Goal: Task Accomplishment & Management: Manage account settings

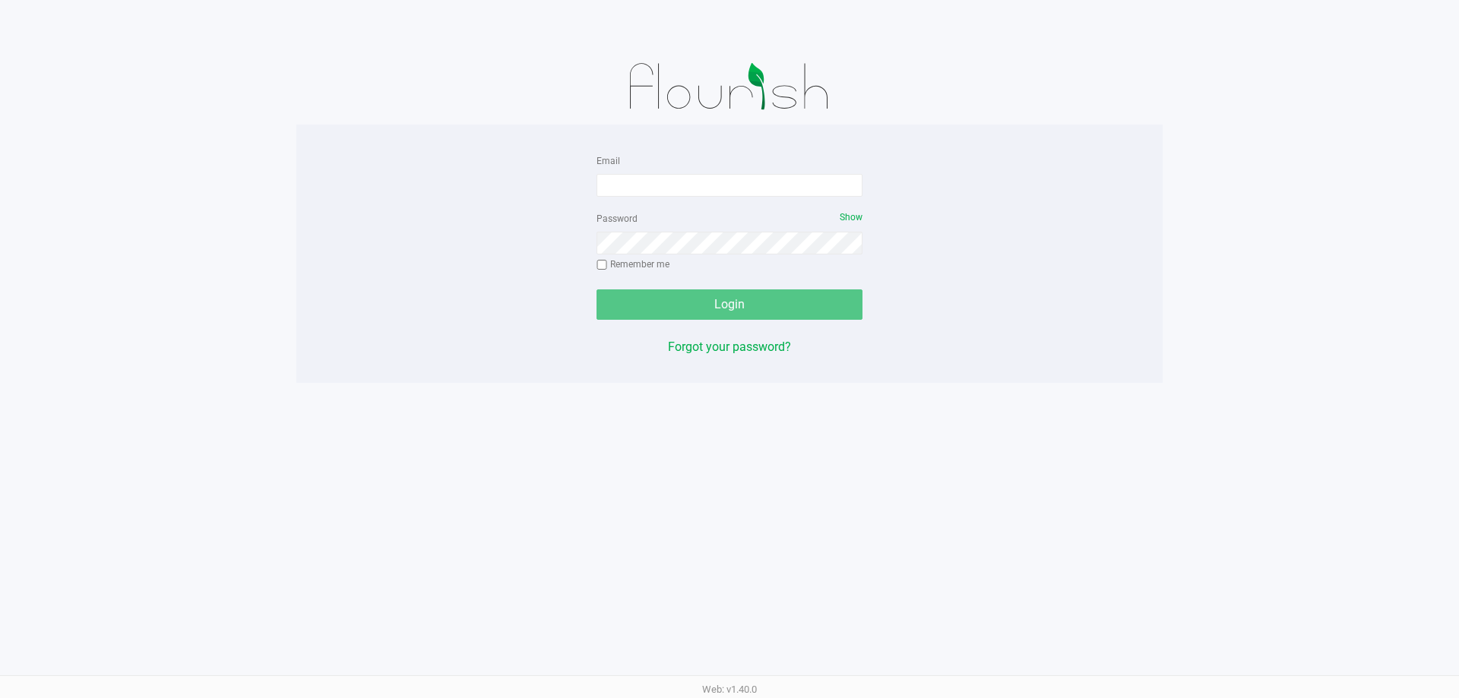
click at [711, 172] on div "Email" at bounding box center [729, 174] width 266 height 46
click at [710, 182] on input "Email" at bounding box center [729, 185] width 266 height 23
type input "aboscaino@Liveparallel.com"
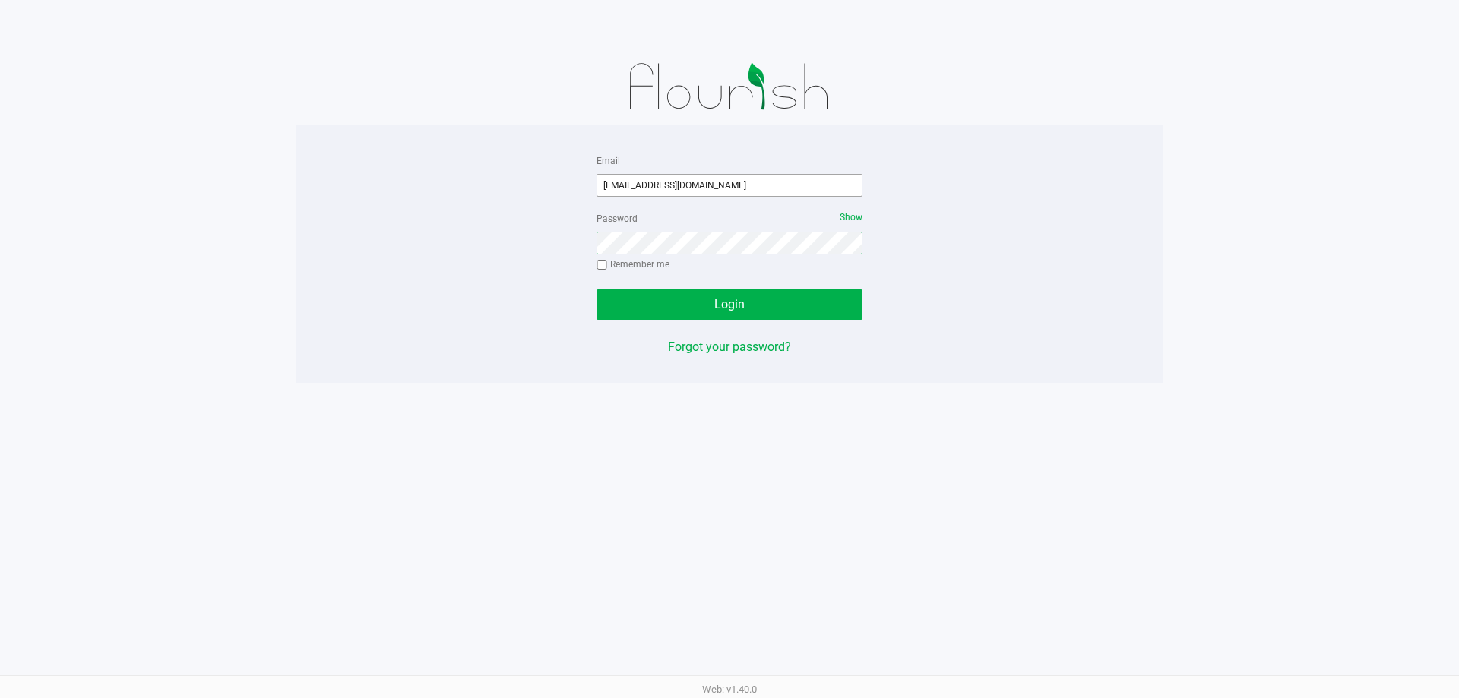
click at [596, 289] on button "Login" at bounding box center [729, 304] width 266 height 30
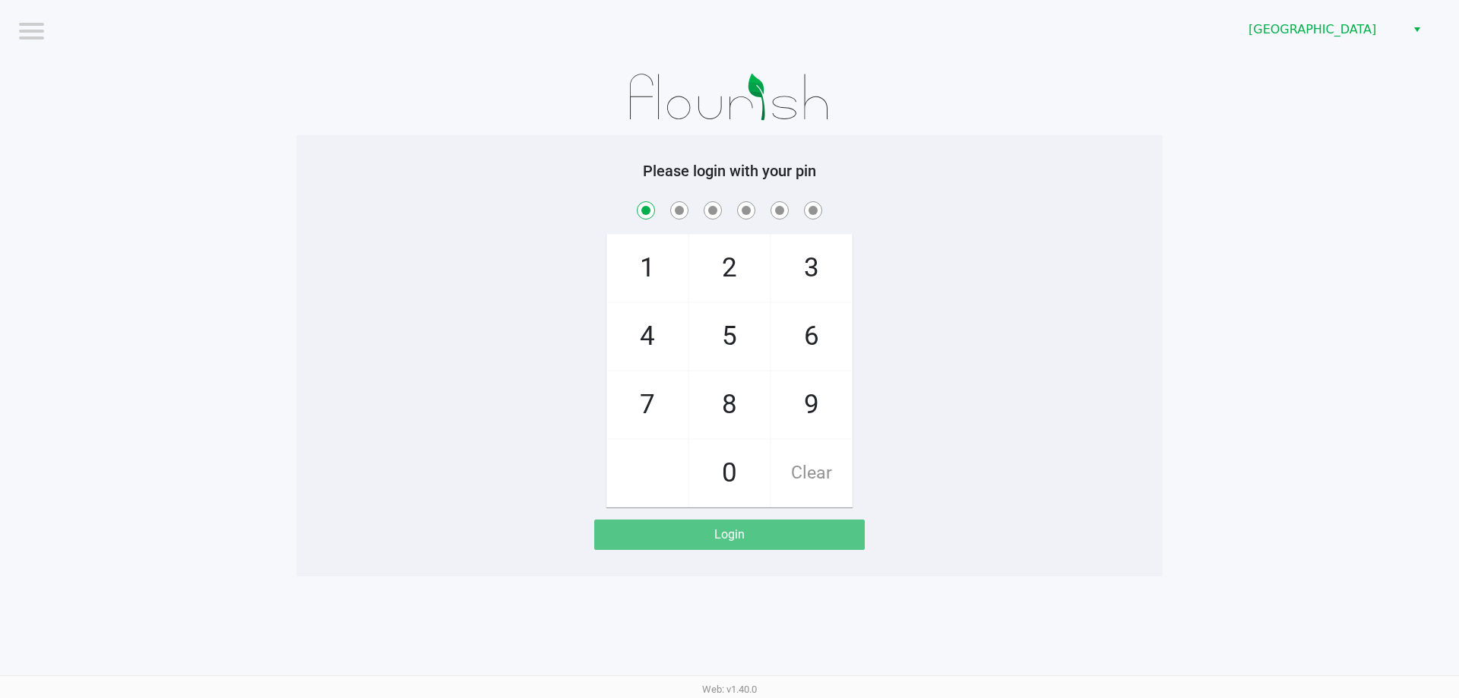
checkbox input "true"
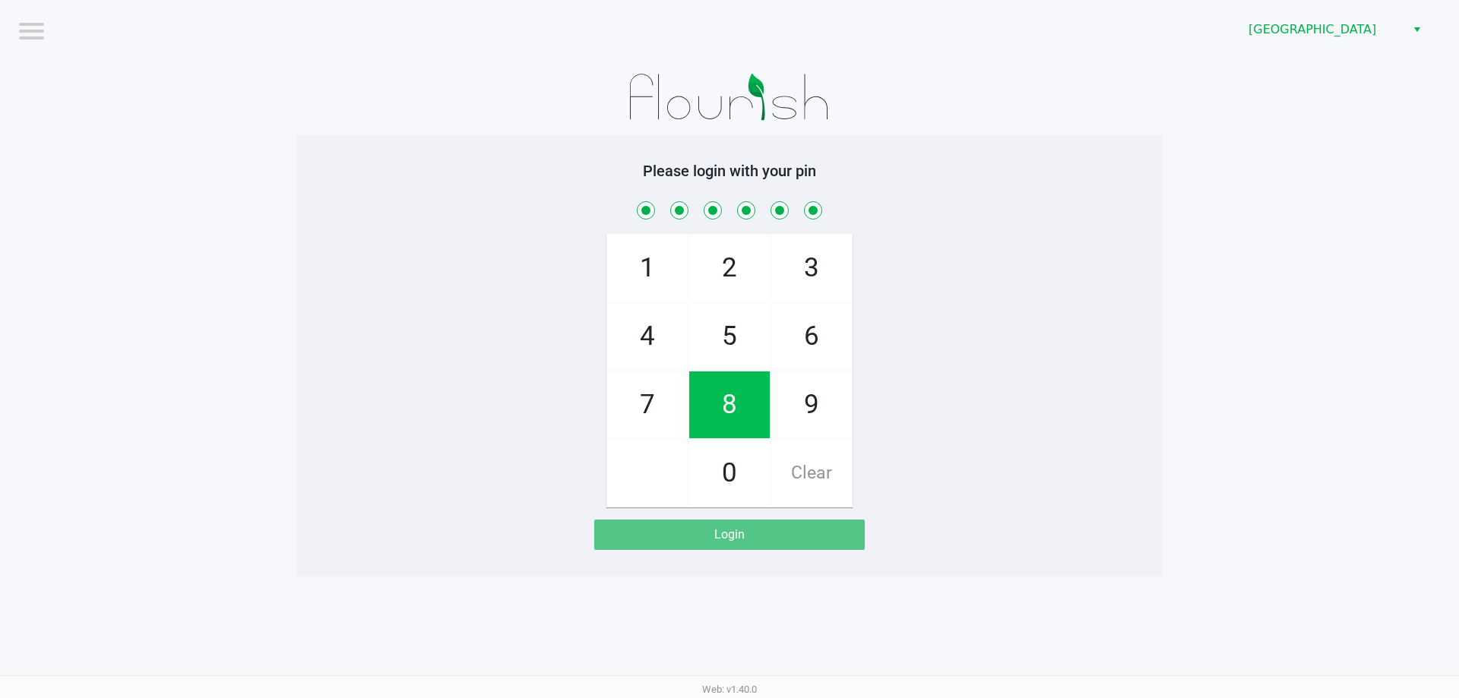
checkbox input "true"
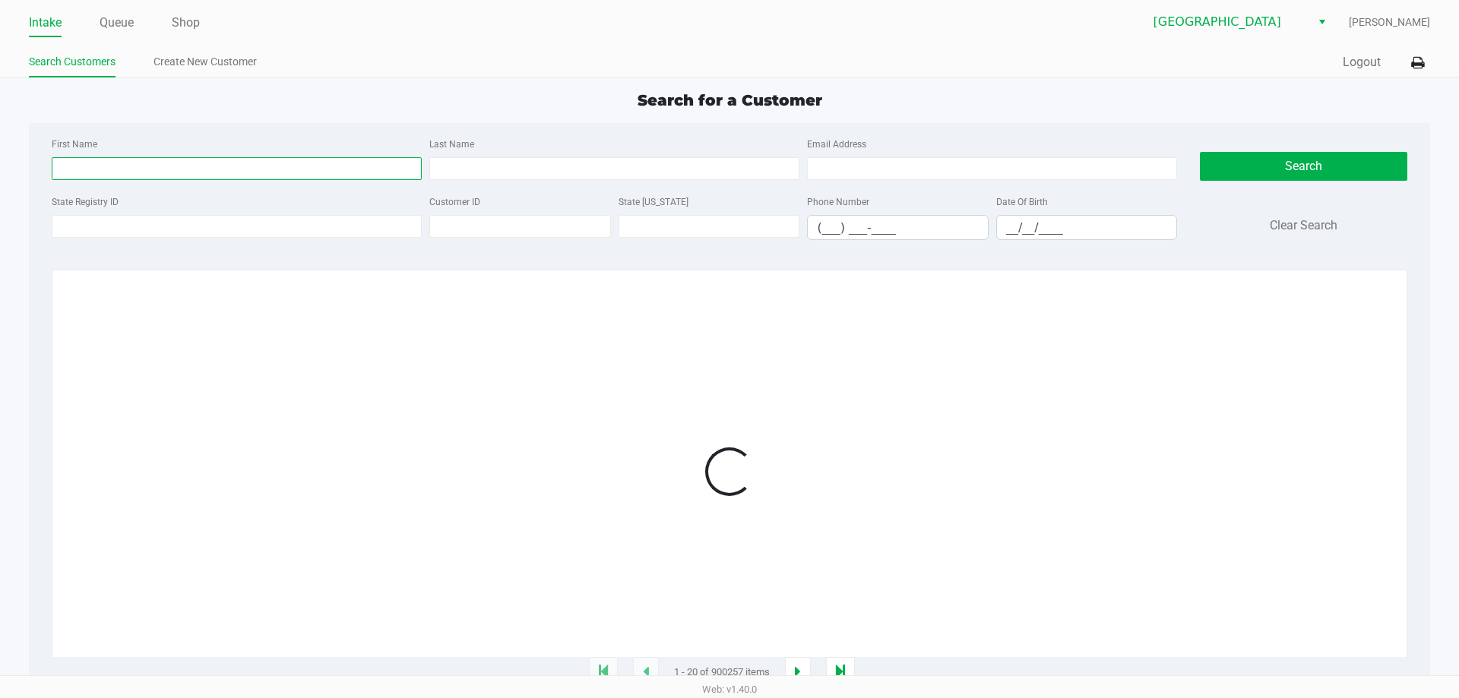
click at [281, 172] on input "First Name" at bounding box center [237, 168] width 370 height 23
type input "tinadre"
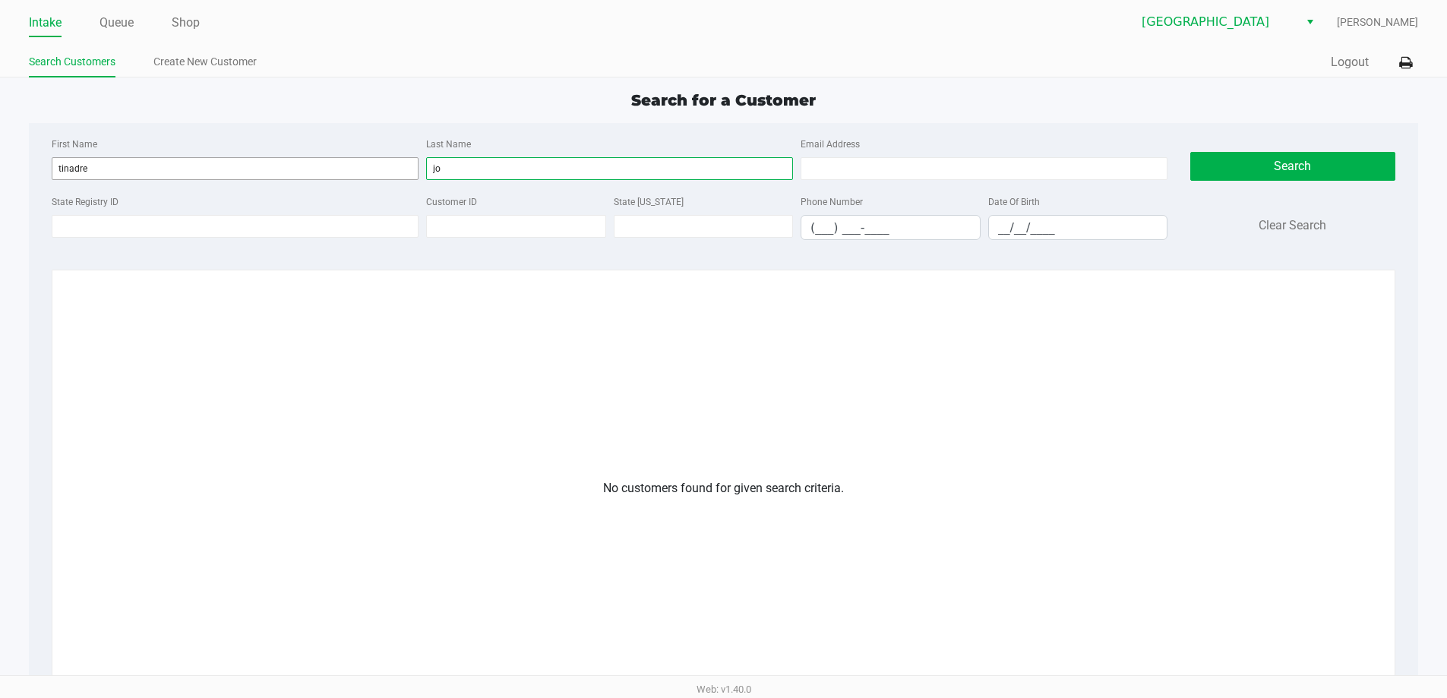
type input "j"
type input "johnson"
click at [356, 168] on input "tinadre" at bounding box center [235, 168] width 367 height 23
type input "t"
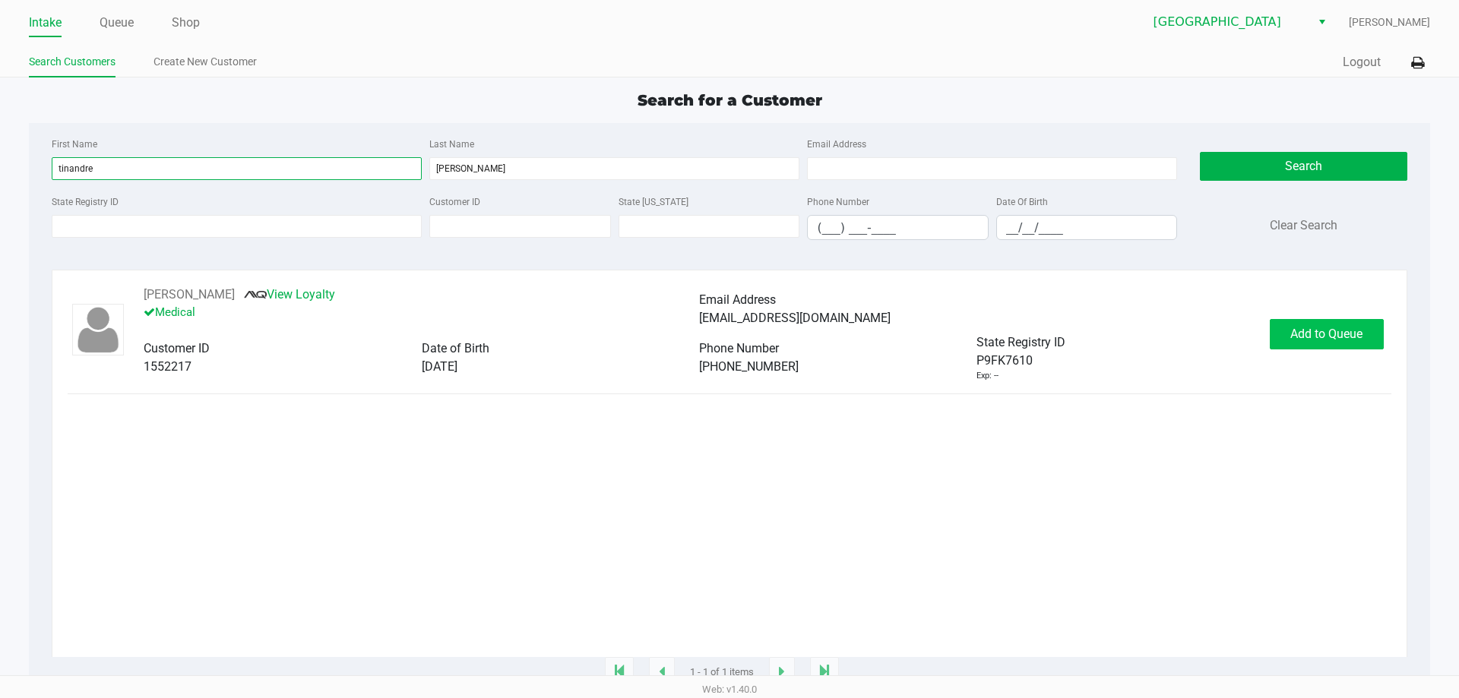
type input "tinandre"
click at [1318, 329] on span "Add to Queue" at bounding box center [1326, 334] width 72 height 14
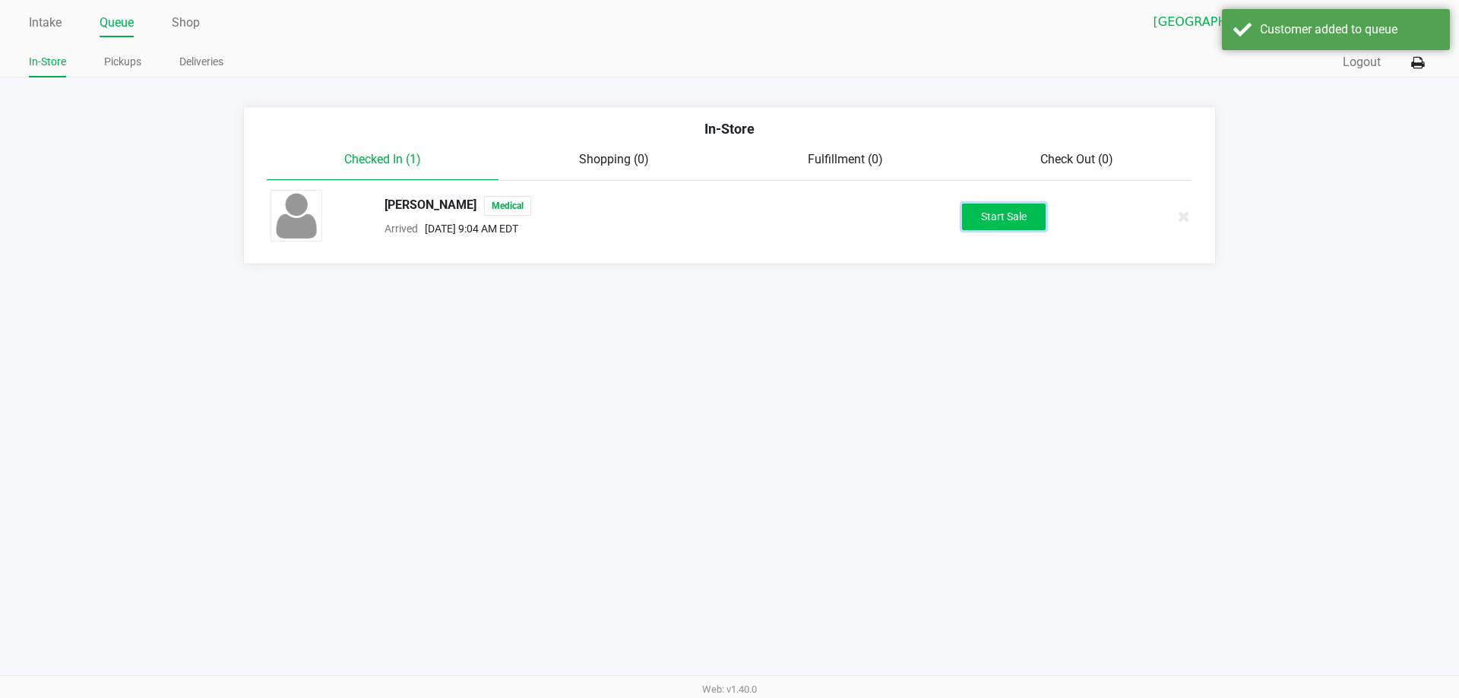
click at [1033, 225] on button "Start Sale" at bounding box center [1004, 217] width 84 height 27
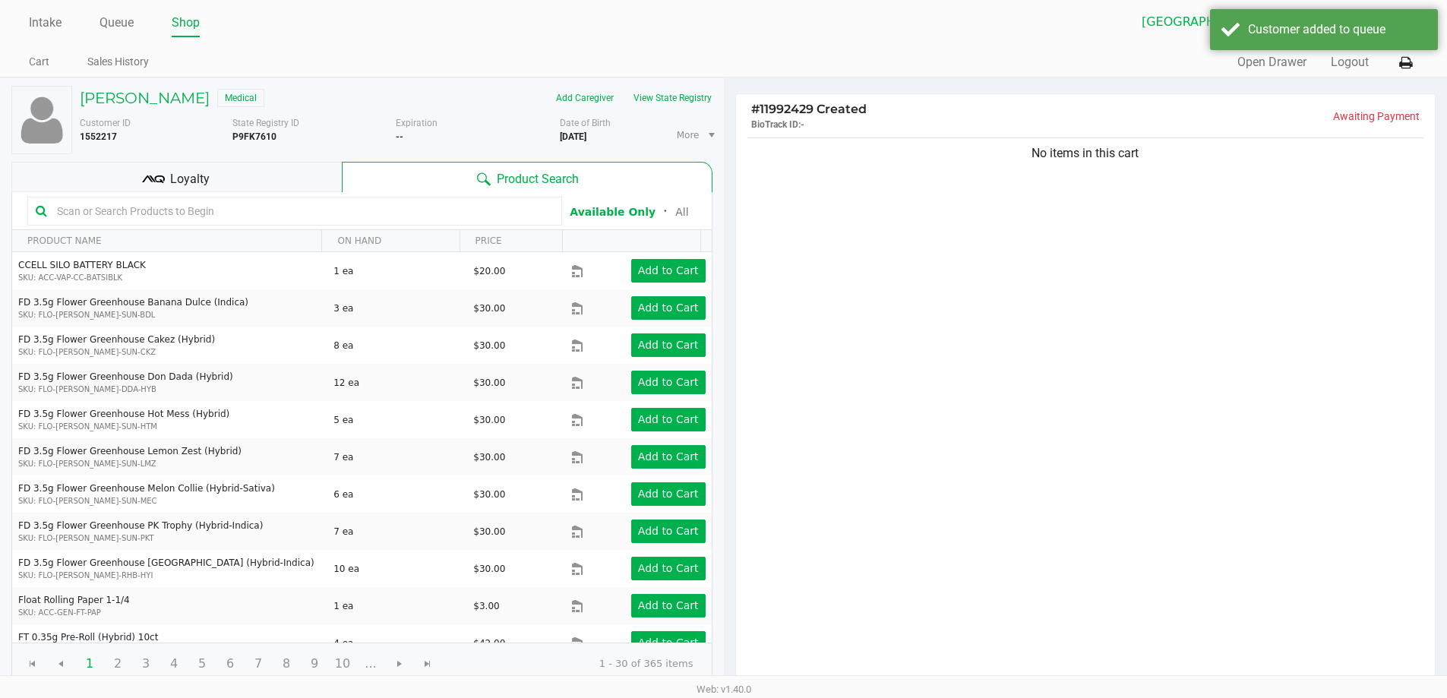
click at [181, 176] on span "Loyalty" at bounding box center [190, 179] width 40 height 18
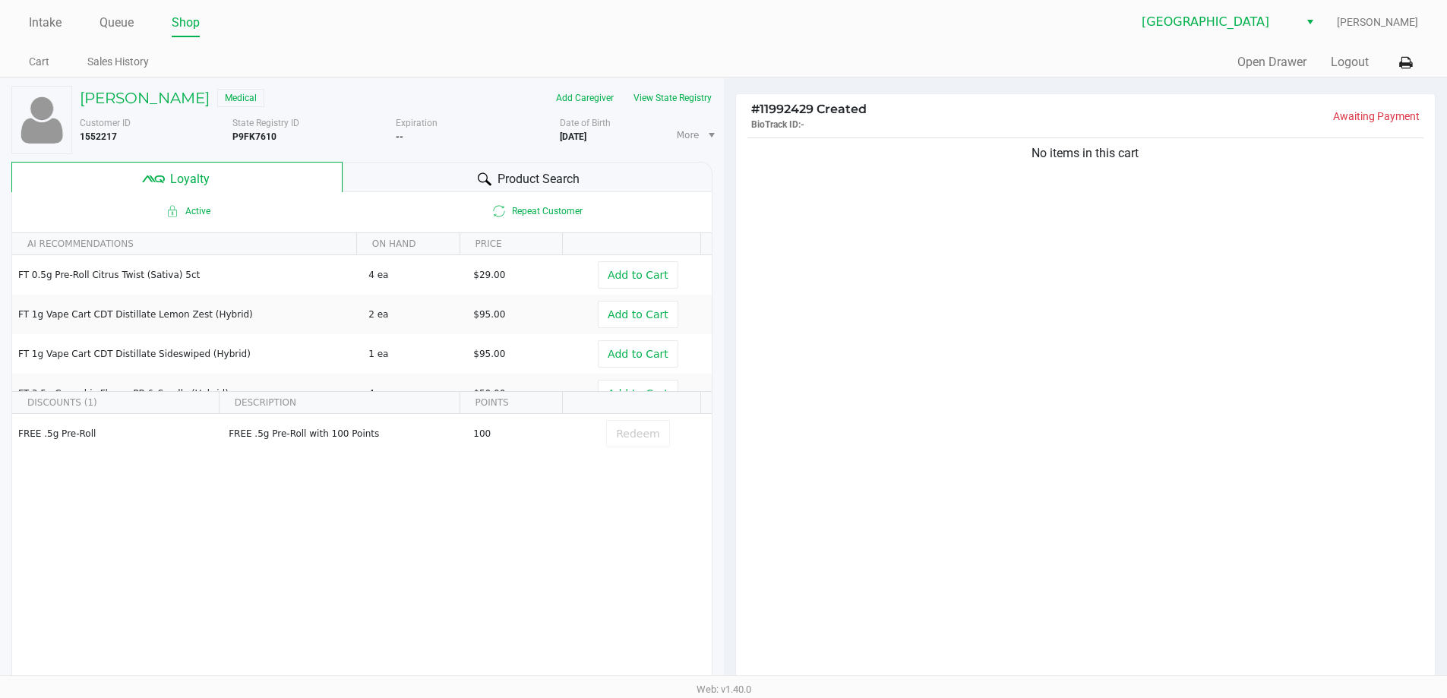
click at [576, 182] on span "Product Search" at bounding box center [539, 179] width 82 height 18
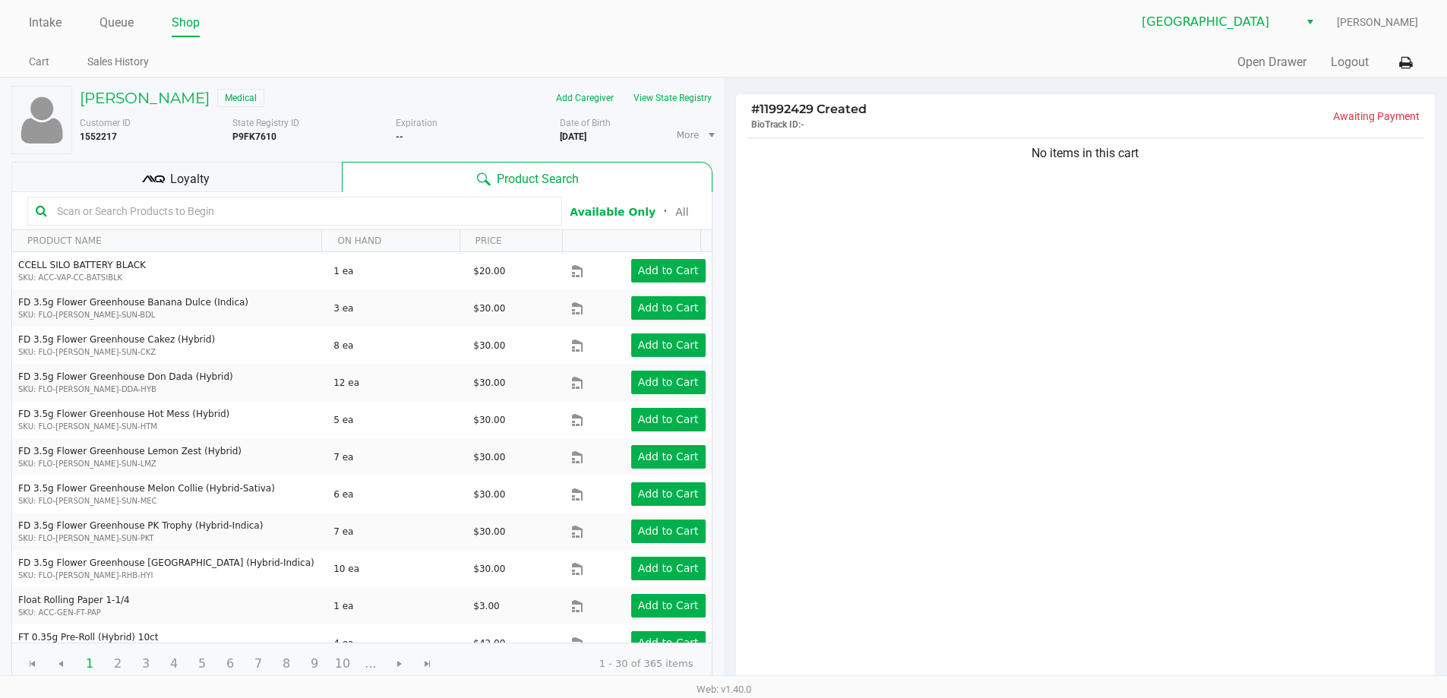
click at [384, 210] on input "text" at bounding box center [302, 211] width 503 height 23
click at [125, 105] on h5 "TEE JOHNSON" at bounding box center [145, 98] width 130 height 18
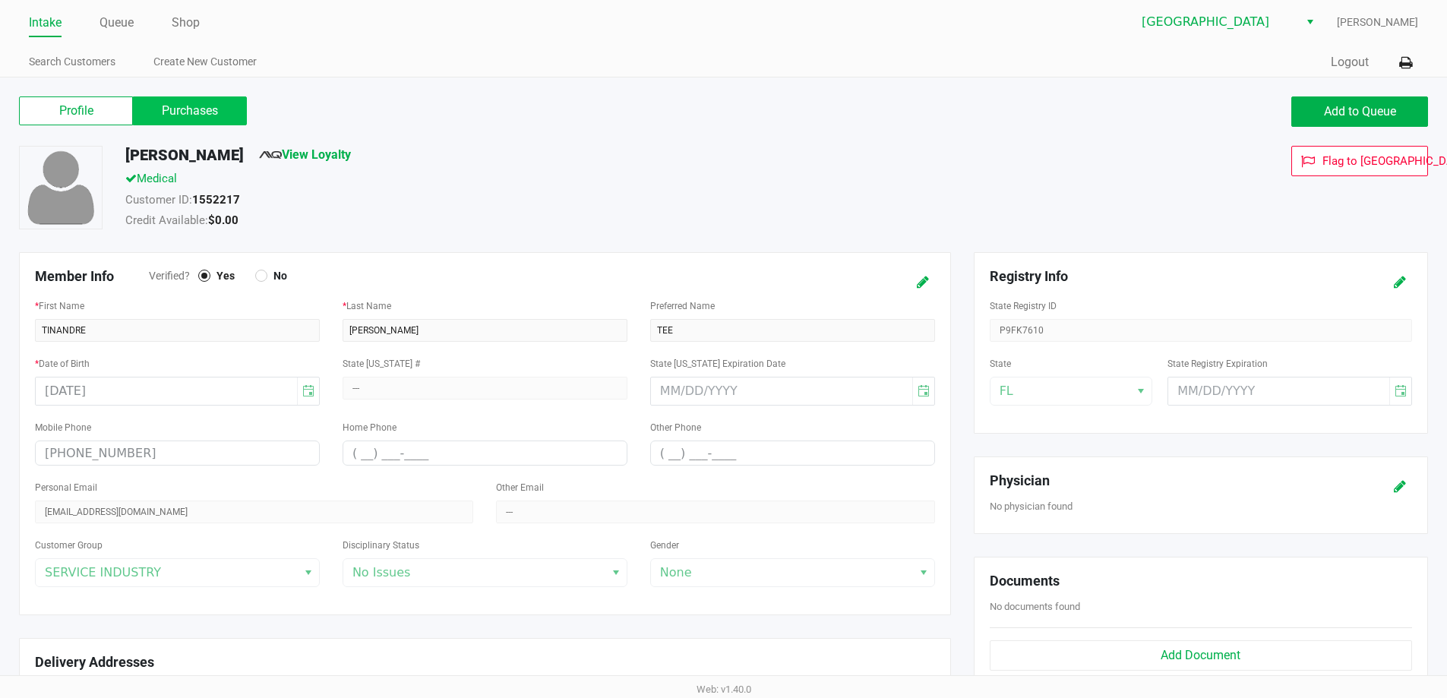
click at [221, 119] on label "Purchases" at bounding box center [190, 110] width 114 height 29
click at [0, 0] on 1 "Purchases" at bounding box center [0, 0] width 0 height 0
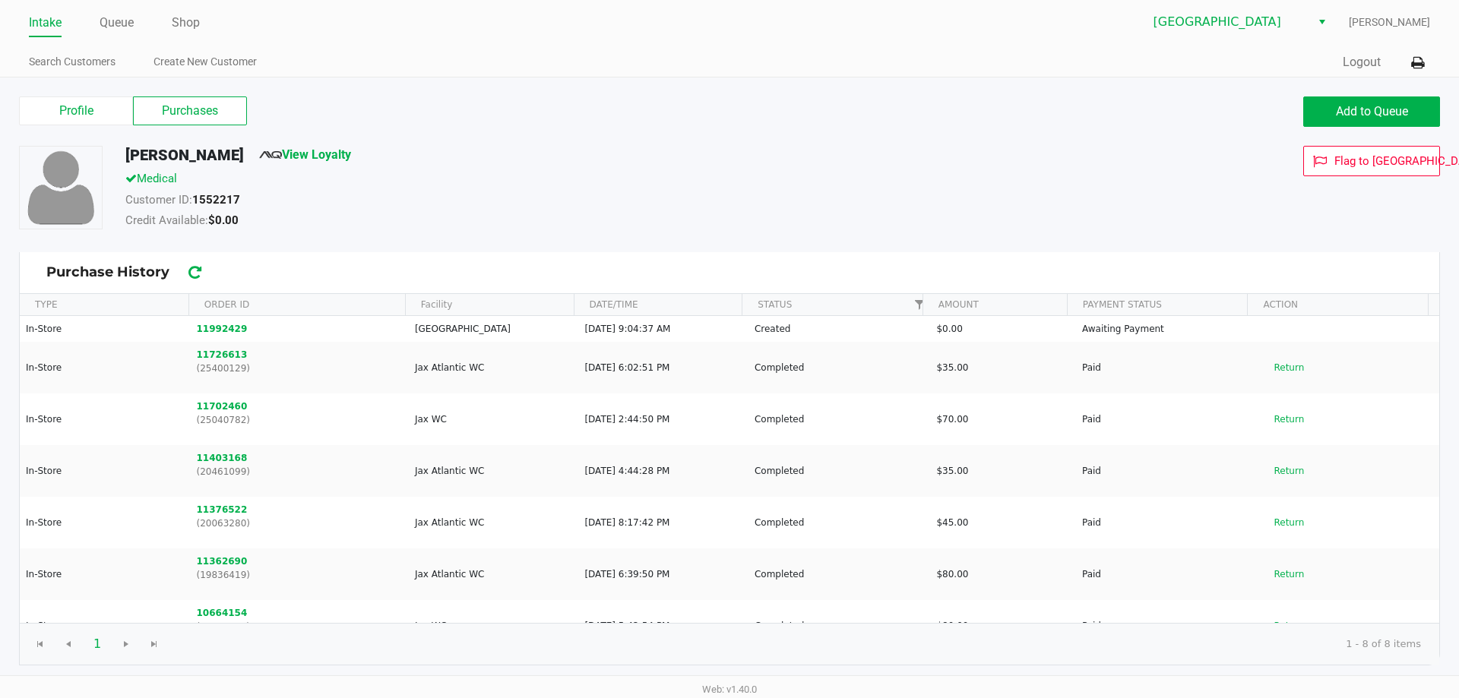
click at [201, 112] on label "Purchases" at bounding box center [190, 110] width 114 height 29
click at [0, 0] on 1 "Purchases" at bounding box center [0, 0] width 0 height 0
click at [196, 113] on label "Purchases" at bounding box center [190, 110] width 114 height 29
click at [0, 0] on 1 "Purchases" at bounding box center [0, 0] width 0 height 0
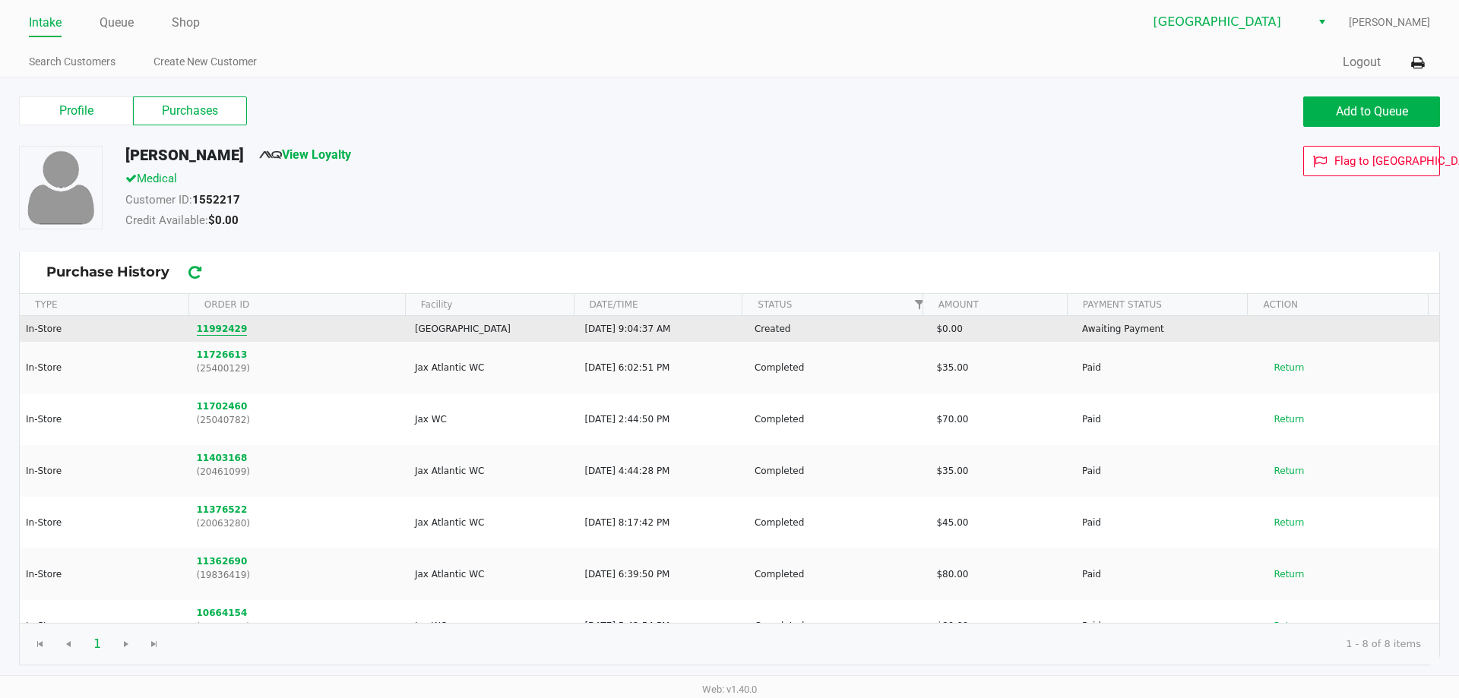
click at [218, 330] on button "11992429" at bounding box center [222, 329] width 51 height 14
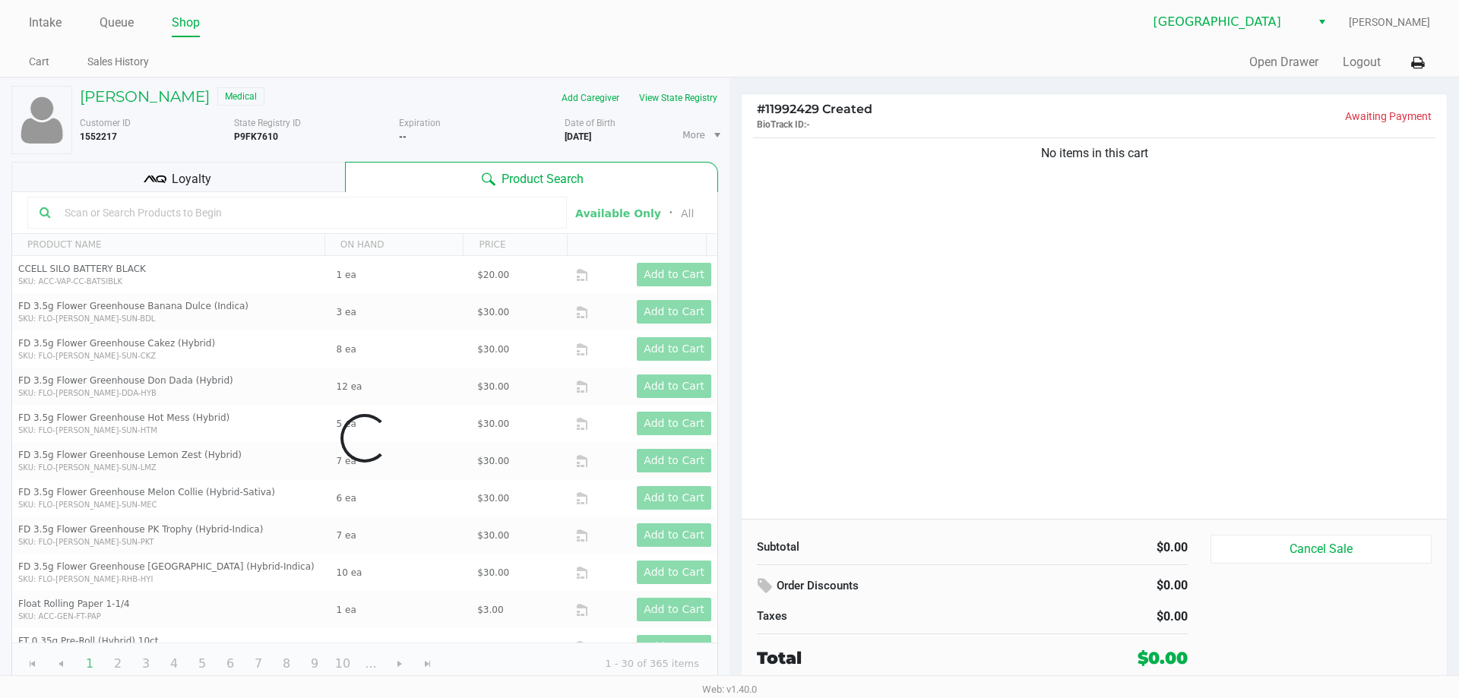
click at [190, 216] on div "Data table" at bounding box center [364, 438] width 705 height 492
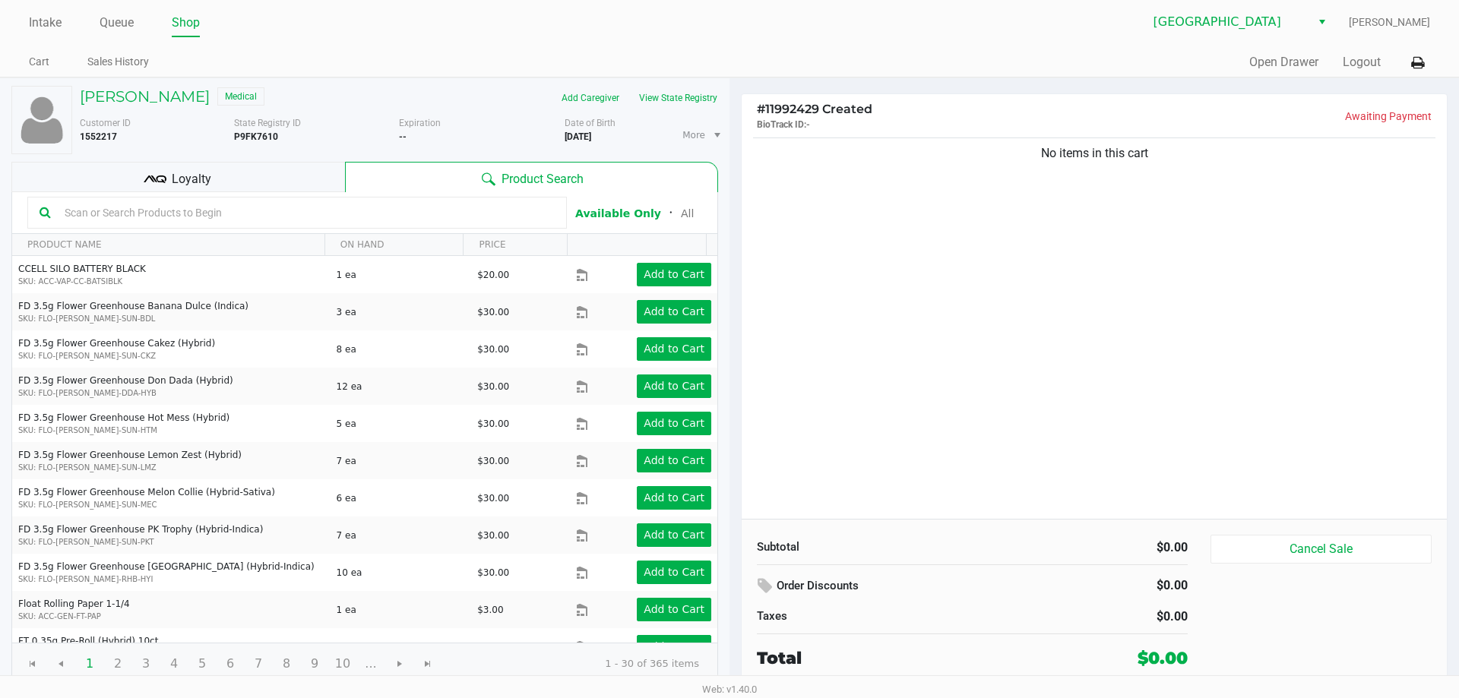
click at [190, 216] on input "text" at bounding box center [306, 212] width 496 height 23
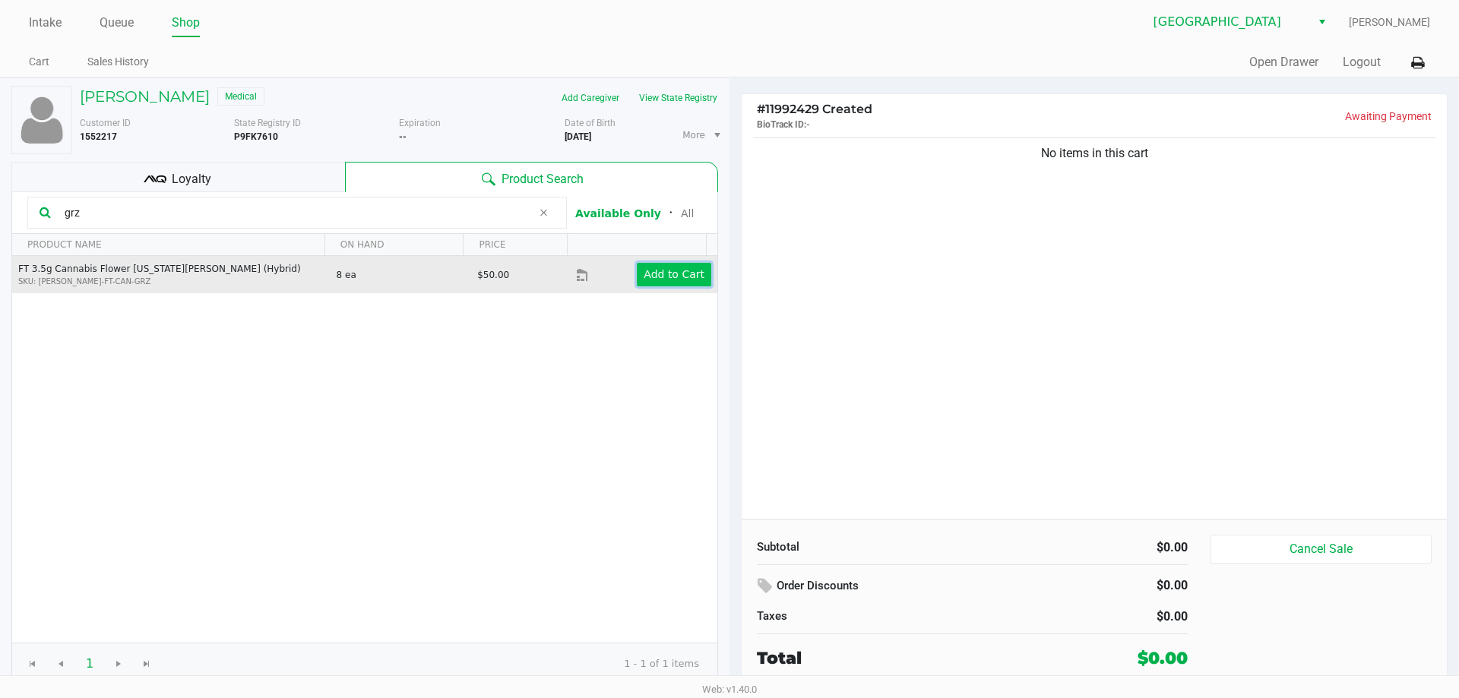
click at [685, 285] on button "Add to Cart" at bounding box center [674, 275] width 74 height 24
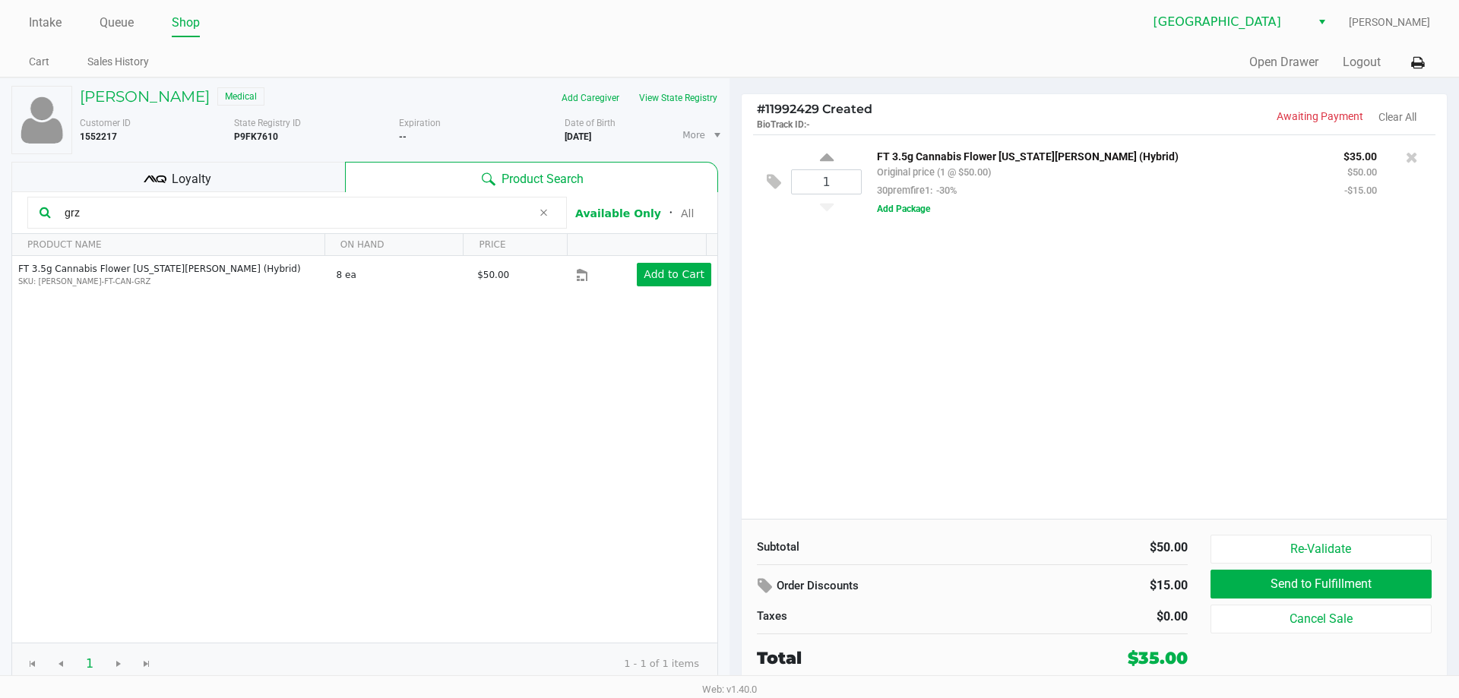
click at [207, 218] on input "grz" at bounding box center [294, 212] width 473 height 23
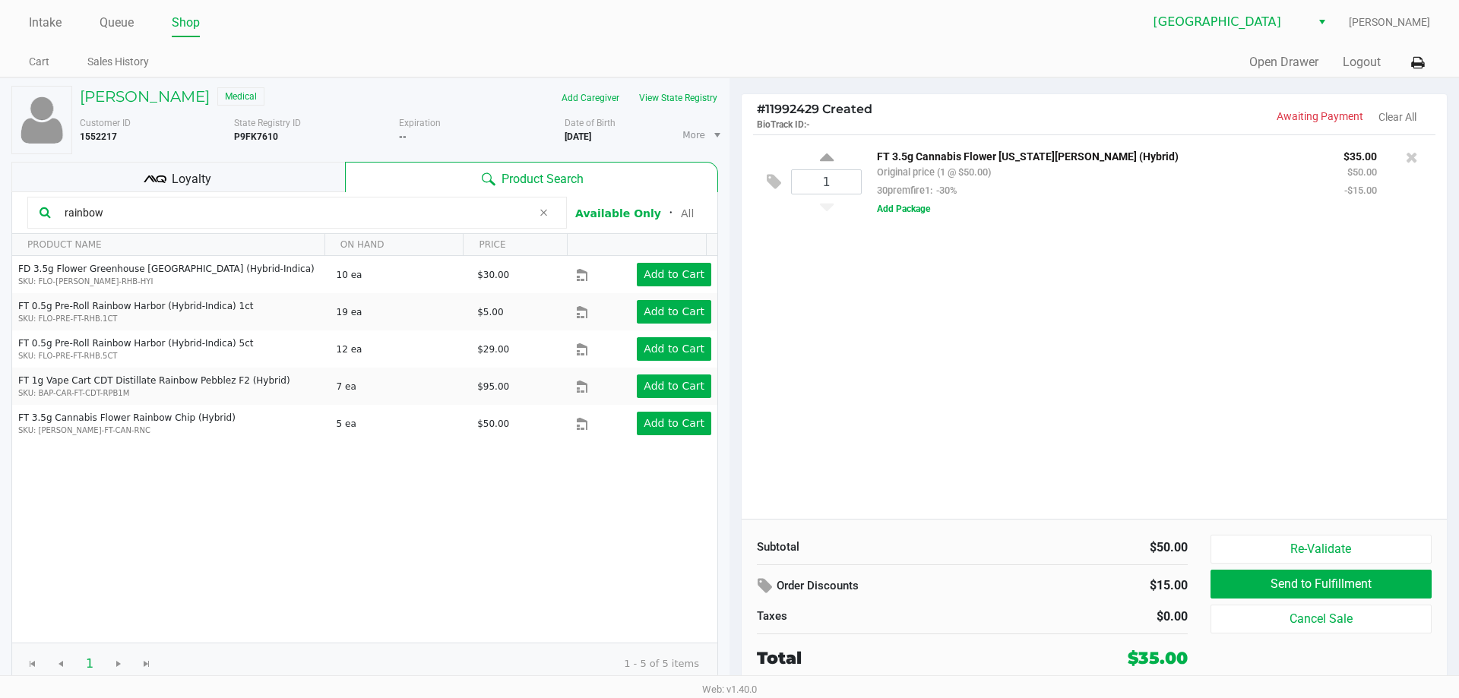
type input "rainbow"
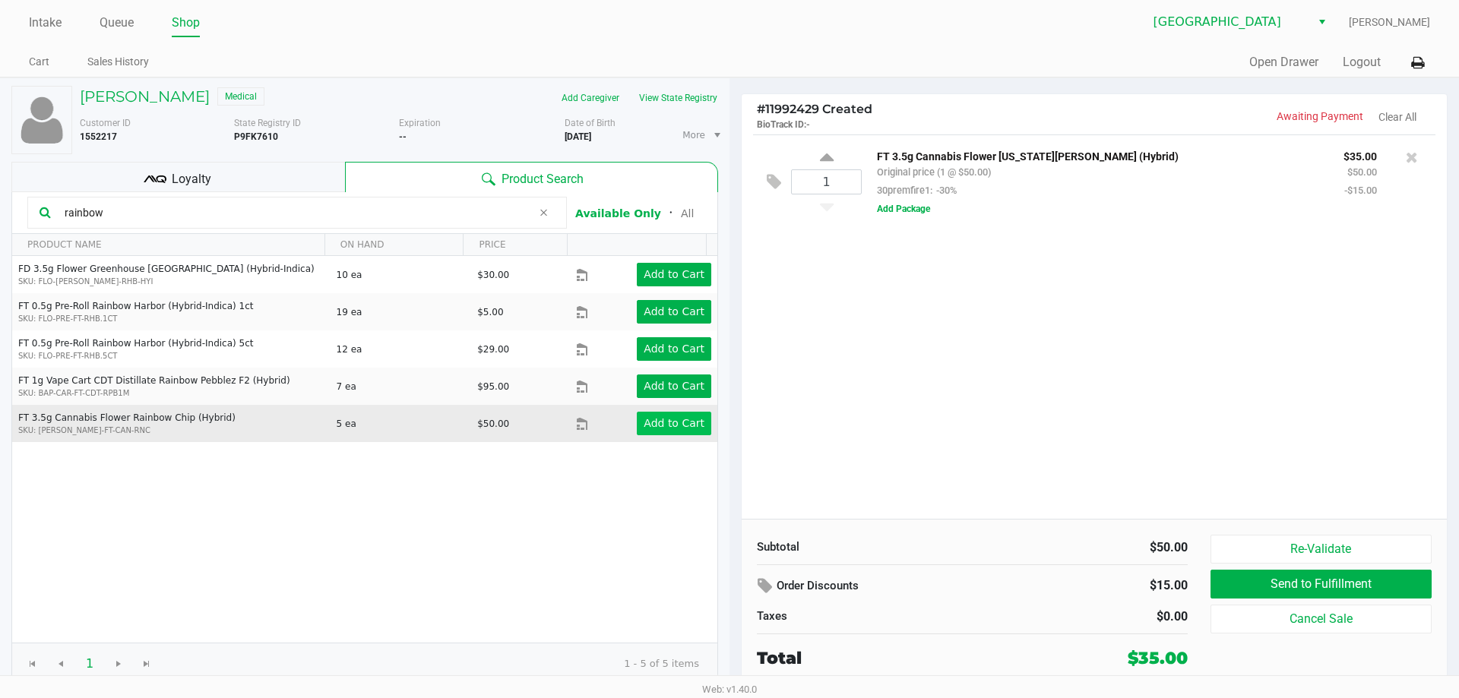
click at [685, 422] on app-button-loader "Add to Cart" at bounding box center [673, 423] width 61 height 12
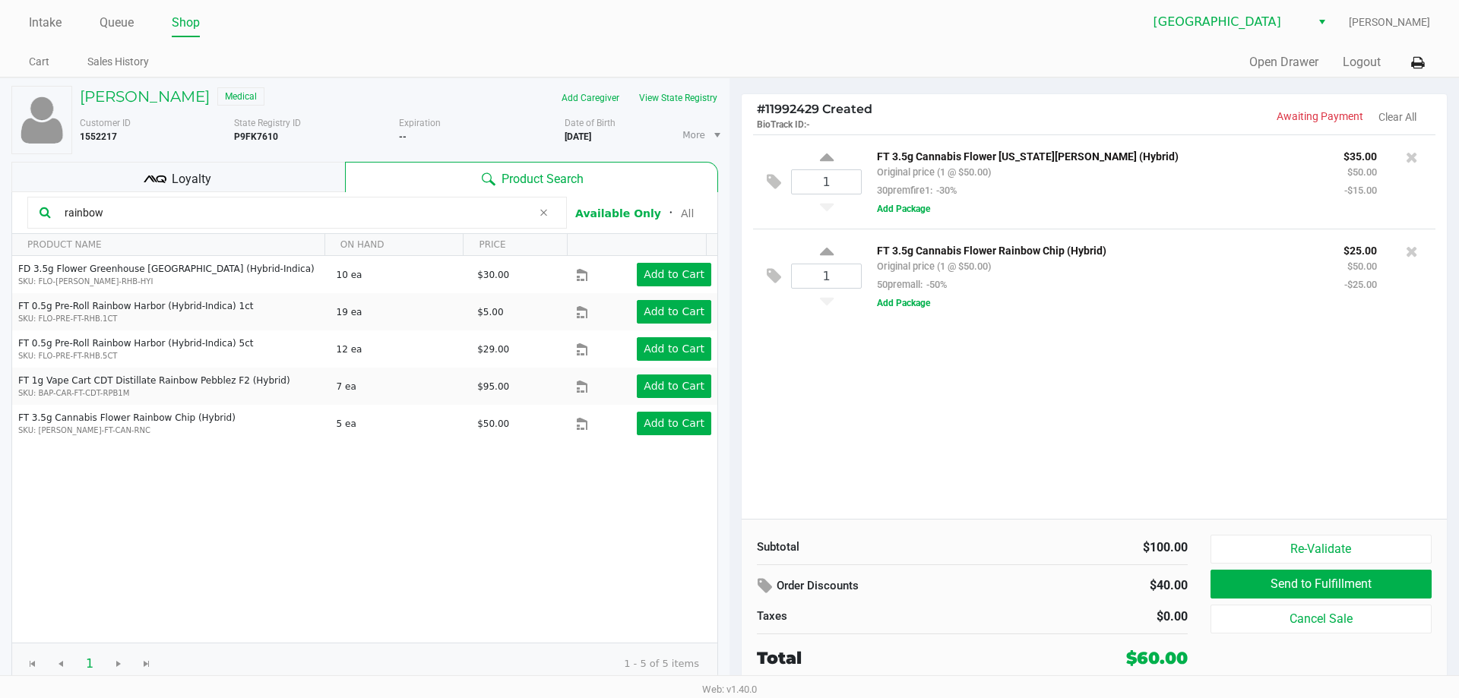
click at [855, 459] on div "1 FT 3.5g Cannabis Flower Georgia Runtz (Hybrid) Original price (1 @ $50.00) 30…" at bounding box center [1094, 326] width 705 height 384
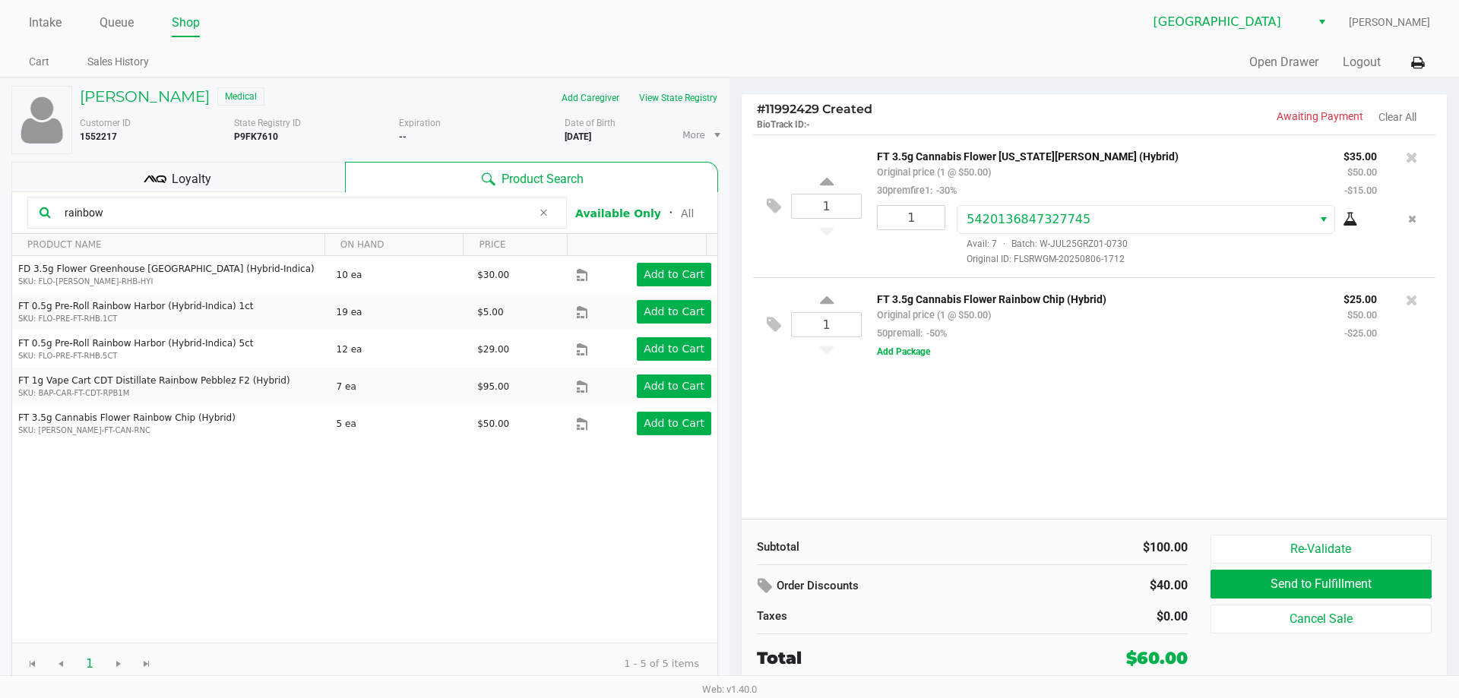
click at [992, 476] on div "1 FT 3.5g Cannabis Flower Georgia Runtz (Hybrid) Original price (1 @ $50.00) 30…" at bounding box center [1094, 326] width 705 height 384
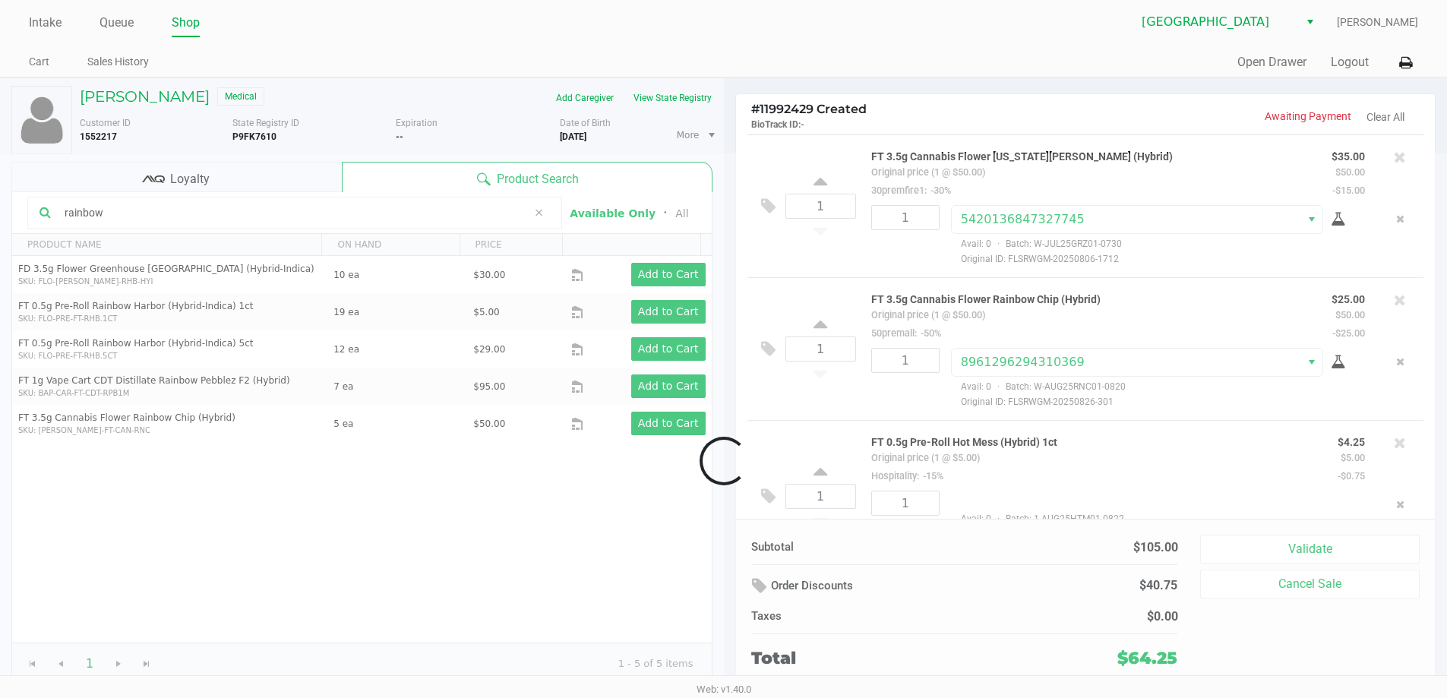
scroll to position [46, 0]
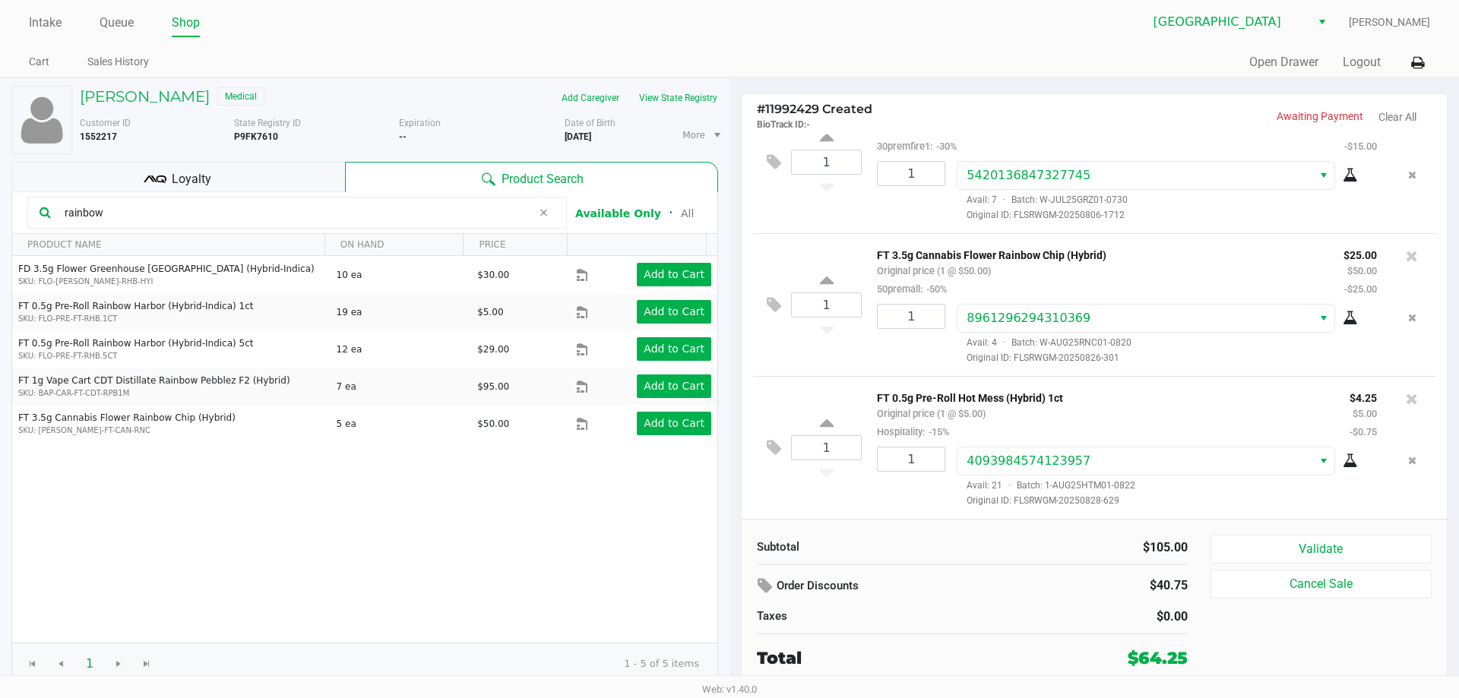
click at [149, 179] on icon at bounding box center [155, 179] width 23 height 23
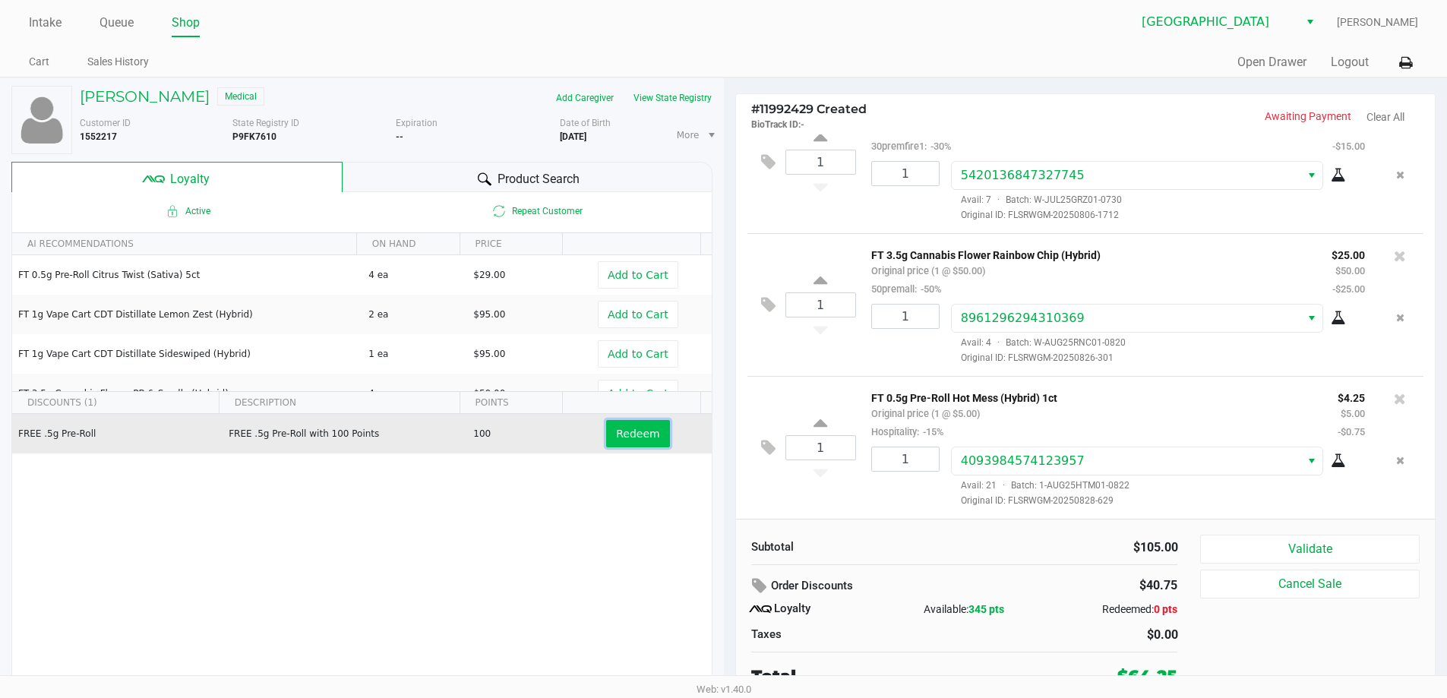
click at [650, 440] on button "Redeem" at bounding box center [637, 433] width 63 height 27
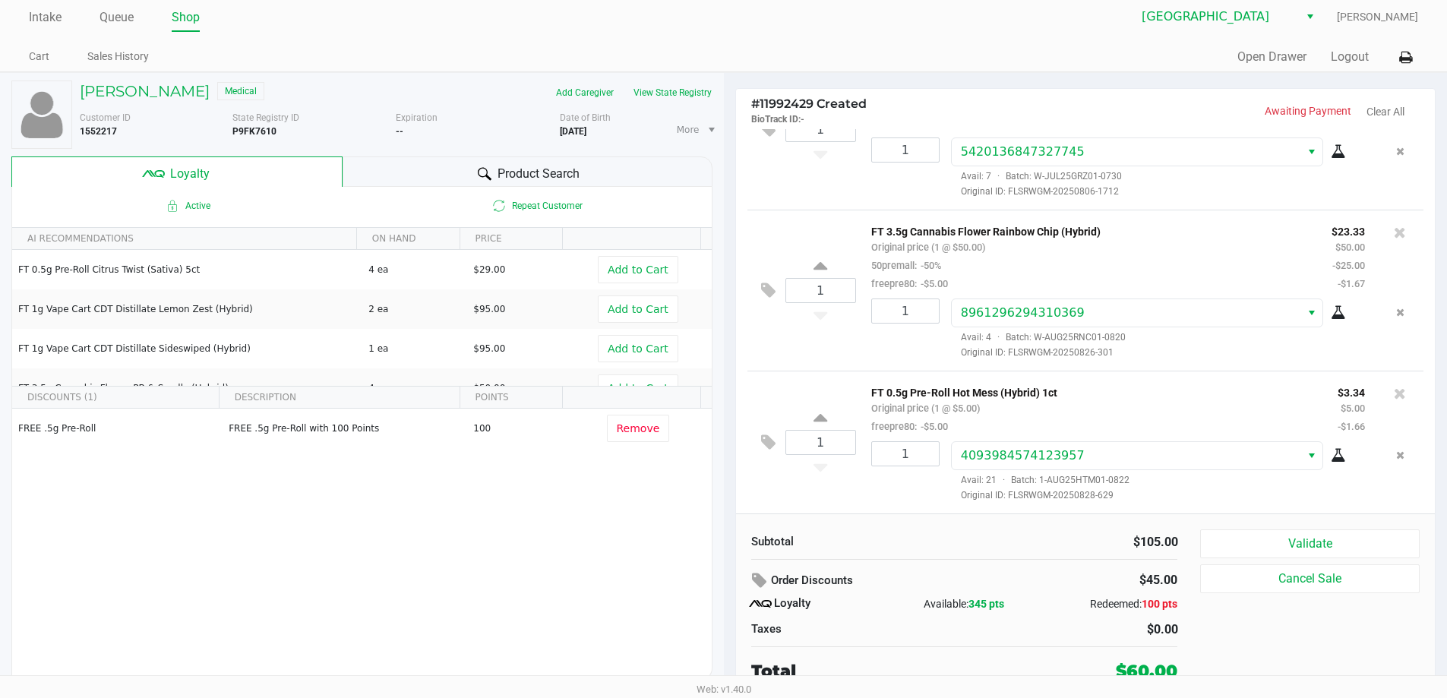
scroll to position [7, 0]
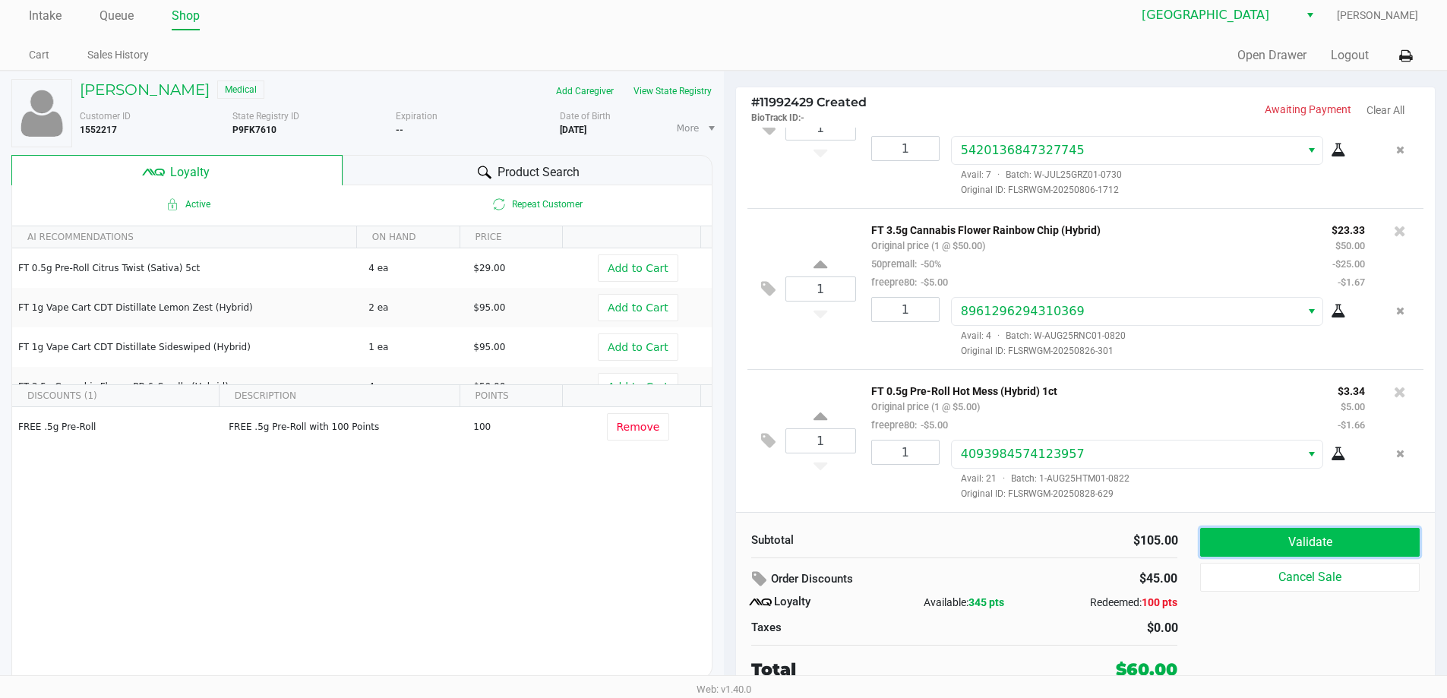
click at [1258, 536] on button "Validate" at bounding box center [1309, 542] width 219 height 29
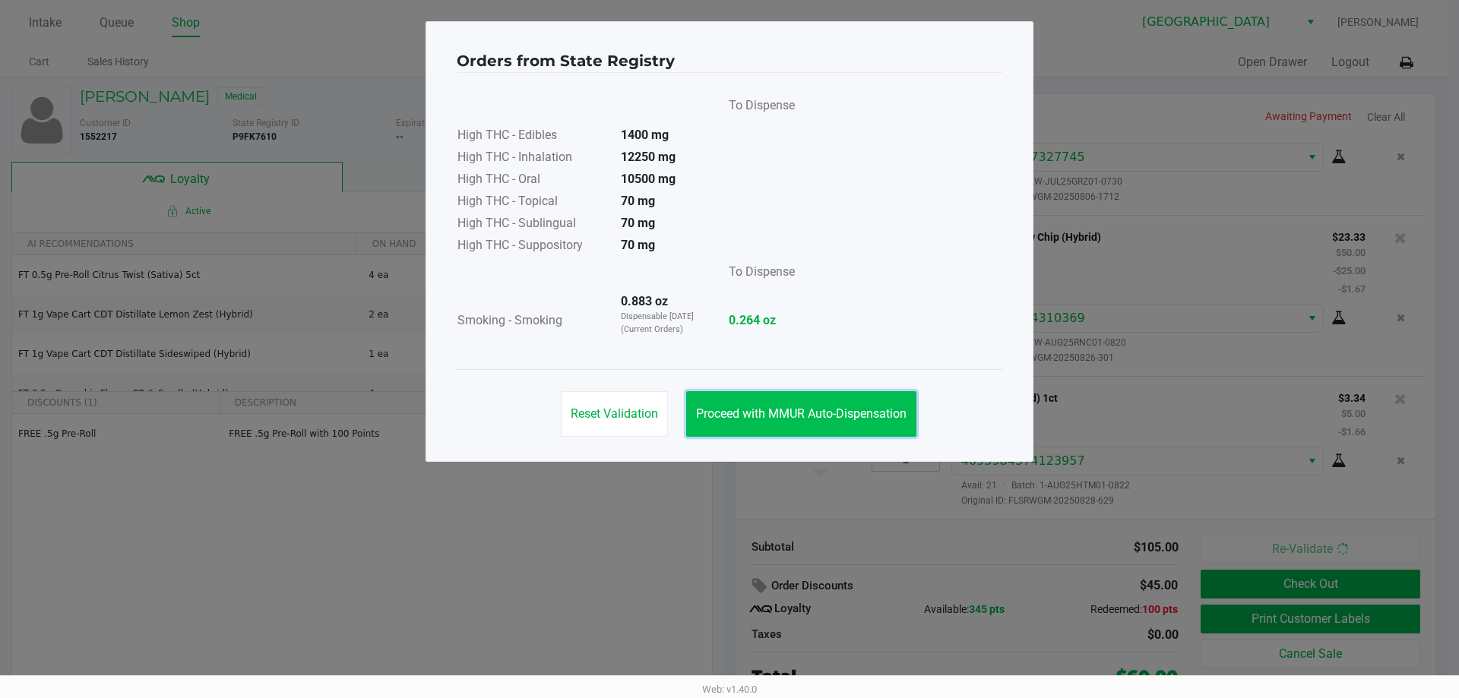
click at [850, 427] on button "Proceed with MMUR Auto-Dispensation" at bounding box center [801, 414] width 230 height 46
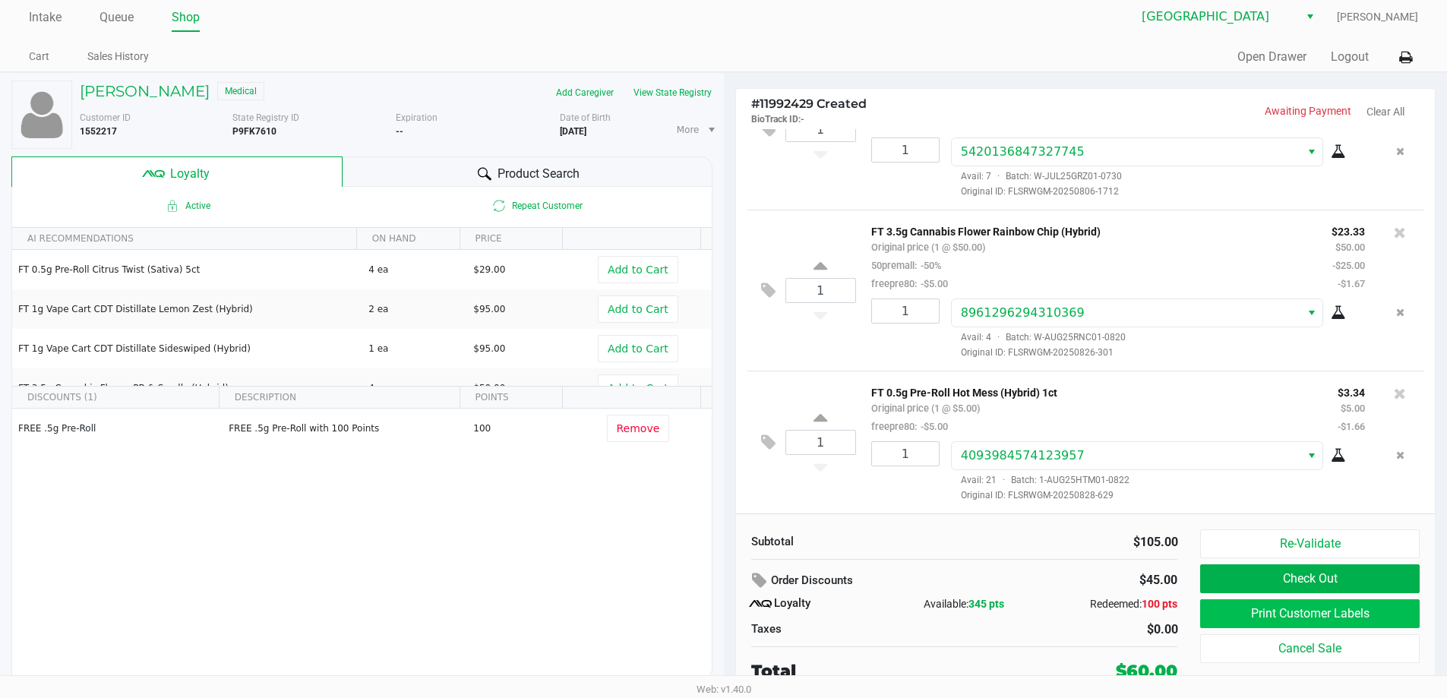
scroll to position [7, 0]
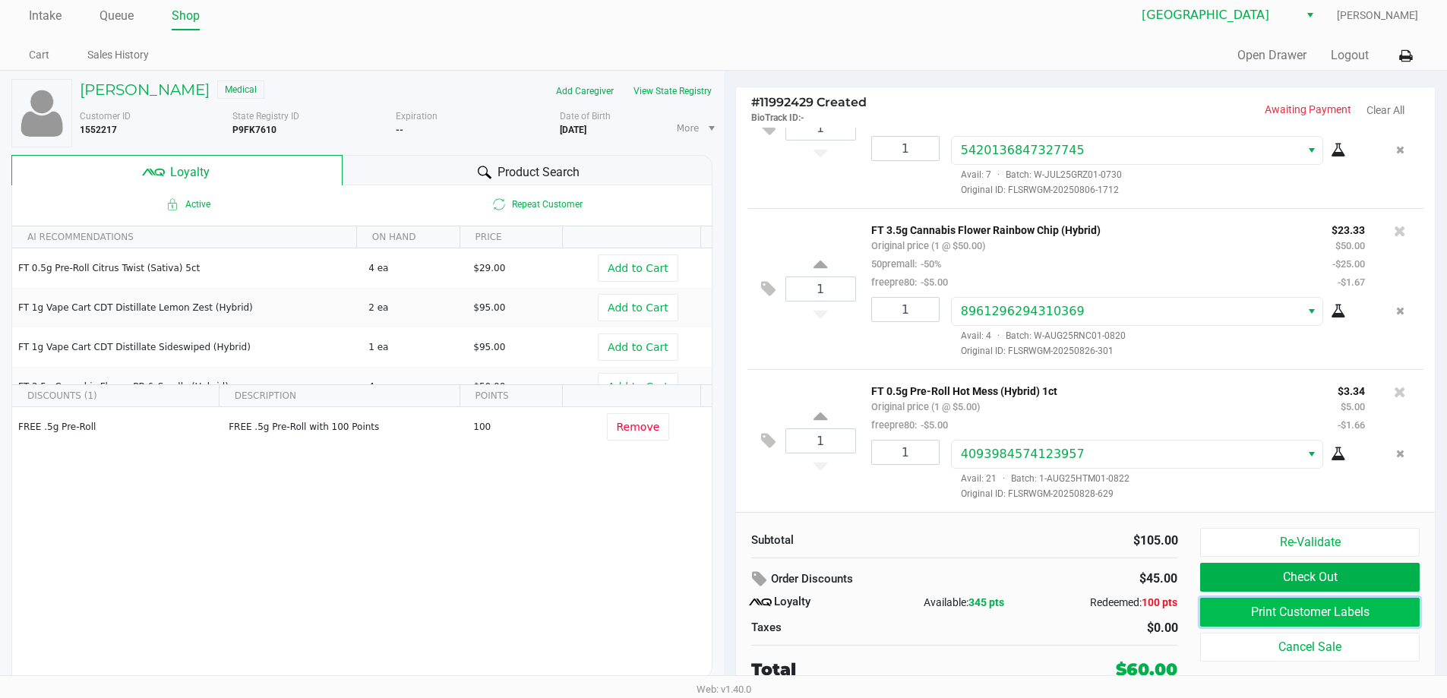
click at [1308, 613] on button "Print Customer Labels" at bounding box center [1309, 612] width 219 height 29
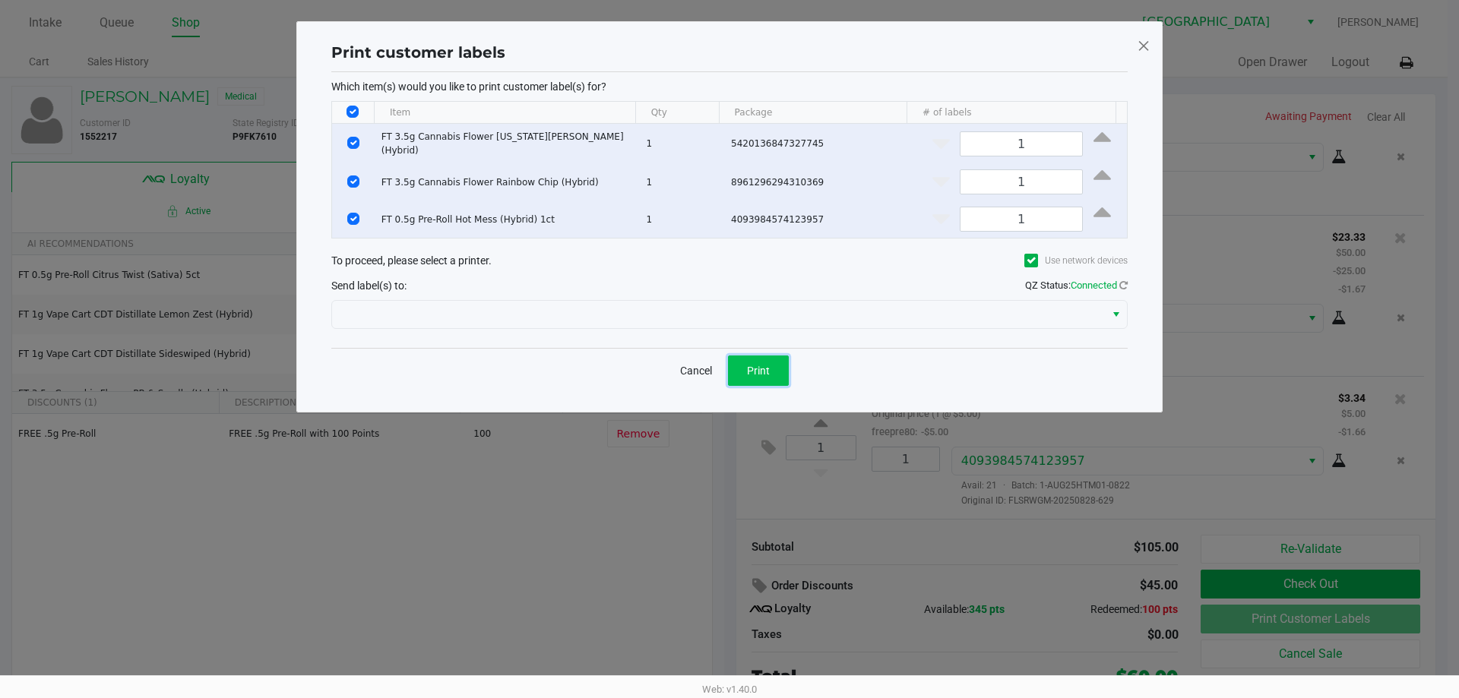
click at [771, 368] on button "Print" at bounding box center [758, 371] width 61 height 30
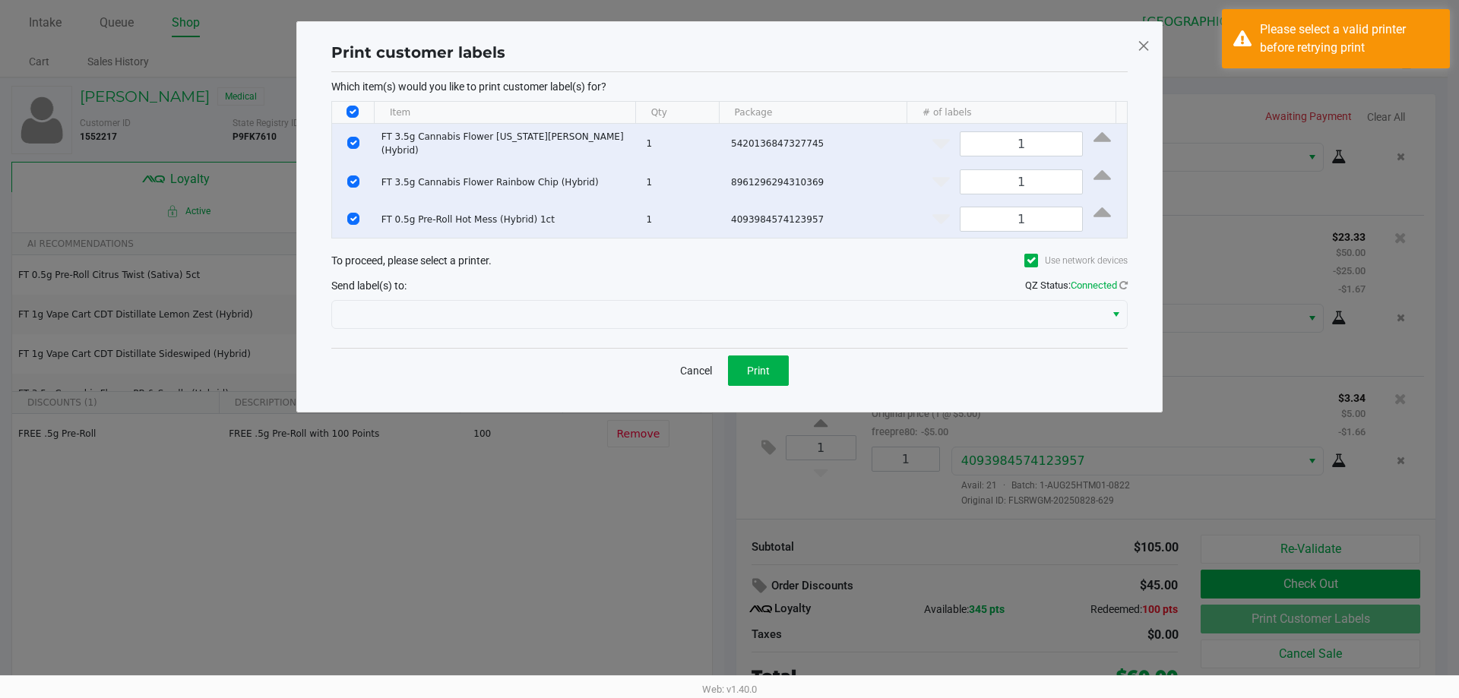
click at [984, 330] on div at bounding box center [729, 314] width 796 height 36
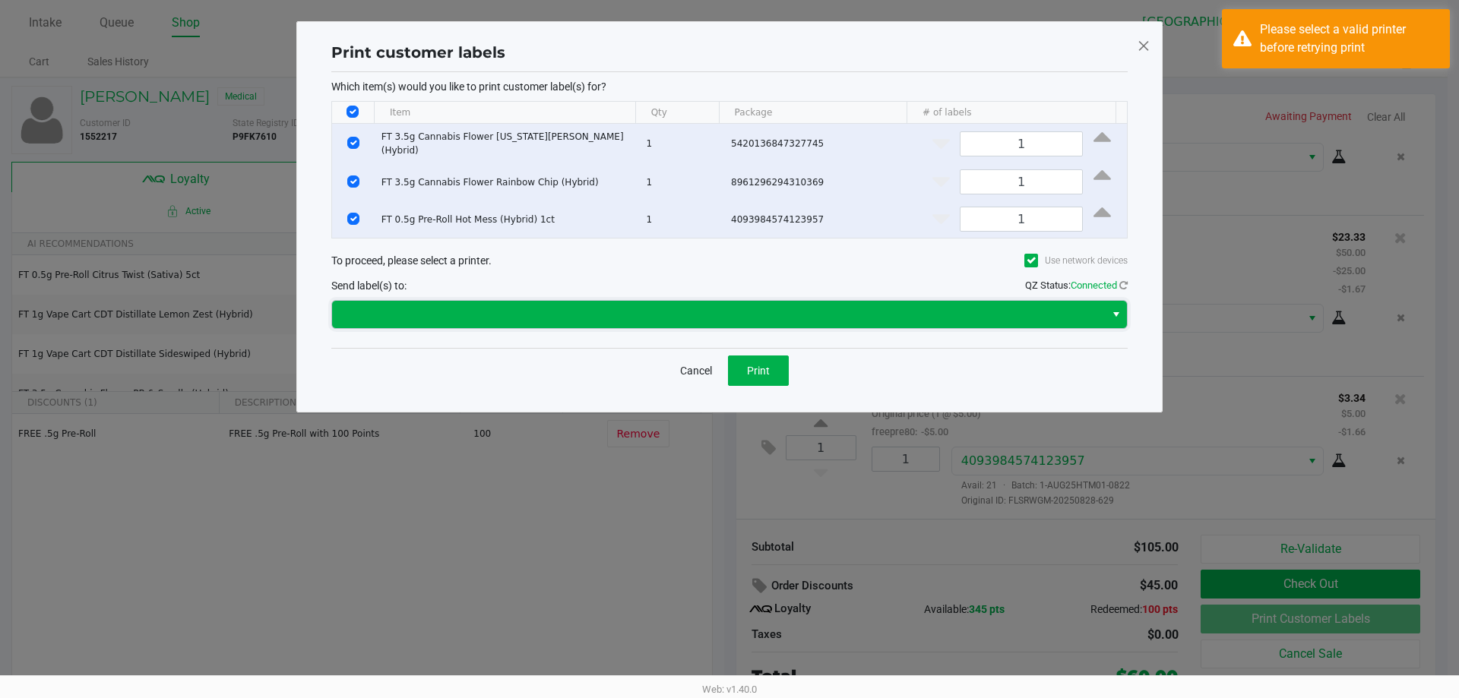
click at [985, 318] on span at bounding box center [718, 314] width 754 height 18
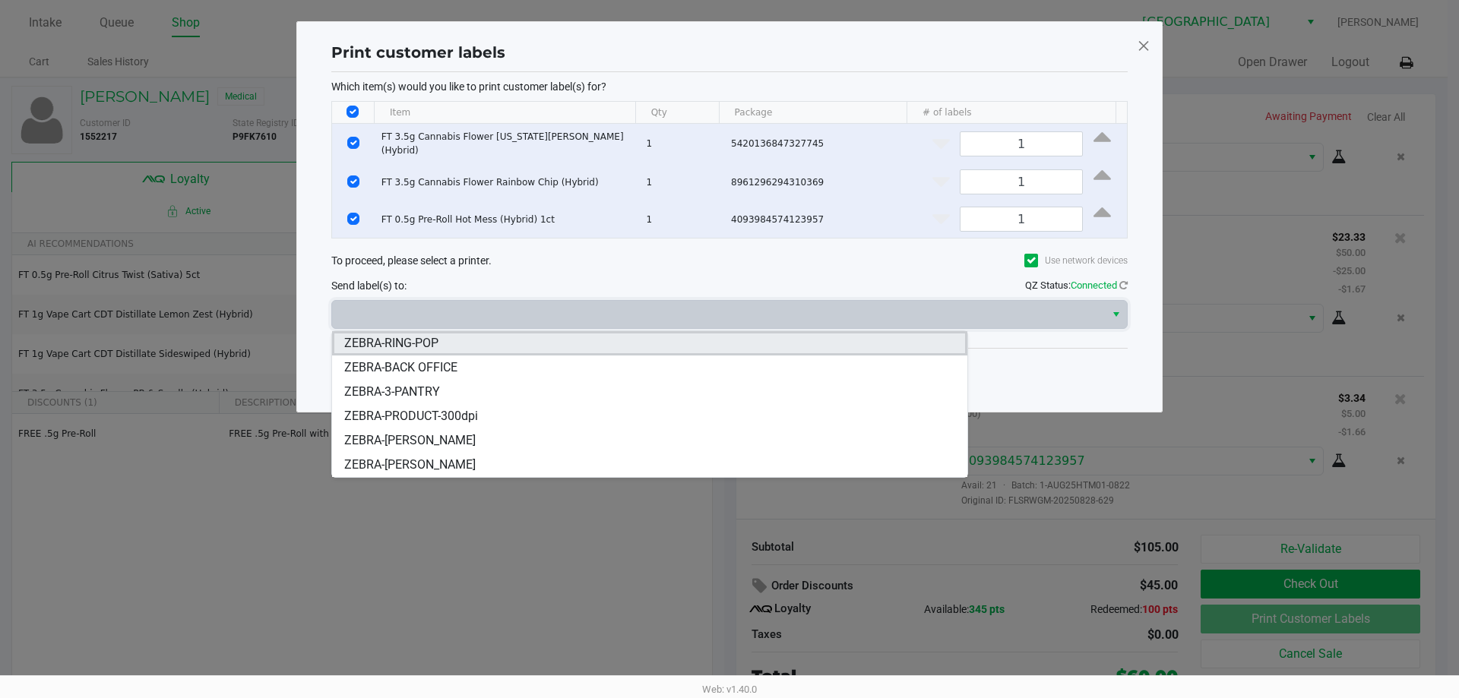
drag, startPoint x: 476, startPoint y: 460, endPoint x: 492, endPoint y: 339, distance: 122.6
click at [492, 339] on ul "ZEBRA-RING-POP ZEBRA-BACK OFFICE ZEBRA-3-PANTRY ZEBRA-PRODUCT-300dpi ZEBRA-CLYD…" at bounding box center [649, 404] width 635 height 146
click at [492, 339] on li "ZEBRA-RING-POP" at bounding box center [649, 343] width 635 height 24
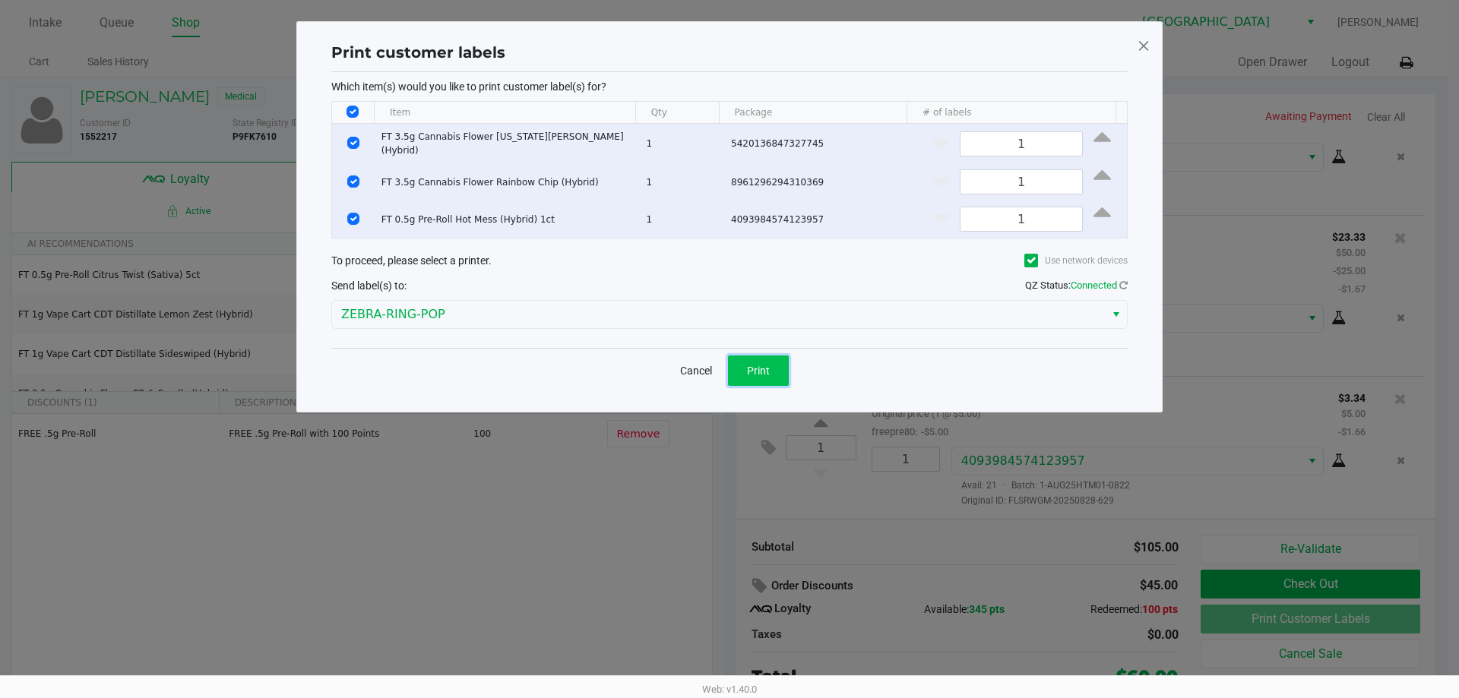
click at [759, 367] on span "Print" at bounding box center [758, 371] width 23 height 12
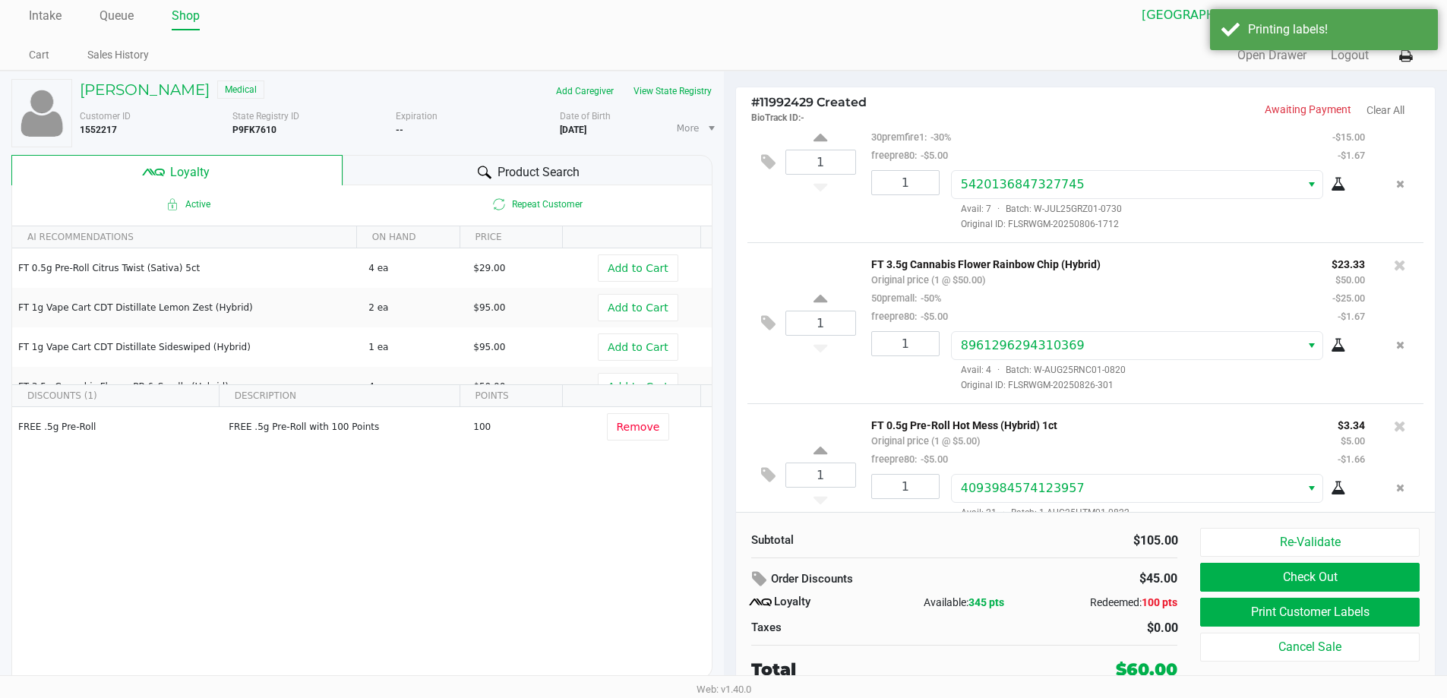
scroll to position [83, 0]
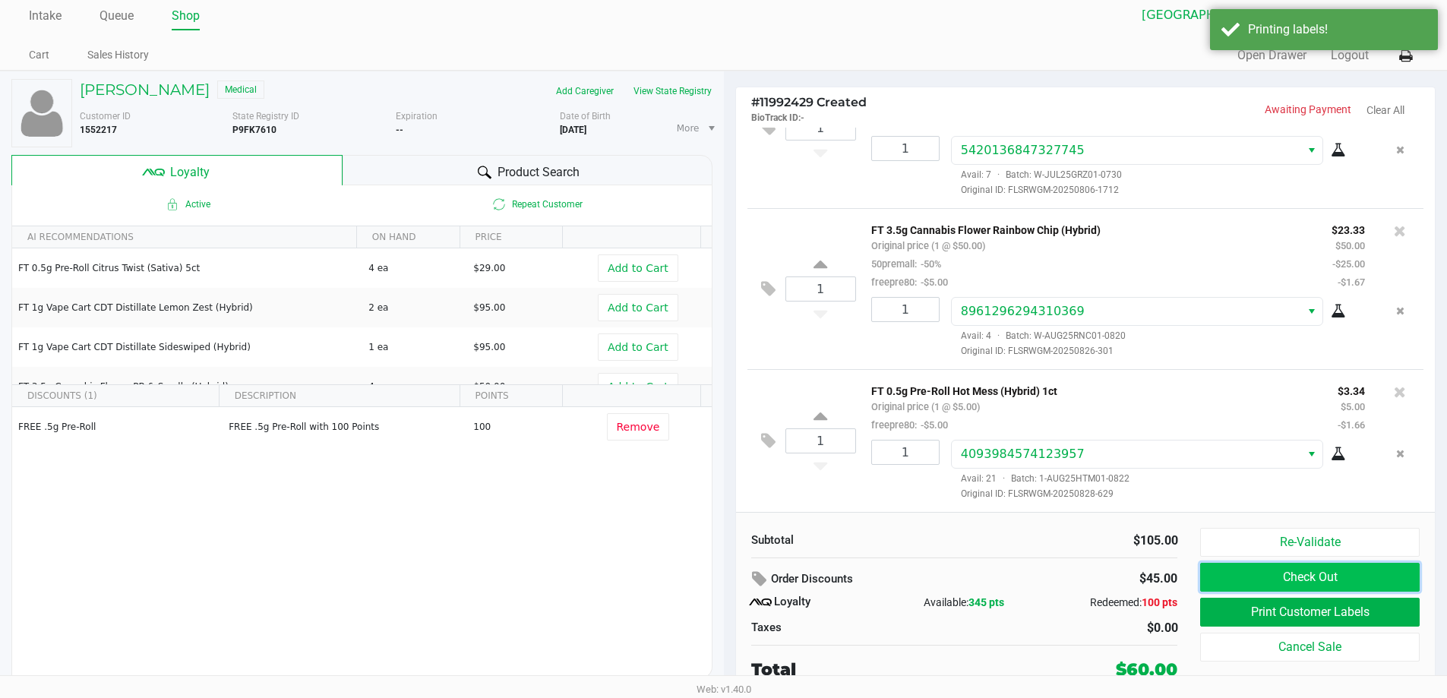
click at [1269, 576] on button "Check Out" at bounding box center [1309, 577] width 219 height 29
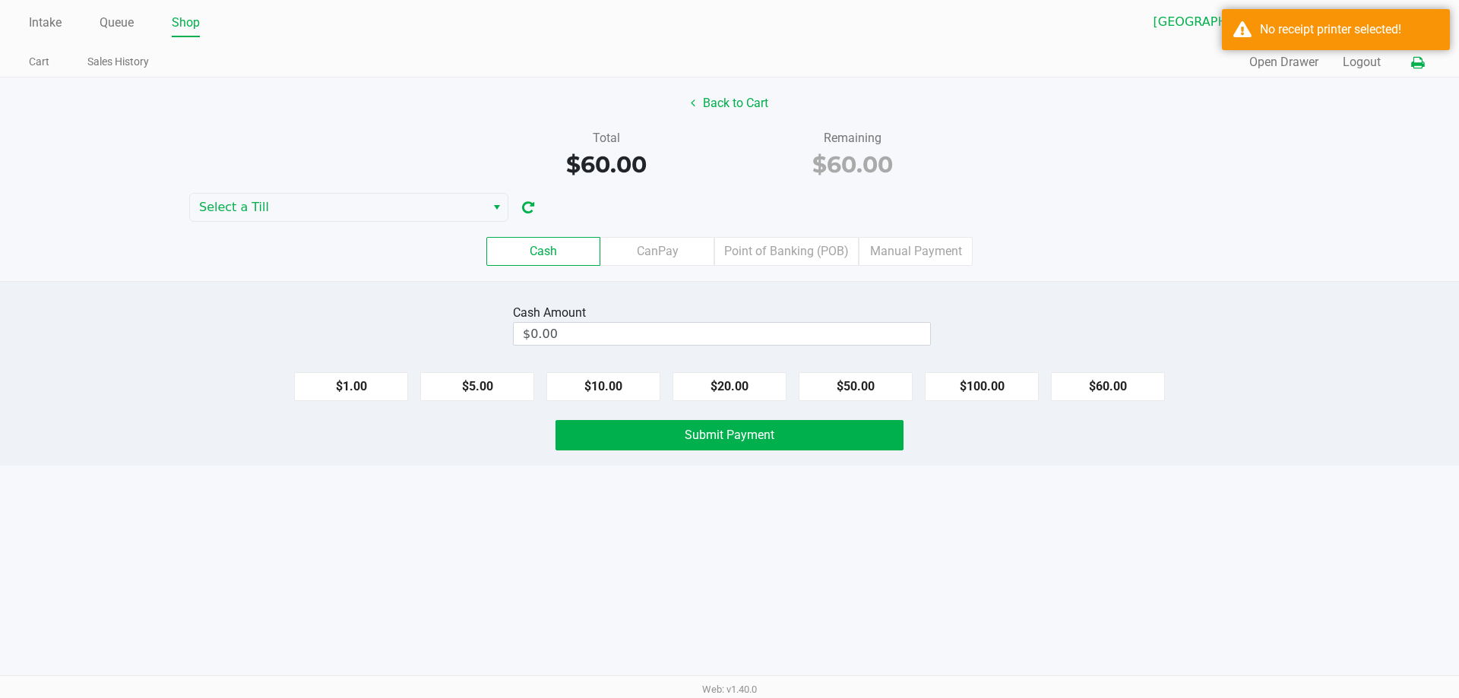
click at [1415, 65] on icon at bounding box center [1417, 63] width 13 height 11
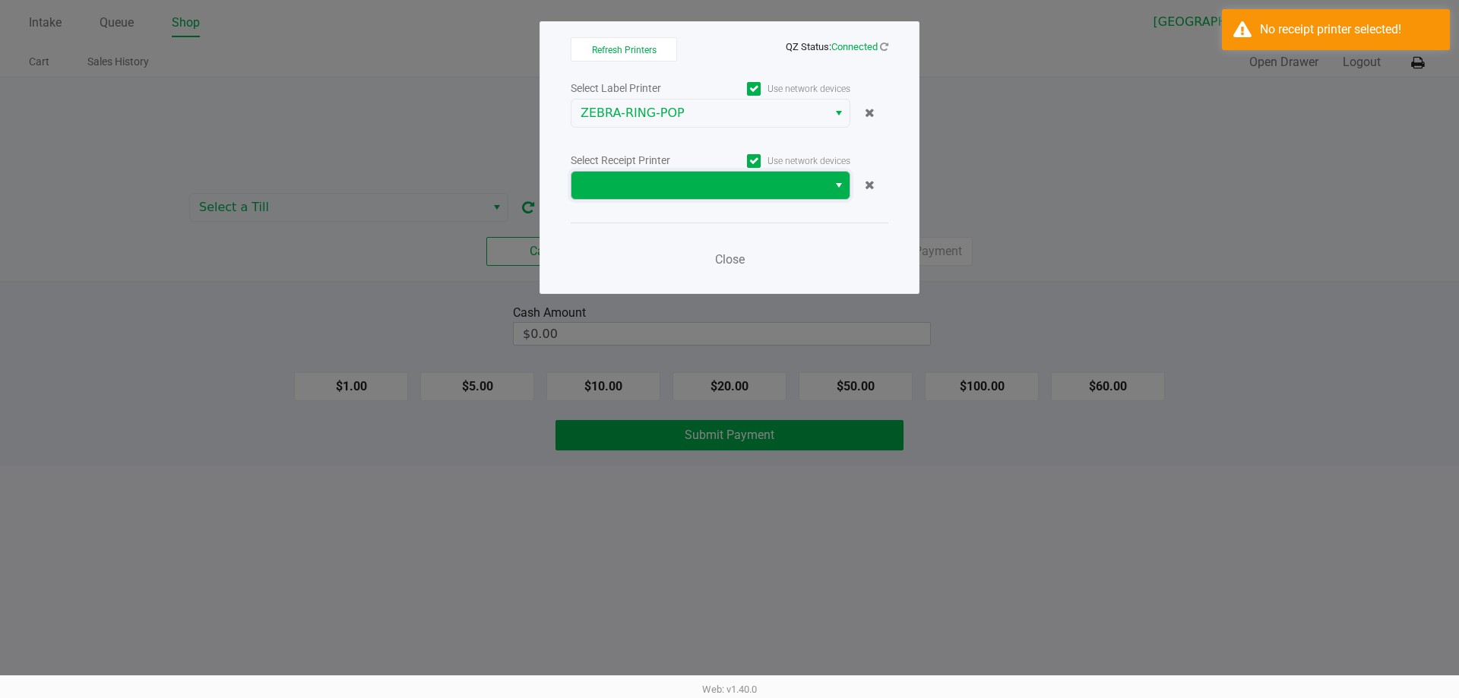
click at [807, 193] on span at bounding box center [699, 185] width 238 height 18
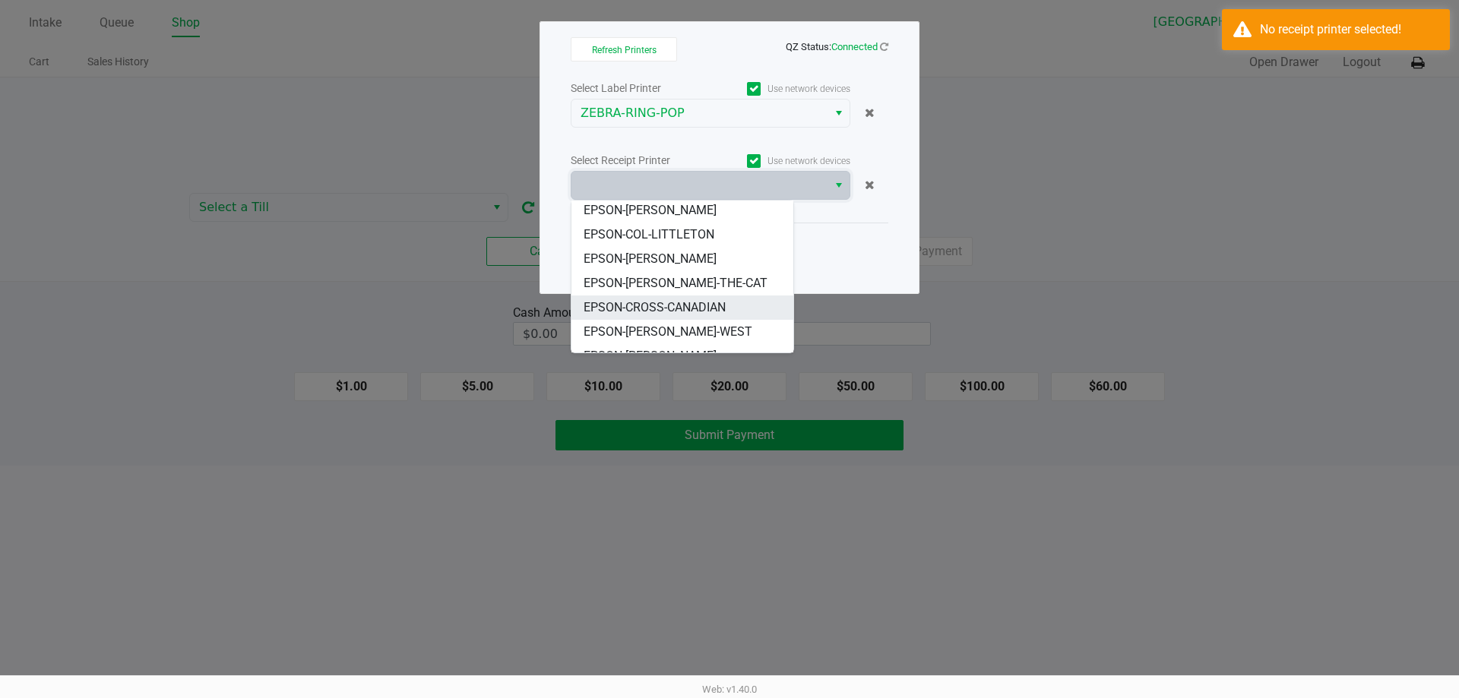
scroll to position [91, 0]
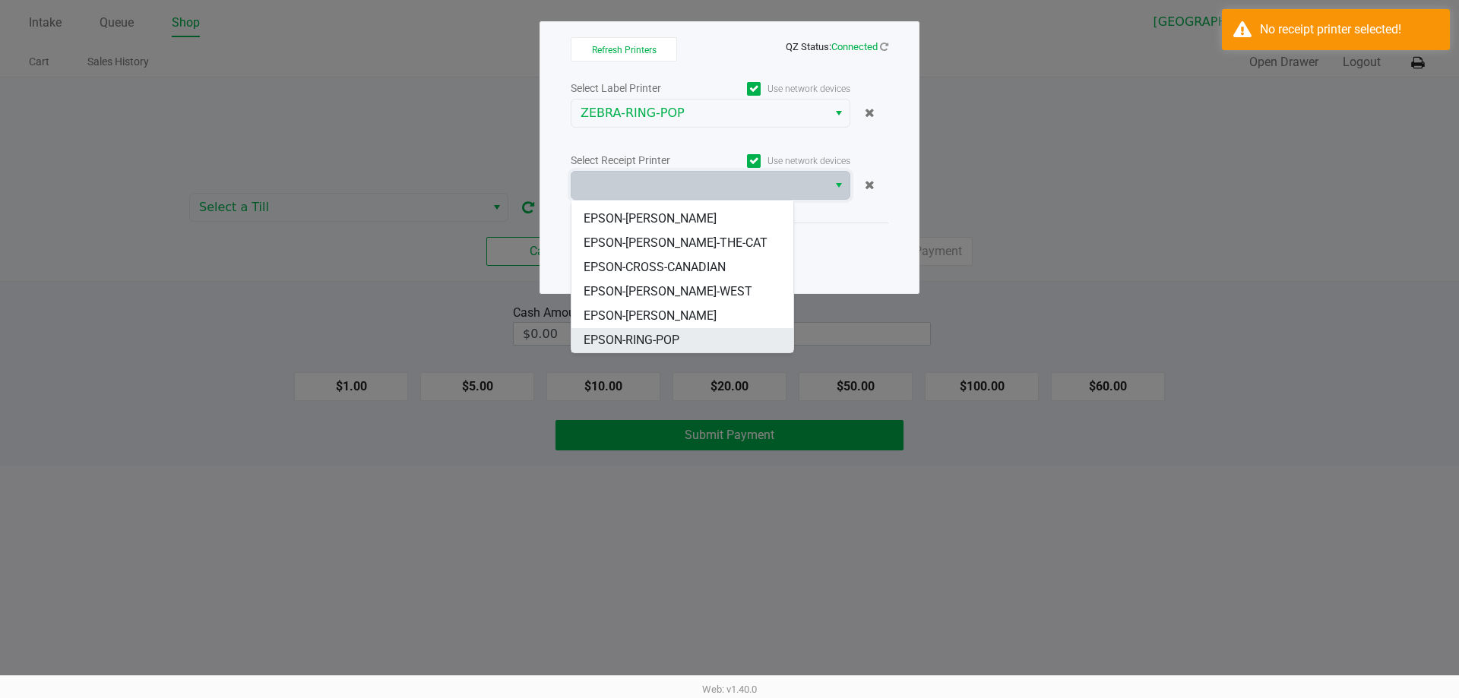
click at [682, 337] on li "EPSON-RING-POP" at bounding box center [682, 340] width 222 height 24
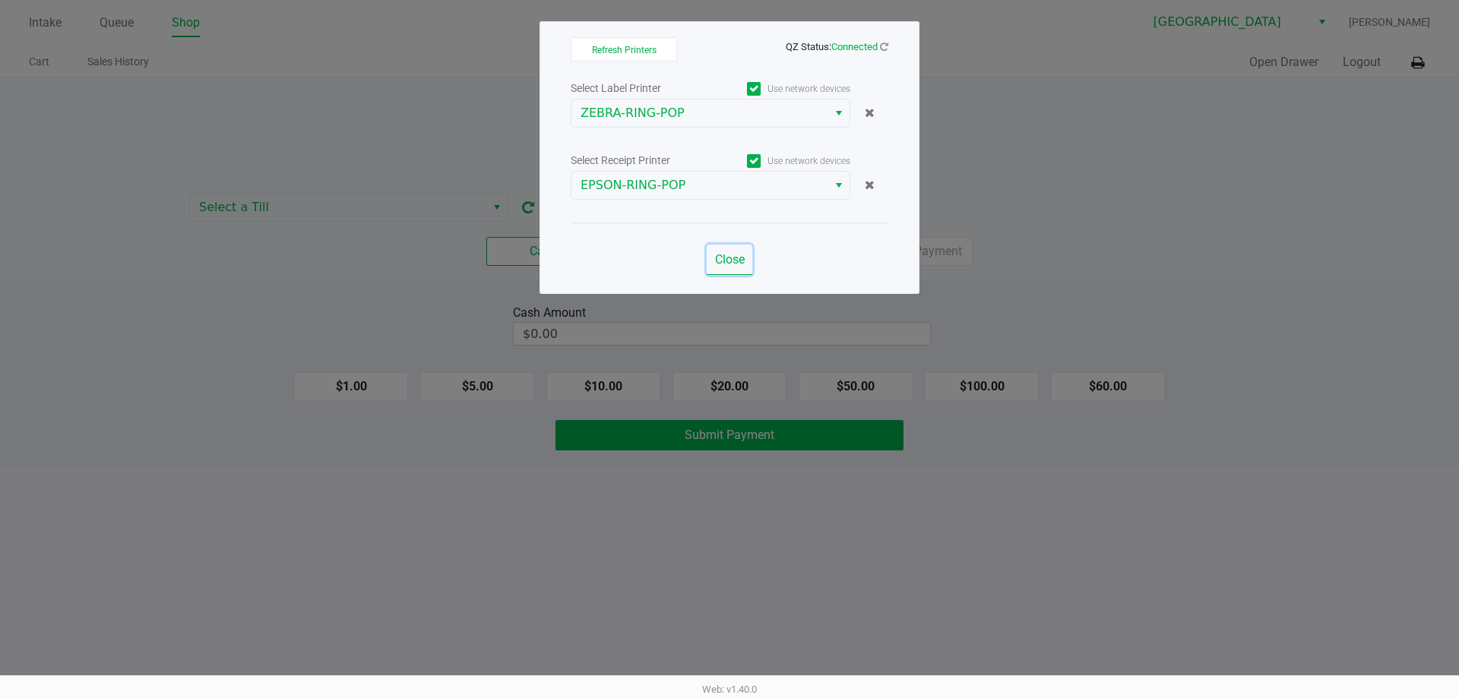
click at [719, 258] on span "Close" at bounding box center [730, 259] width 30 height 14
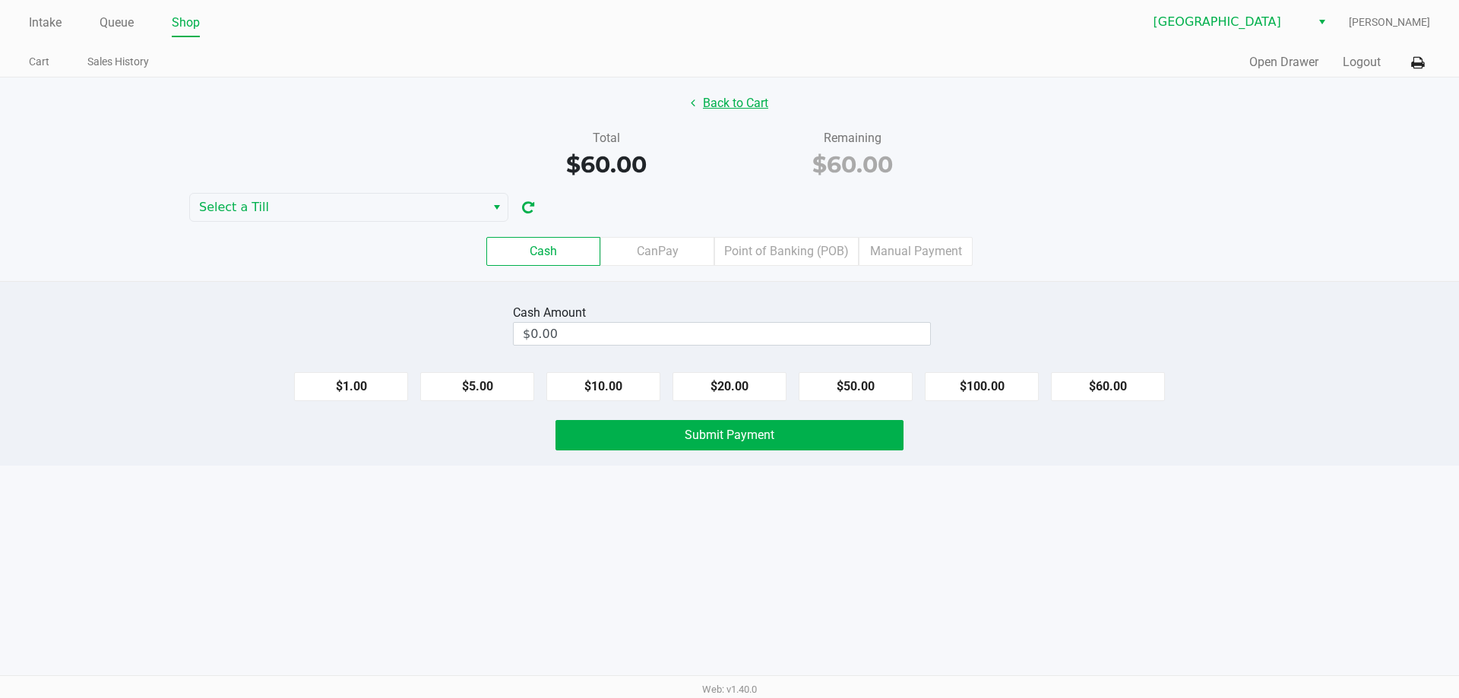
click at [716, 98] on button "Back to Cart" at bounding box center [729, 103] width 97 height 29
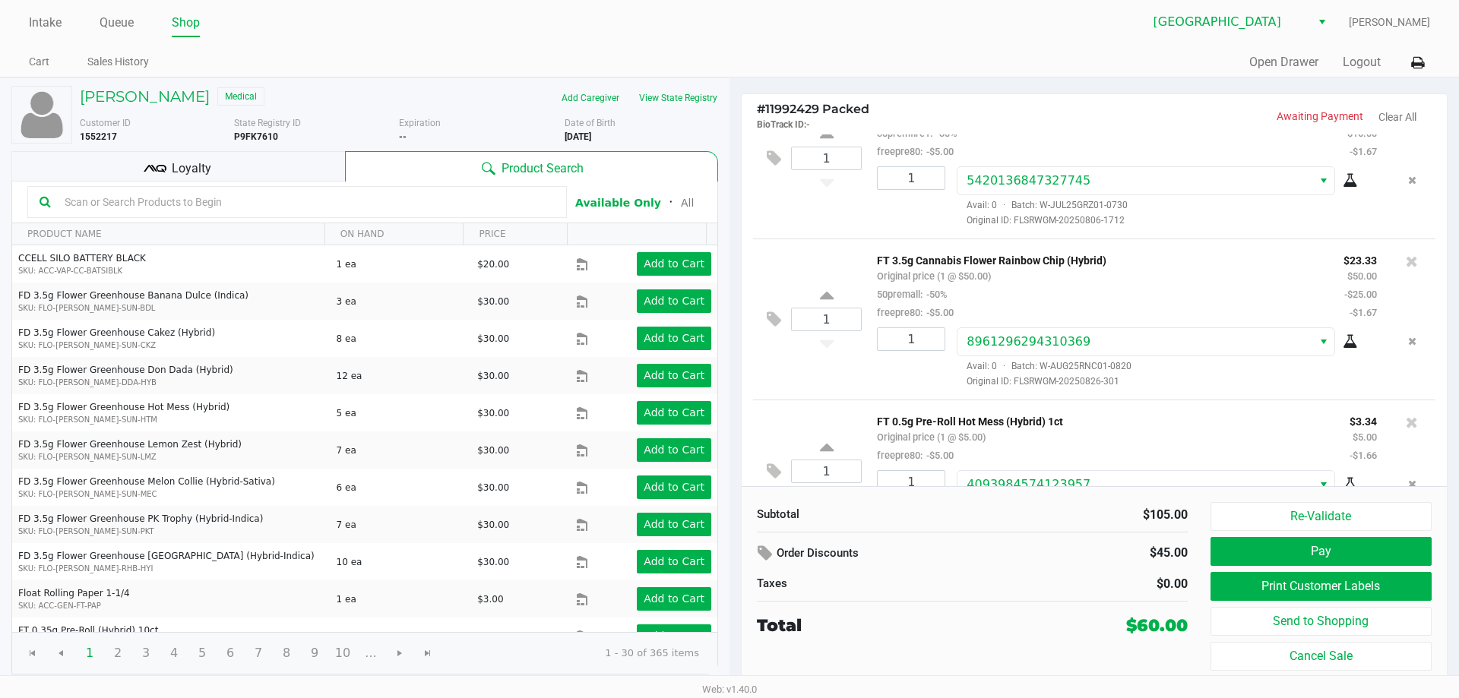
scroll to position [115, 0]
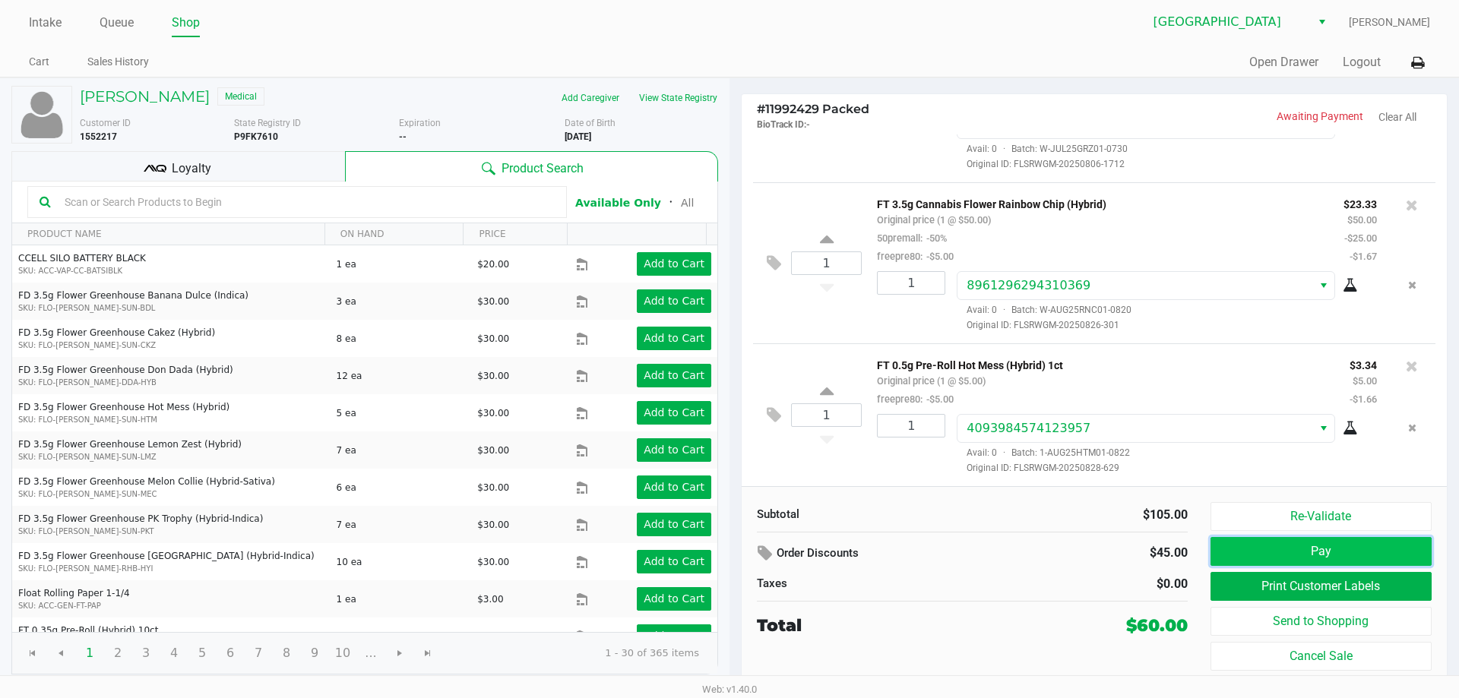
click at [1279, 542] on button "Pay" at bounding box center [1320, 551] width 221 height 29
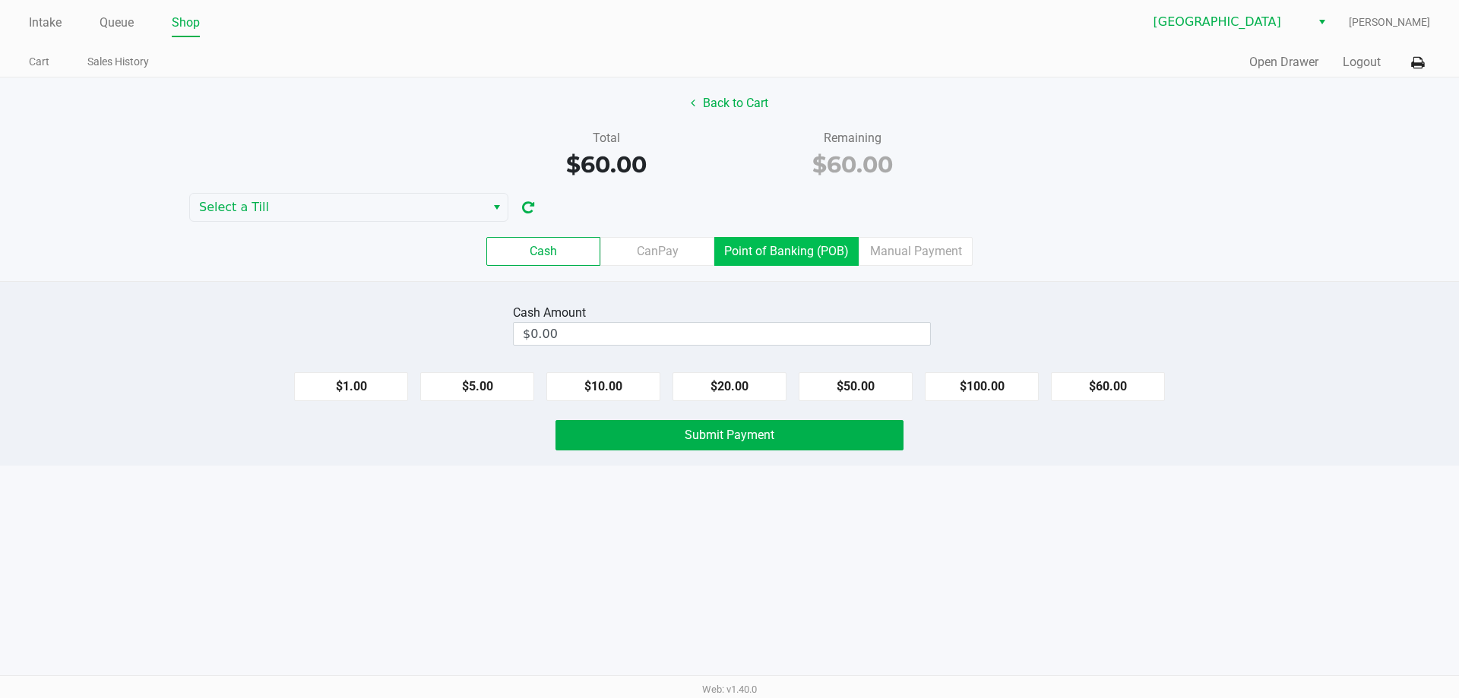
click at [775, 255] on label "Point of Banking (POB)" at bounding box center [786, 251] width 144 height 29
click at [0, 0] on 7 "Point of Banking (POB)" at bounding box center [0, 0] width 0 height 0
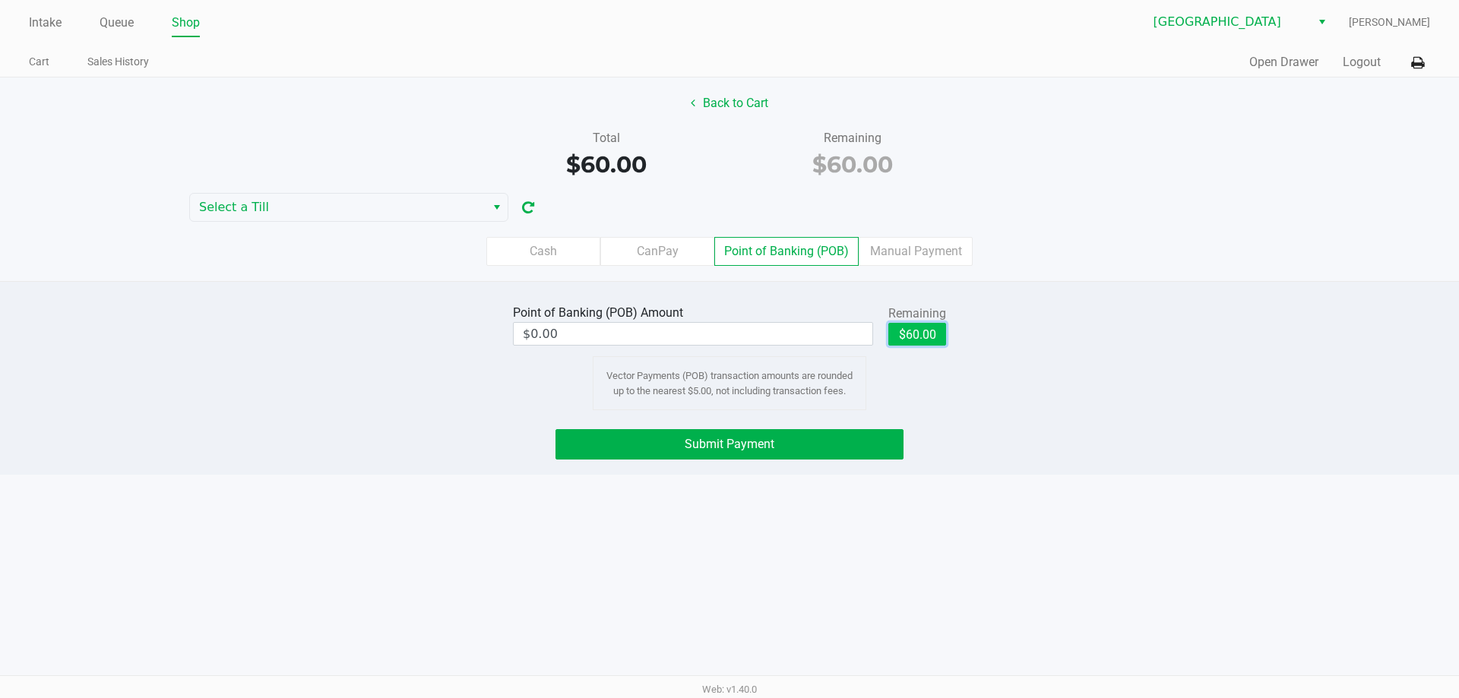
click at [922, 343] on button "$60.00" at bounding box center [917, 334] width 58 height 23
type input "$60.00"
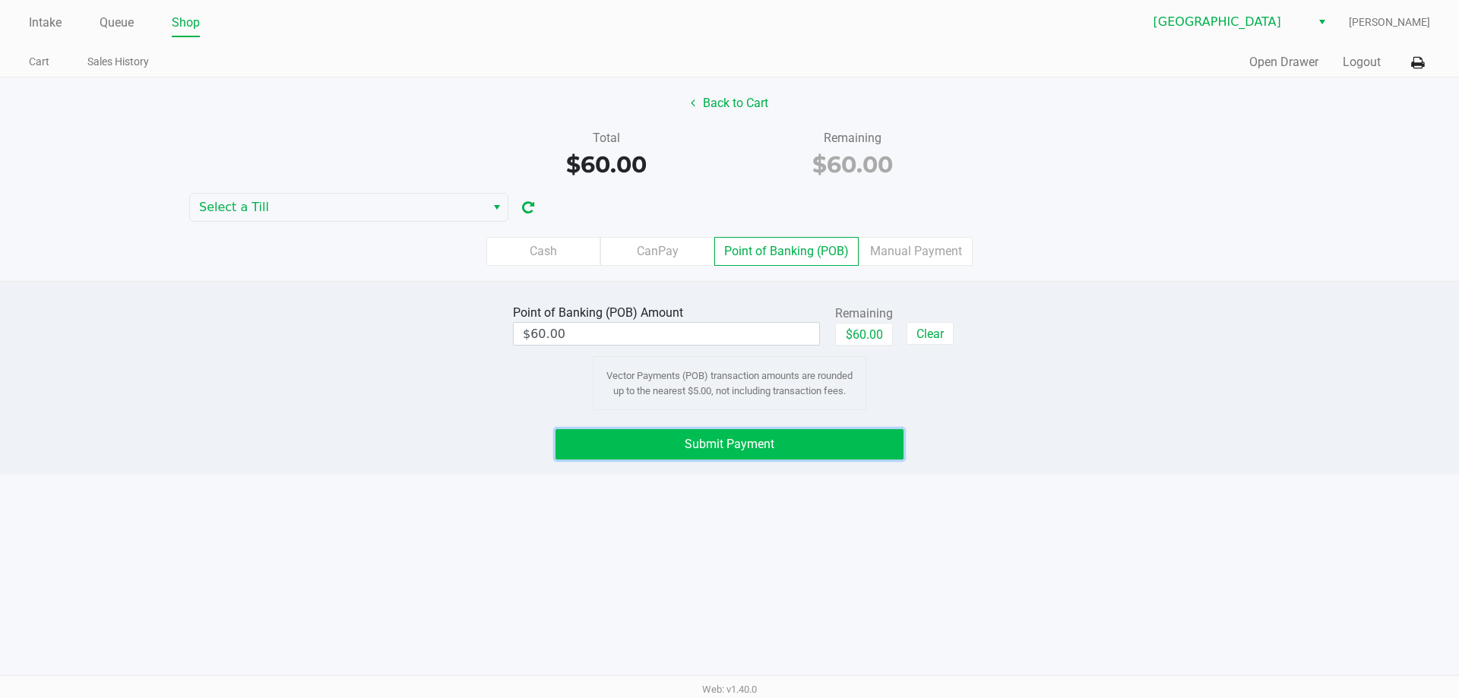
click at [823, 441] on button "Submit Payment" at bounding box center [729, 444] width 348 height 30
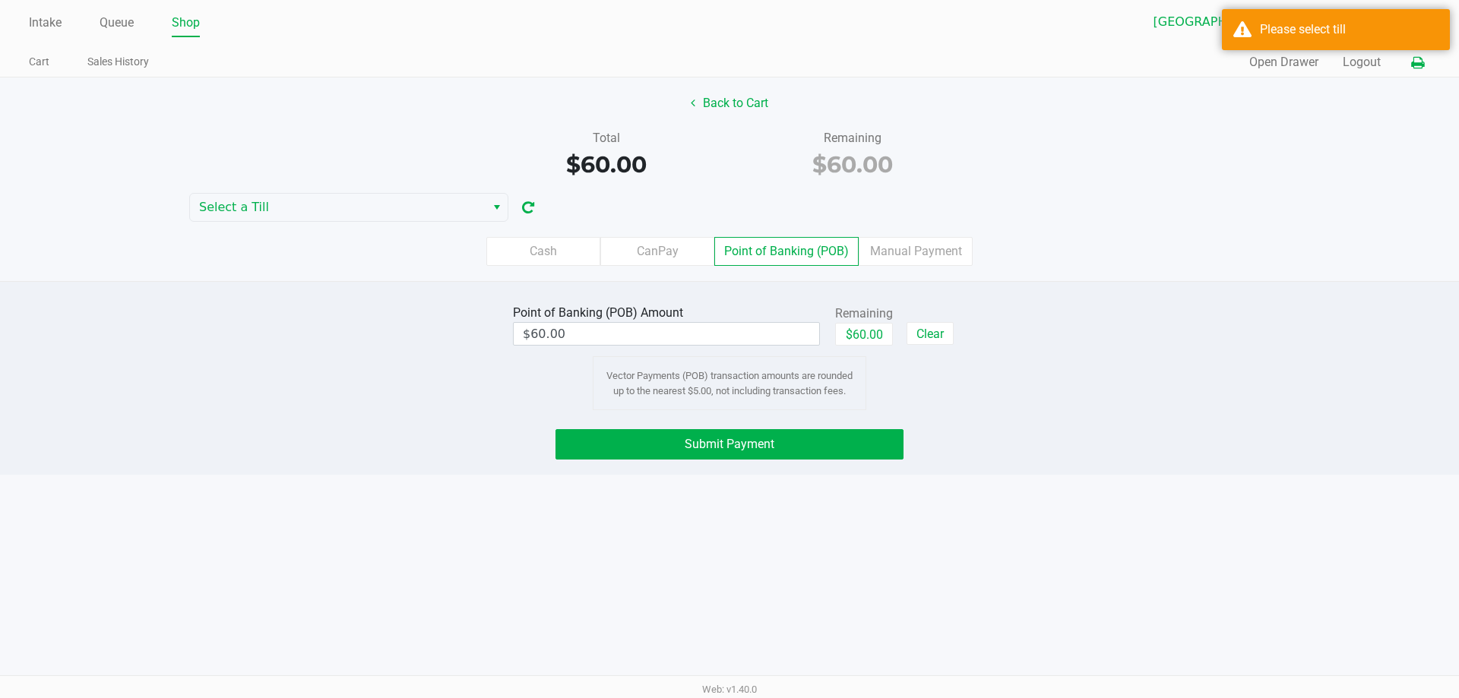
click at [1418, 62] on icon at bounding box center [1417, 63] width 13 height 11
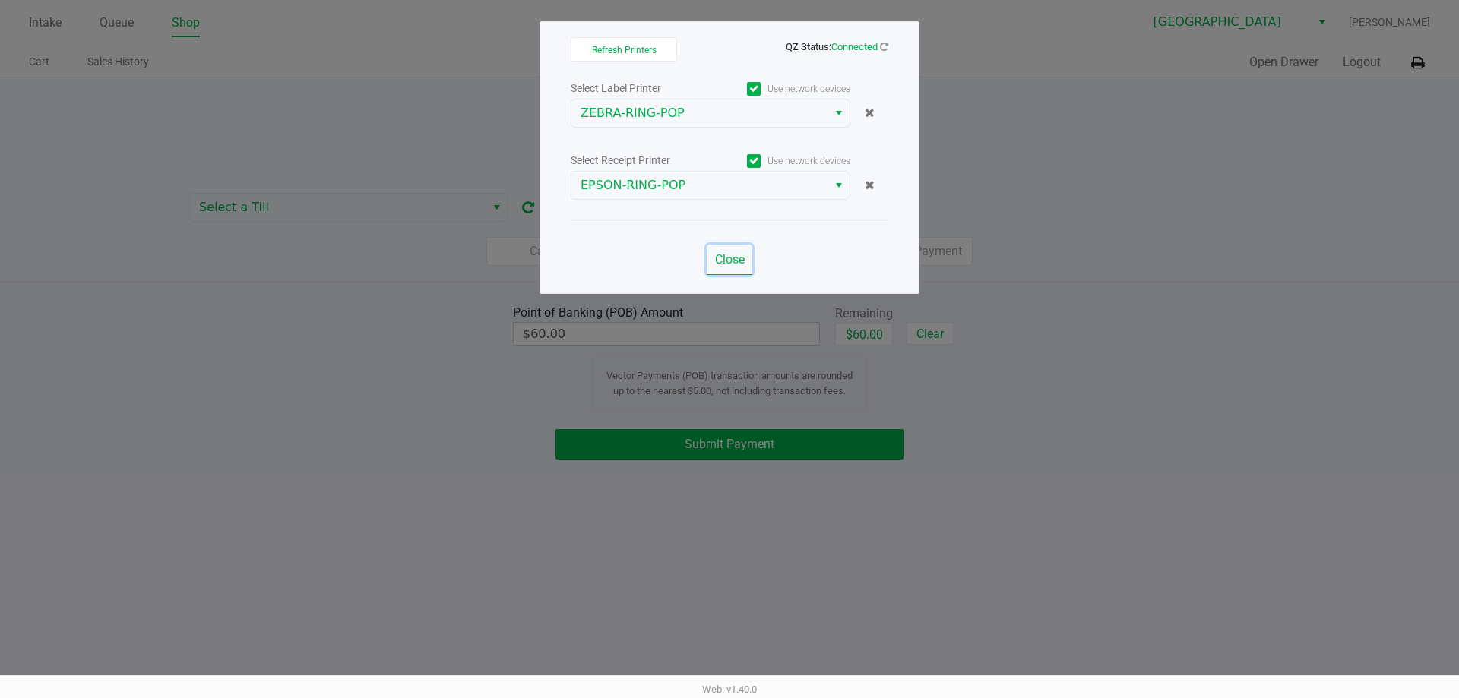
click at [717, 258] on span "Close" at bounding box center [730, 259] width 30 height 14
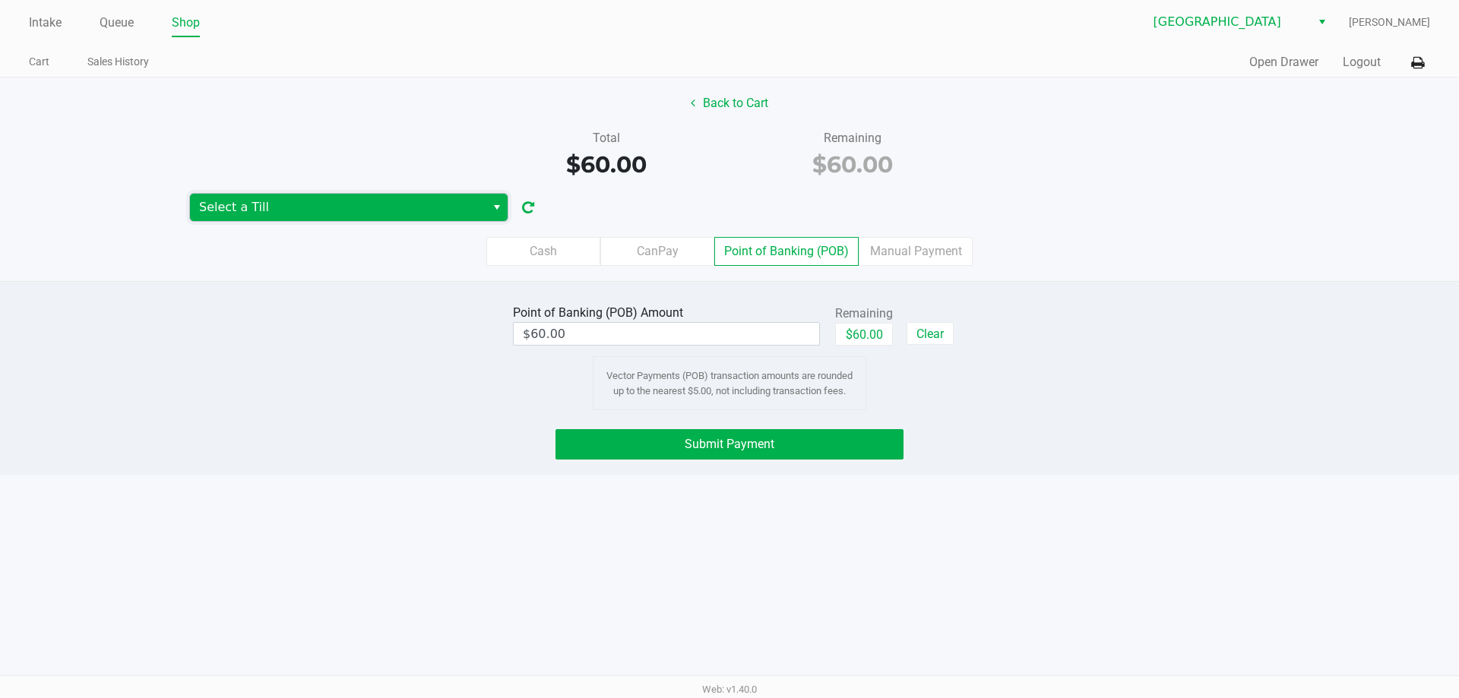
click at [464, 204] on span "Select a Till" at bounding box center [337, 207] width 277 height 18
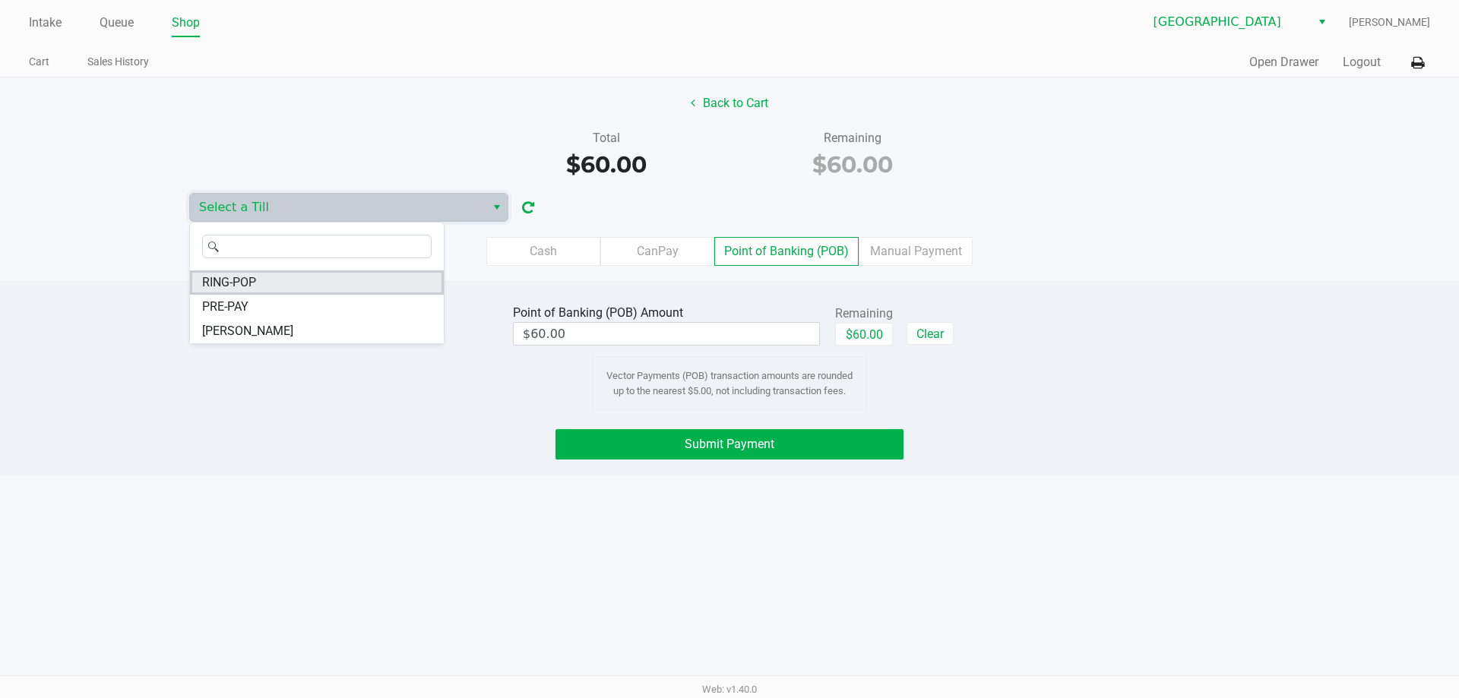
click at [260, 286] on li "RING-POP" at bounding box center [317, 282] width 254 height 24
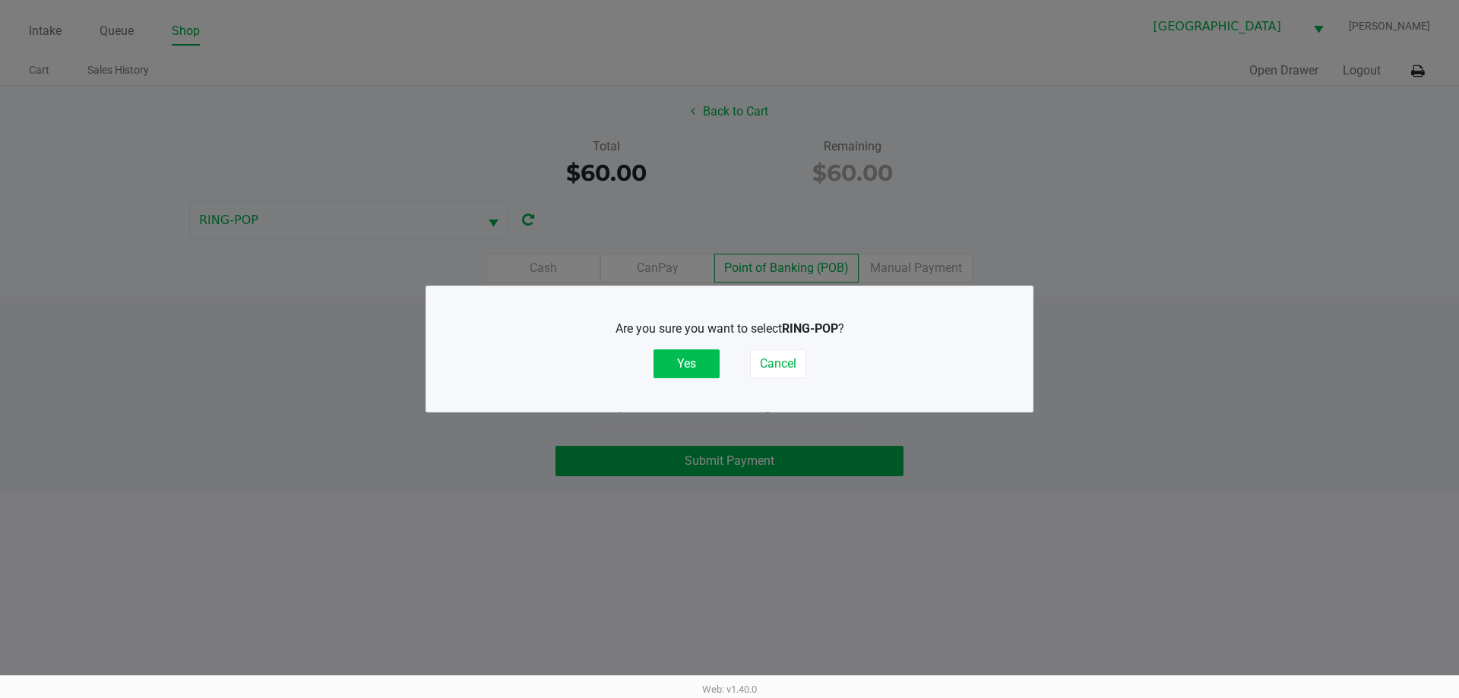
click at [680, 363] on button "Yes" at bounding box center [686, 363] width 66 height 29
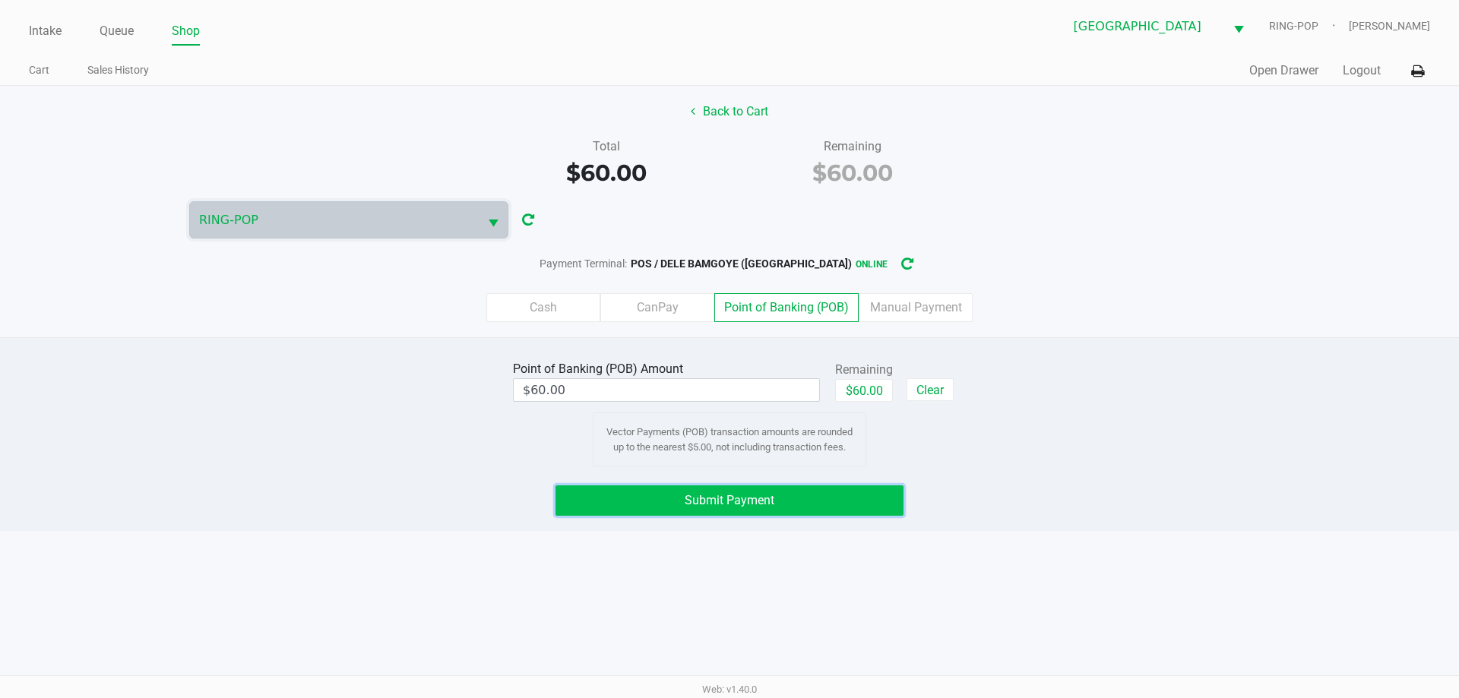
click at [782, 502] on button "Submit Payment" at bounding box center [729, 500] width 348 height 30
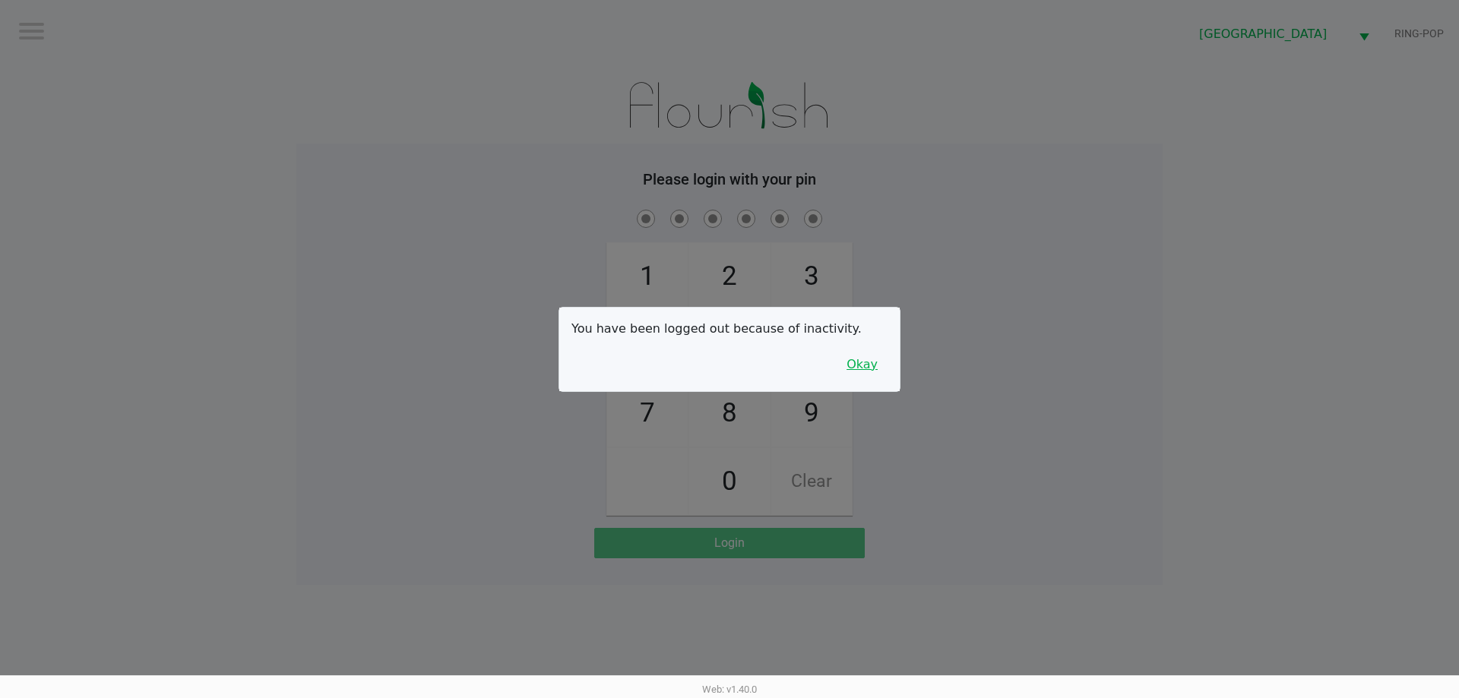
drag, startPoint x: 855, startPoint y: 366, endPoint x: 1029, endPoint y: 394, distance: 176.2
click at [858, 366] on button "Okay" at bounding box center [861, 364] width 51 height 29
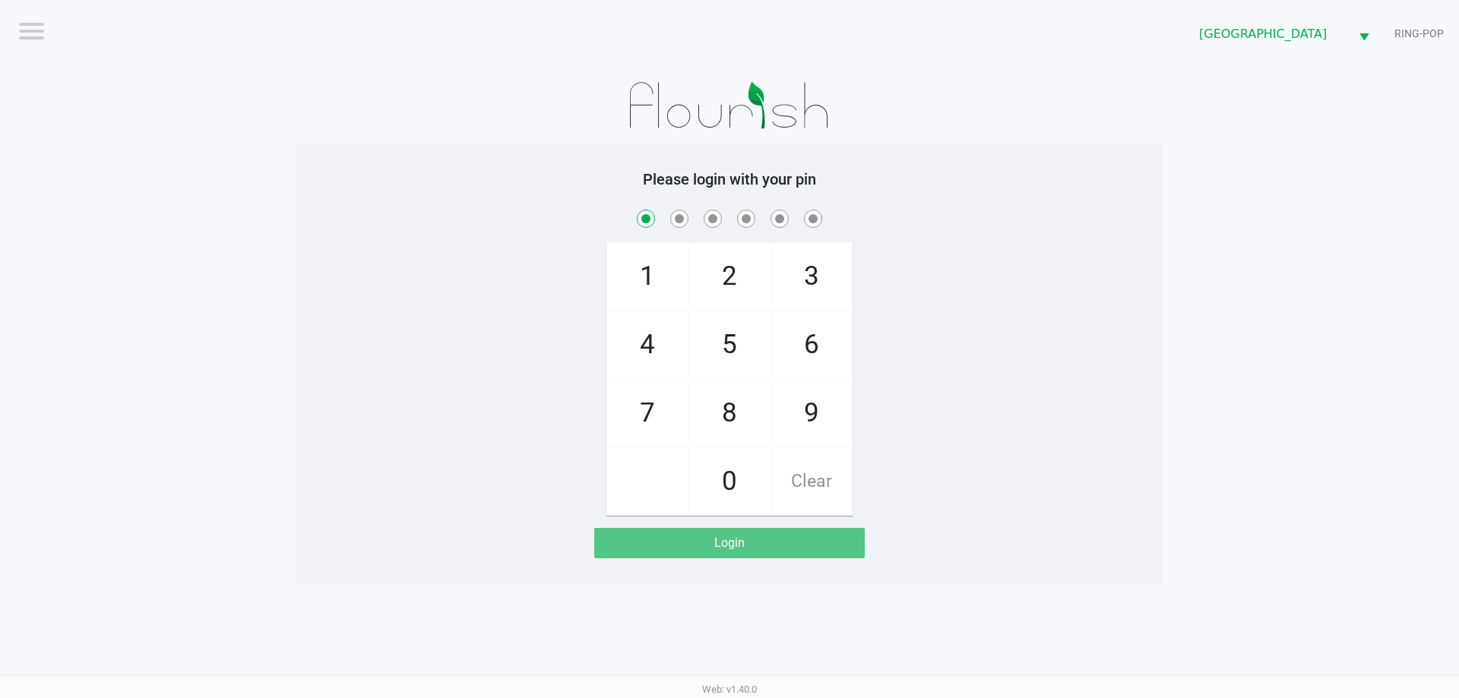
checkbox input "true"
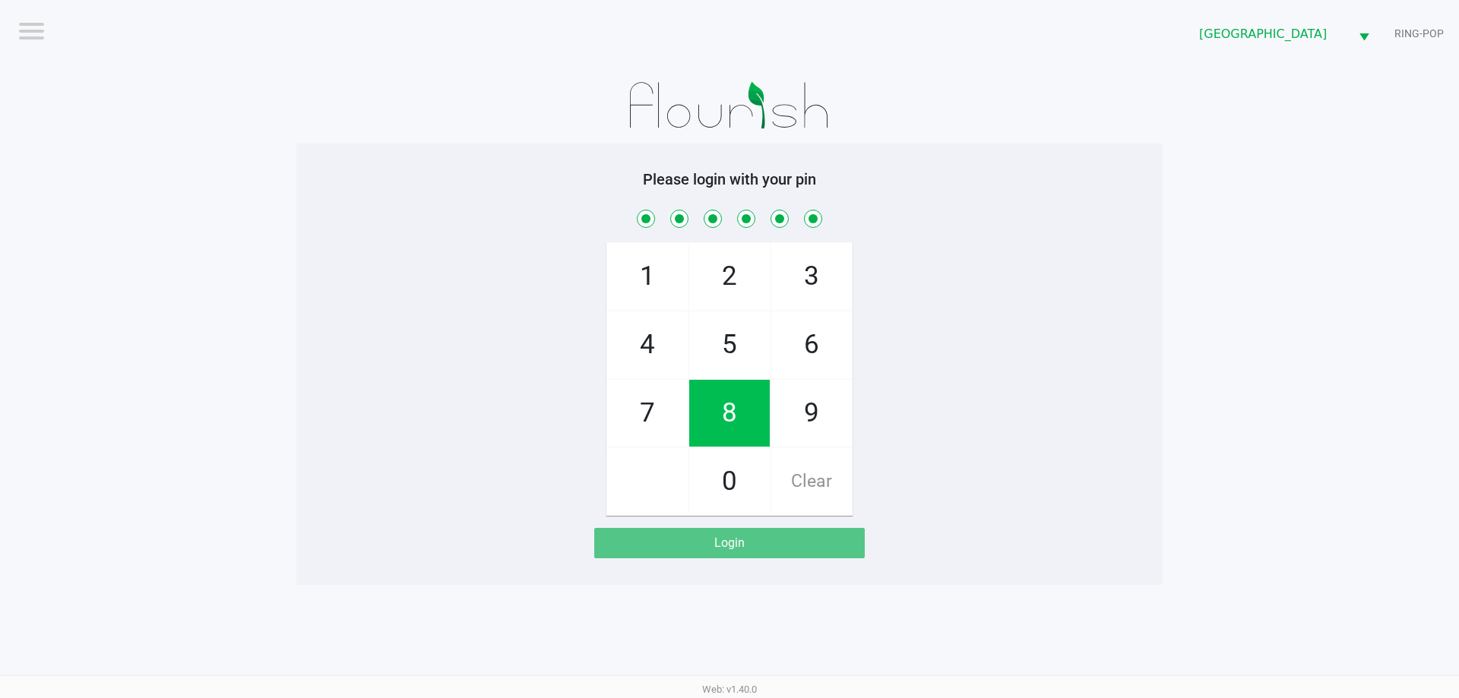
checkbox input "true"
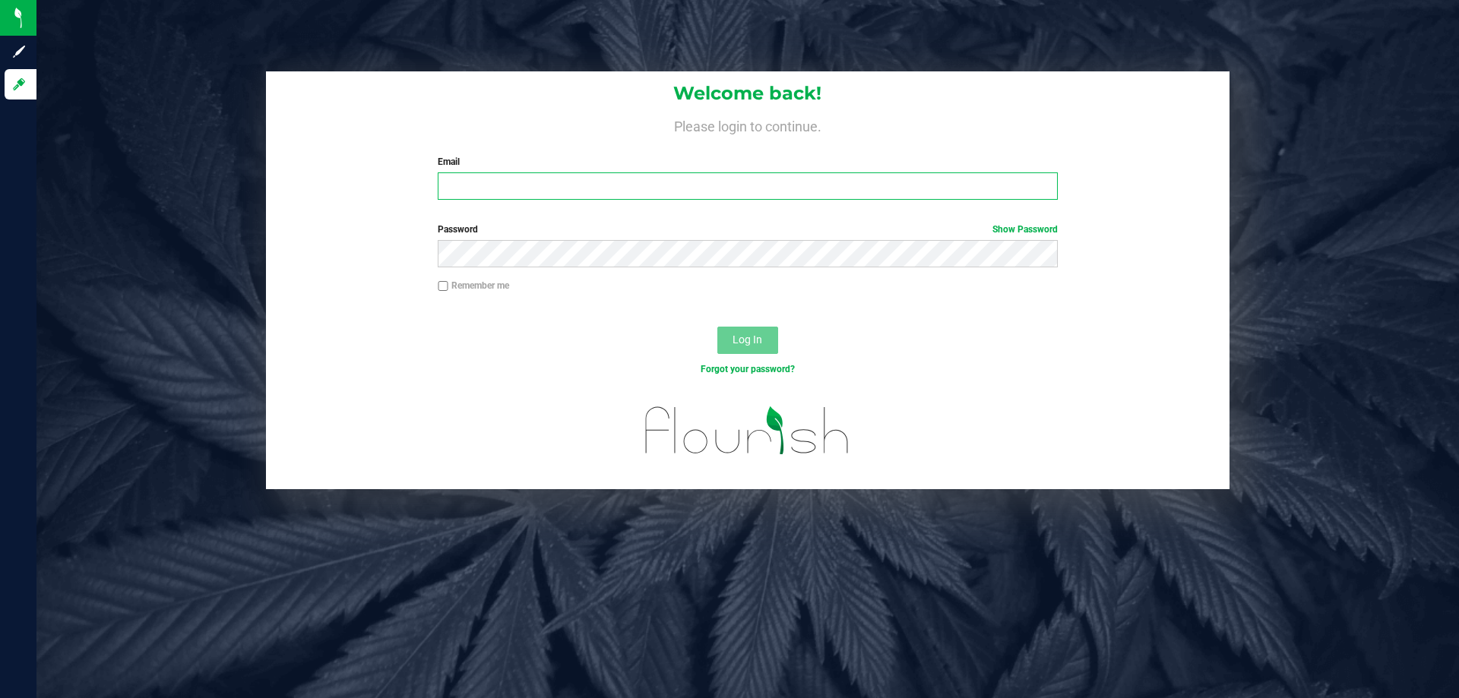
click at [587, 190] on input "Email" at bounding box center [747, 185] width 619 height 27
type input "aboscaino@Liveparallel.com"
click at [717, 327] on button "Log In" at bounding box center [747, 340] width 61 height 27
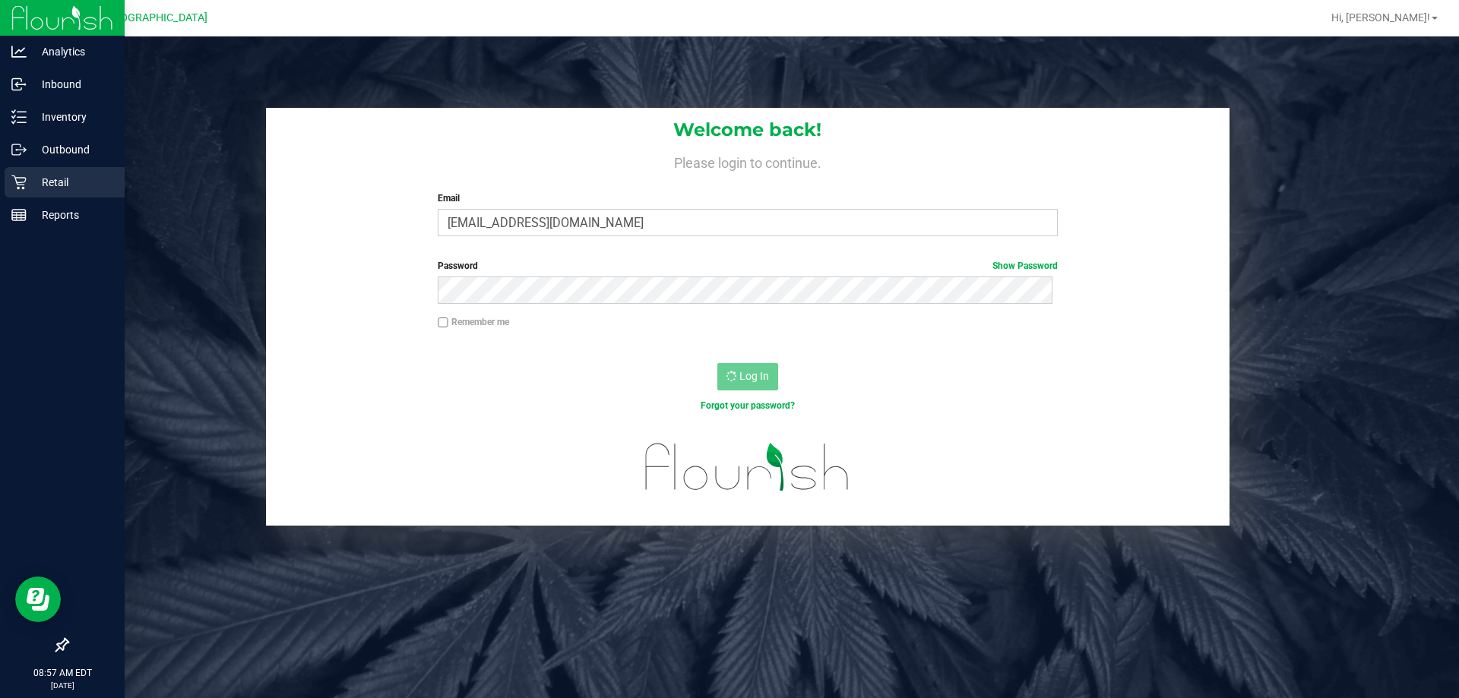
click at [28, 188] on p "Retail" at bounding box center [72, 182] width 91 height 18
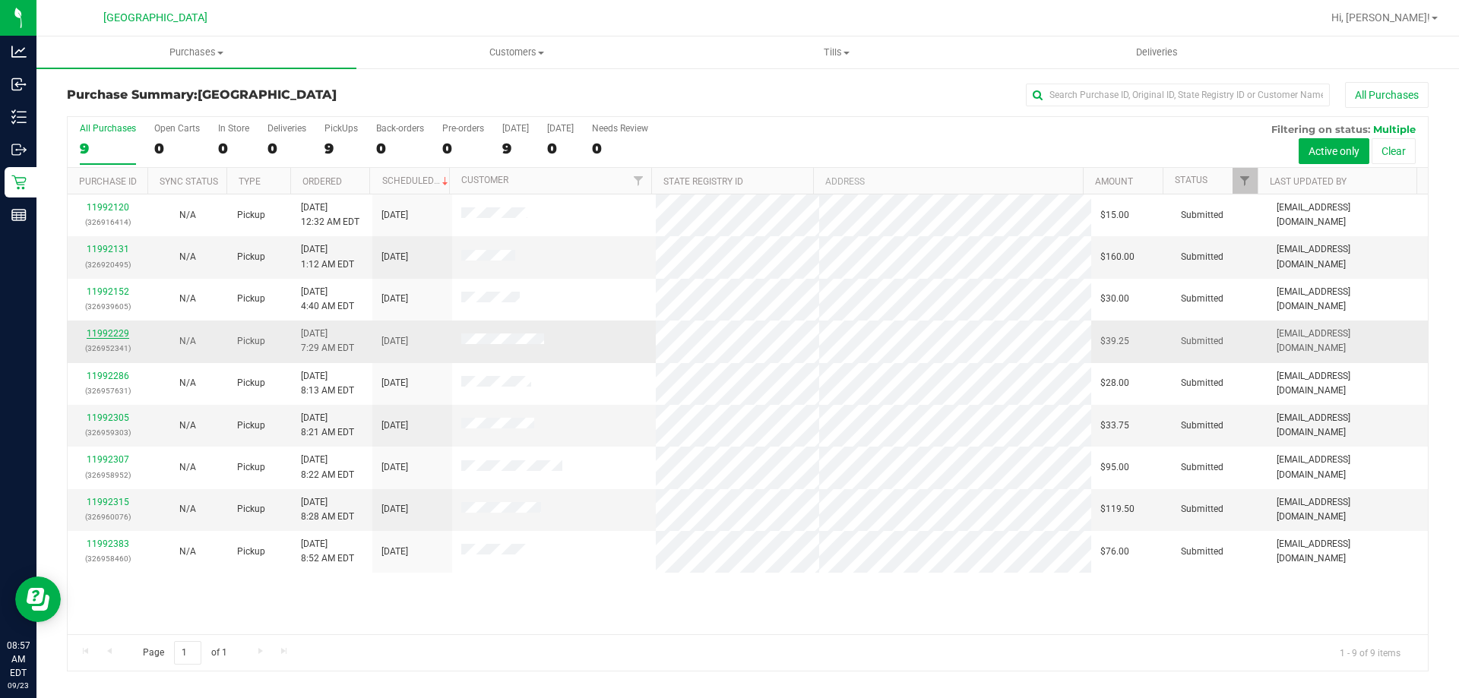
click at [96, 332] on link "11992229" at bounding box center [108, 333] width 43 height 11
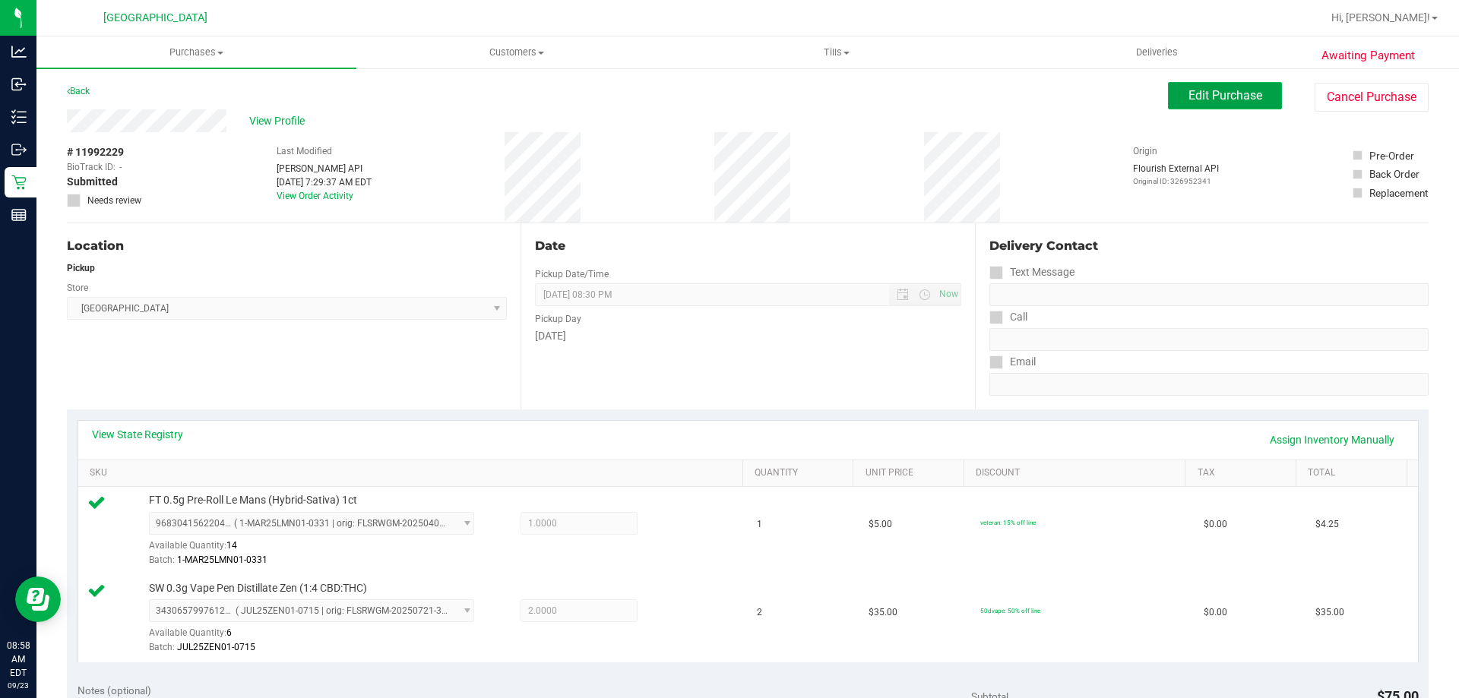
click at [1175, 100] on button "Edit Purchase" at bounding box center [1225, 95] width 114 height 27
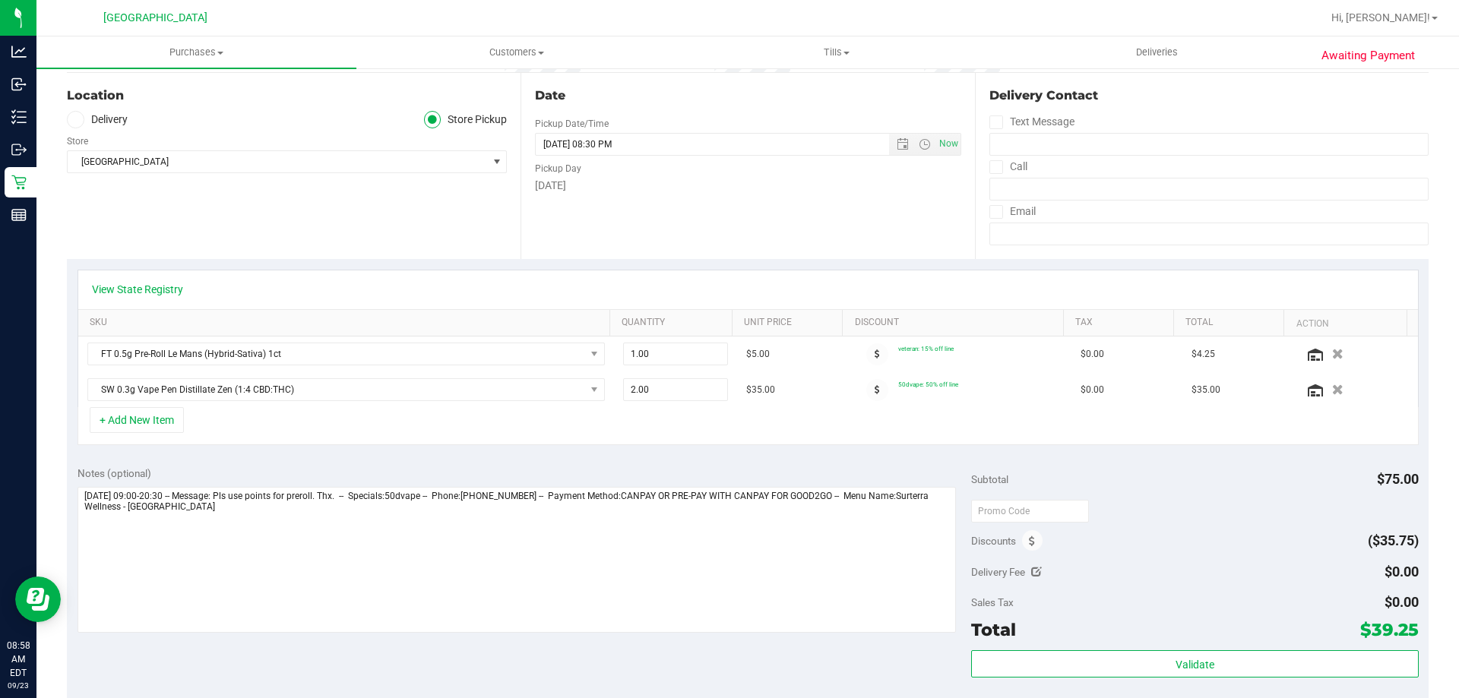
scroll to position [152, 0]
click at [1029, 544] on icon at bounding box center [1032, 540] width 6 height 11
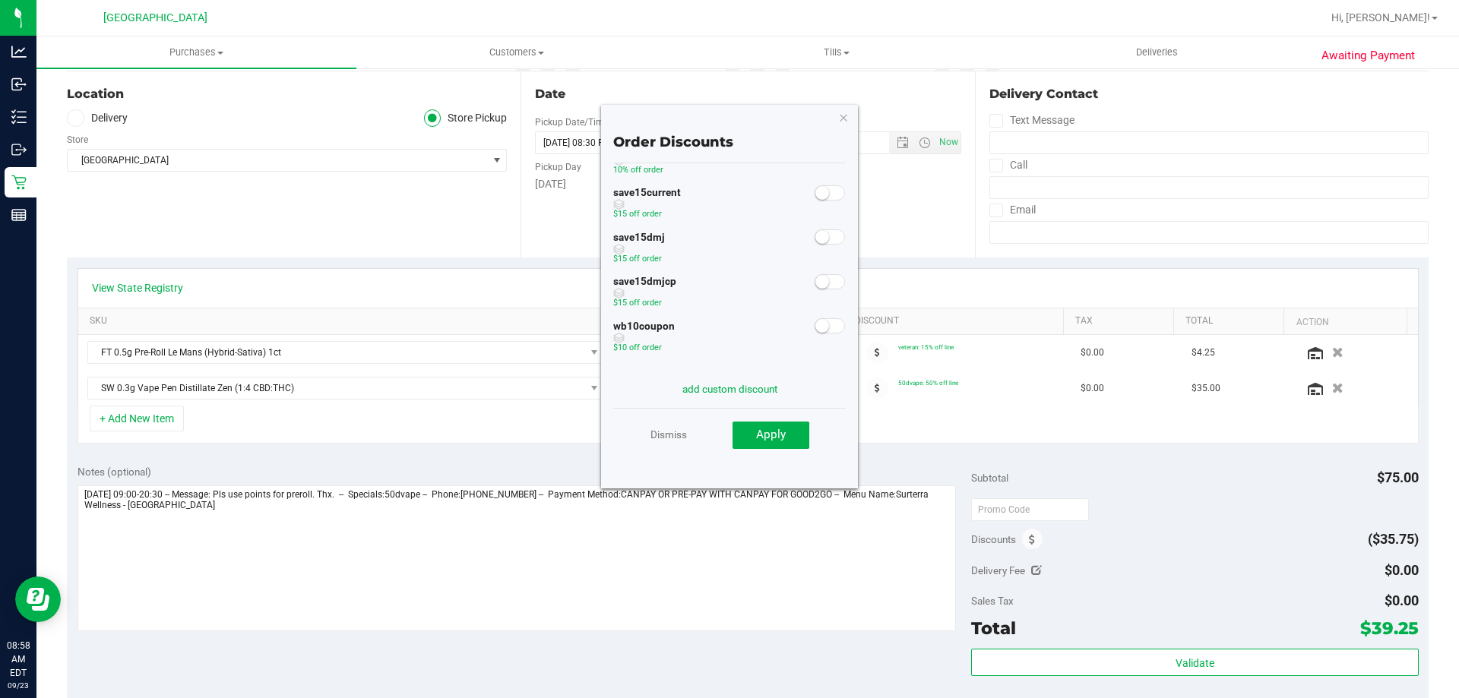
scroll to position [84, 0]
click at [676, 437] on link "Dismiss" at bounding box center [668, 434] width 36 height 27
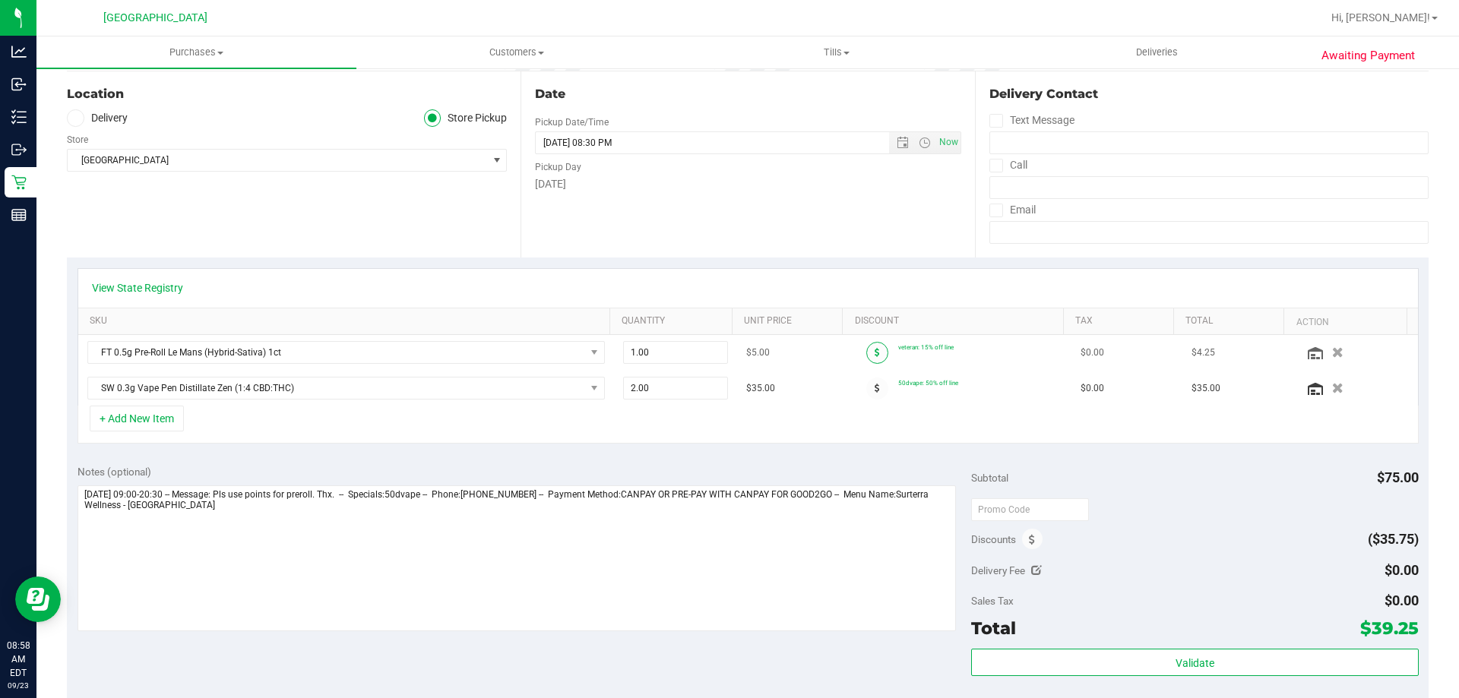
click at [874, 356] on icon at bounding box center [876, 352] width 5 height 9
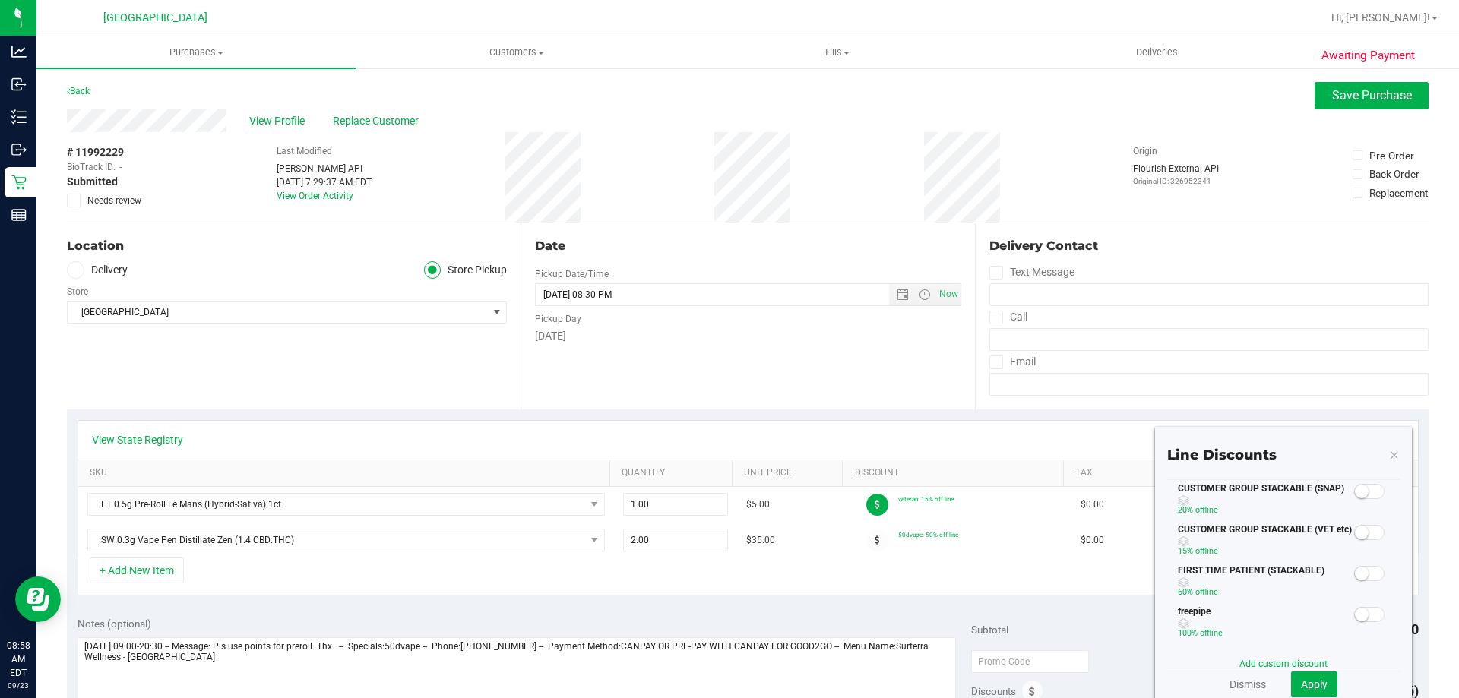
scroll to position [0, 0]
click at [1241, 658] on div "Add custom discount" at bounding box center [1283, 664] width 232 height 14
click at [1241, 659] on link "Add custom discount" at bounding box center [1283, 664] width 88 height 11
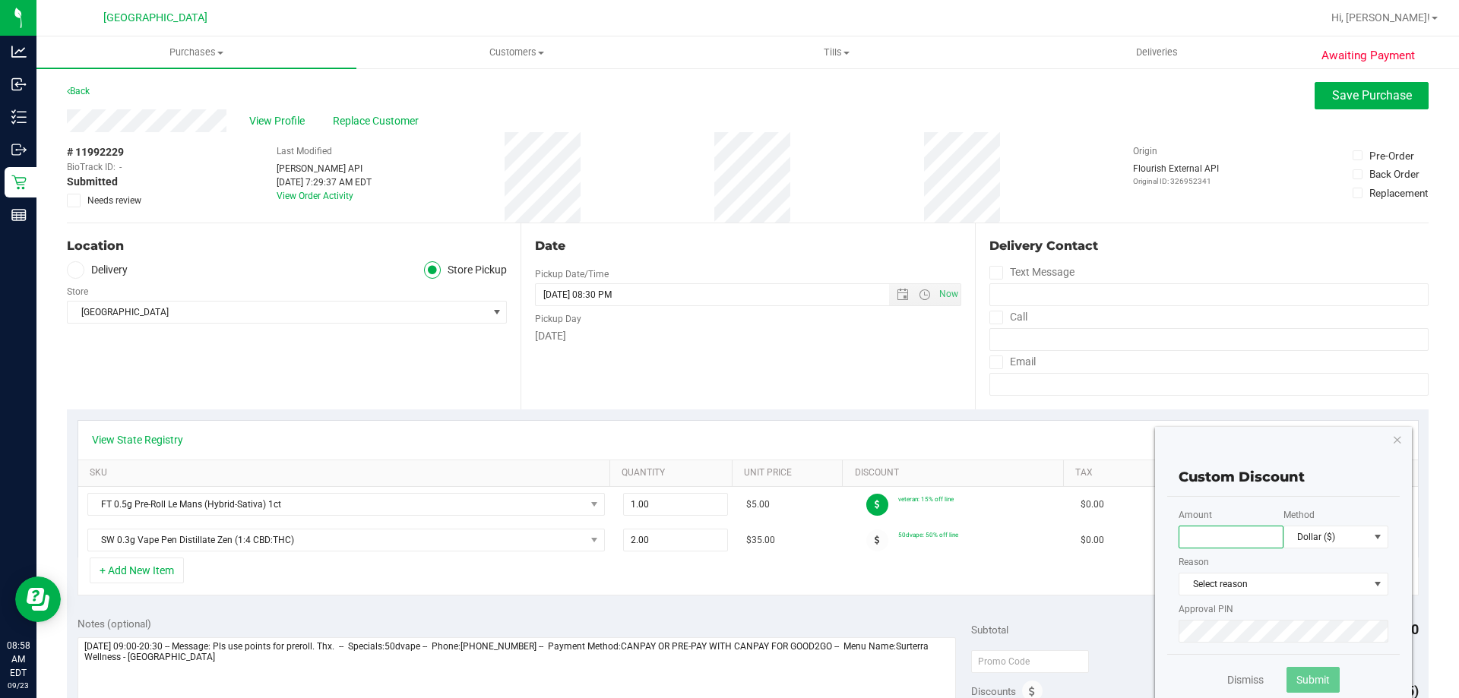
click at [1220, 542] on input "text" at bounding box center [1230, 537] width 105 height 23
type input "5.00"
click at [1288, 584] on span "Select reason" at bounding box center [1273, 584] width 189 height 21
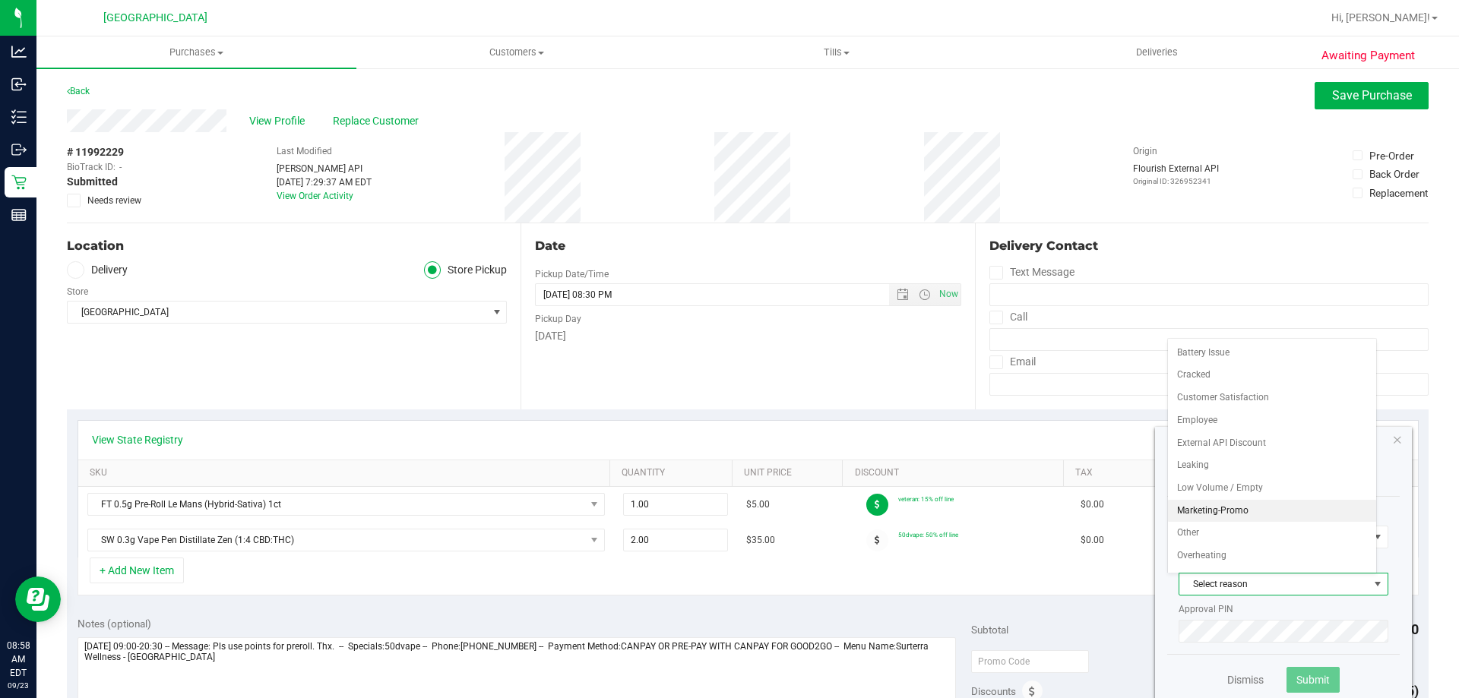
click at [1226, 505] on li "Marketing-Promo" at bounding box center [1272, 511] width 208 height 23
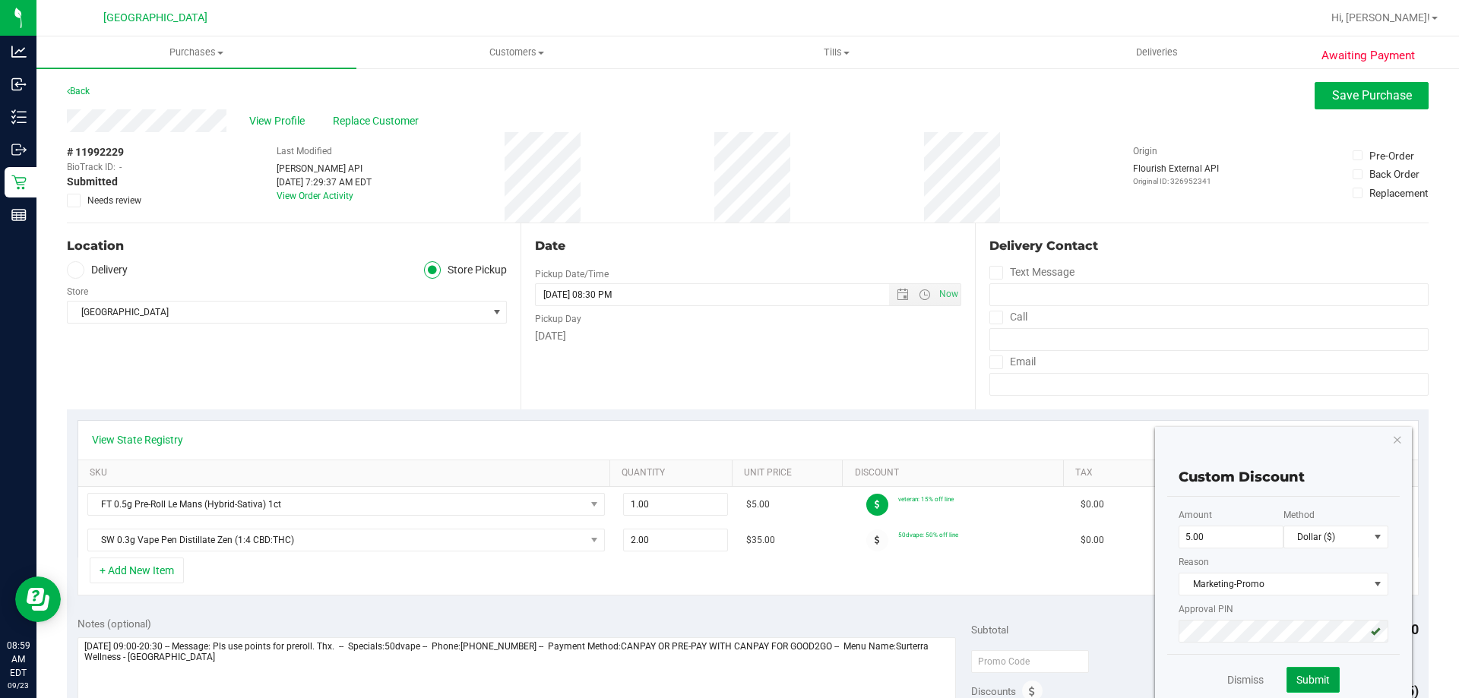
click at [1306, 688] on button "Submit" at bounding box center [1312, 680] width 53 height 26
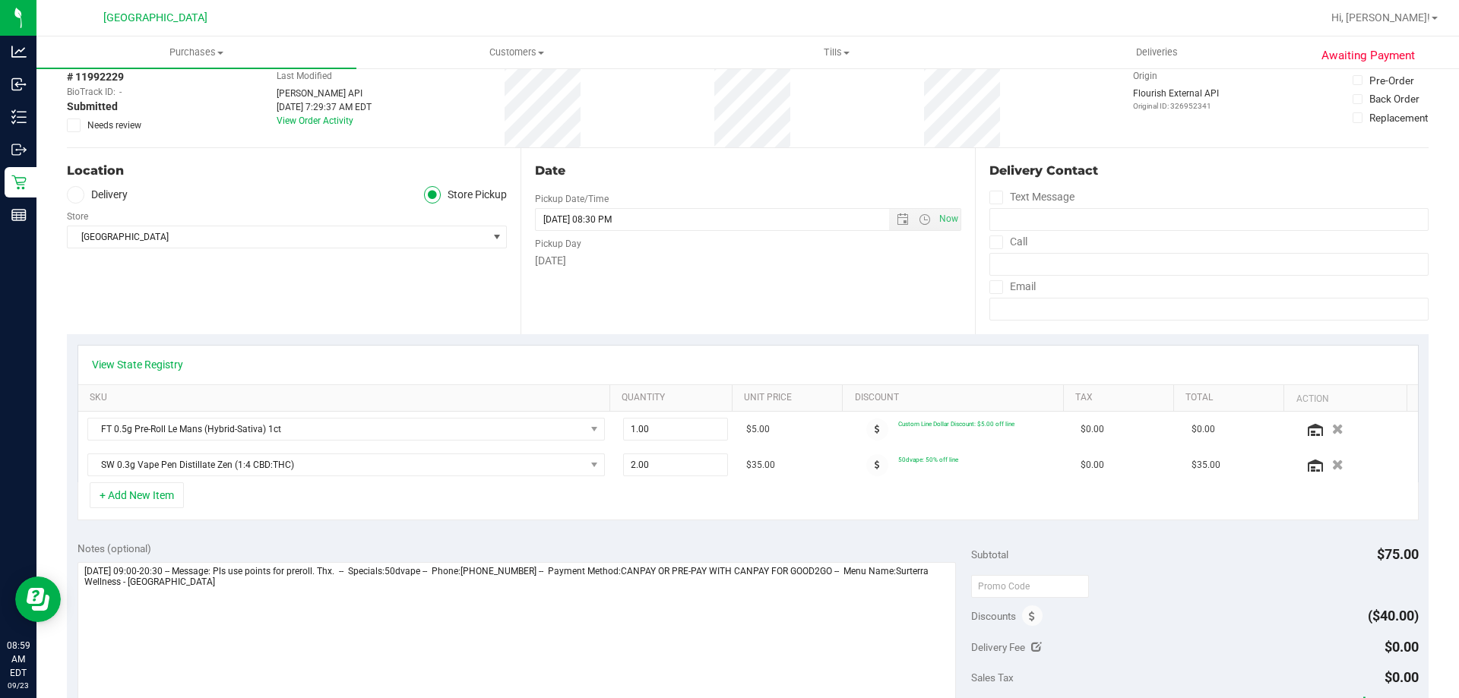
scroll to position [304, 0]
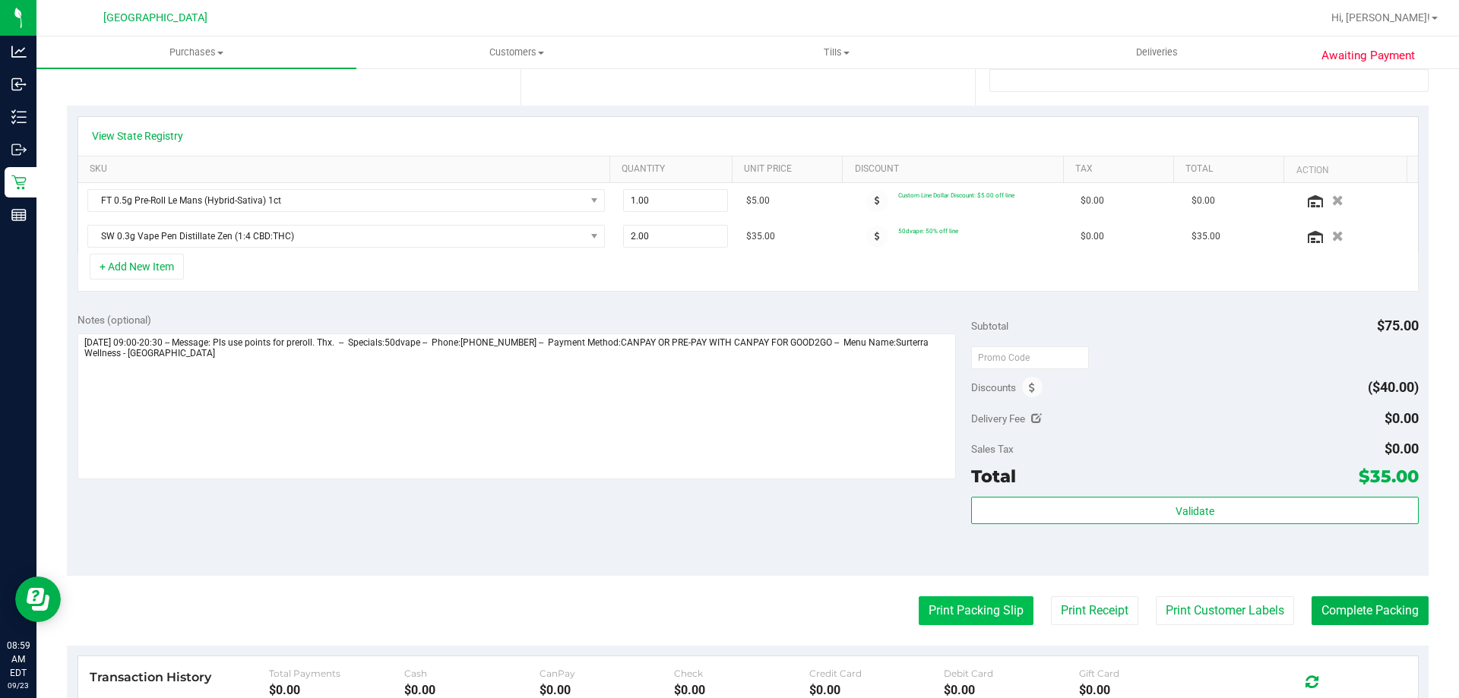
click at [1004, 605] on button "Print Packing Slip" at bounding box center [976, 610] width 115 height 29
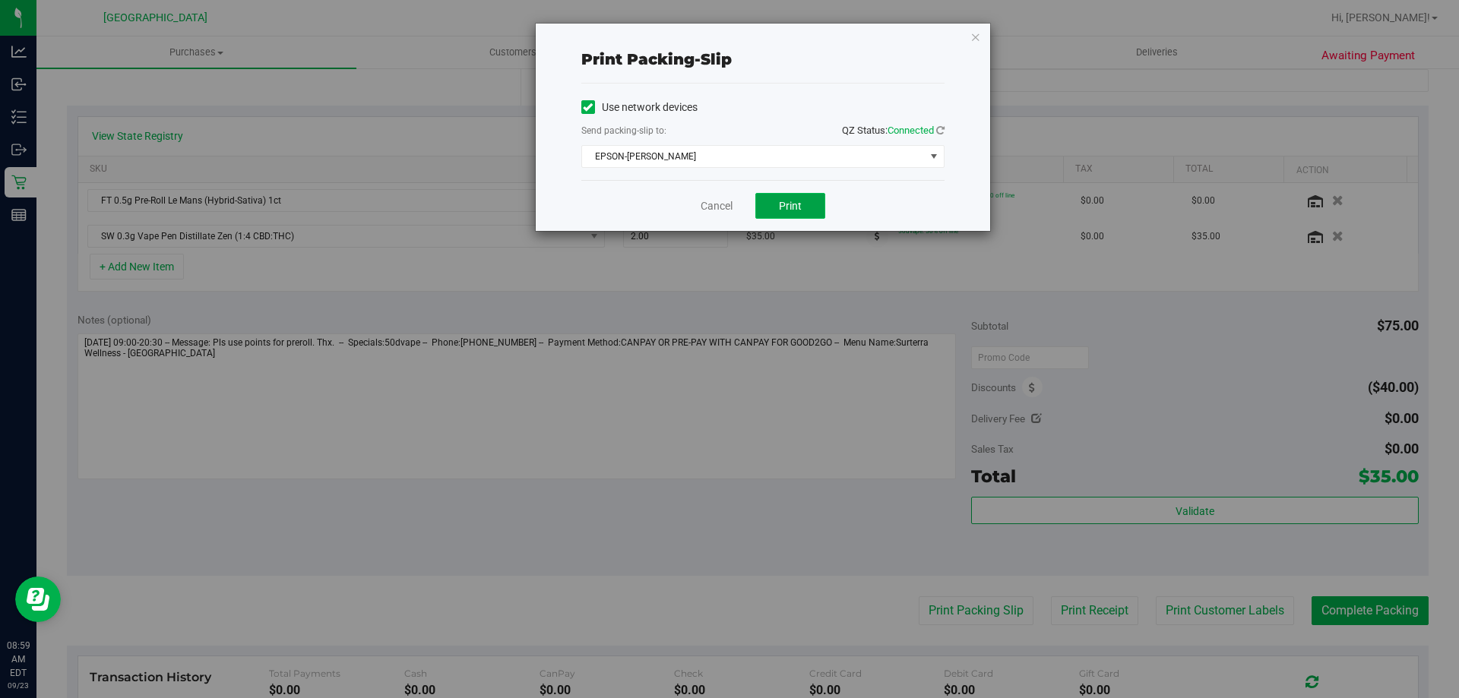
click at [791, 213] on button "Print" at bounding box center [790, 206] width 70 height 26
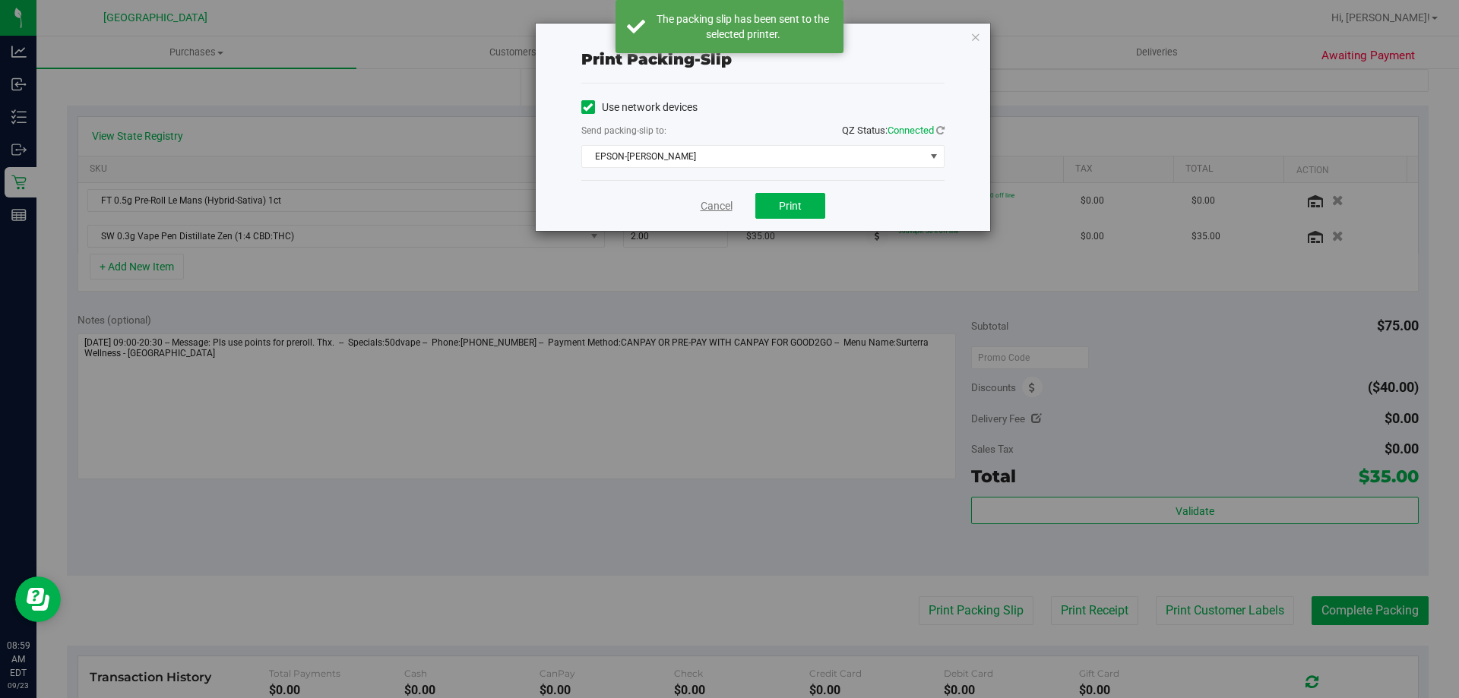
click at [704, 204] on link "Cancel" at bounding box center [716, 206] width 32 height 16
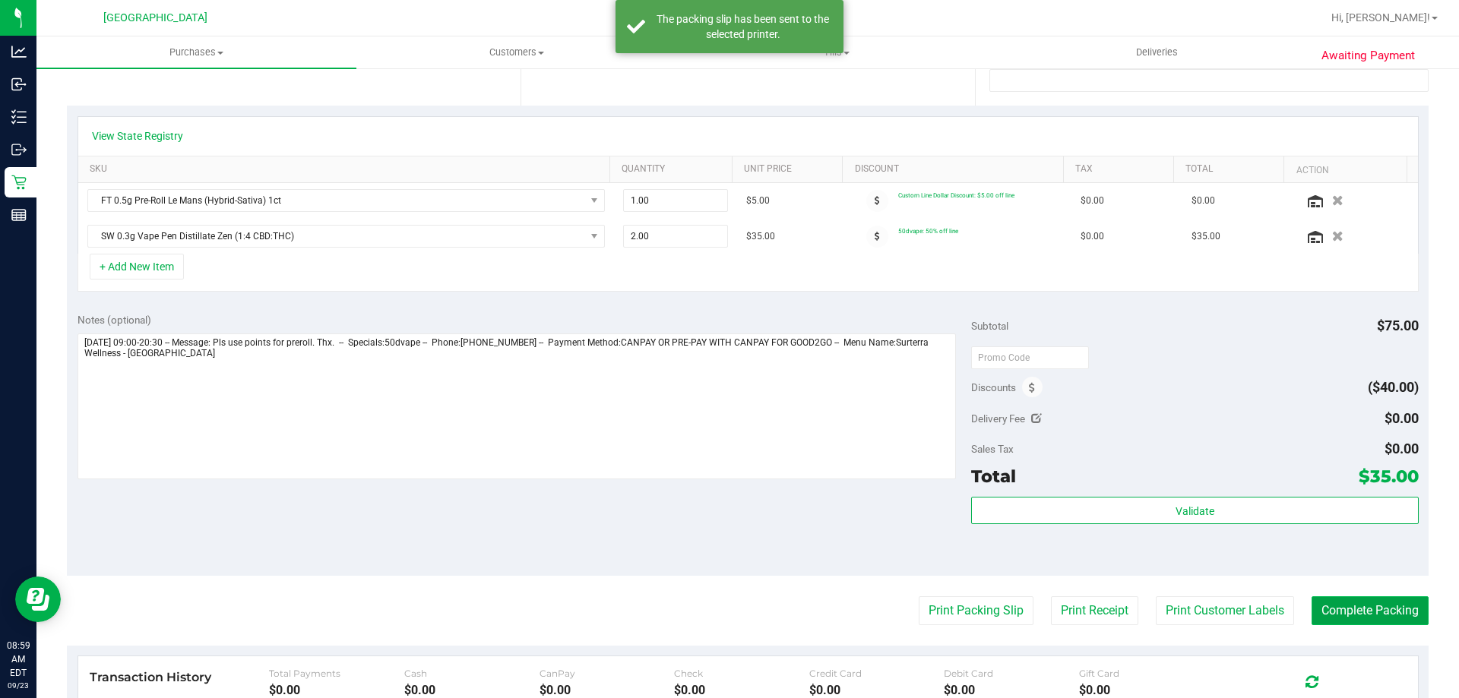
click at [1352, 602] on button "Complete Packing" at bounding box center [1369, 610] width 117 height 29
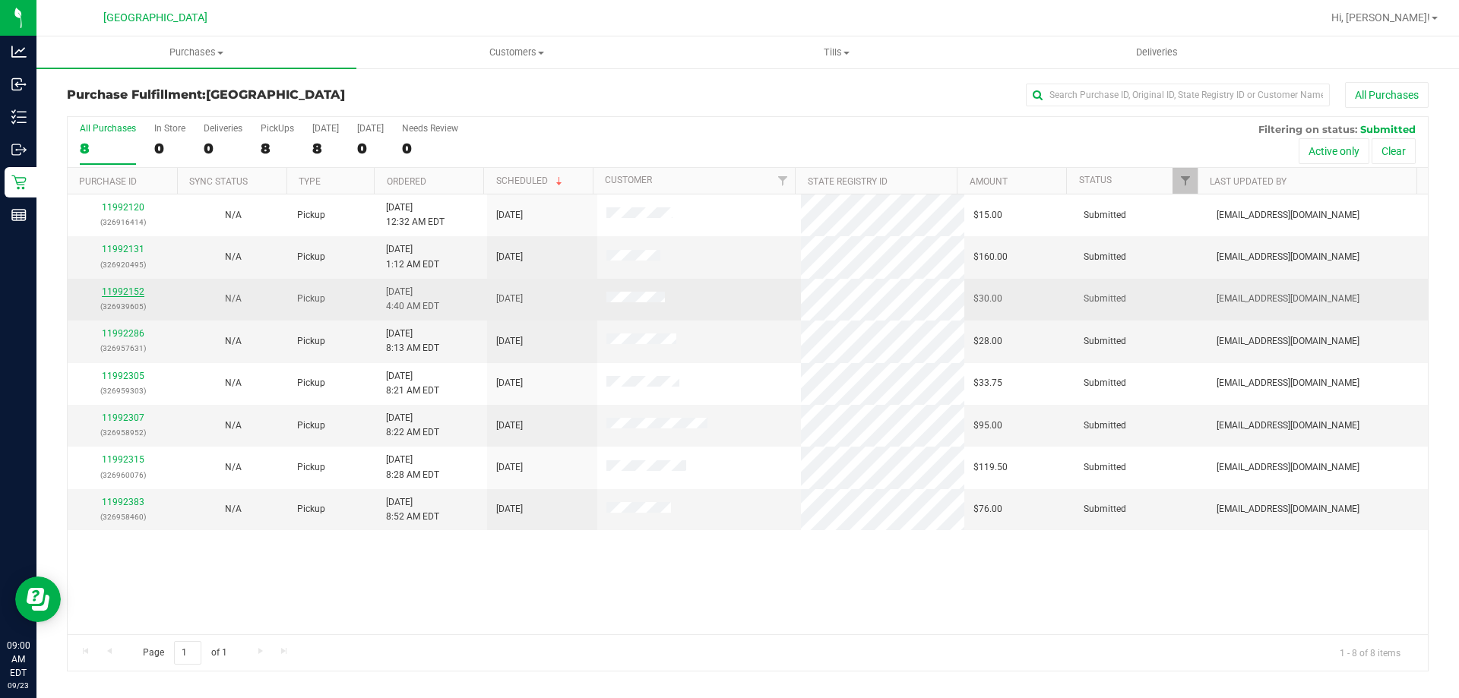
click at [102, 288] on div "11992152 (326939605)" at bounding box center [123, 299] width 92 height 29
click at [106, 288] on link "11992152" at bounding box center [123, 291] width 43 height 11
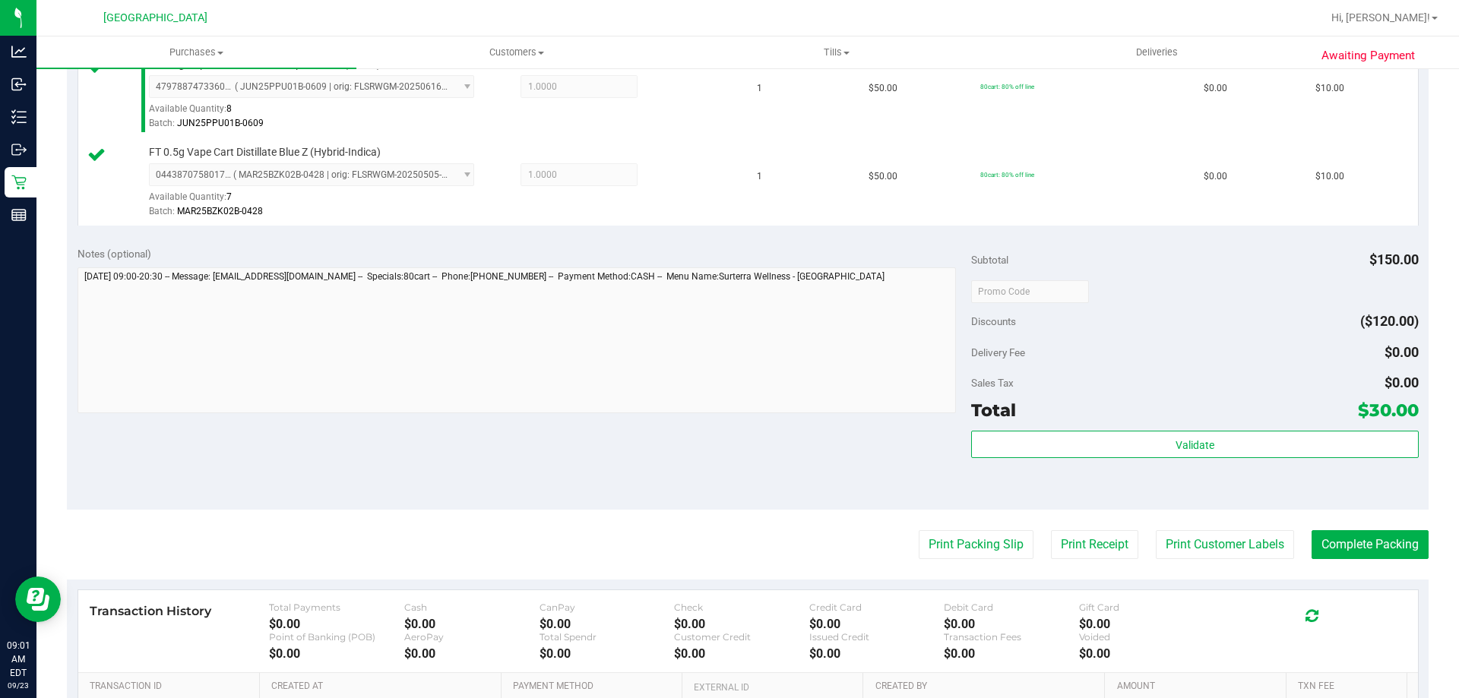
scroll to position [684, 0]
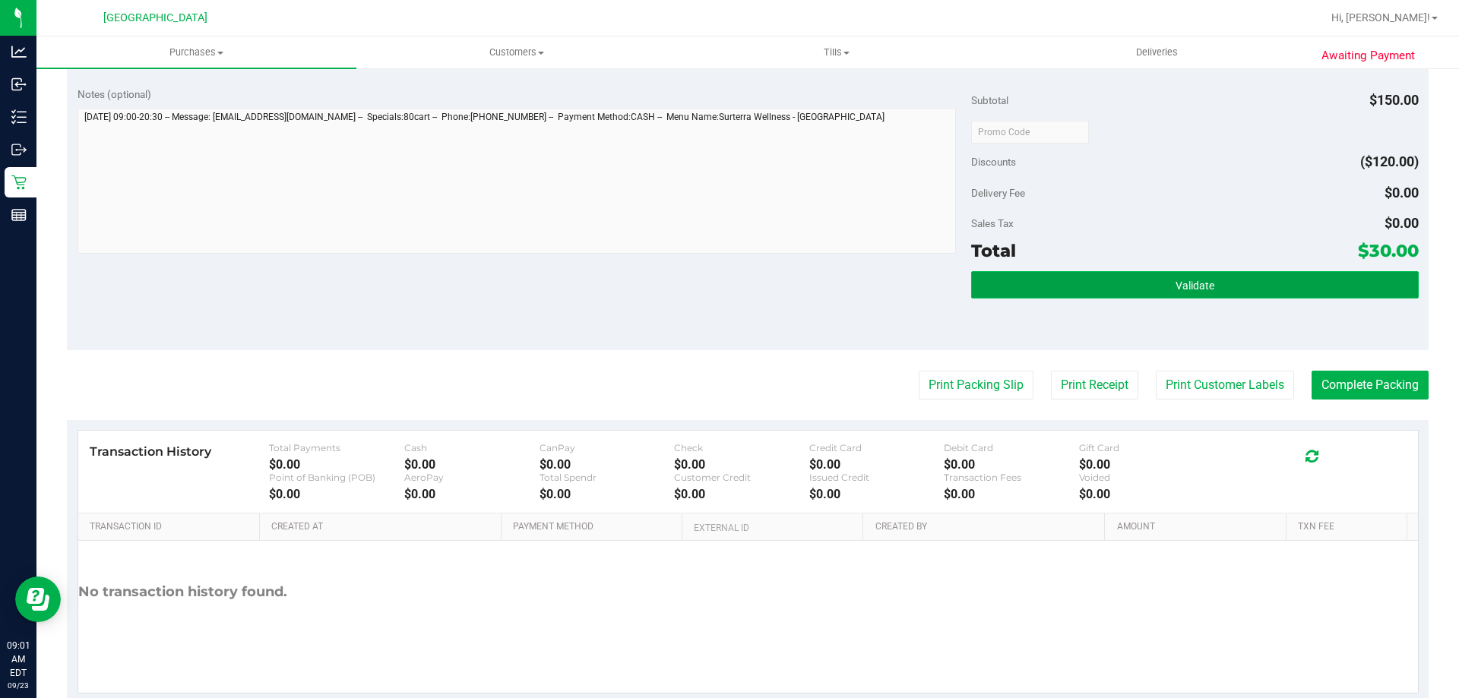
click at [1137, 277] on button "Validate" at bounding box center [1194, 284] width 447 height 27
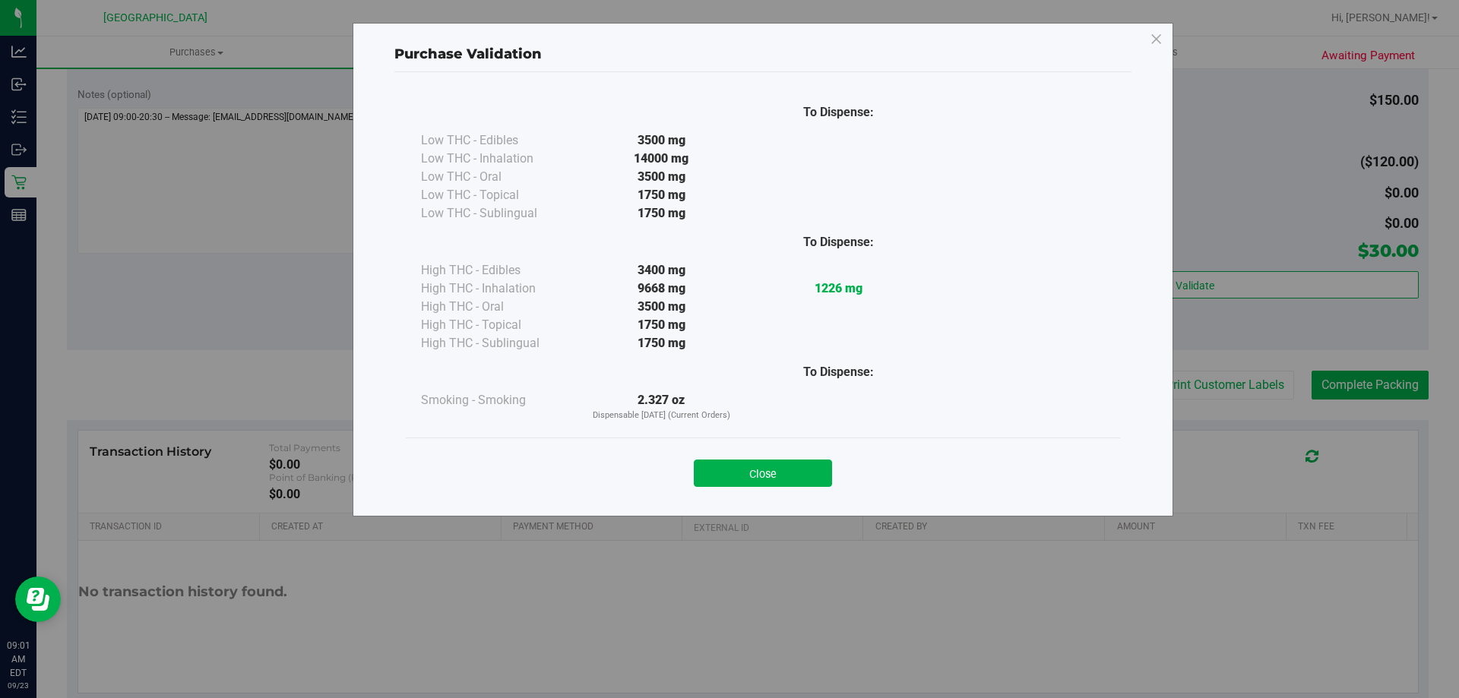
click at [783, 492] on div "Close" at bounding box center [763, 469] width 714 height 62
click at [786, 483] on button "Close" at bounding box center [763, 473] width 138 height 27
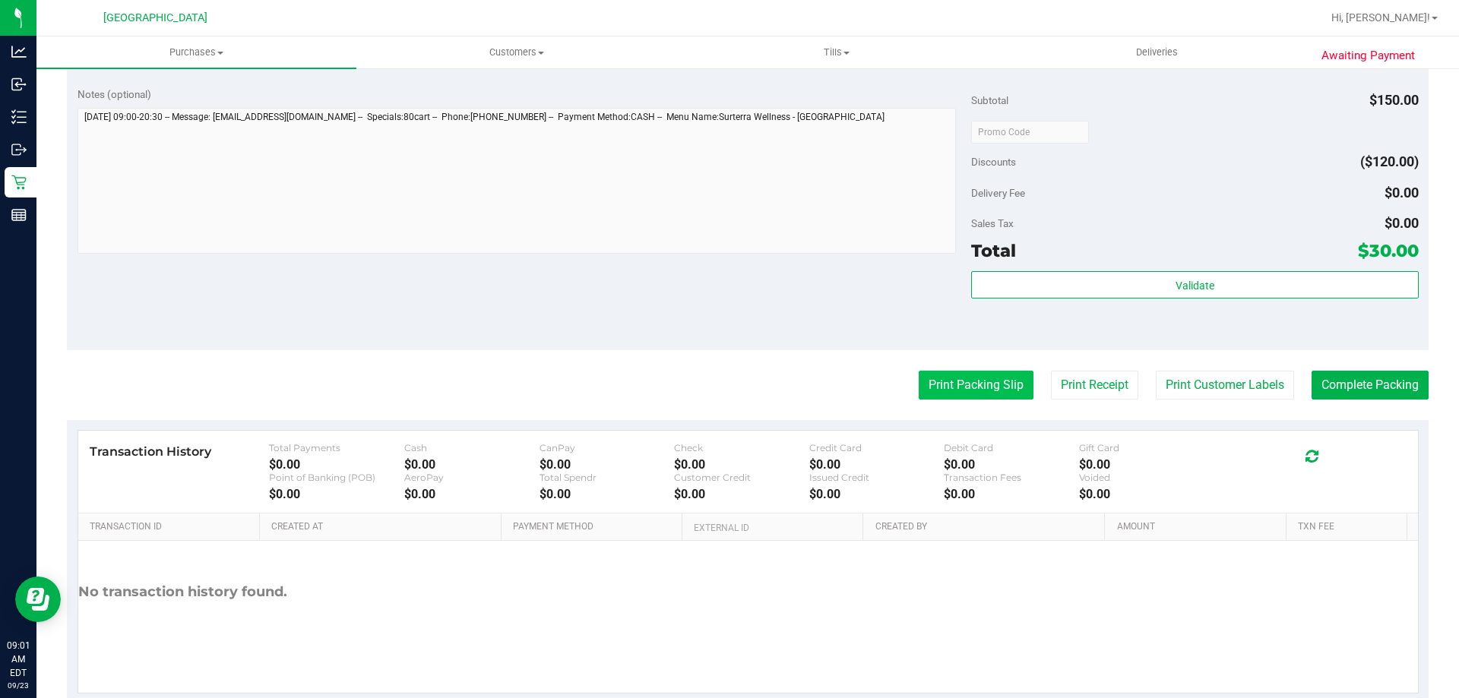
click at [967, 396] on button "Print Packing Slip" at bounding box center [976, 385] width 115 height 29
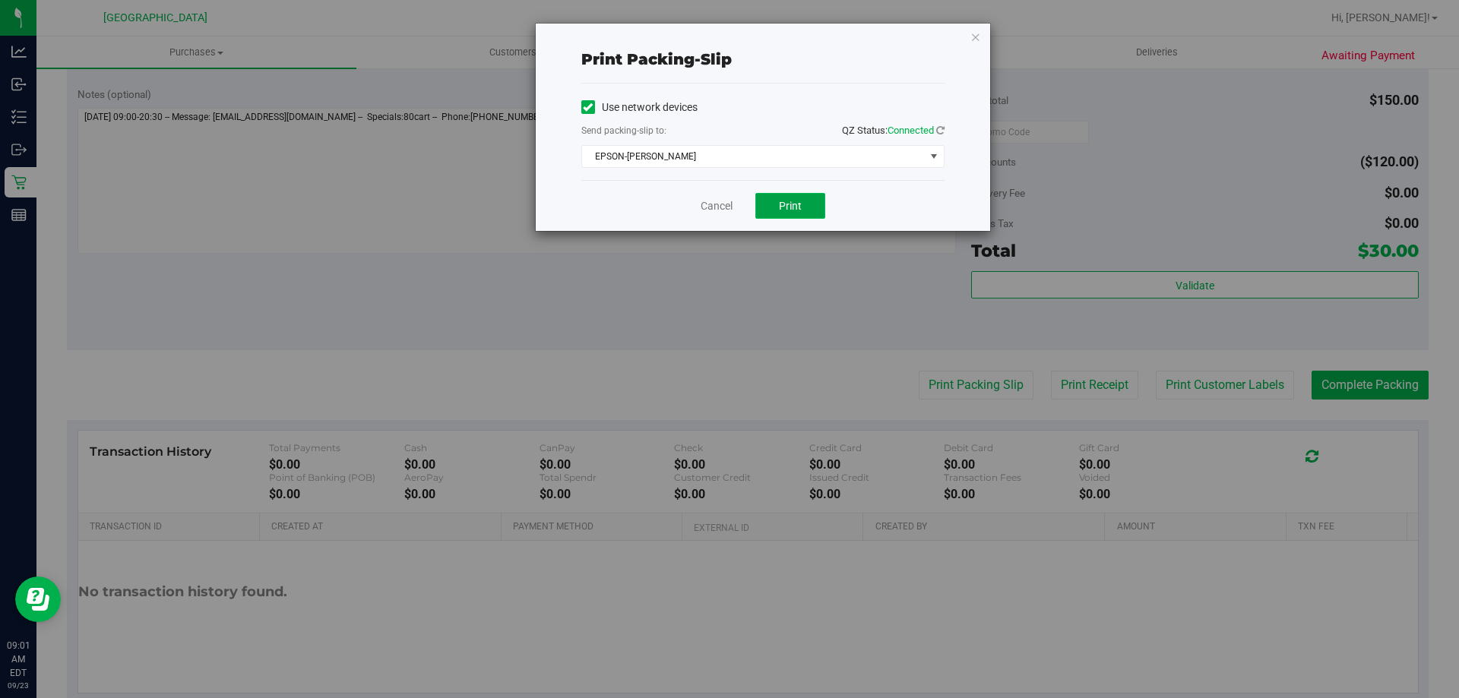
click at [788, 198] on button "Print" at bounding box center [790, 206] width 70 height 26
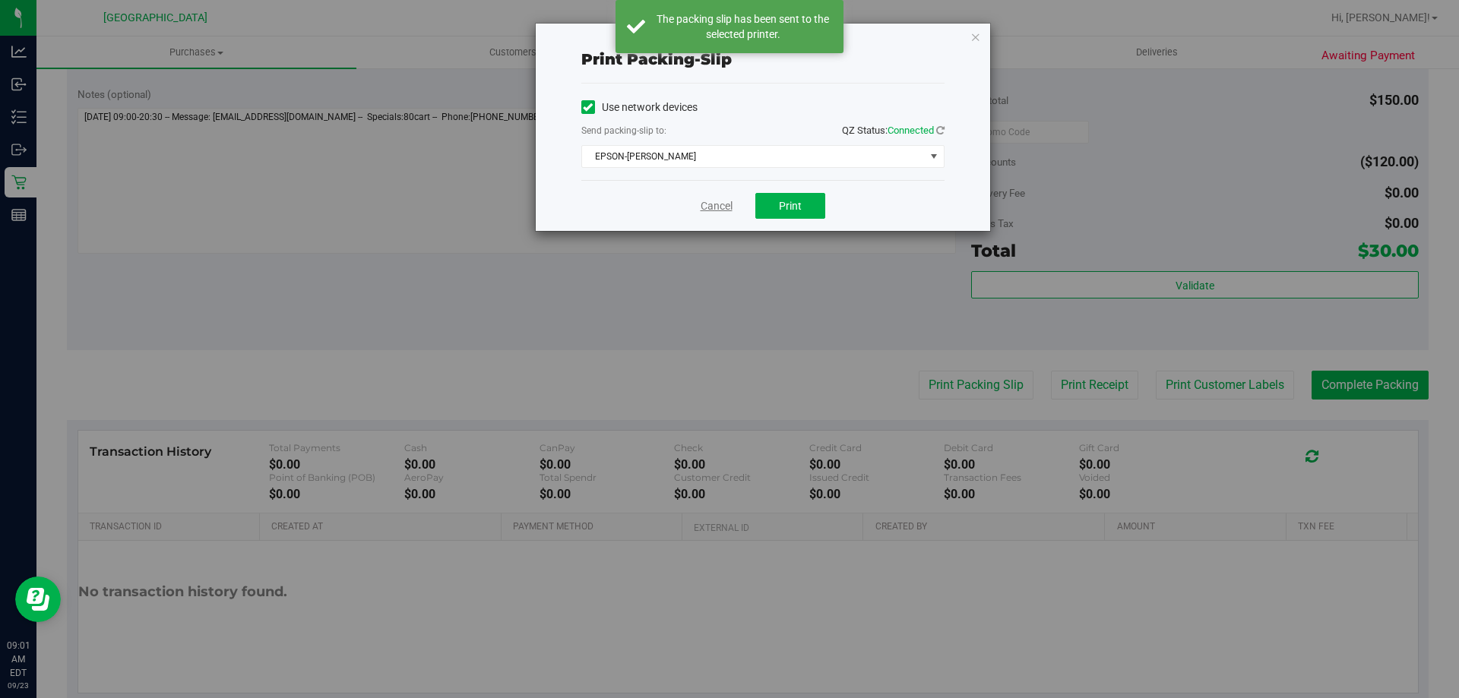
click at [718, 209] on link "Cancel" at bounding box center [716, 206] width 32 height 16
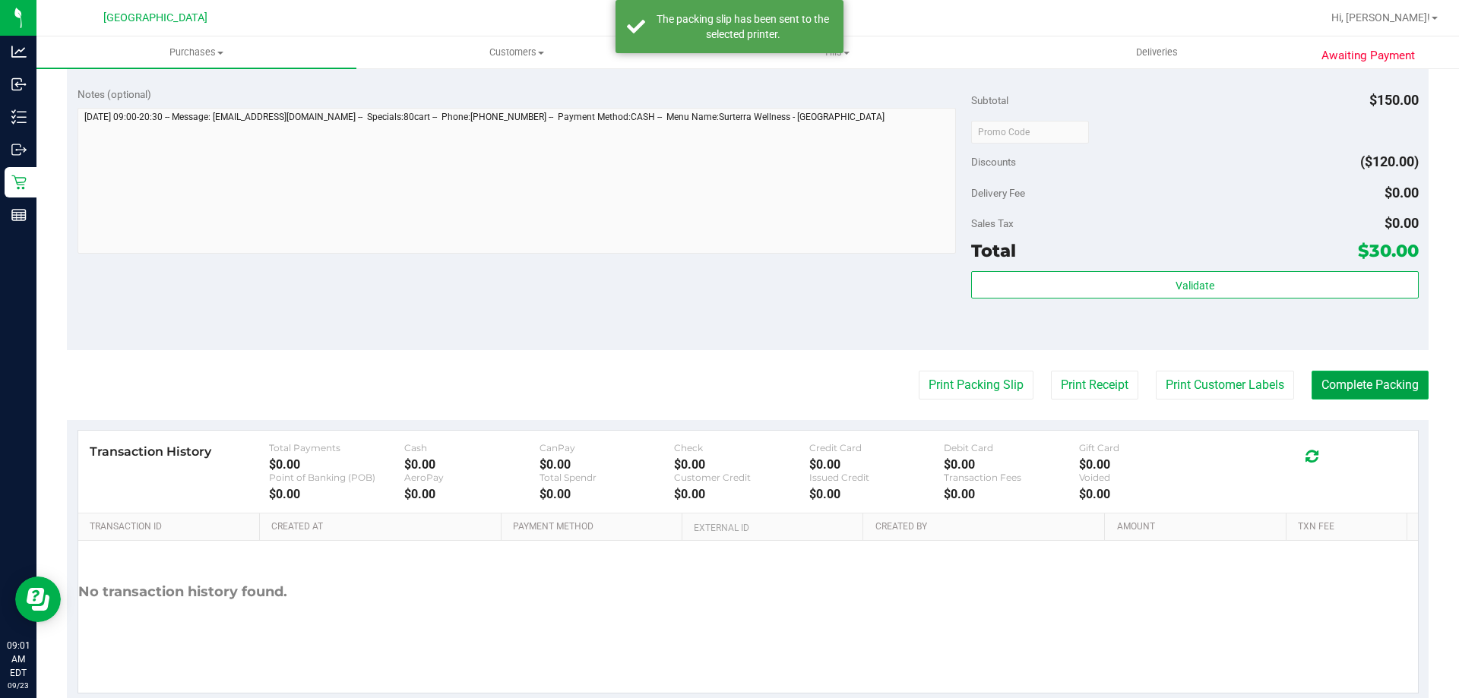
click at [1371, 385] on button "Complete Packing" at bounding box center [1369, 385] width 117 height 29
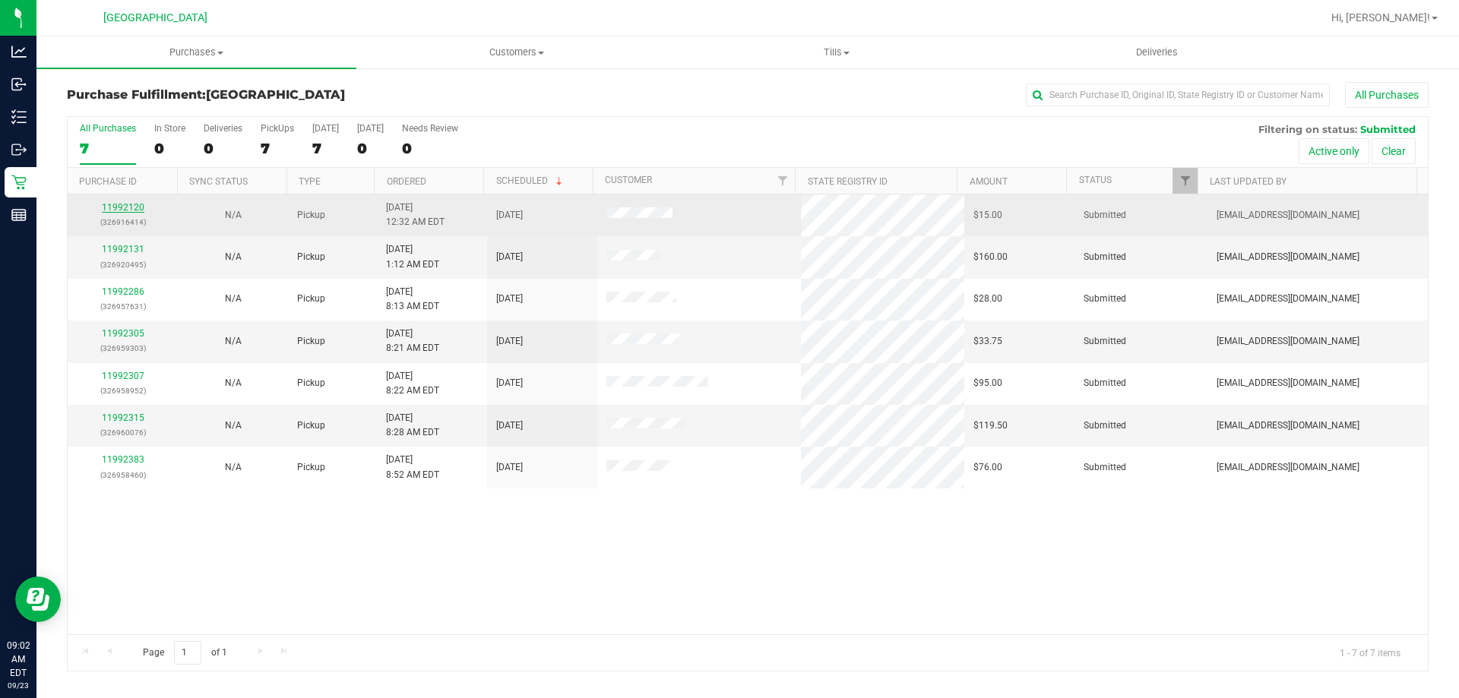
click at [121, 207] on link "11992120" at bounding box center [123, 207] width 43 height 11
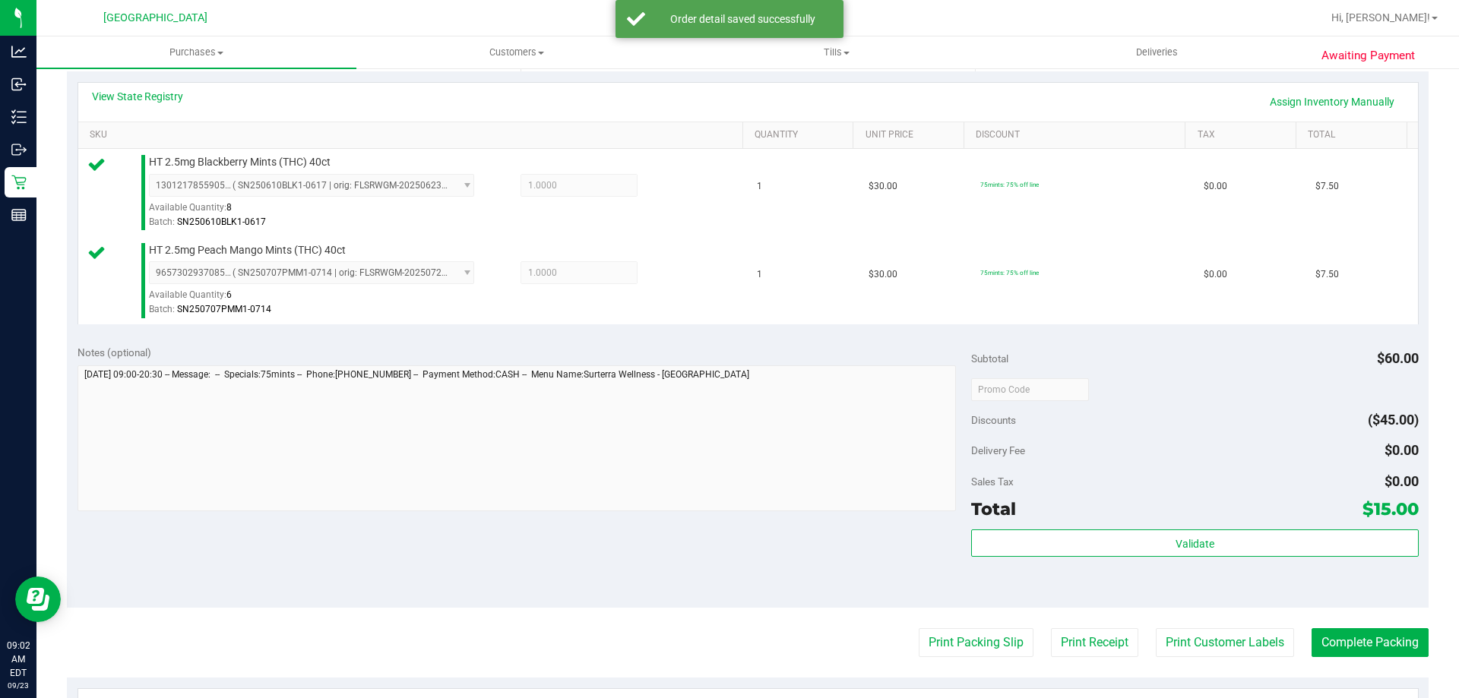
scroll to position [380, 0]
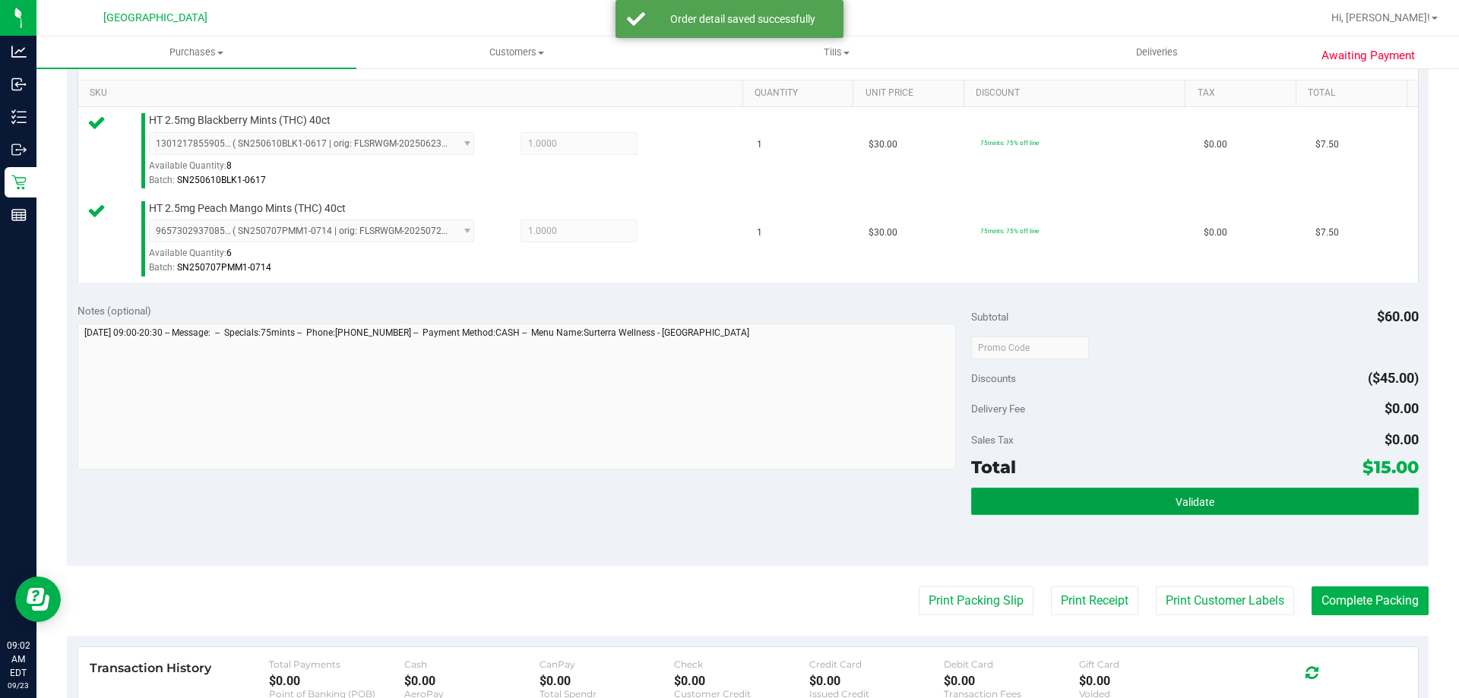
click at [1113, 495] on button "Validate" at bounding box center [1194, 501] width 447 height 27
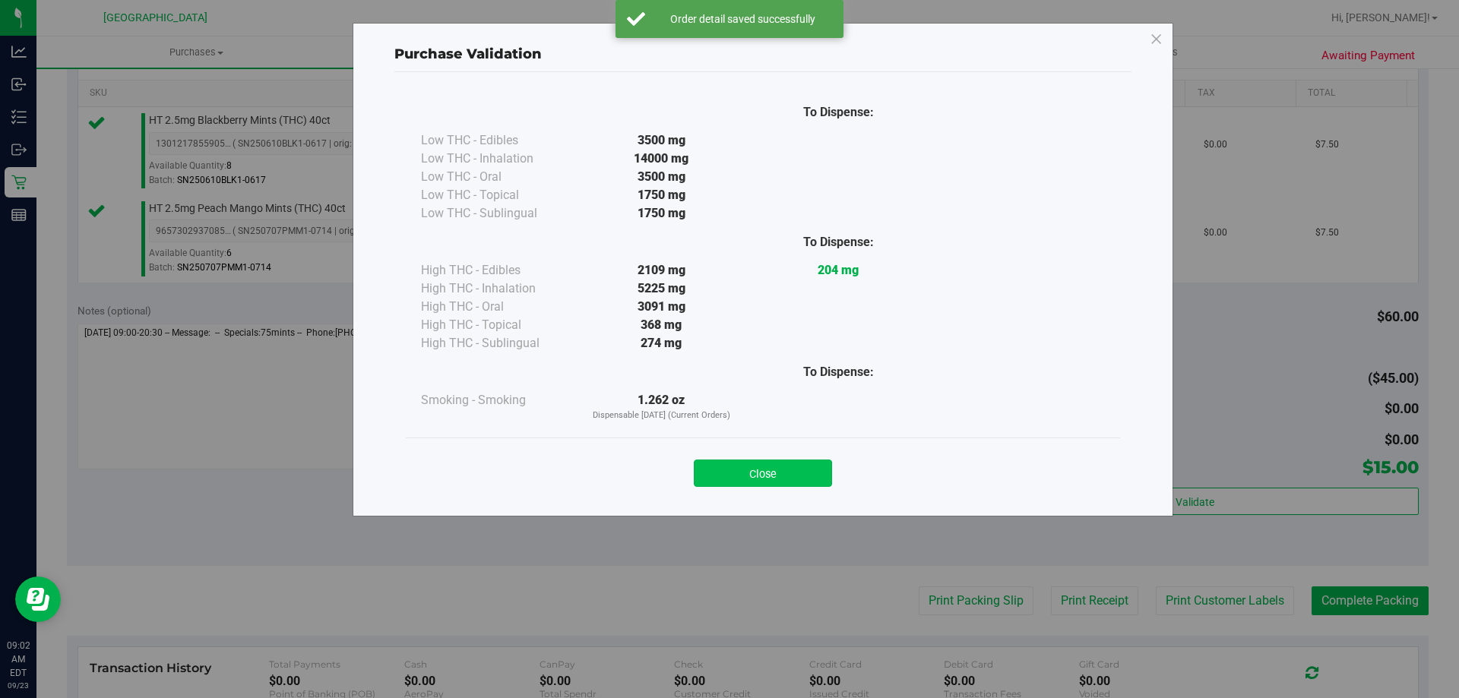
click at [768, 473] on button "Close" at bounding box center [763, 473] width 138 height 27
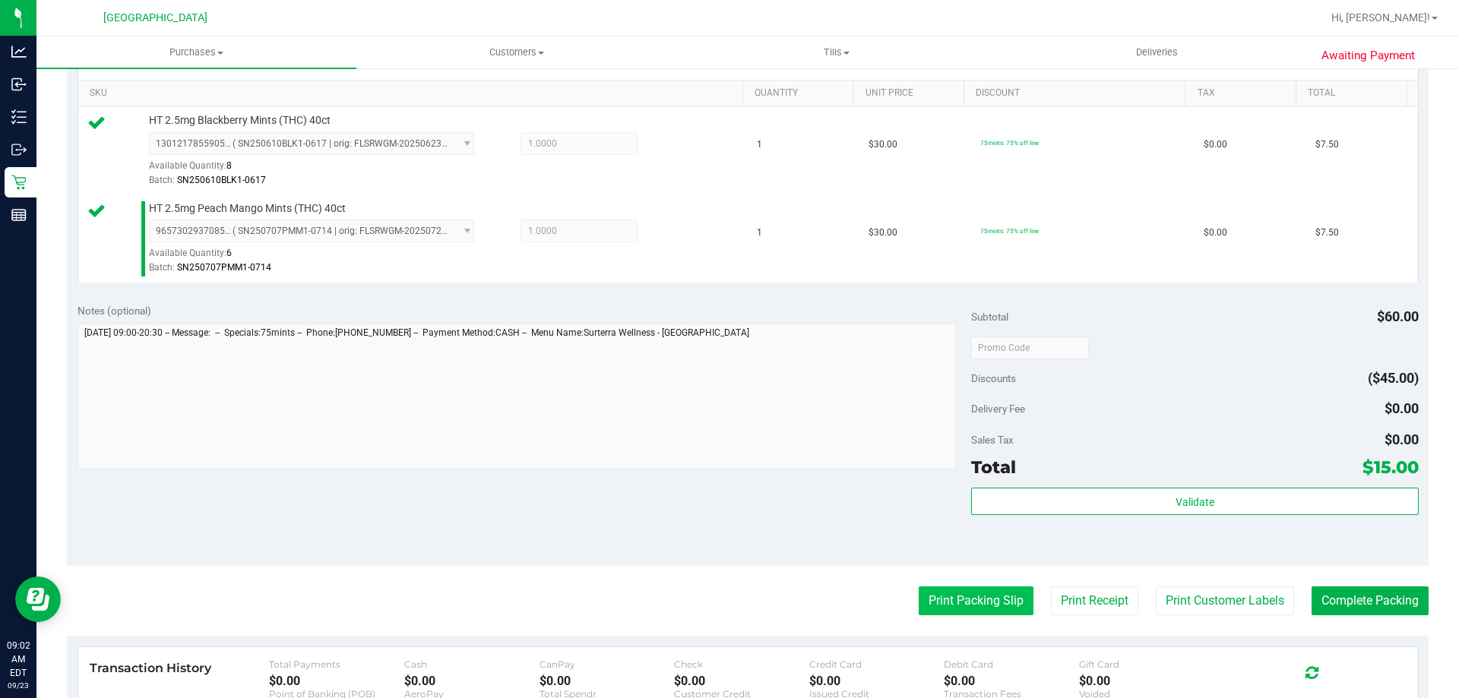
click at [997, 604] on button "Print Packing Slip" at bounding box center [976, 601] width 115 height 29
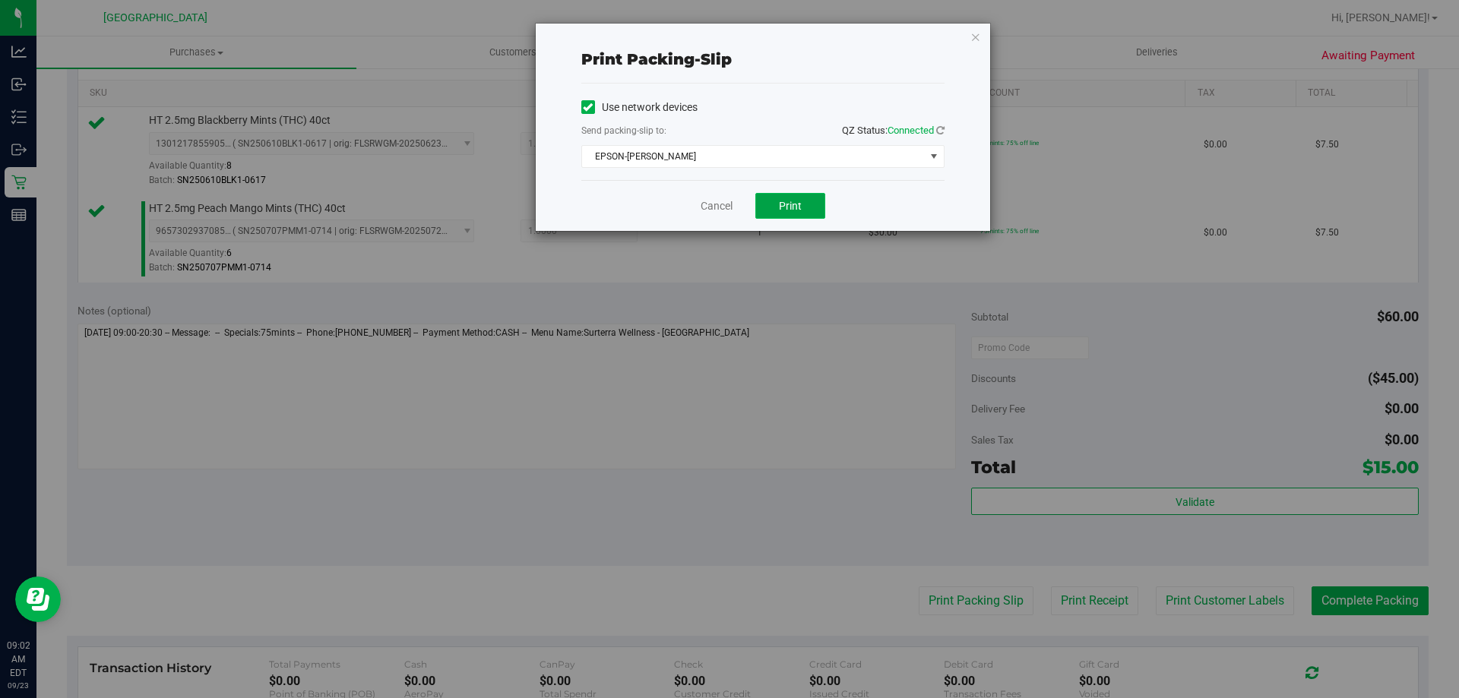
click at [779, 195] on button "Print" at bounding box center [790, 206] width 70 height 26
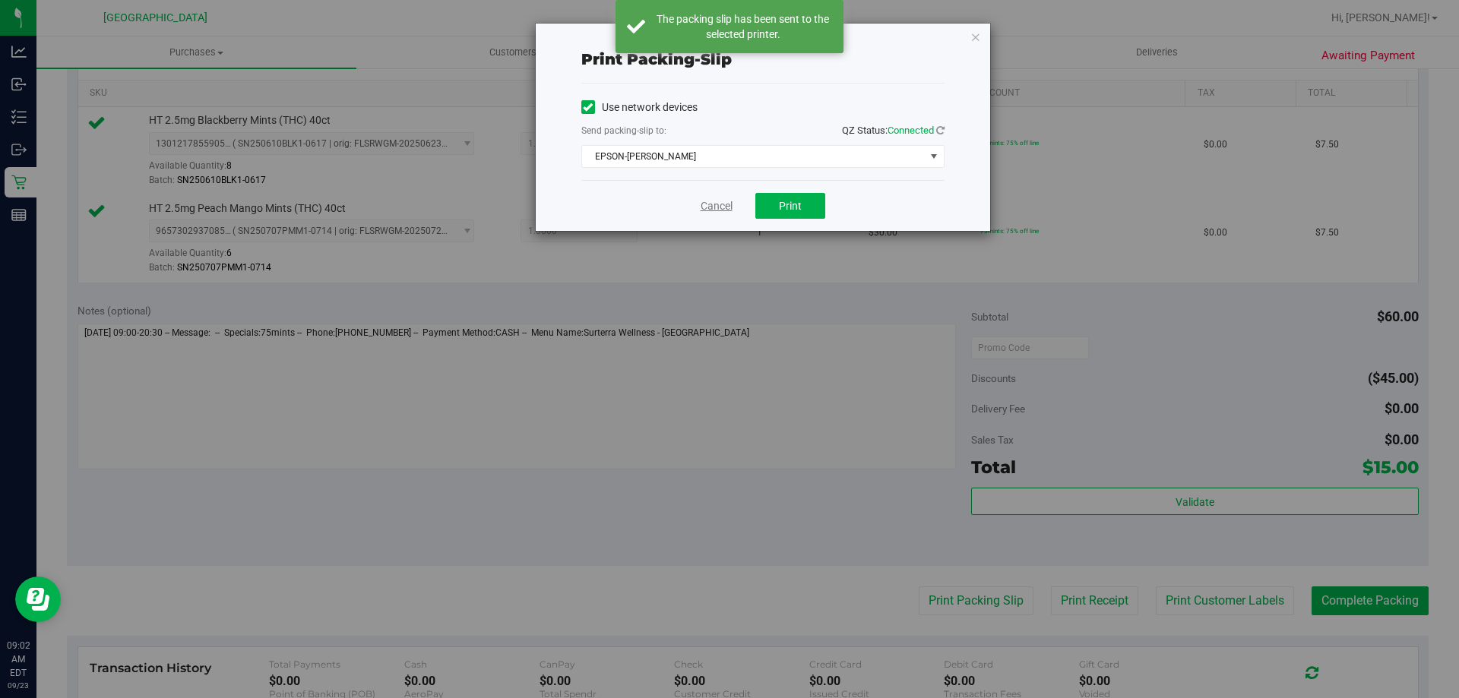
click at [721, 209] on link "Cancel" at bounding box center [716, 206] width 32 height 16
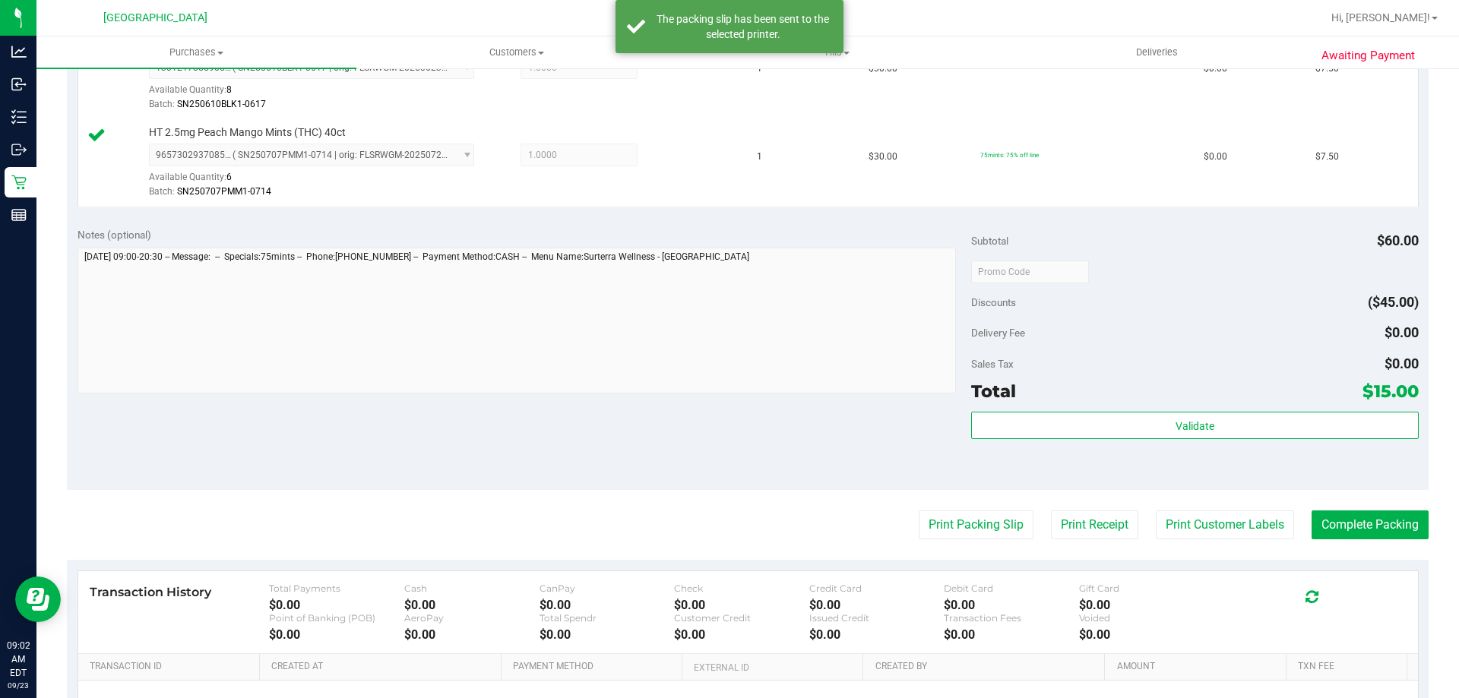
scroll to position [608, 0]
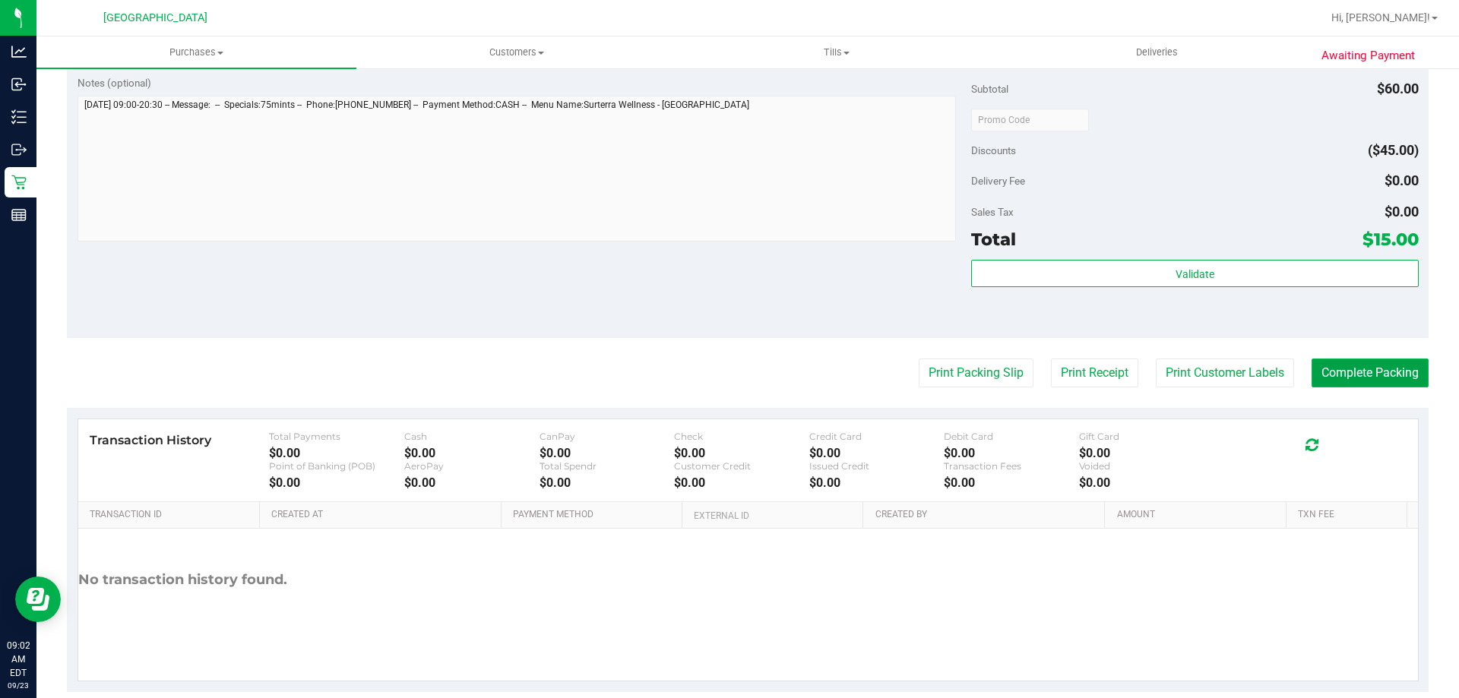
click at [1375, 371] on button "Complete Packing" at bounding box center [1369, 373] width 117 height 29
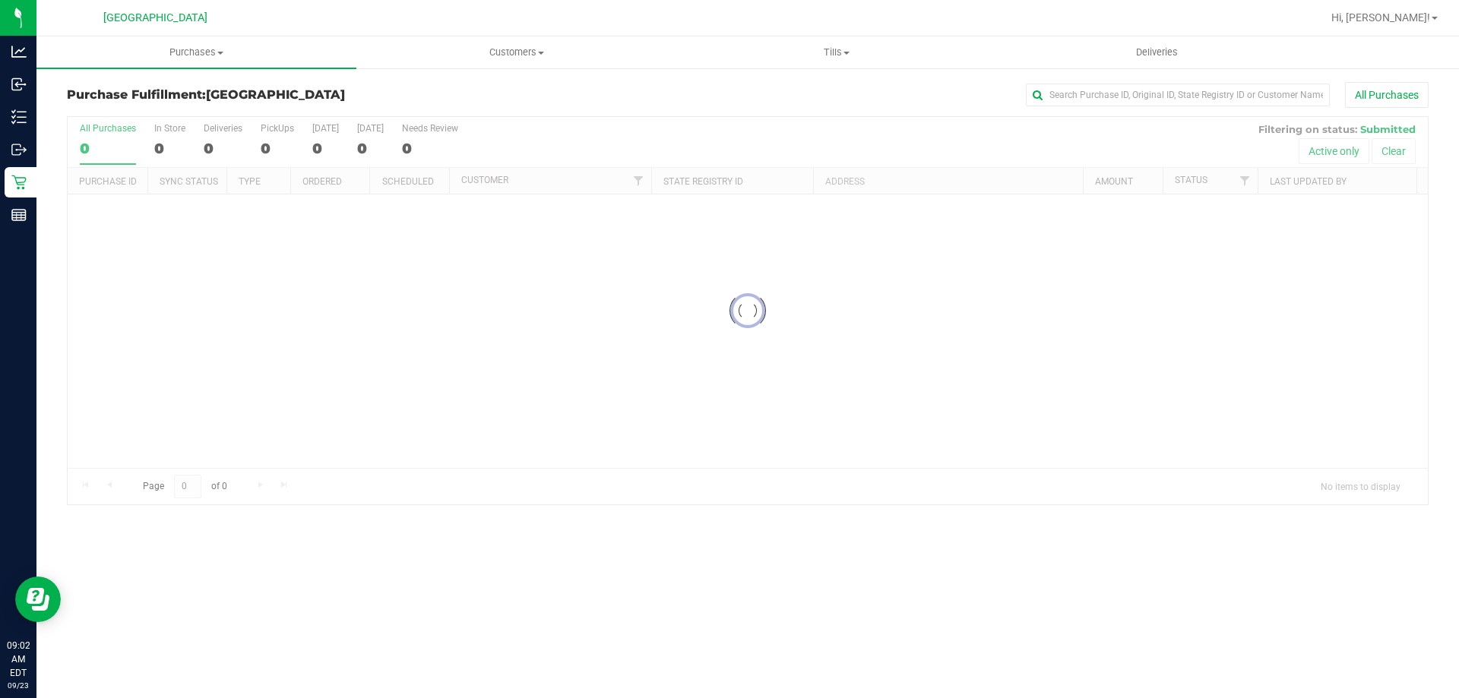
click at [1234, 250] on div at bounding box center [748, 310] width 1360 height 387
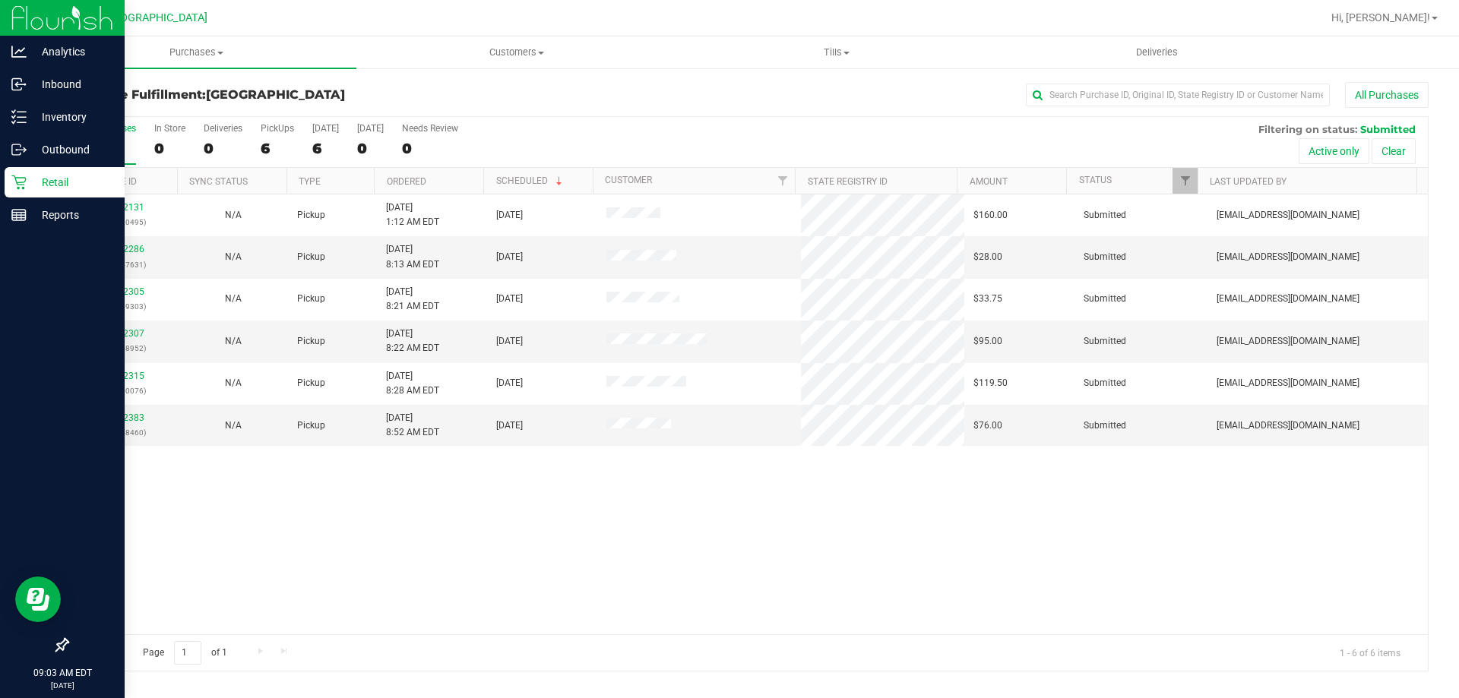
click at [8, 181] on div "Retail" at bounding box center [65, 182] width 120 height 30
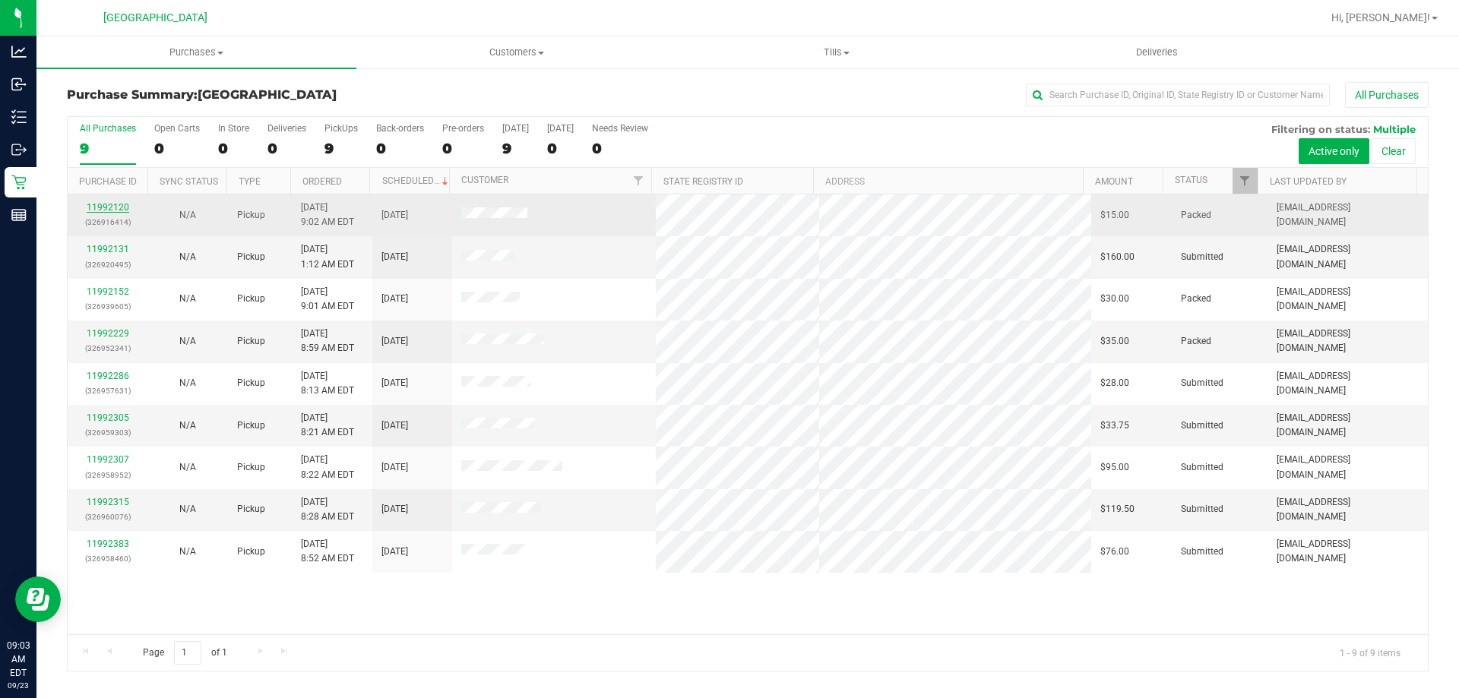
click at [112, 210] on link "11992120" at bounding box center [108, 207] width 43 height 11
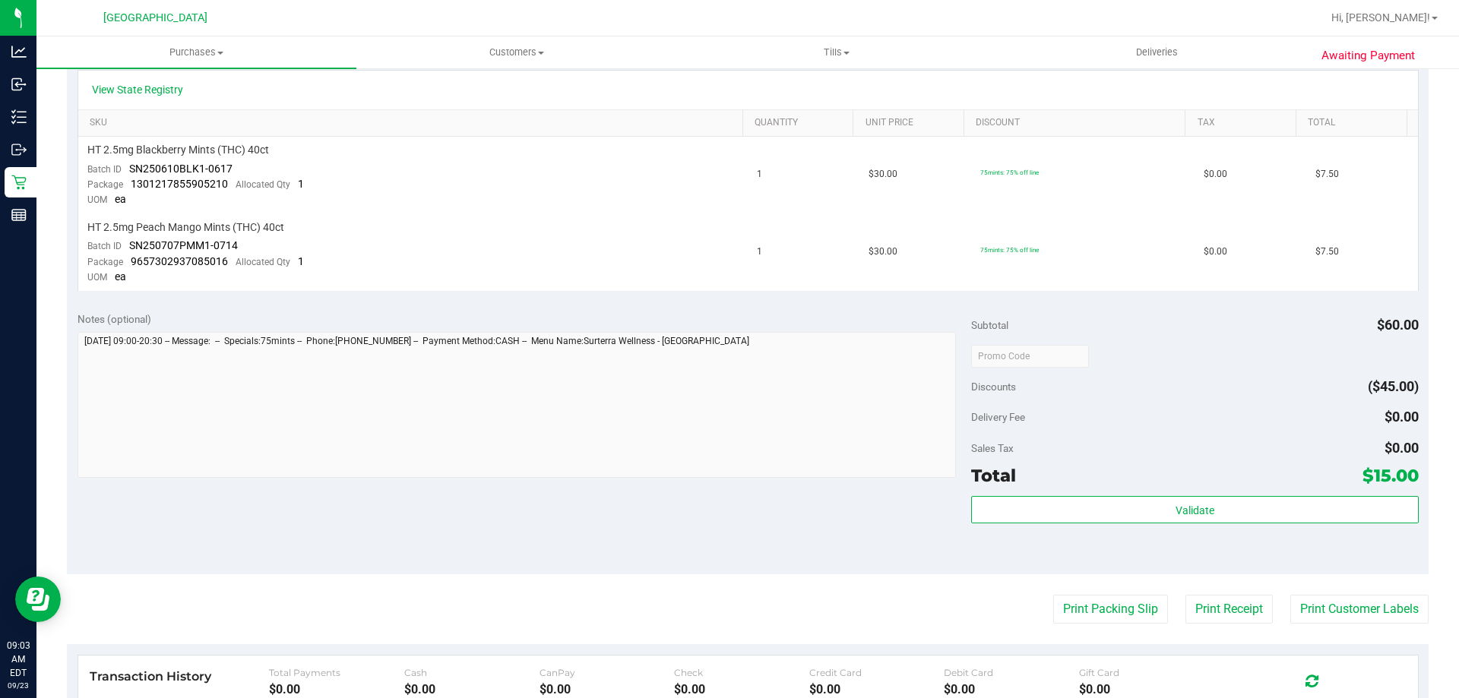
scroll to position [351, 0]
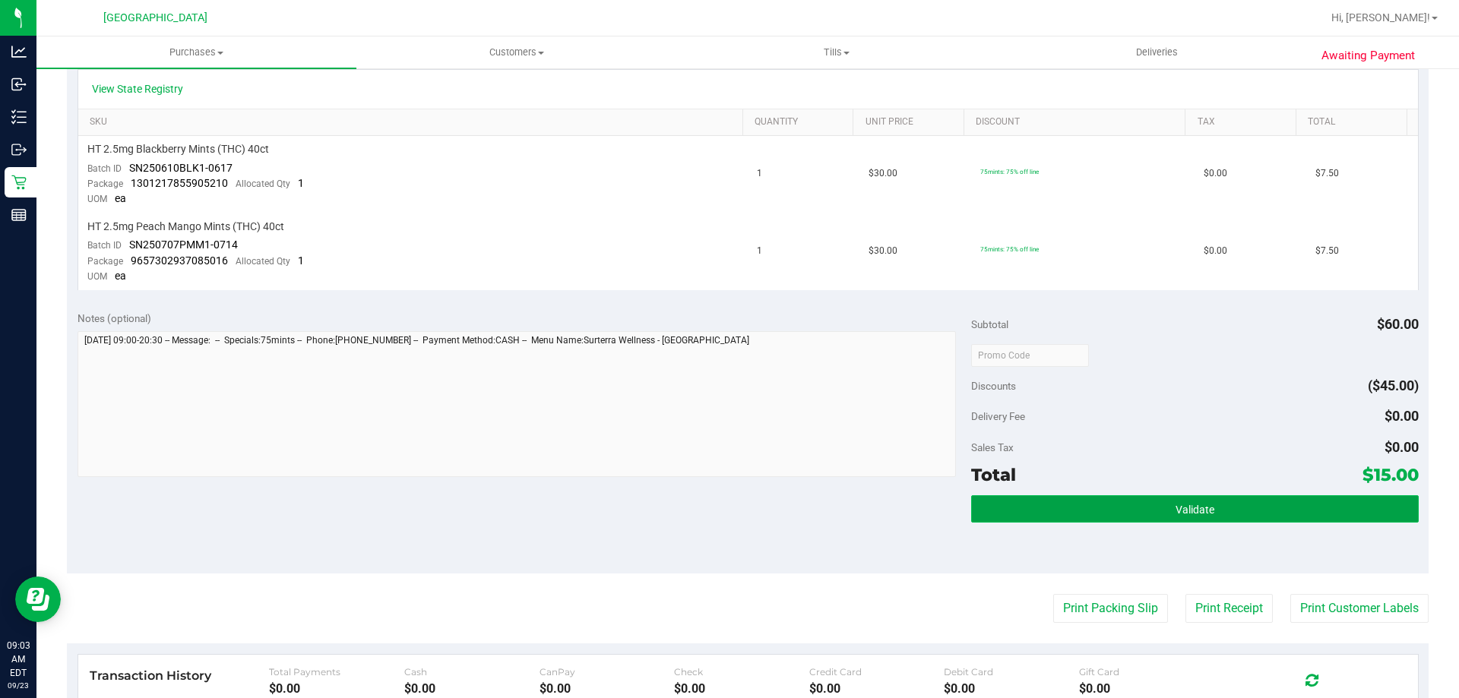
click at [1311, 514] on button "Validate" at bounding box center [1194, 508] width 447 height 27
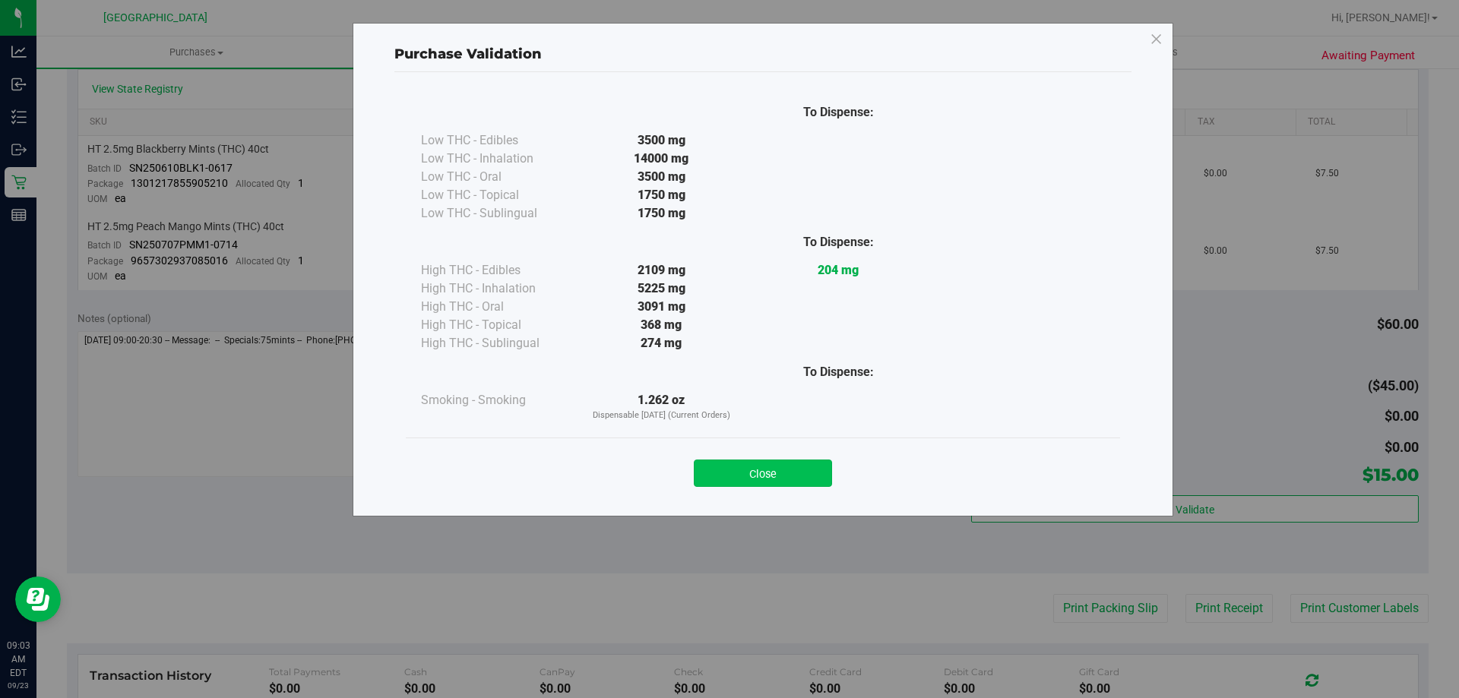
click at [769, 469] on button "Close" at bounding box center [763, 473] width 138 height 27
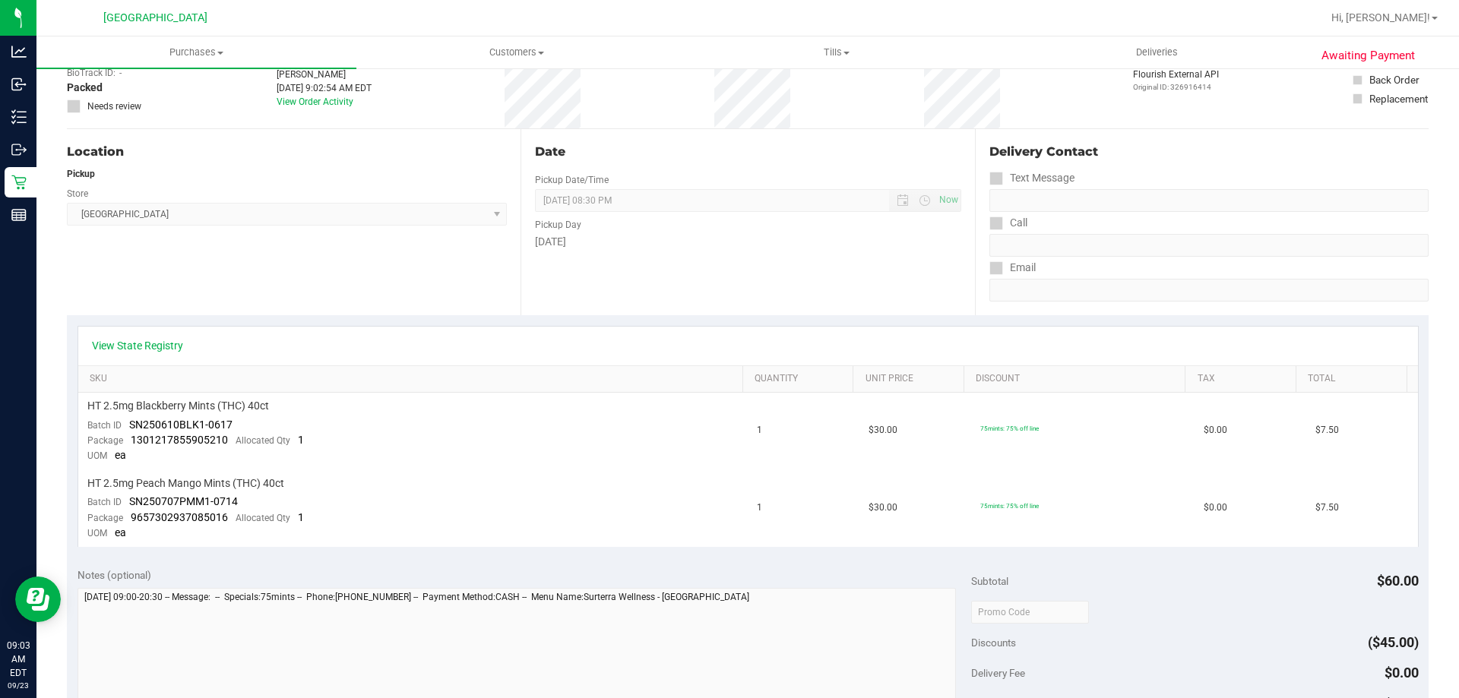
scroll to position [0, 0]
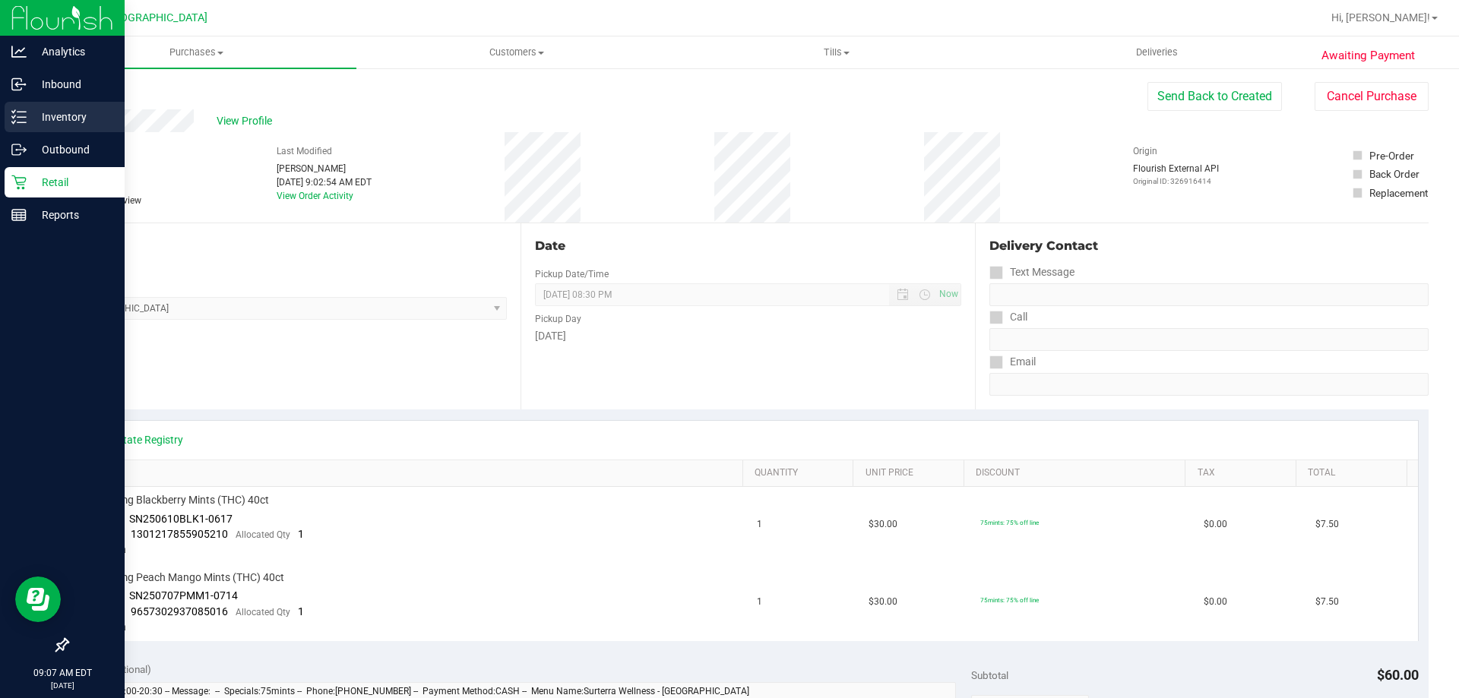
click at [38, 112] on p "Inventory" at bounding box center [72, 117] width 91 height 18
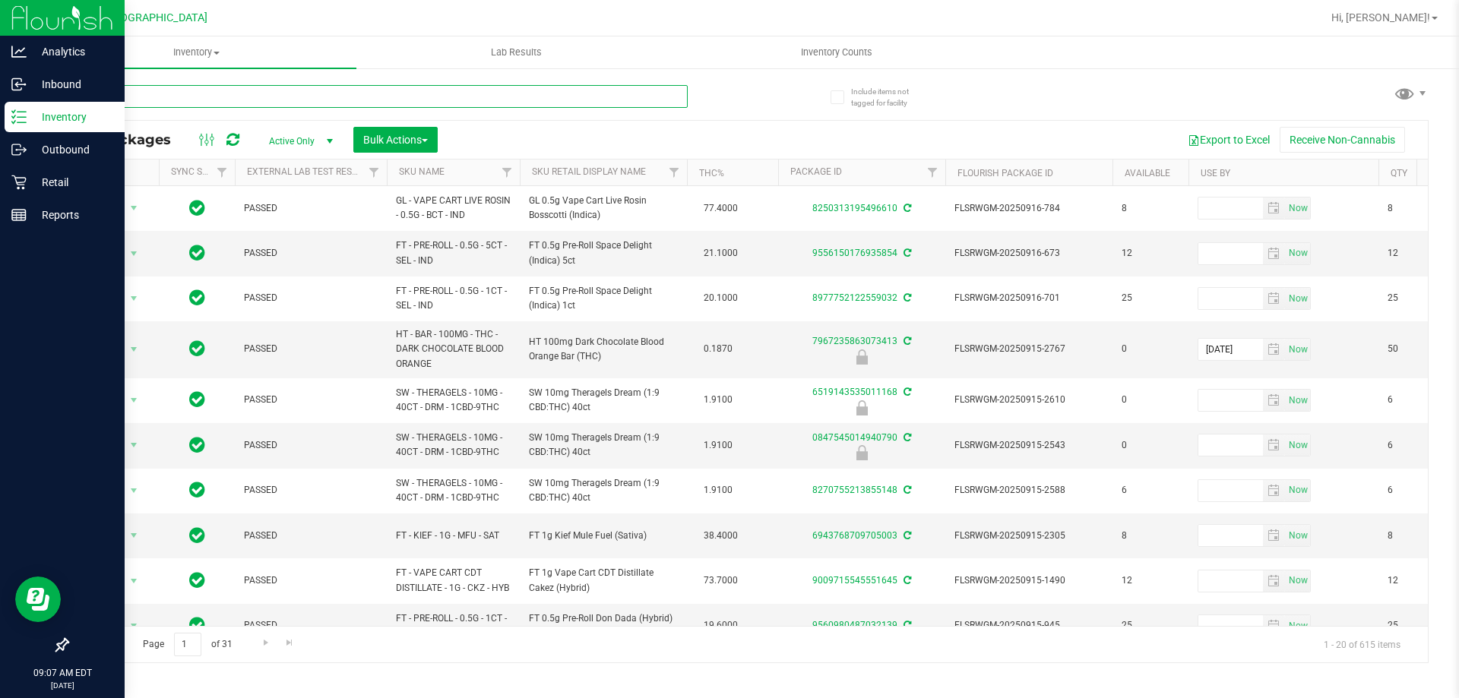
click at [334, 97] on input "text" at bounding box center [377, 96] width 621 height 23
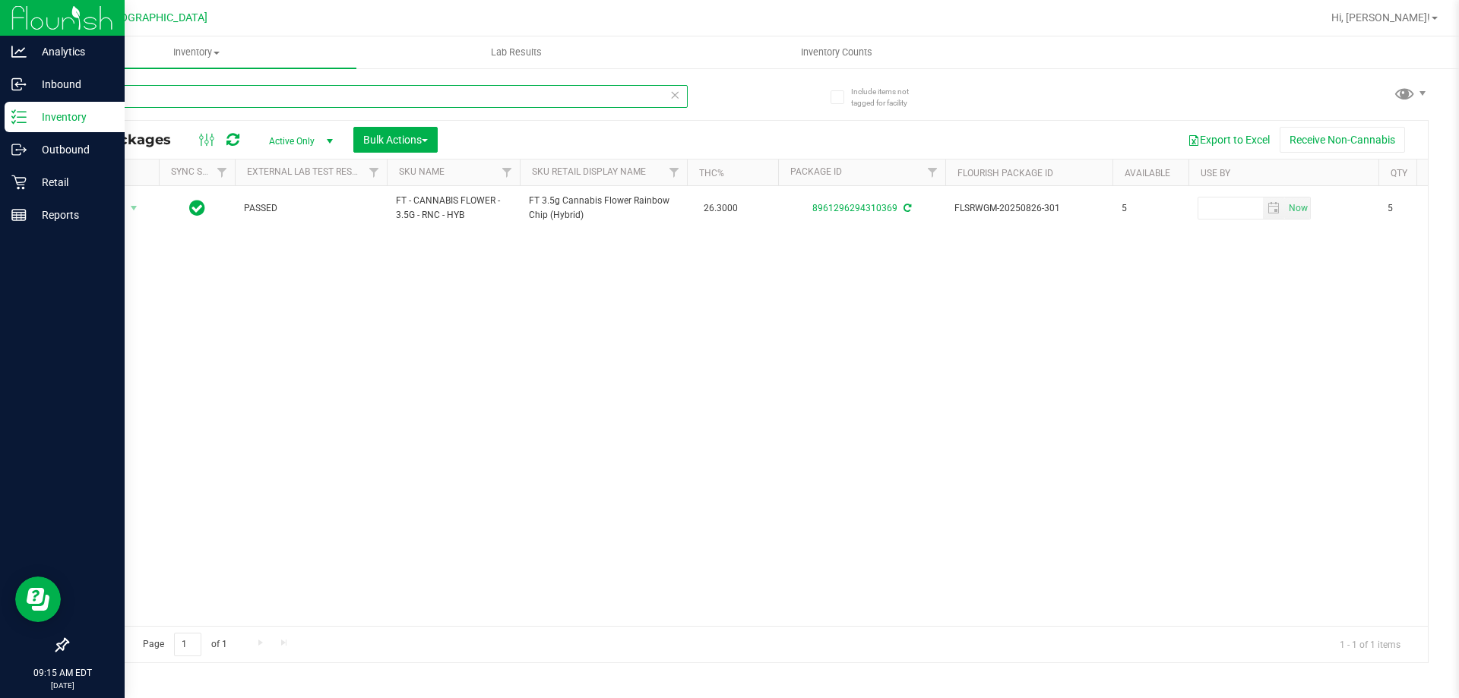
click at [125, 97] on input "rnc" at bounding box center [377, 96] width 621 height 23
type input "r"
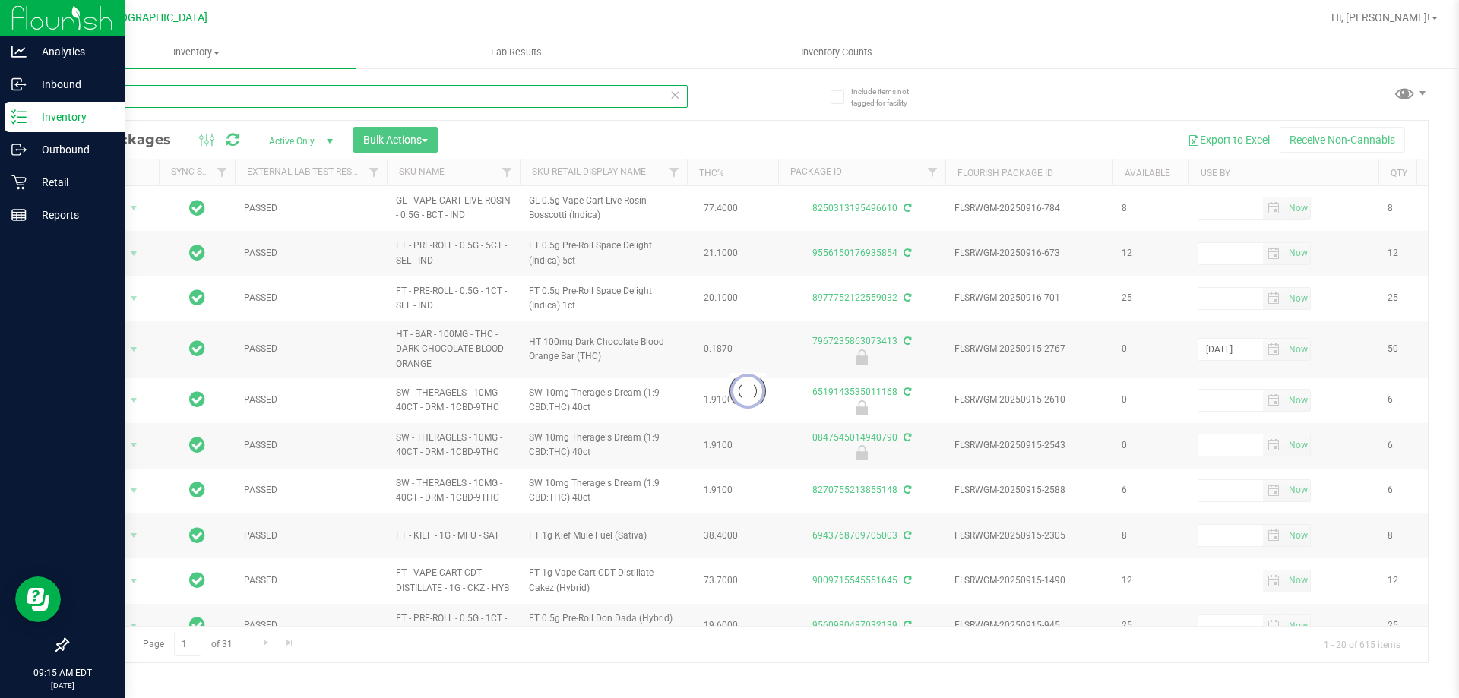
type input "1702"
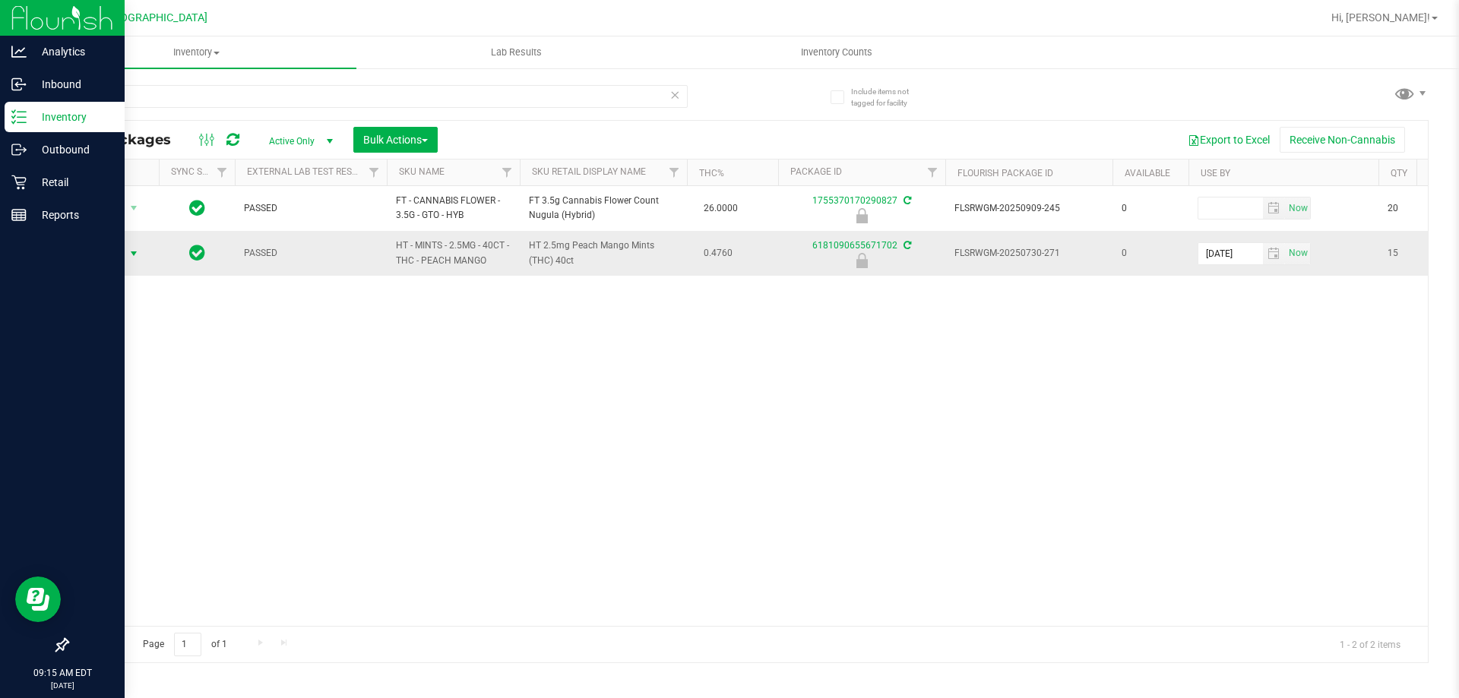
click at [141, 258] on div "Action Action Edit attributes Global inventory Locate package Package audit log…" at bounding box center [113, 253] width 73 height 21
click at [131, 259] on span "select" at bounding box center [134, 254] width 12 height 12
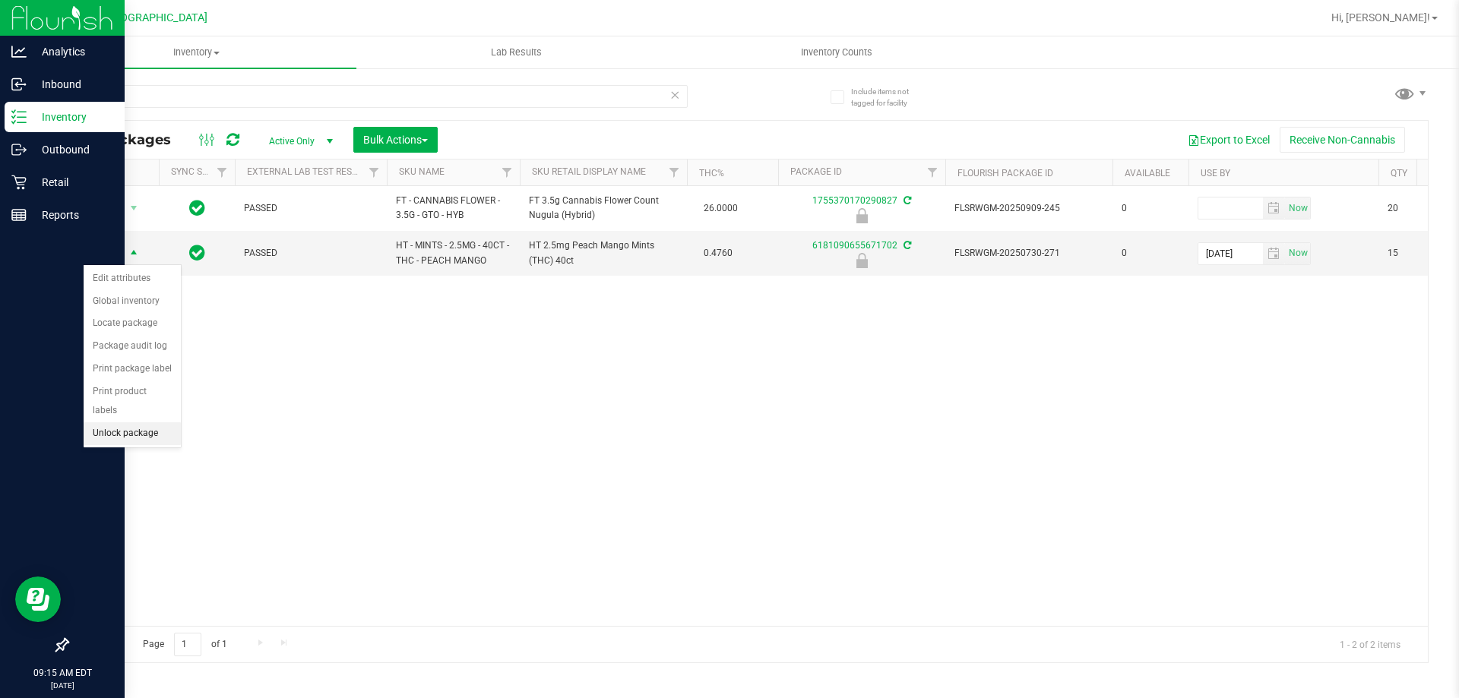
click at [118, 422] on li "Unlock package" at bounding box center [132, 433] width 97 height 23
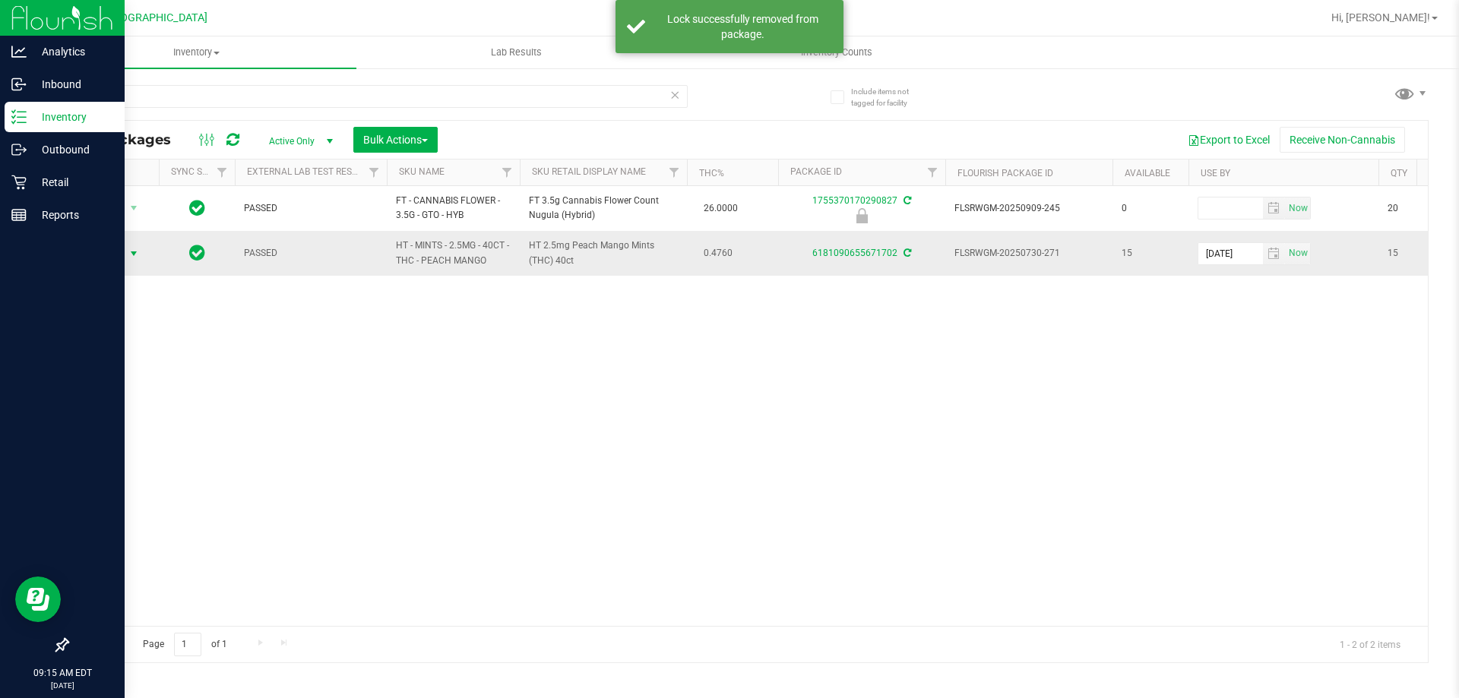
click at [131, 260] on span "select" at bounding box center [134, 253] width 19 height 21
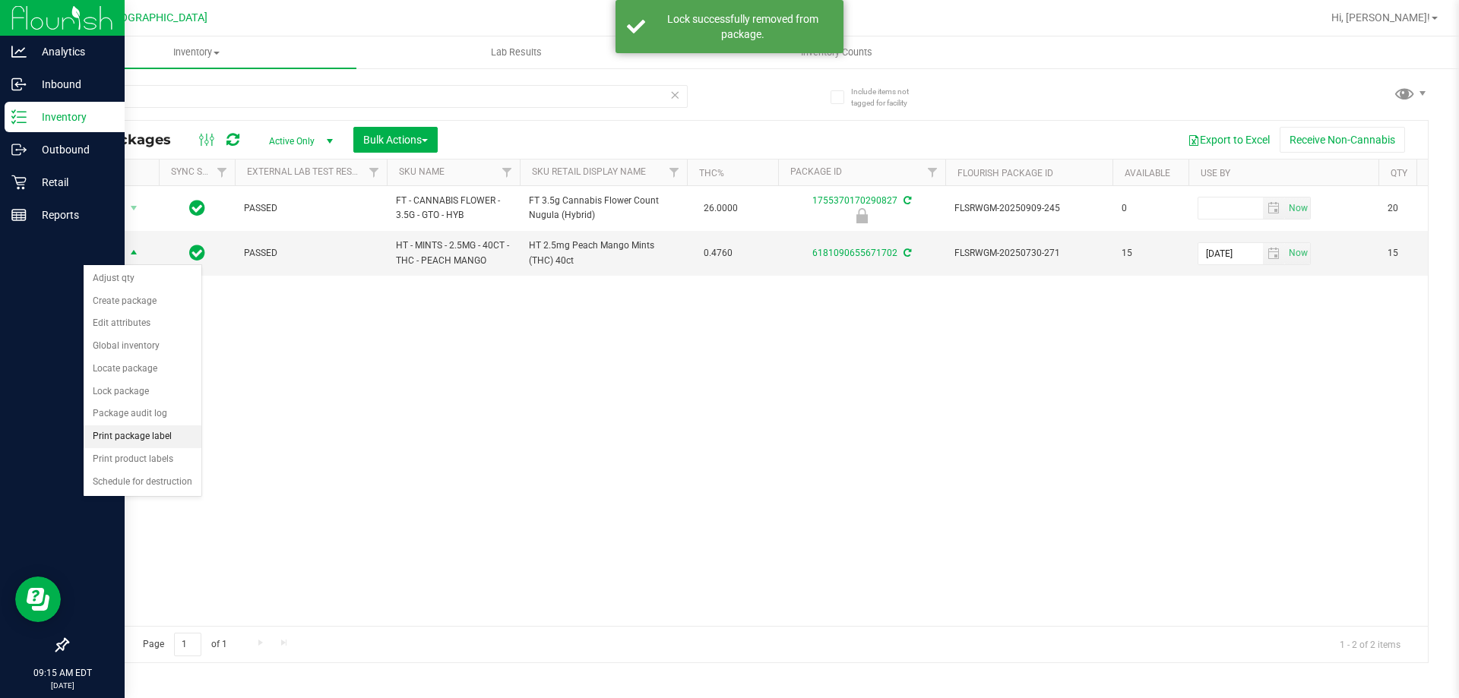
click at [172, 438] on li "Print package label" at bounding box center [143, 436] width 118 height 23
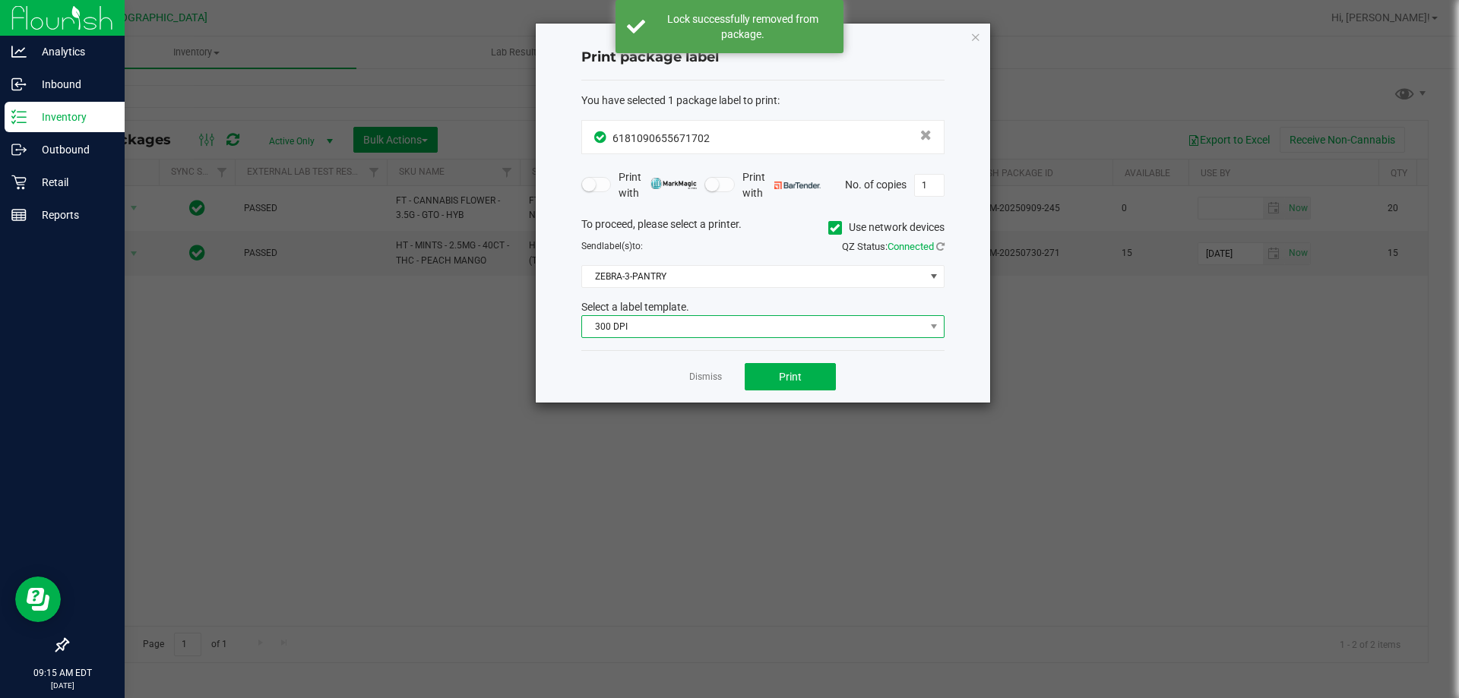
click at [689, 321] on span "300 DPI" at bounding box center [753, 326] width 343 height 21
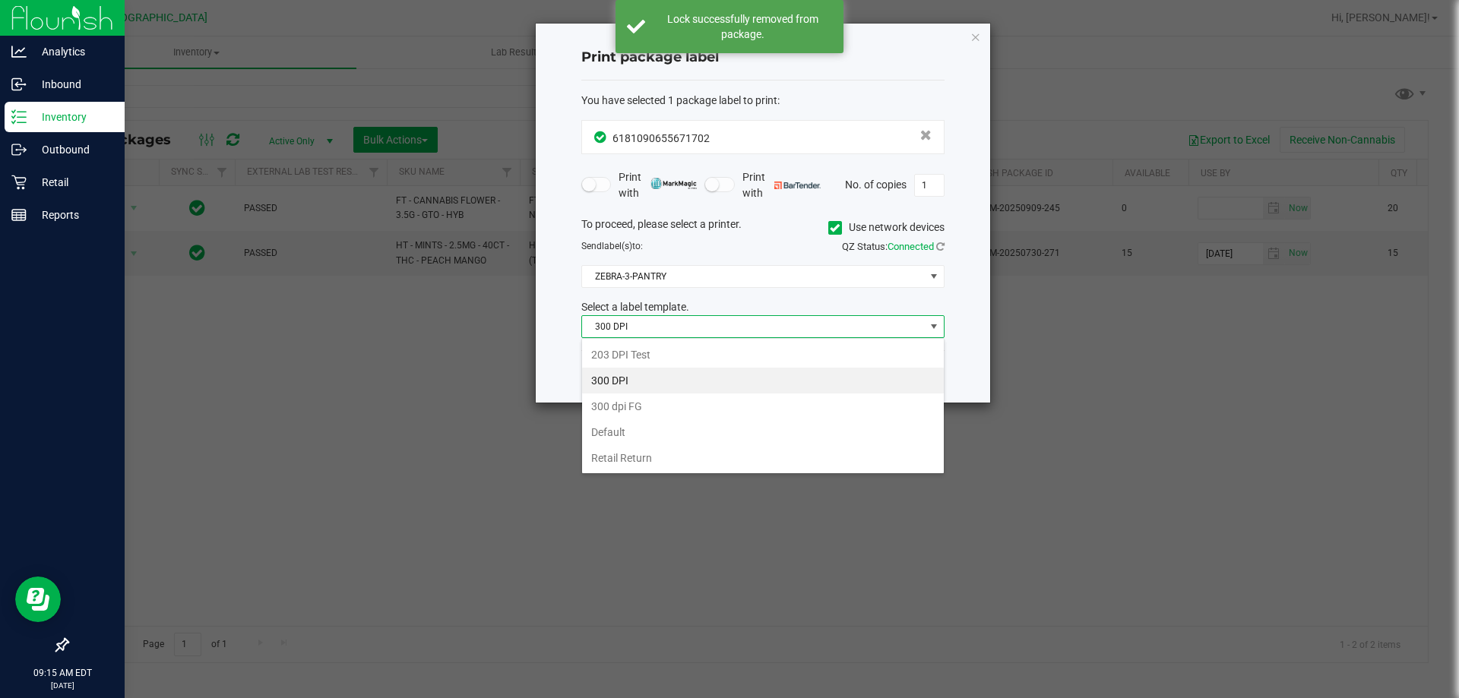
scroll to position [23, 363]
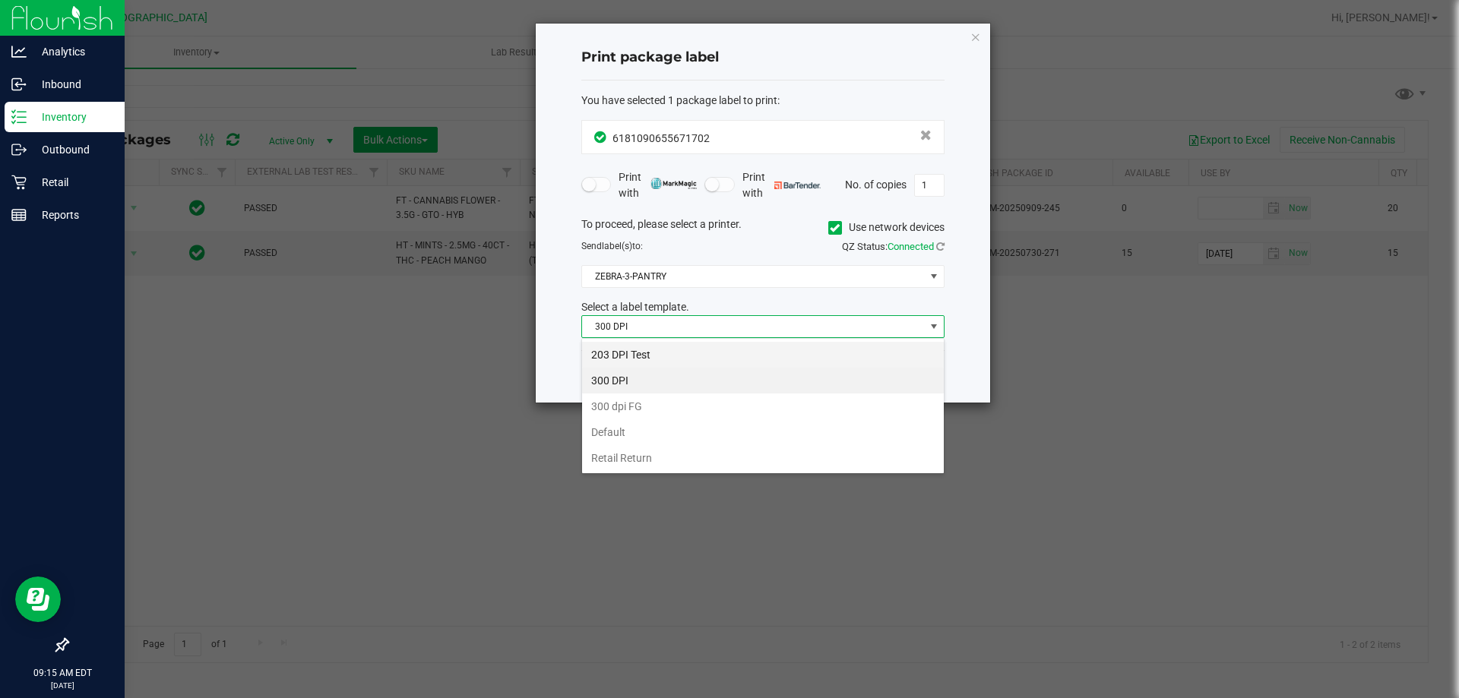
click at [644, 349] on li "203 DPI Test" at bounding box center [763, 355] width 362 height 26
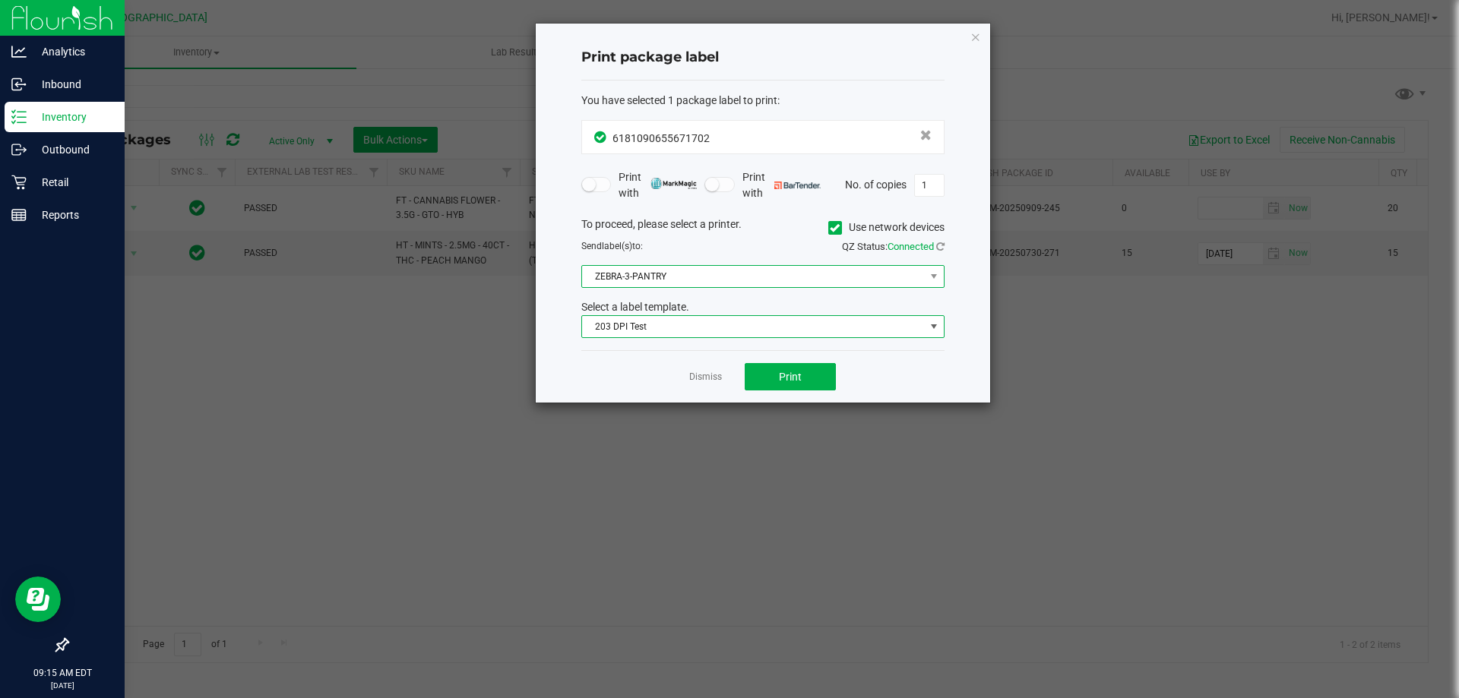
click at [705, 273] on span "ZEBRA-3-PANTRY" at bounding box center [753, 276] width 343 height 21
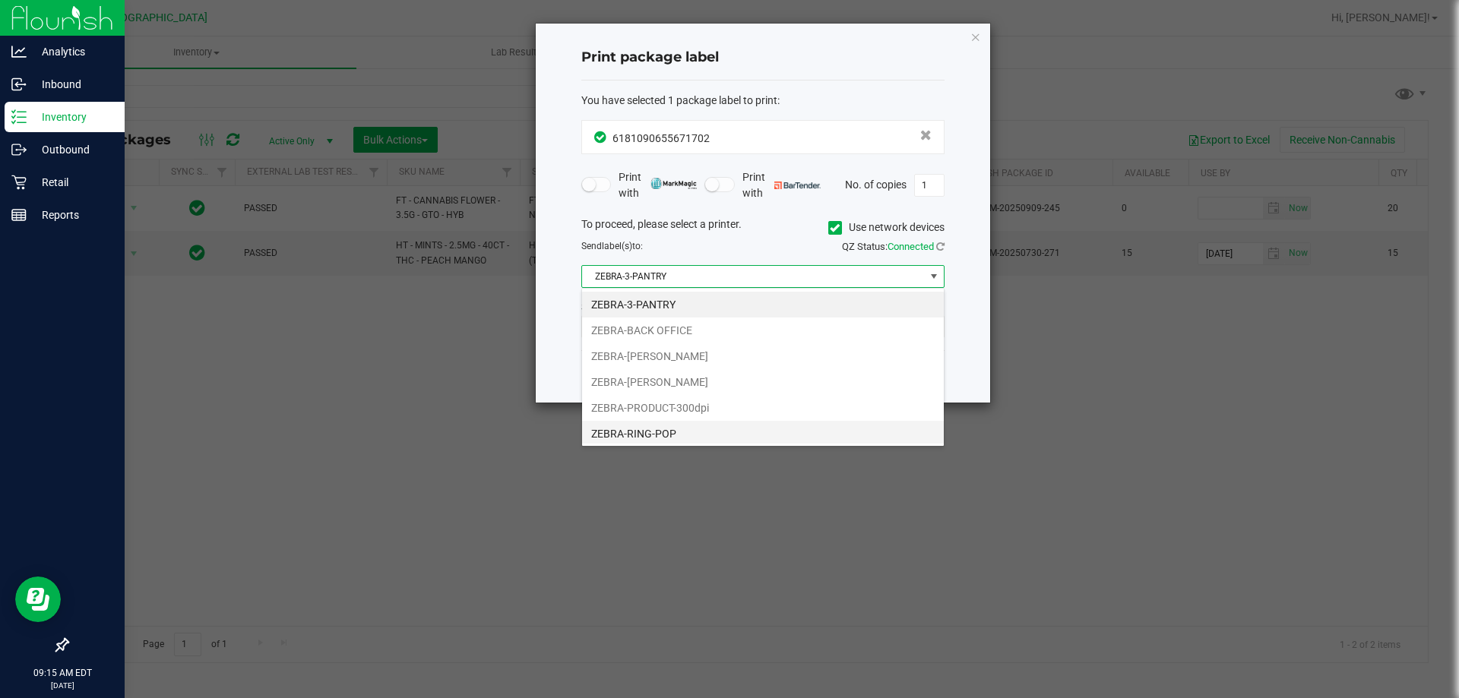
click at [648, 432] on li "ZEBRA-RING-POP" at bounding box center [763, 434] width 362 height 26
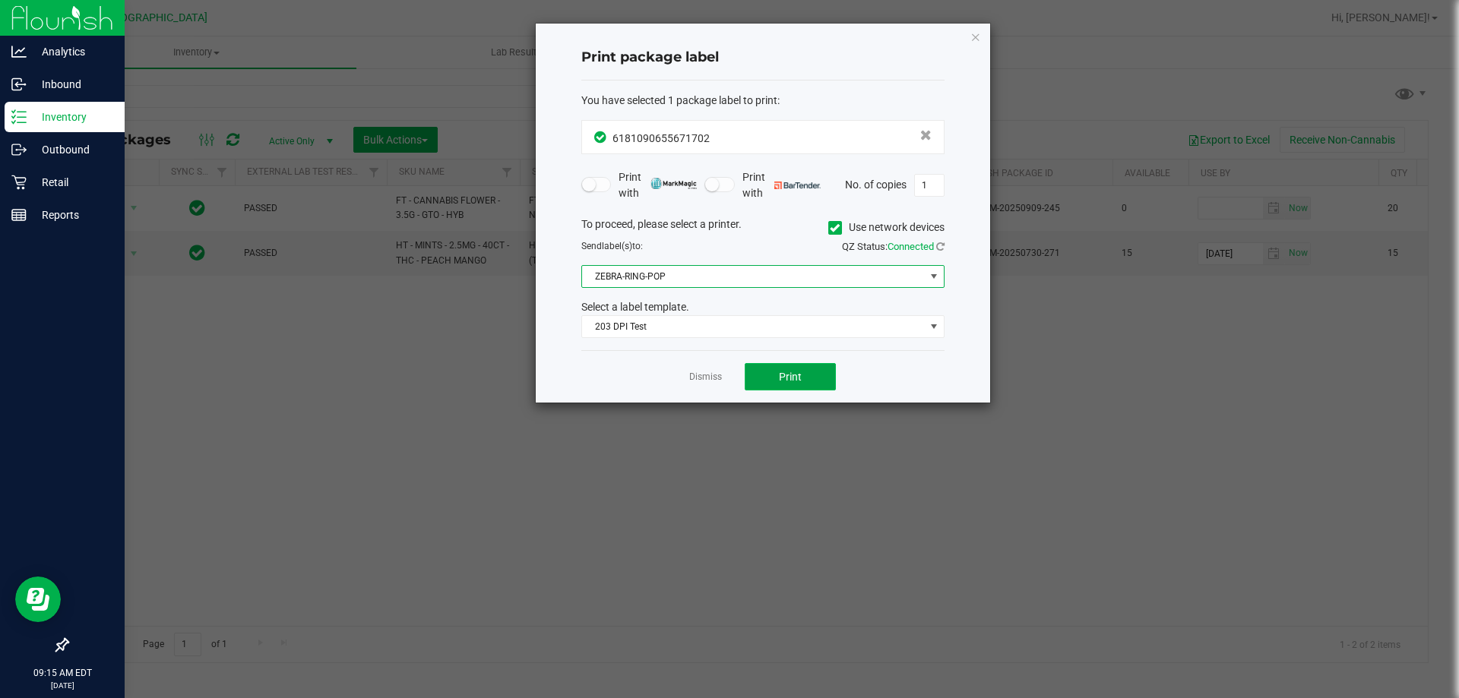
click at [811, 381] on button "Print" at bounding box center [790, 376] width 91 height 27
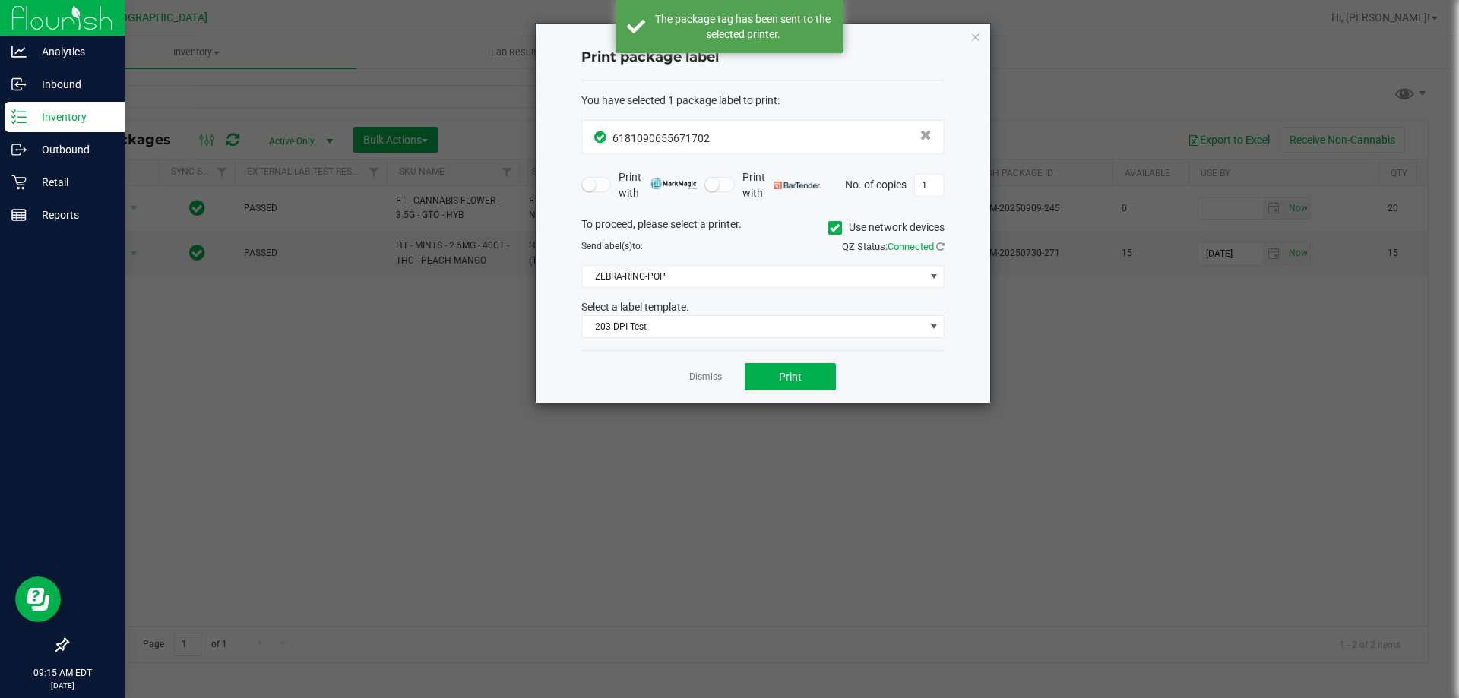
click at [710, 374] on link "Dismiss" at bounding box center [705, 377] width 33 height 13
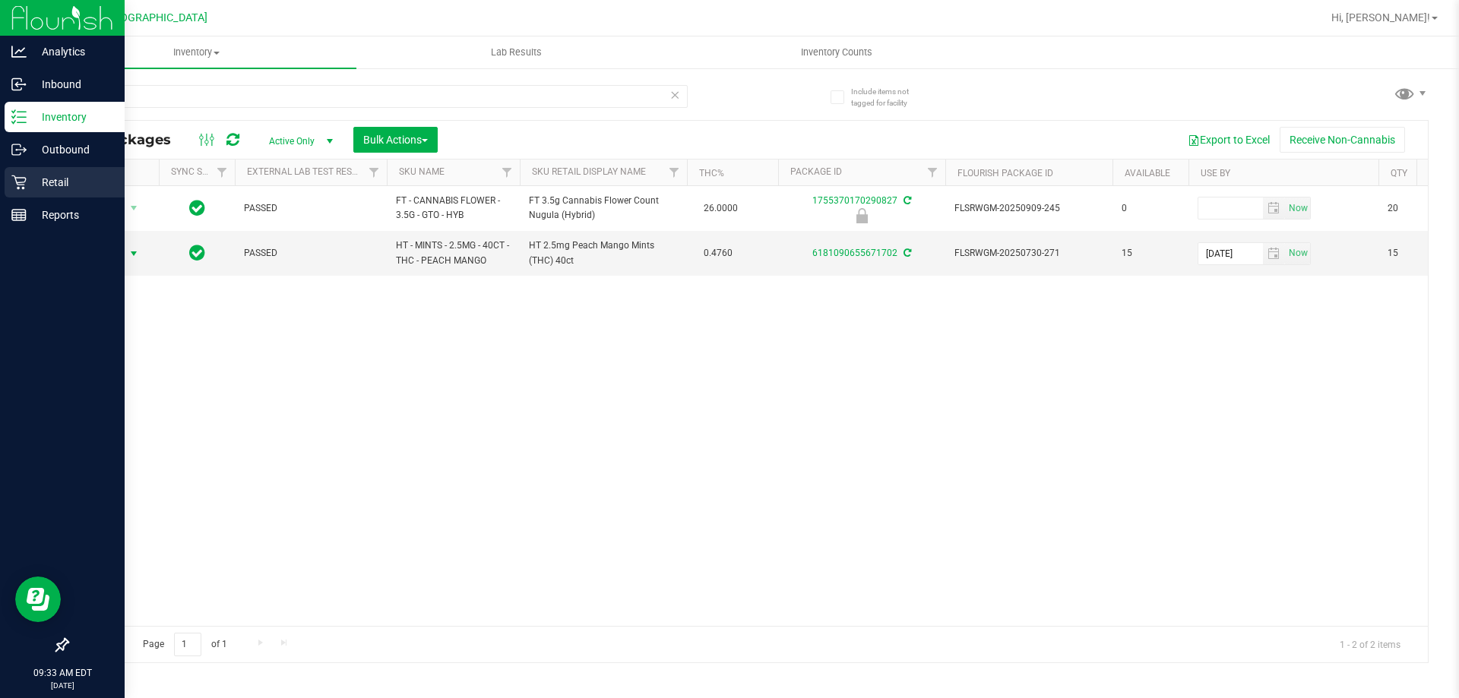
click at [27, 180] on p "Retail" at bounding box center [72, 182] width 91 height 18
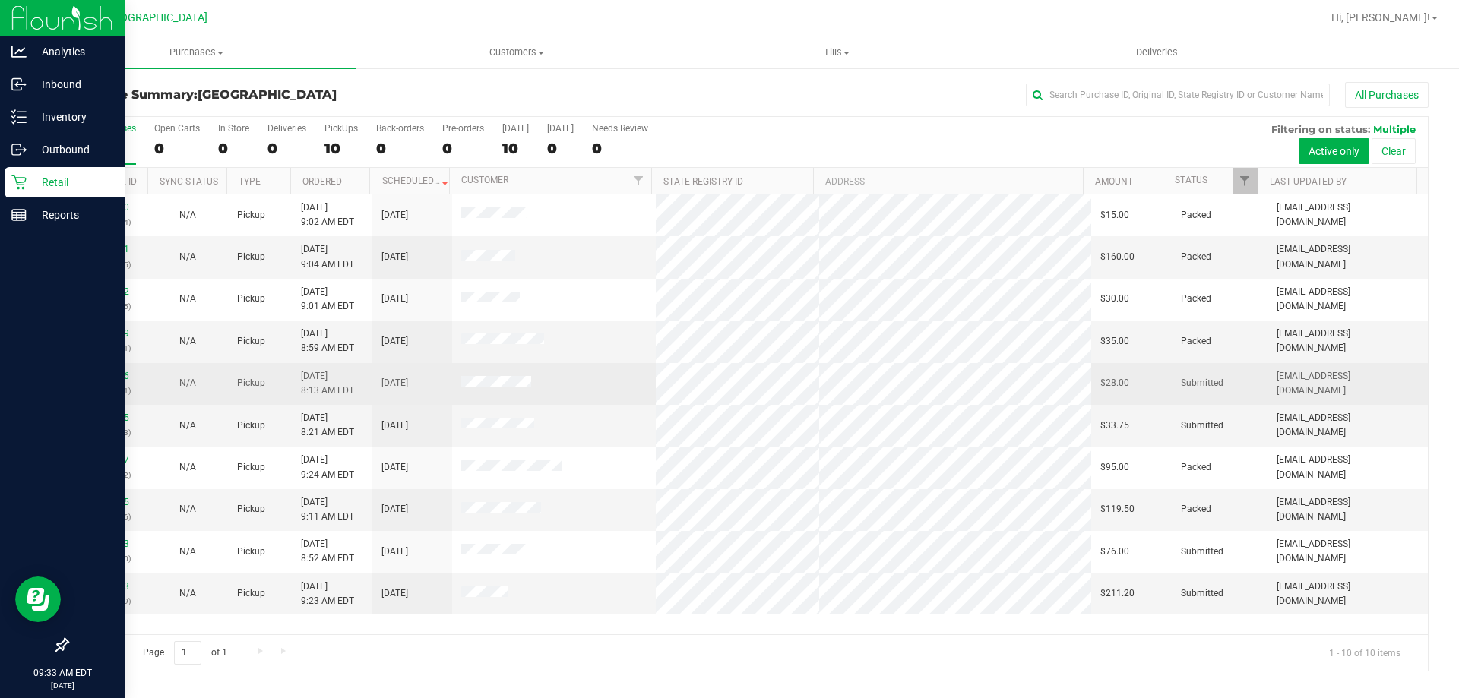
click at [115, 380] on link "11992286" at bounding box center [108, 376] width 43 height 11
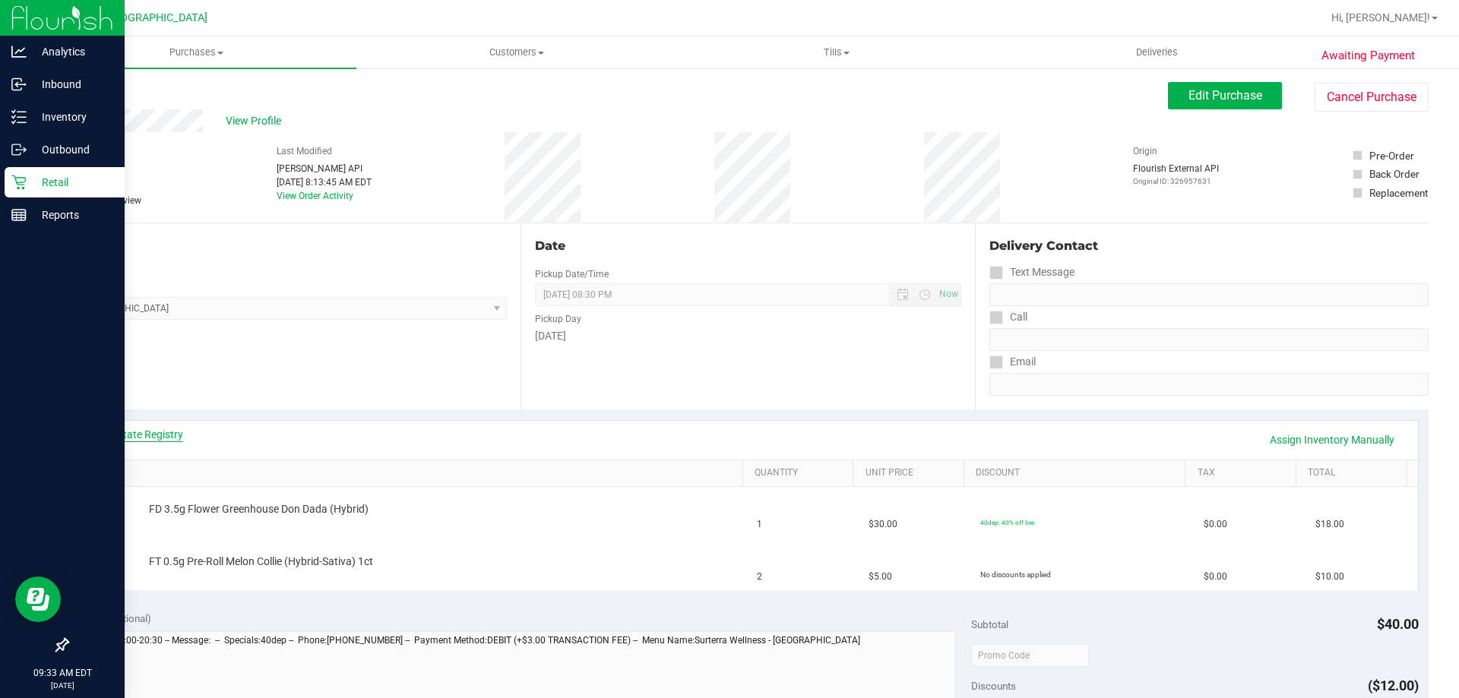
click at [119, 433] on link "View State Registry" at bounding box center [137, 434] width 91 height 15
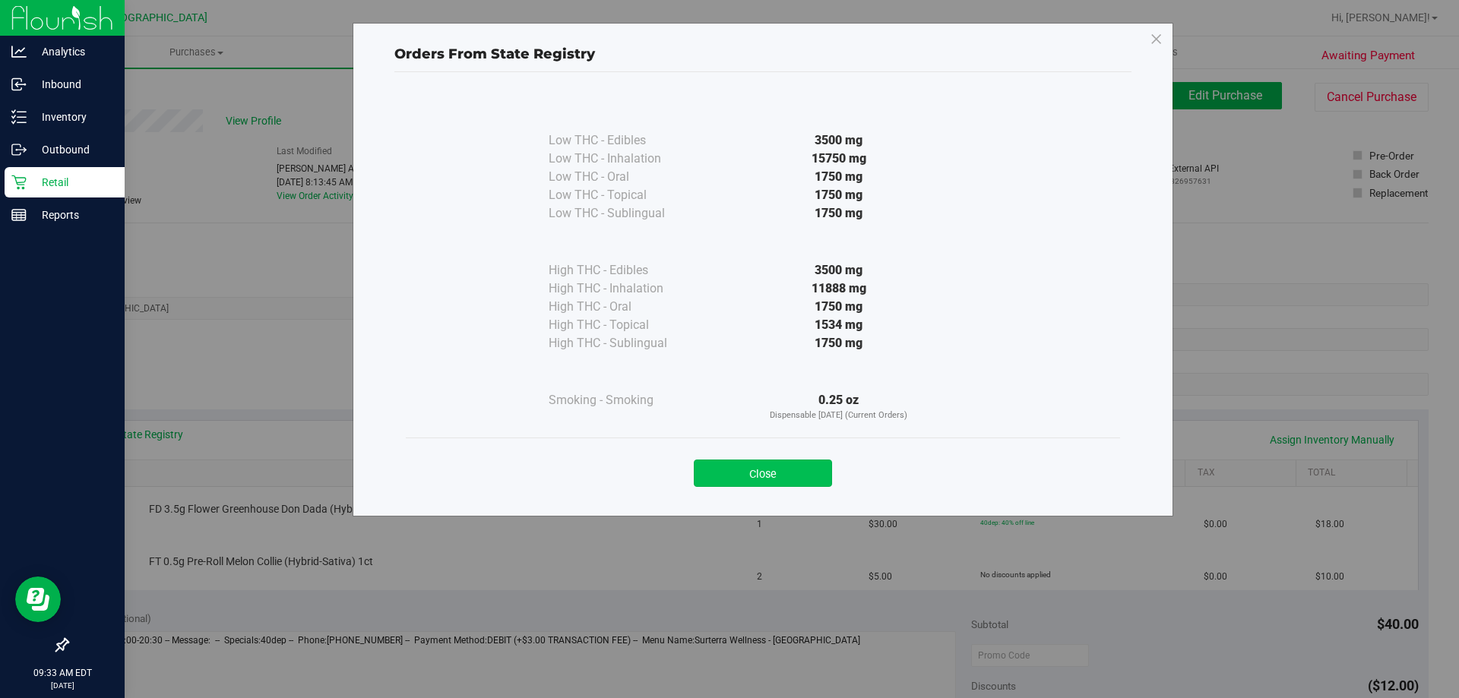
click at [751, 470] on button "Close" at bounding box center [763, 473] width 138 height 27
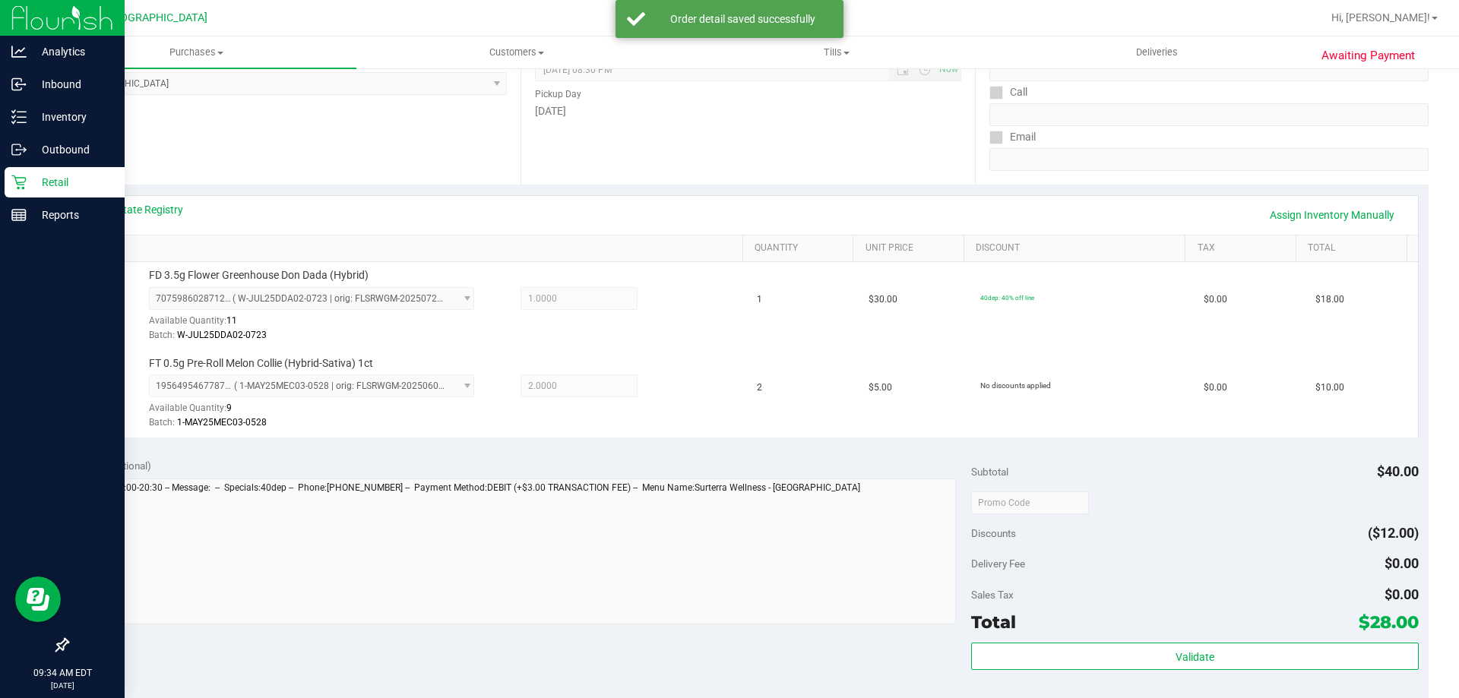
scroll to position [380, 0]
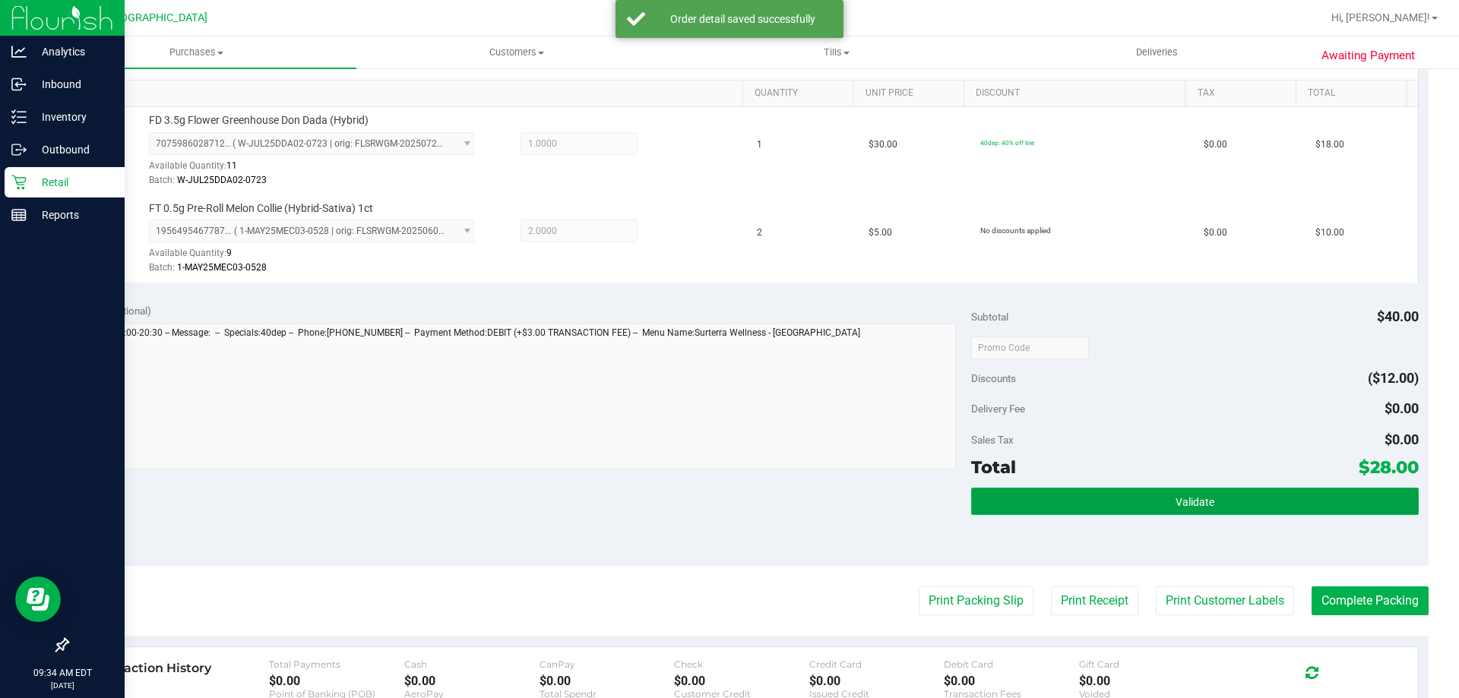
click at [1196, 490] on button "Validate" at bounding box center [1194, 501] width 447 height 27
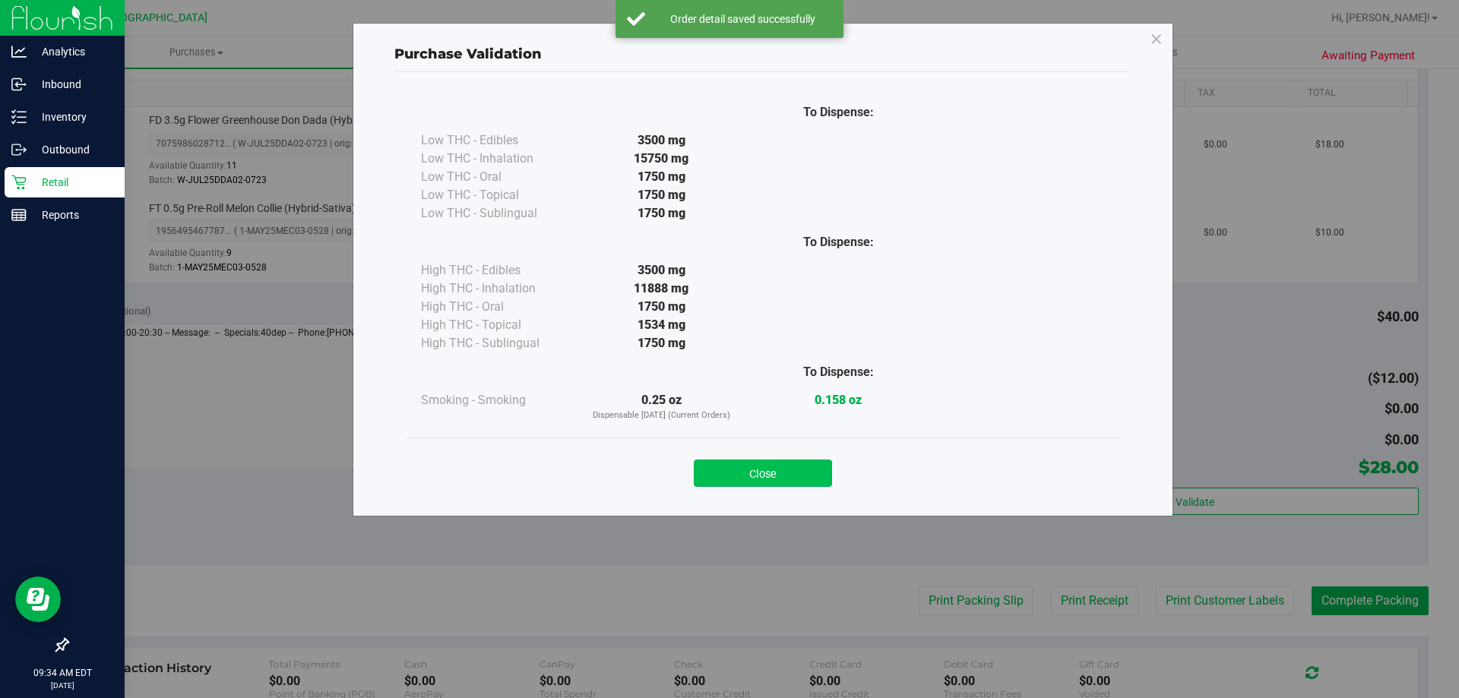
click at [723, 466] on button "Close" at bounding box center [763, 473] width 138 height 27
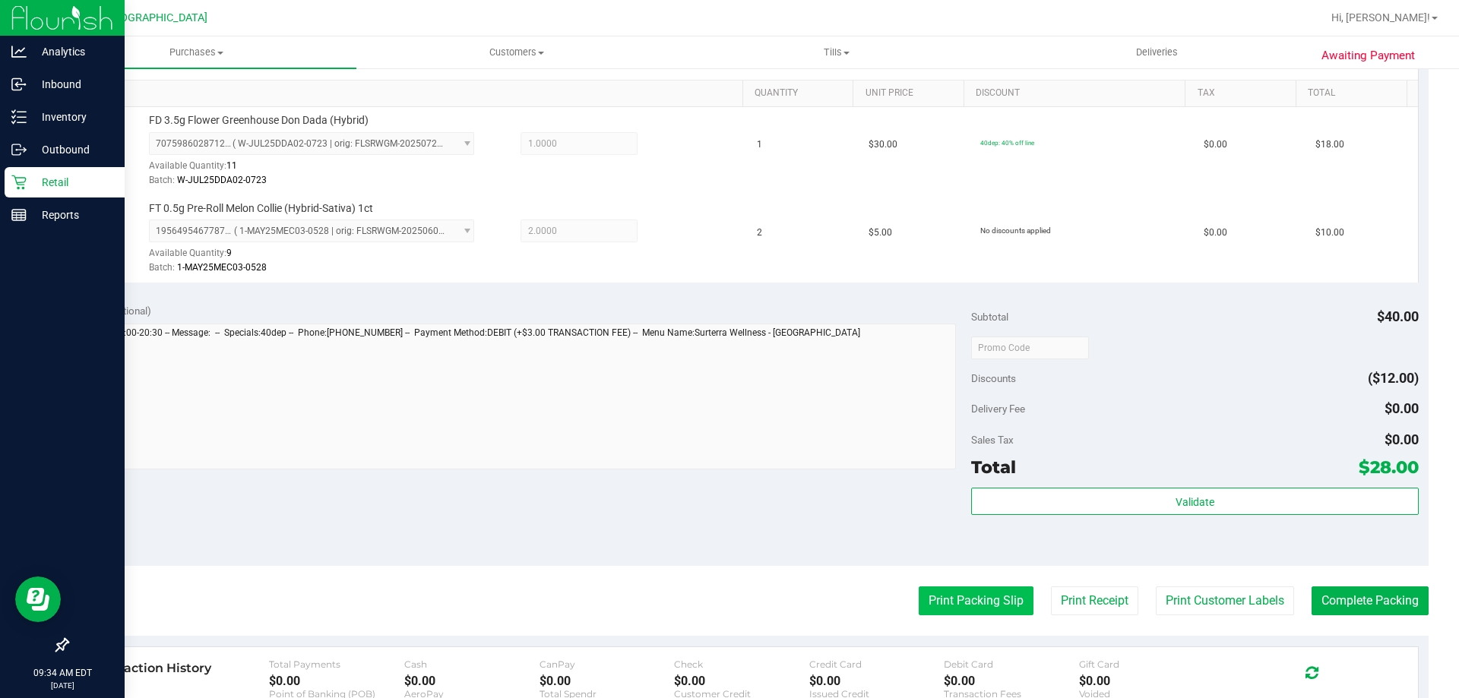
click at [953, 594] on button "Print Packing Slip" at bounding box center [976, 601] width 115 height 29
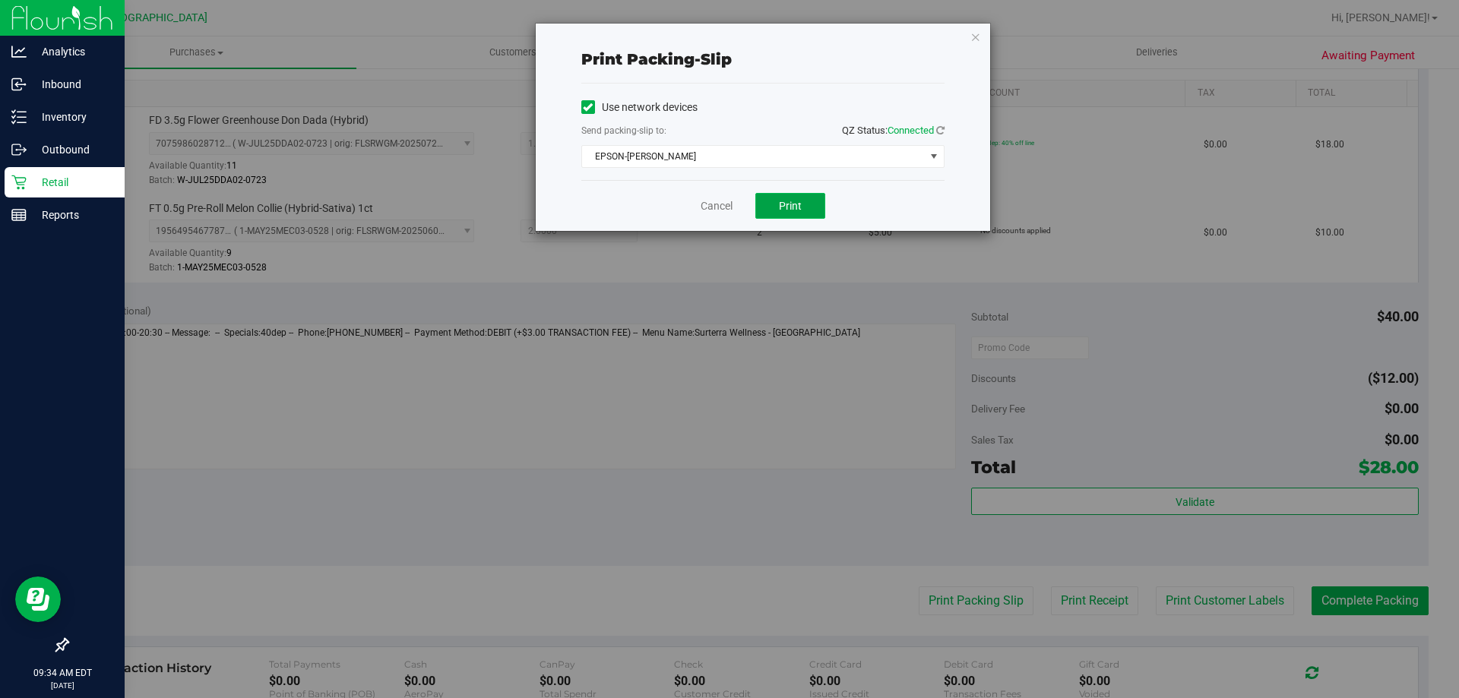
click at [778, 203] on button "Print" at bounding box center [790, 206] width 70 height 26
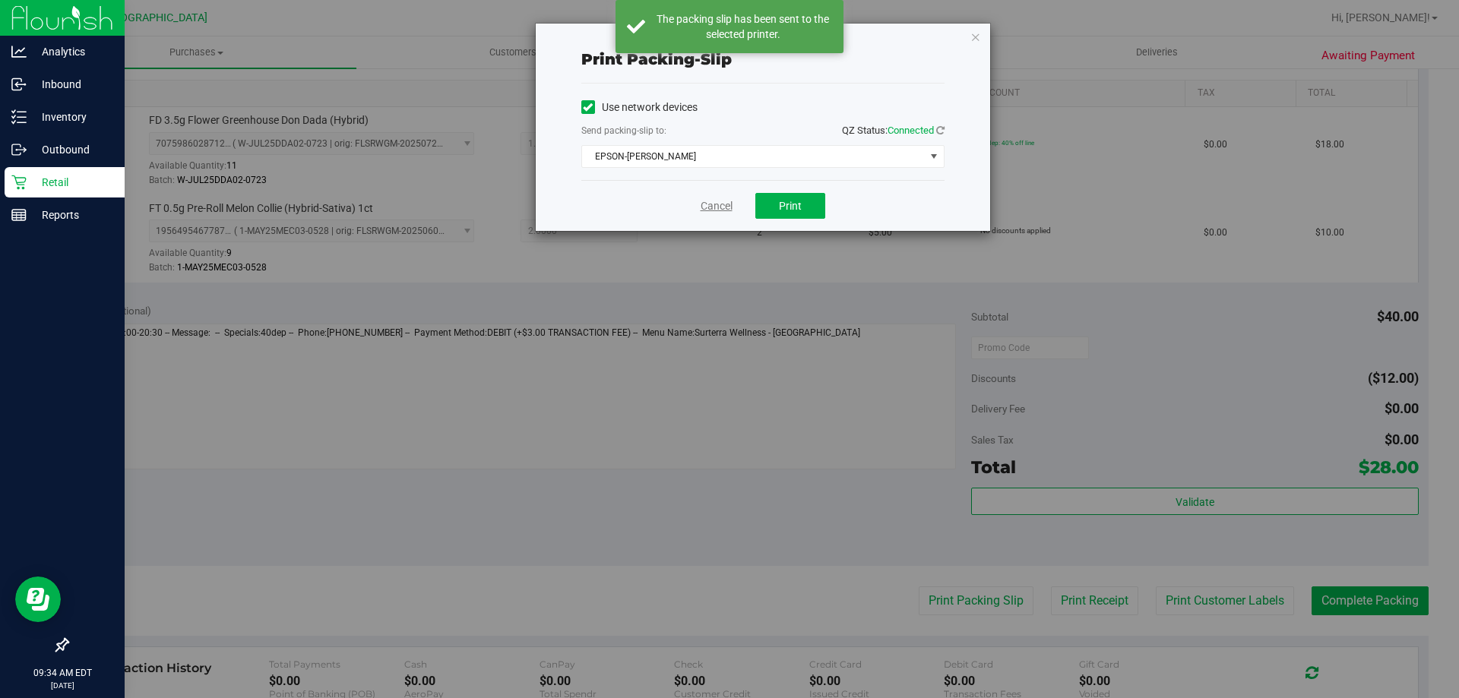
click at [716, 203] on link "Cancel" at bounding box center [716, 206] width 32 height 16
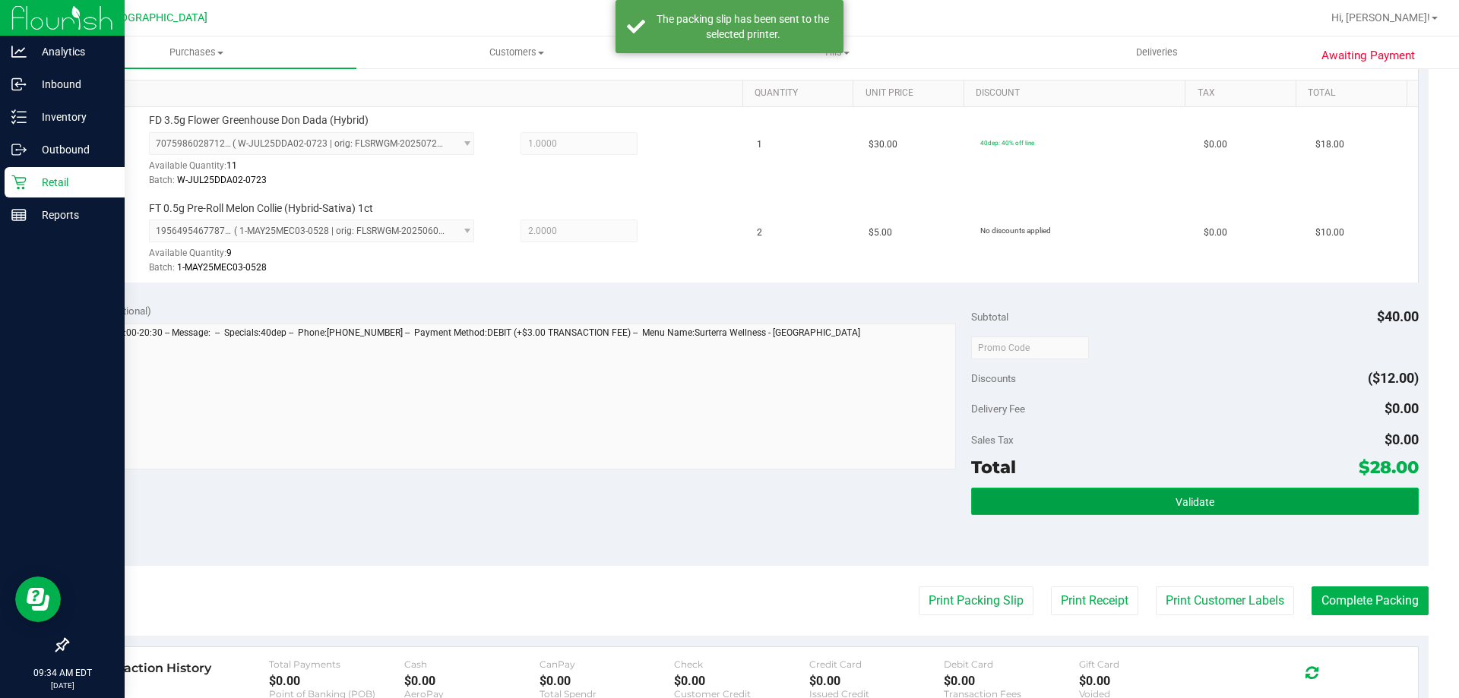
click at [1251, 489] on button "Validate" at bounding box center [1194, 501] width 447 height 27
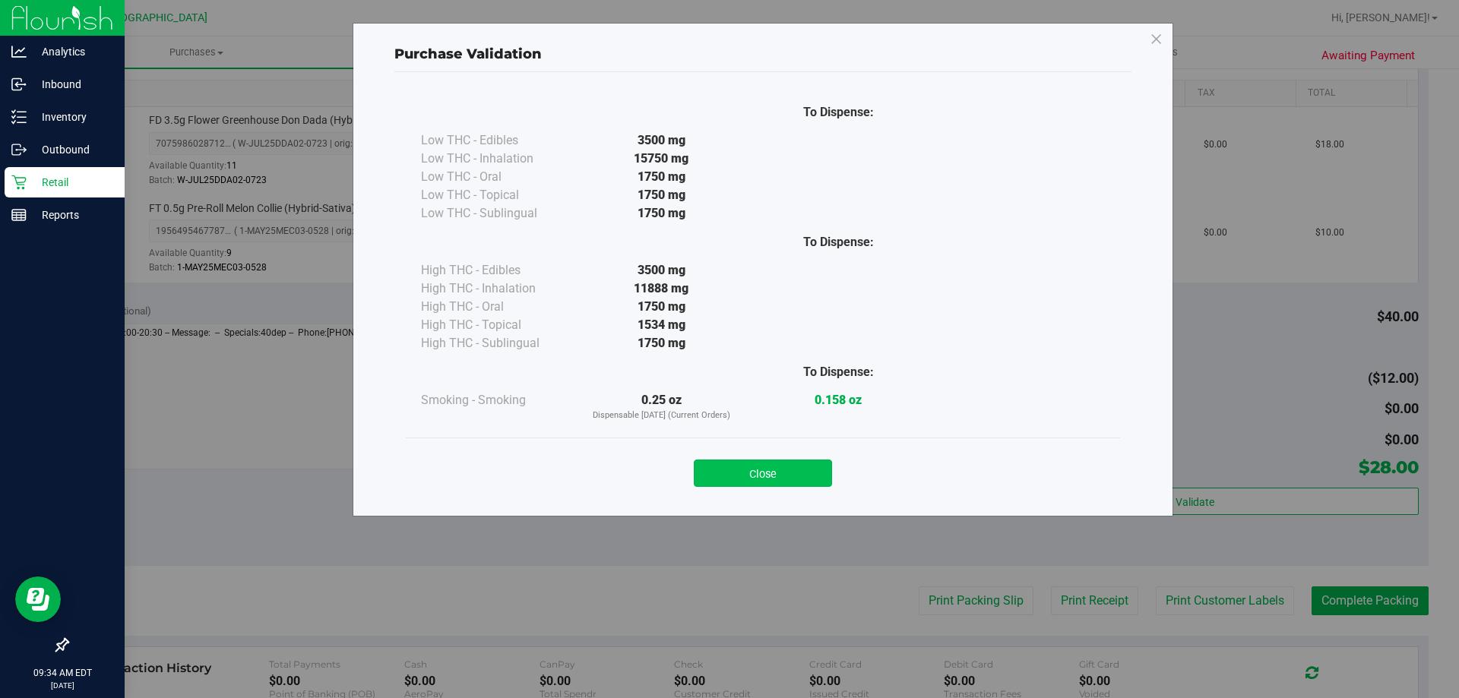
click at [783, 482] on button "Close" at bounding box center [763, 473] width 138 height 27
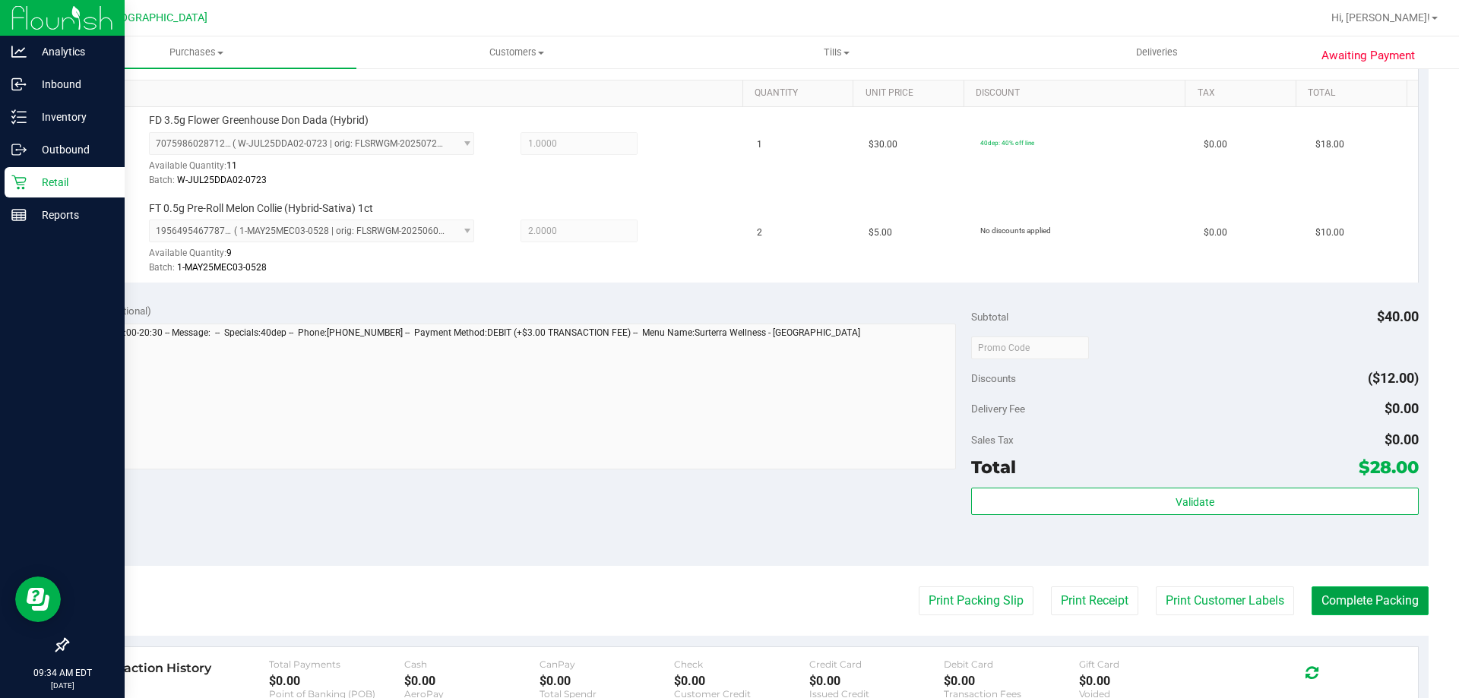
click at [1368, 590] on button "Complete Packing" at bounding box center [1369, 601] width 117 height 29
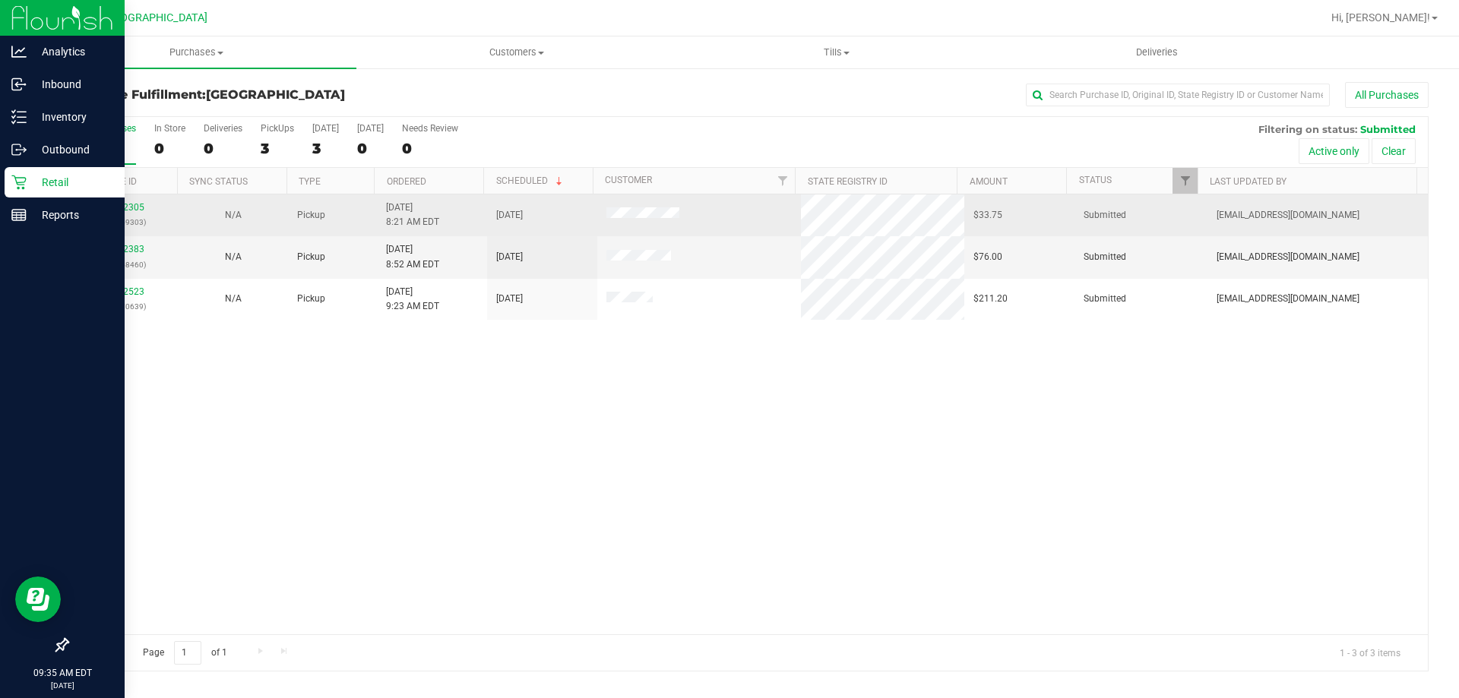
click at [116, 200] on td "11992305 (326959303)" at bounding box center [123, 215] width 110 height 42
click at [119, 207] on link "11992305" at bounding box center [123, 207] width 43 height 11
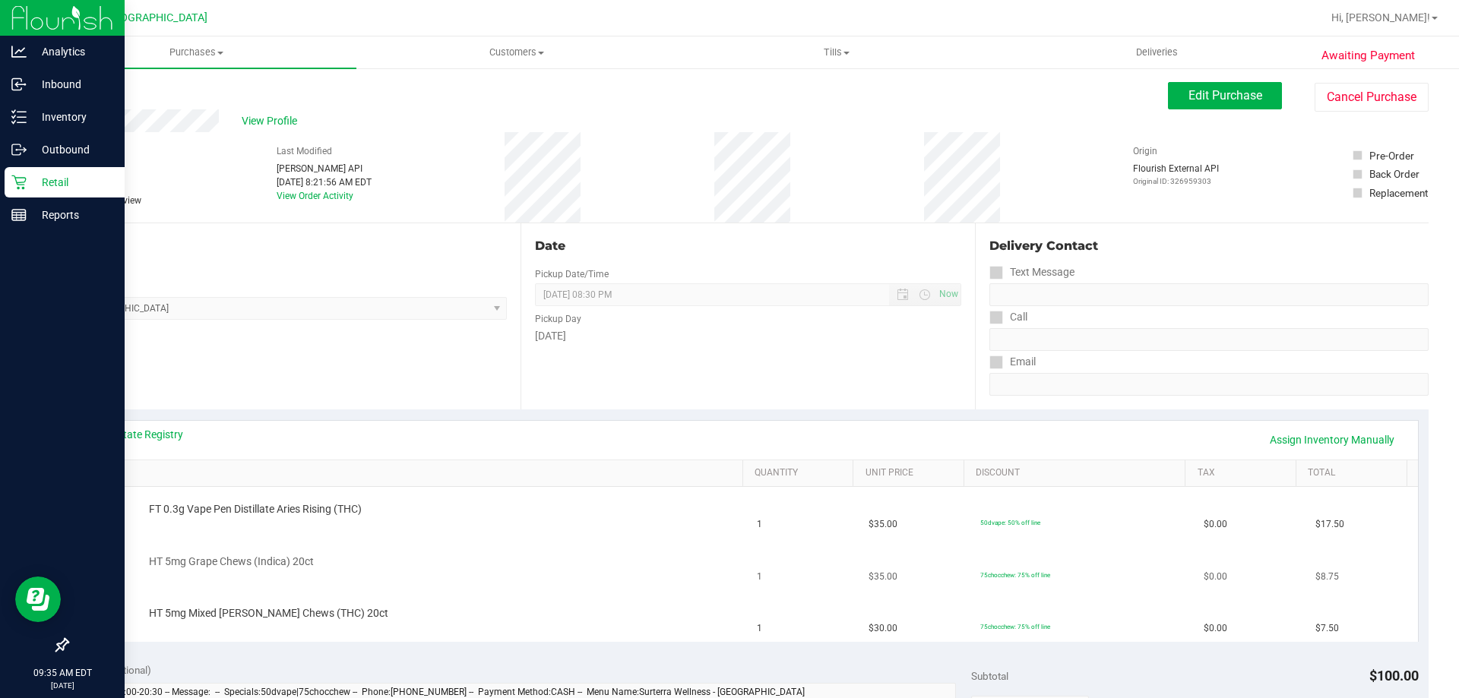
scroll to position [76, 0]
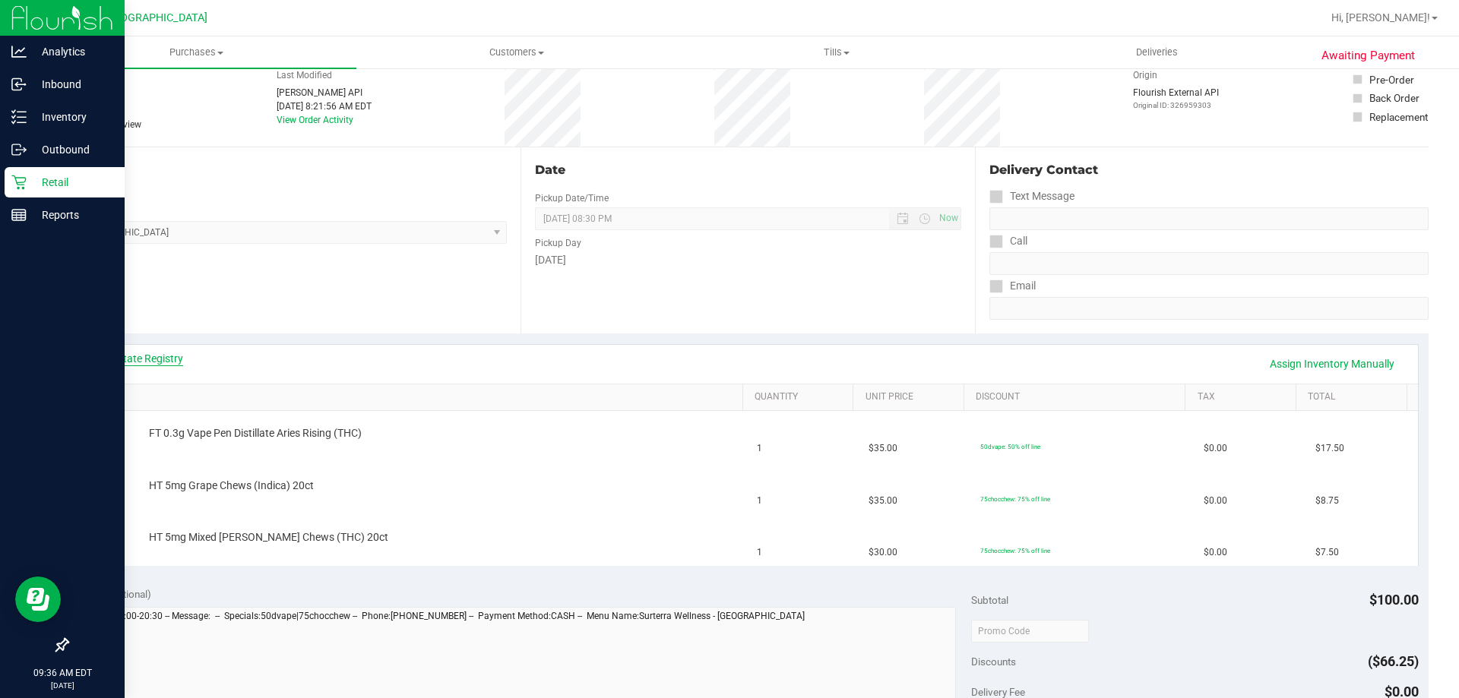
click at [170, 365] on link "View State Registry" at bounding box center [137, 358] width 91 height 15
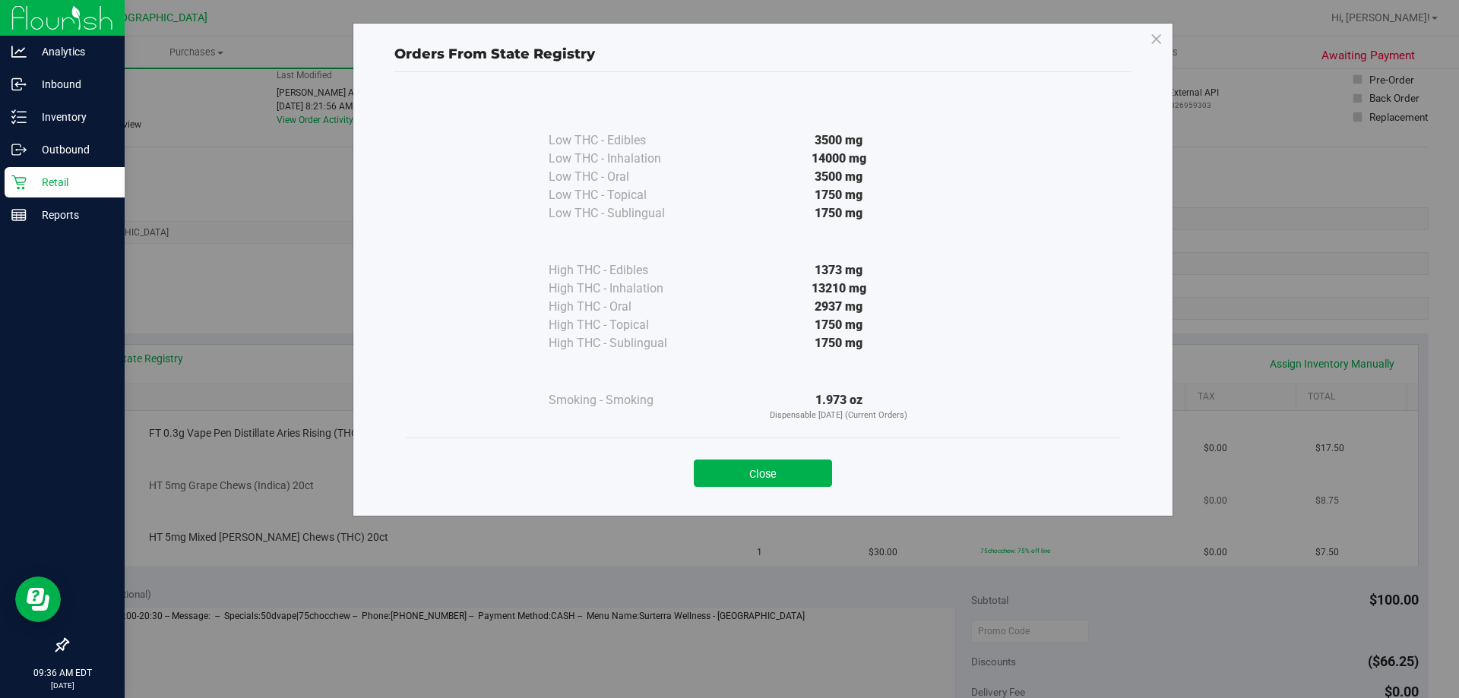
drag, startPoint x: 768, startPoint y: 468, endPoint x: 793, endPoint y: 470, distance: 25.1
click at [771, 469] on button "Close" at bounding box center [763, 473] width 138 height 27
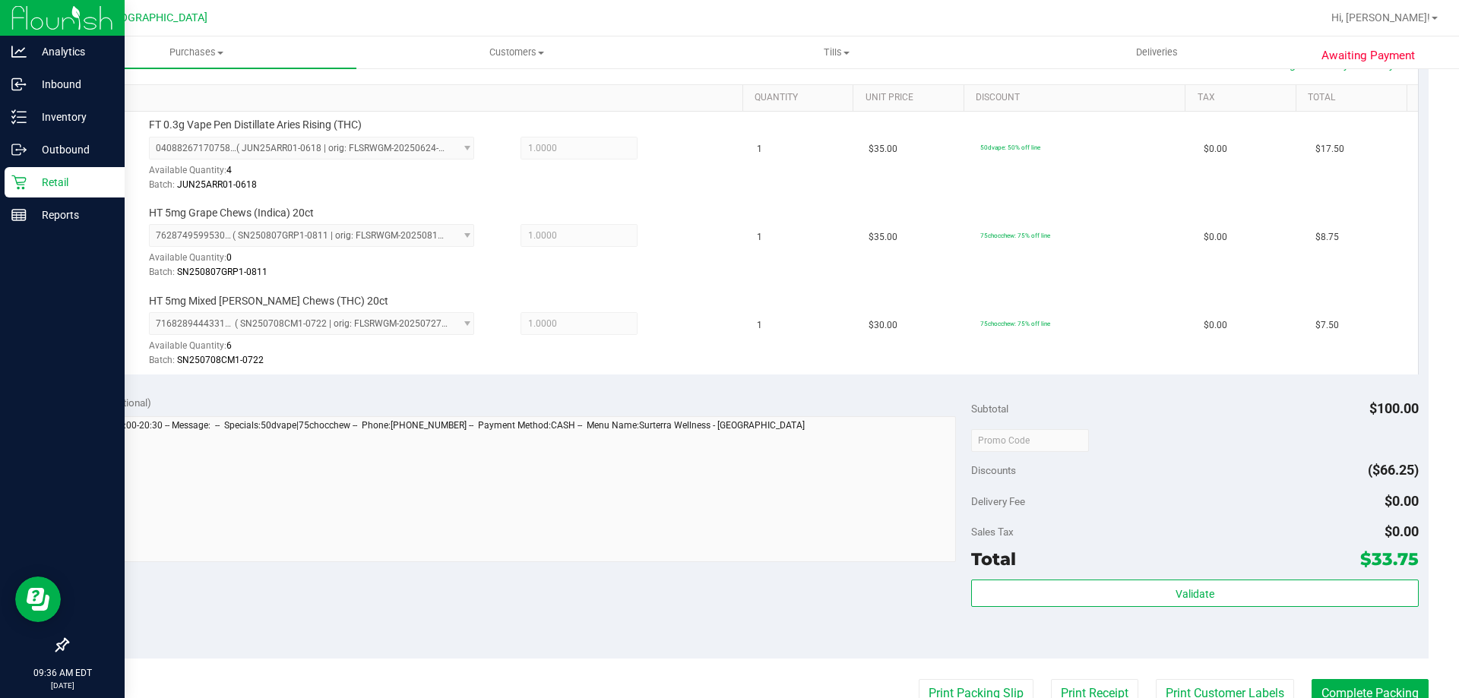
scroll to position [456, 0]
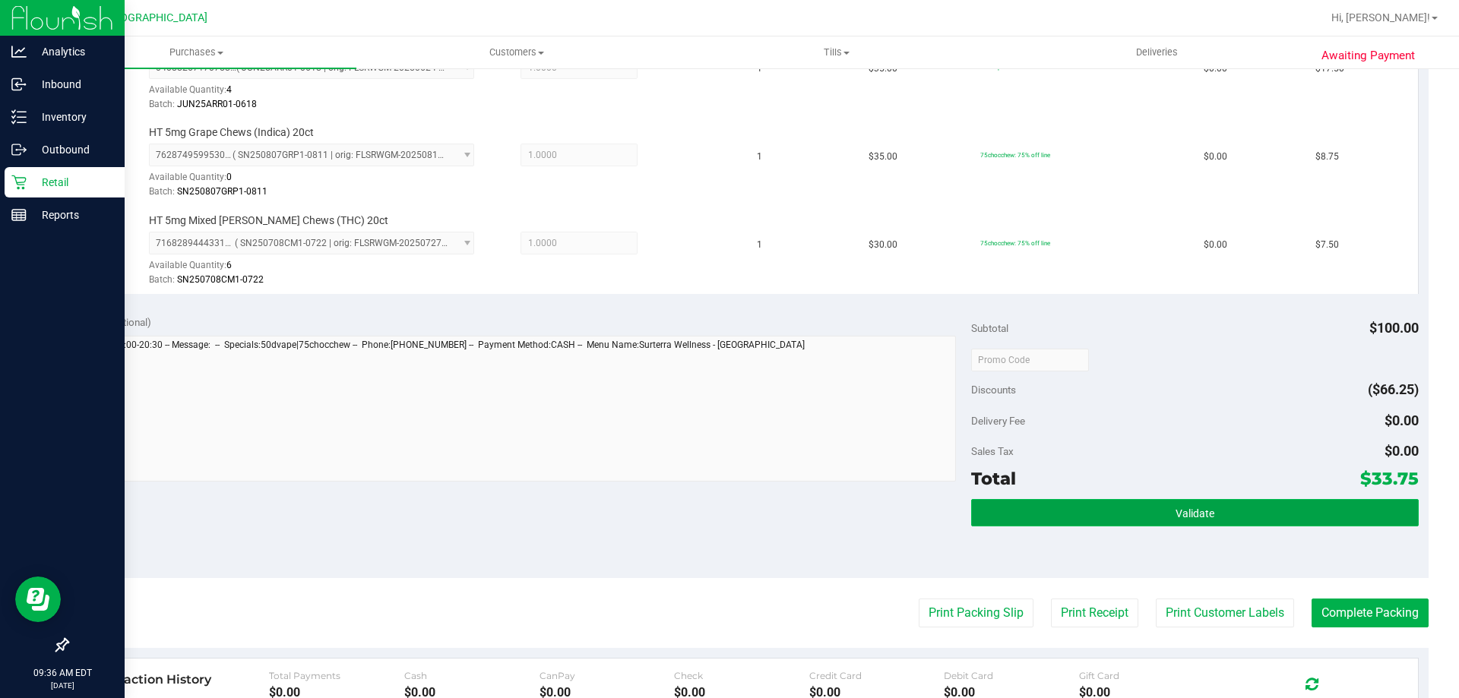
click at [1255, 515] on button "Validate" at bounding box center [1194, 512] width 447 height 27
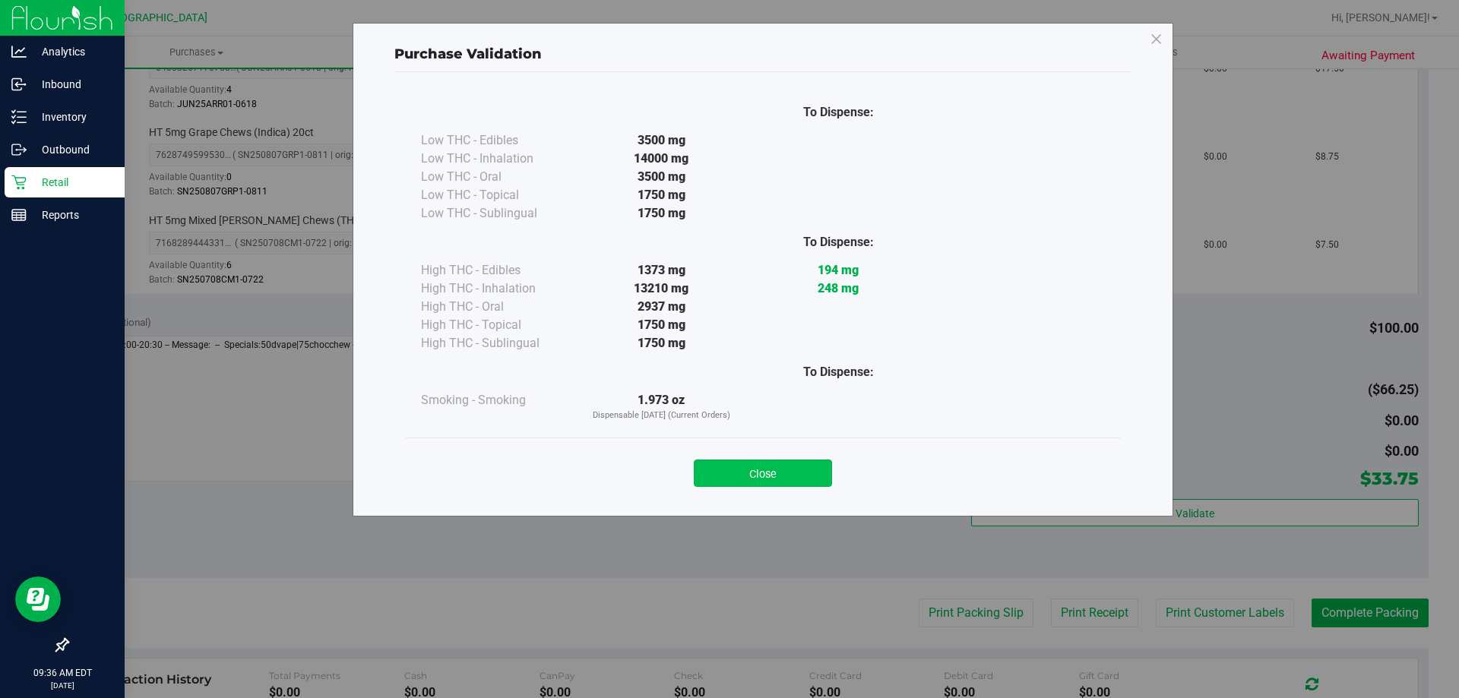
click at [783, 481] on button "Close" at bounding box center [763, 473] width 138 height 27
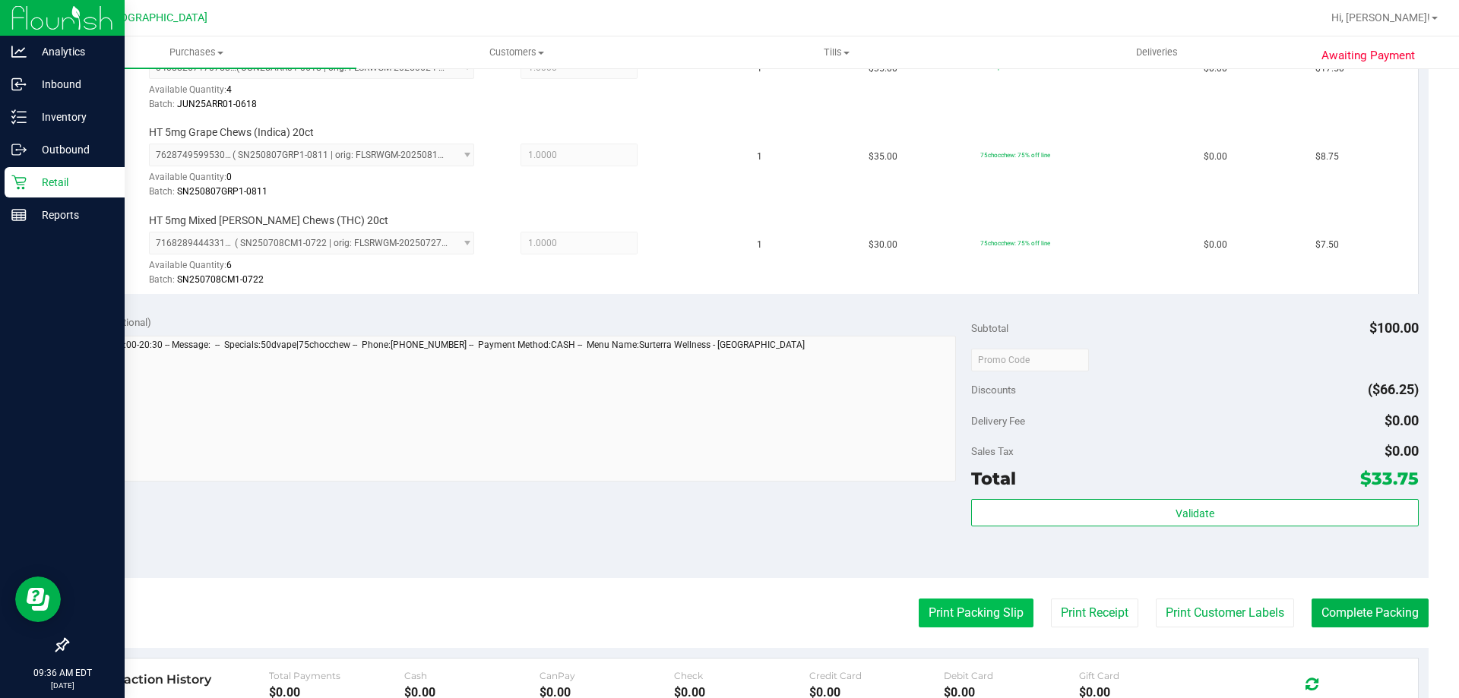
click at [941, 606] on button "Print Packing Slip" at bounding box center [976, 613] width 115 height 29
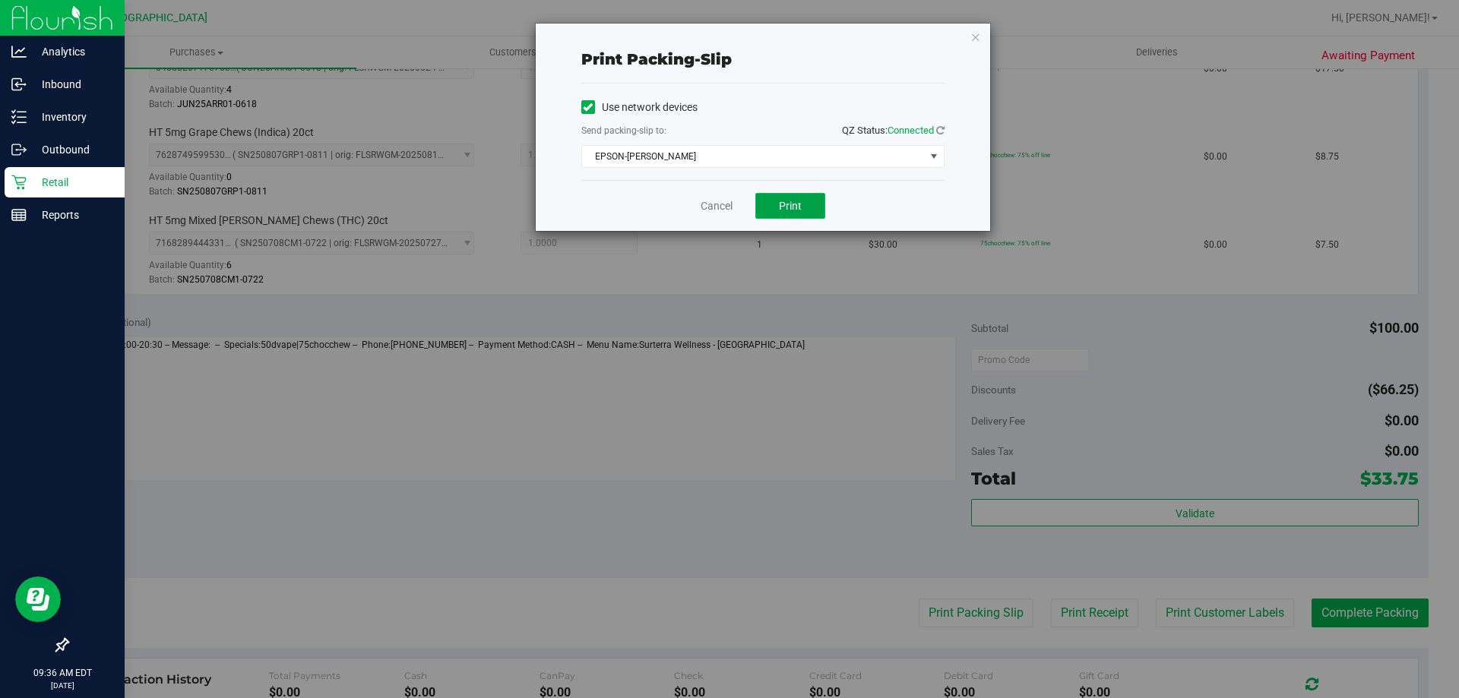
click at [792, 203] on span "Print" at bounding box center [790, 206] width 23 height 12
click at [722, 210] on link "Cancel" at bounding box center [716, 206] width 32 height 16
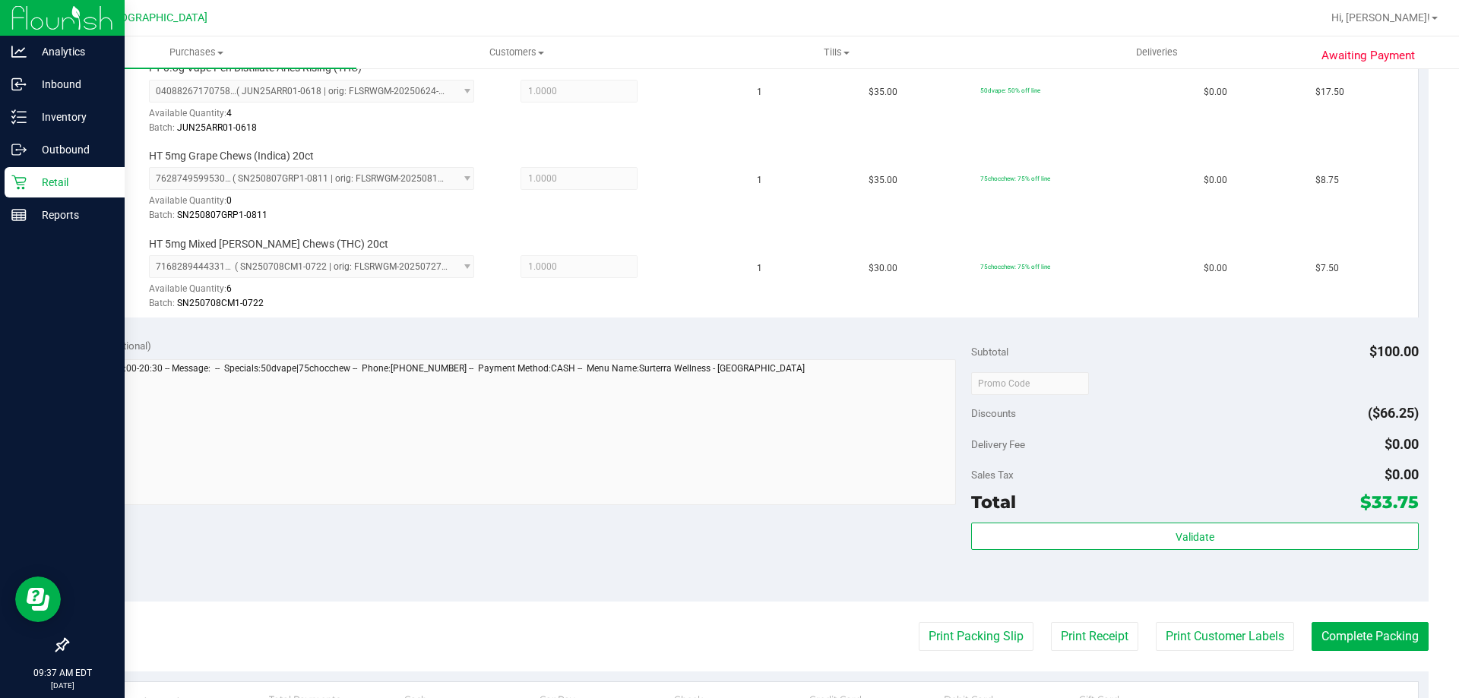
scroll to position [608, 0]
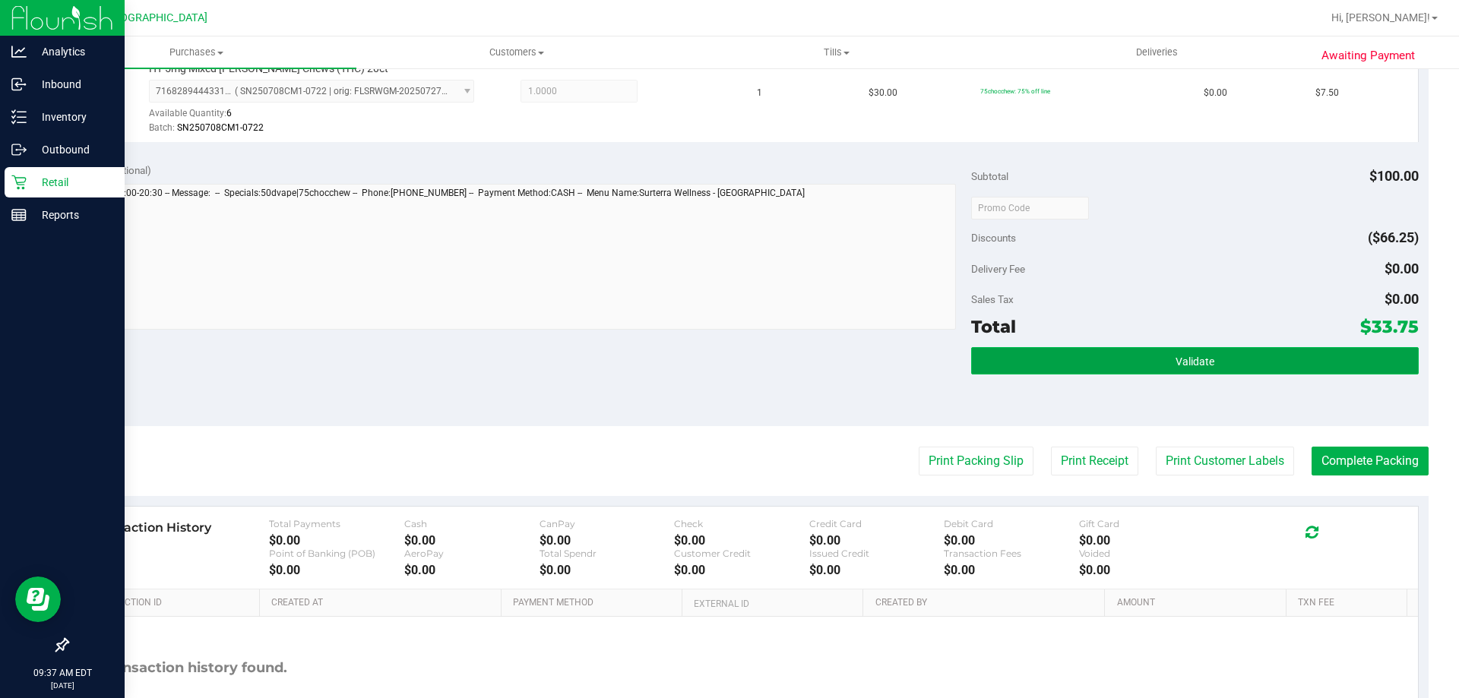
click at [1181, 359] on span "Validate" at bounding box center [1194, 362] width 39 height 12
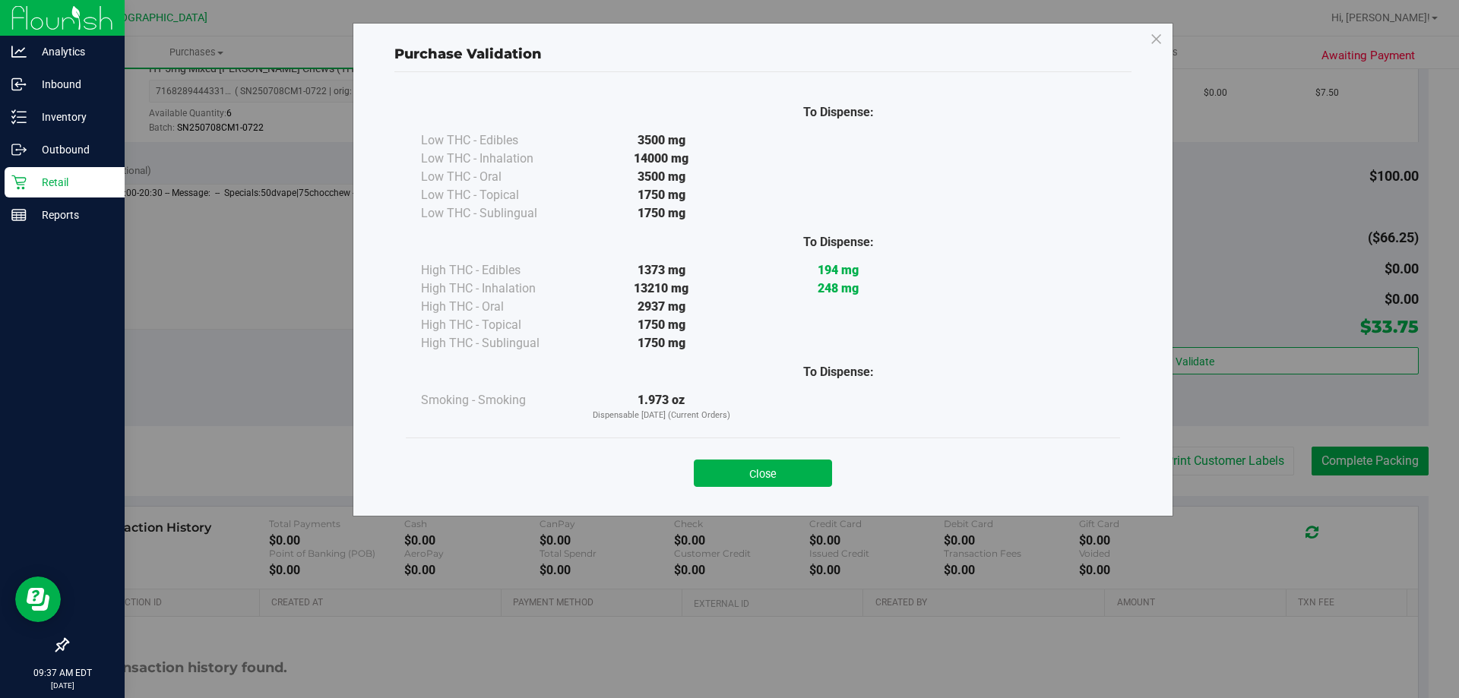
drag, startPoint x: 777, startPoint y: 476, endPoint x: 805, endPoint y: 473, distance: 28.4
click at [780, 476] on button "Close" at bounding box center [763, 473] width 138 height 27
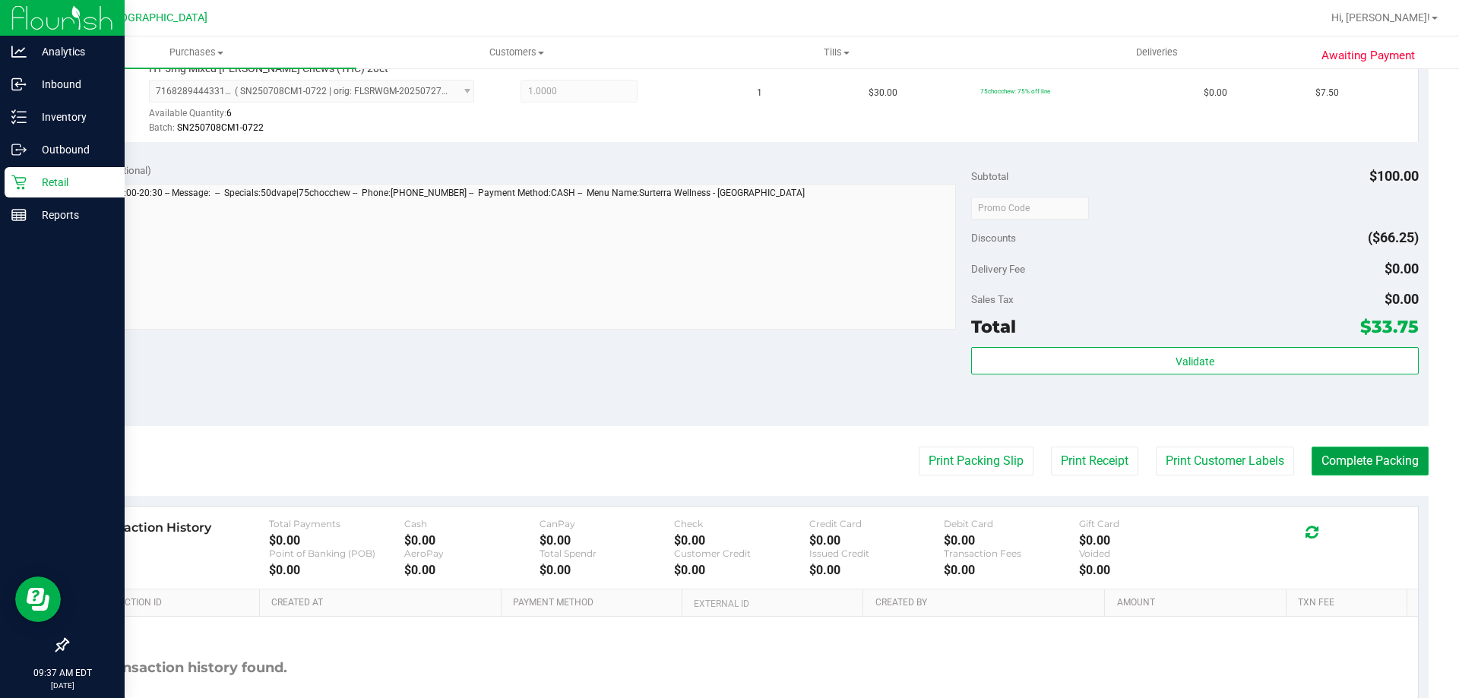
click at [1386, 464] on button "Complete Packing" at bounding box center [1369, 461] width 117 height 29
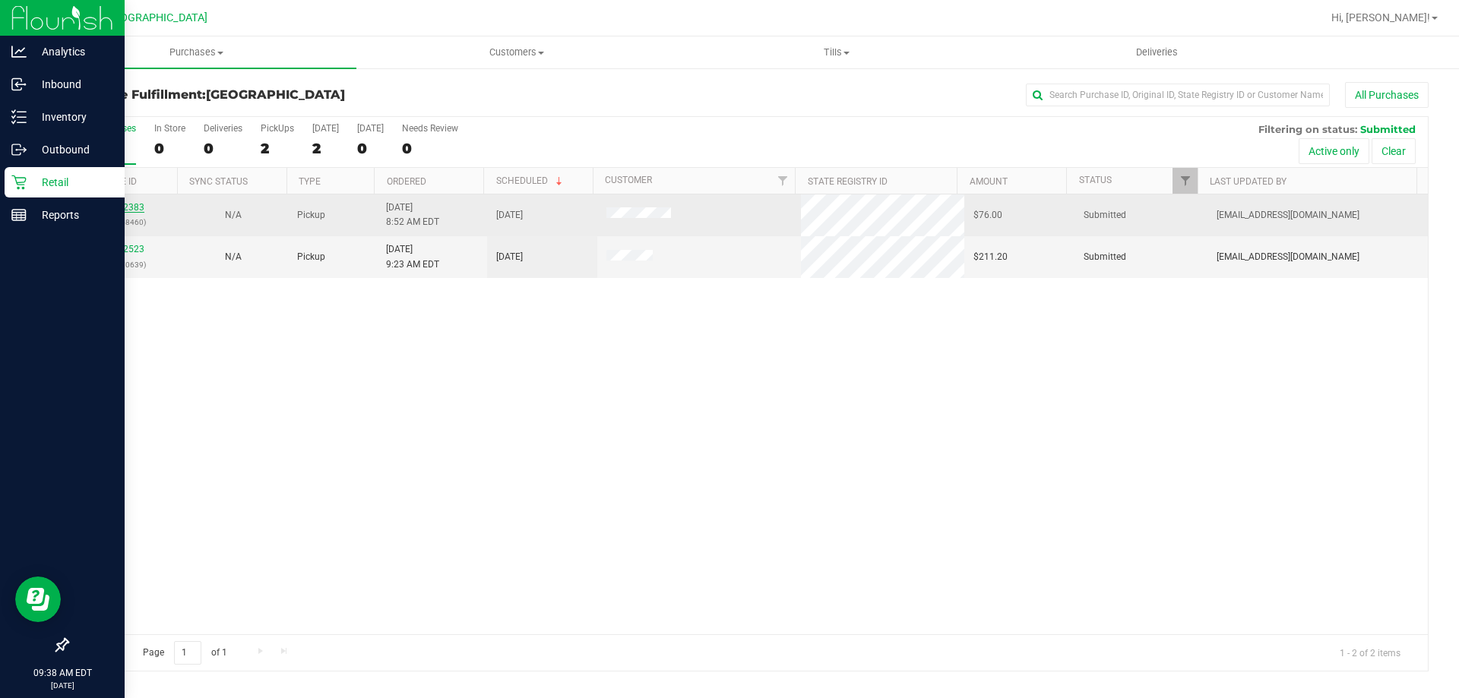
click at [134, 203] on link "11992383" at bounding box center [123, 207] width 43 height 11
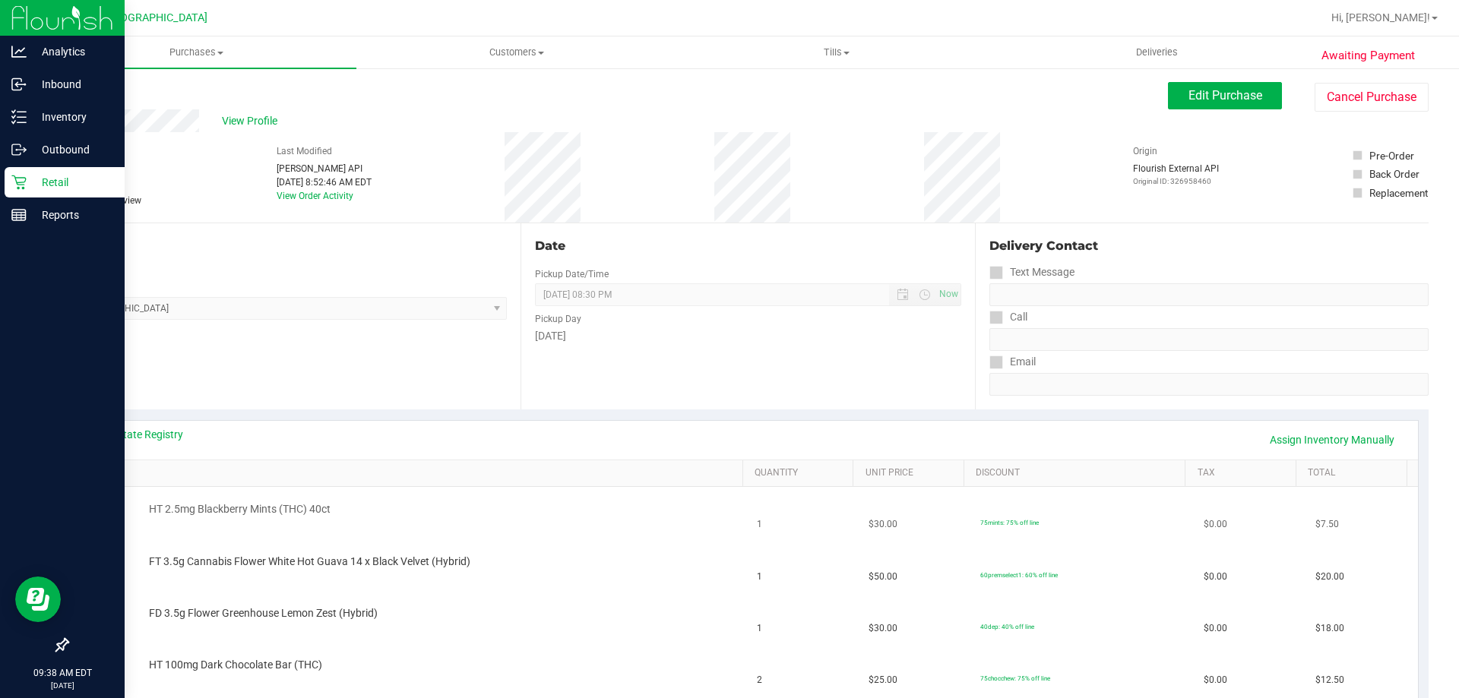
scroll to position [228, 0]
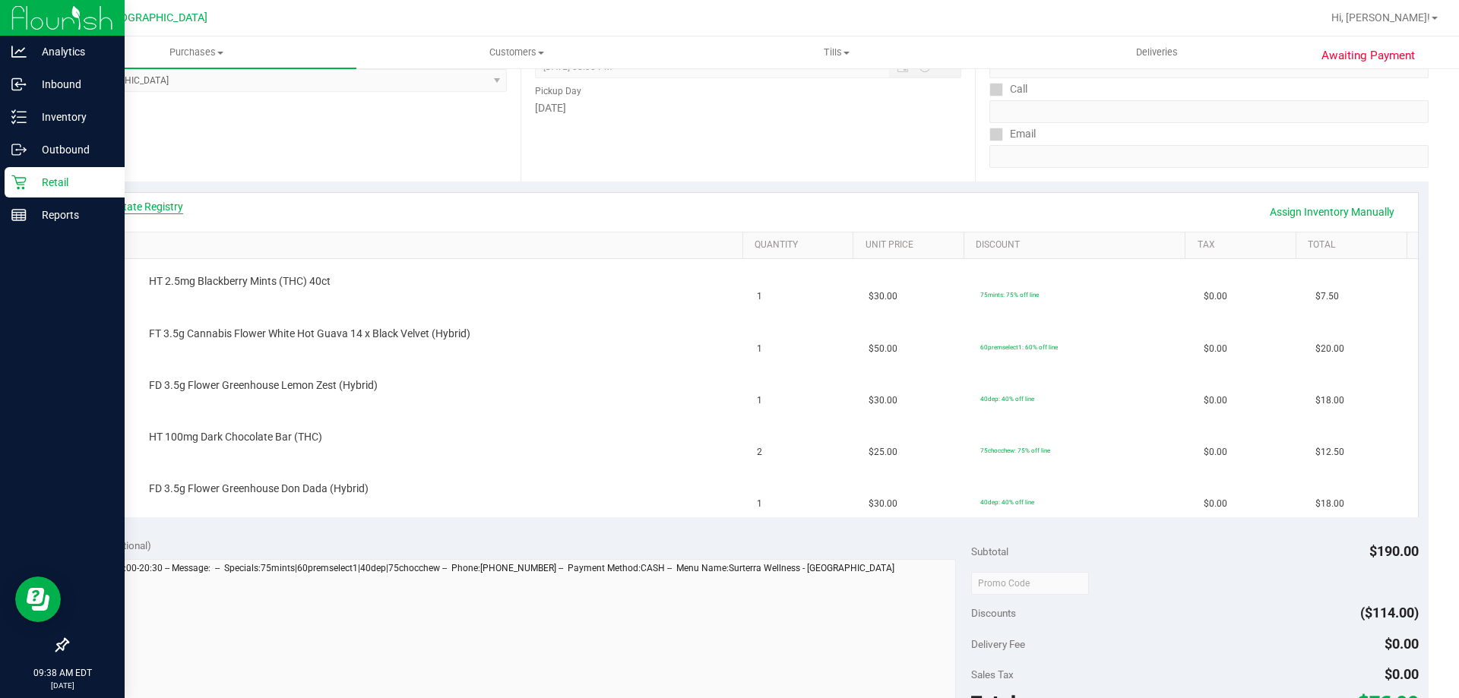
click at [168, 207] on link "View State Registry" at bounding box center [137, 206] width 91 height 15
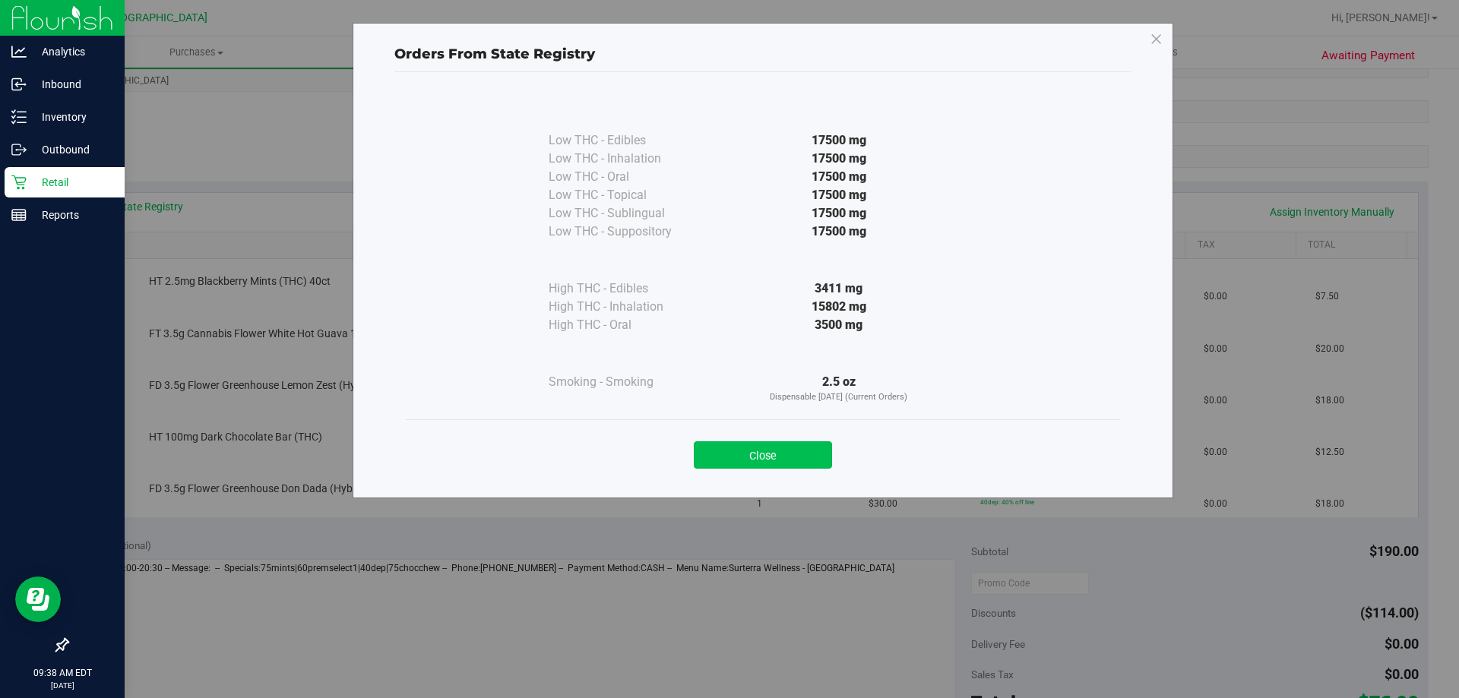
click at [769, 457] on button "Close" at bounding box center [763, 454] width 138 height 27
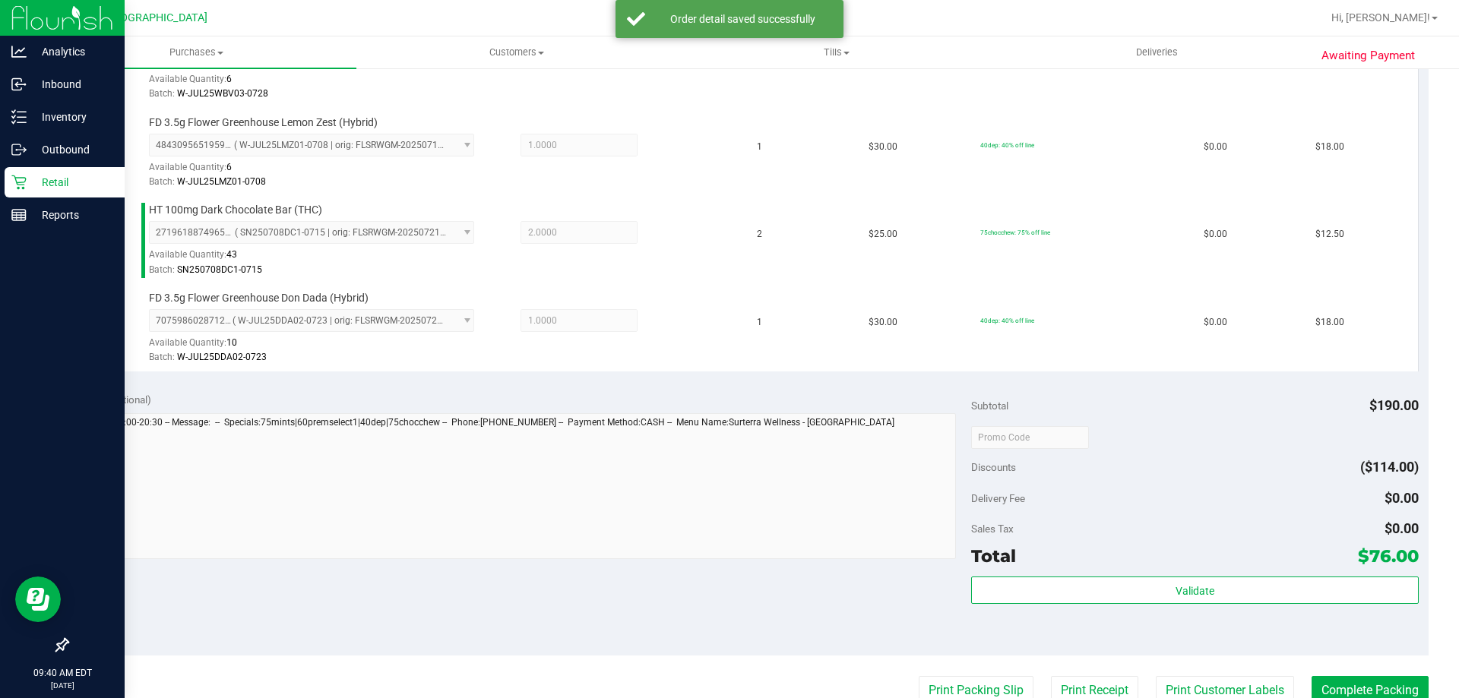
scroll to position [684, 0]
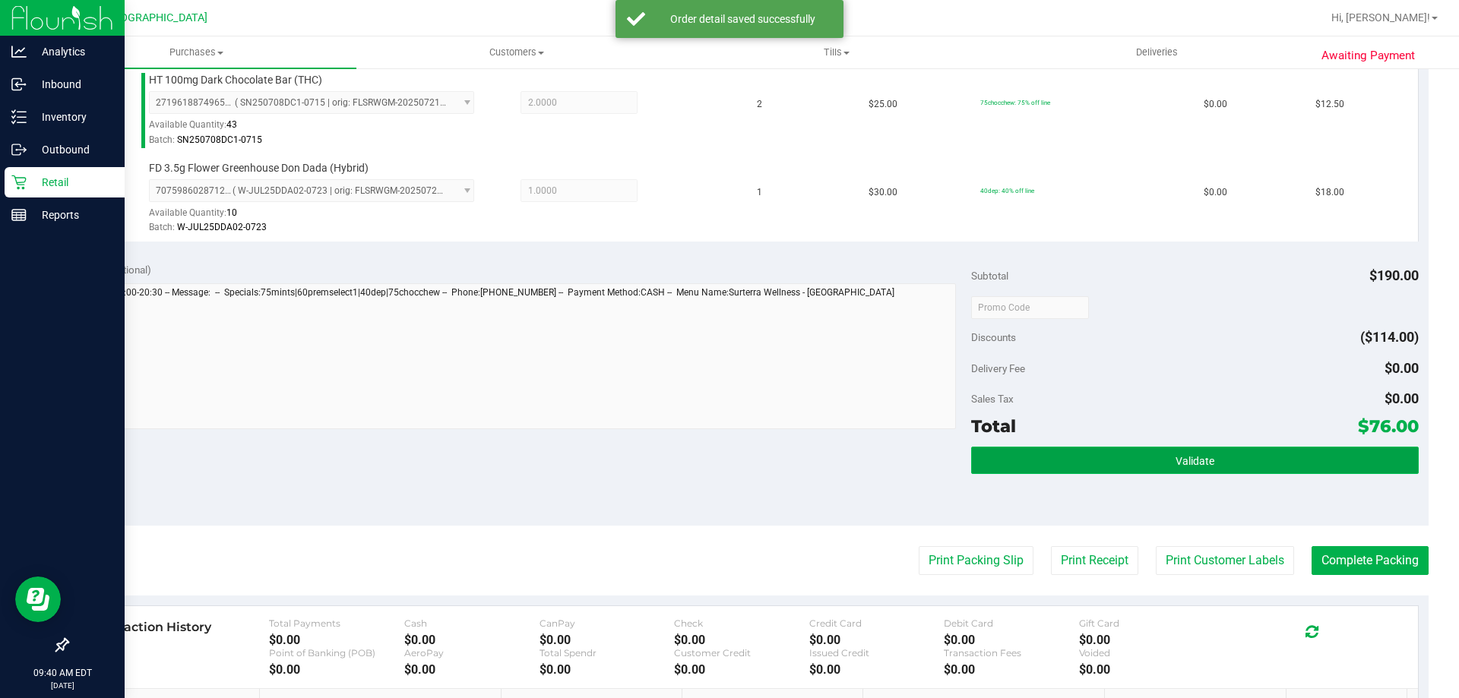
click at [1222, 462] on button "Validate" at bounding box center [1194, 460] width 447 height 27
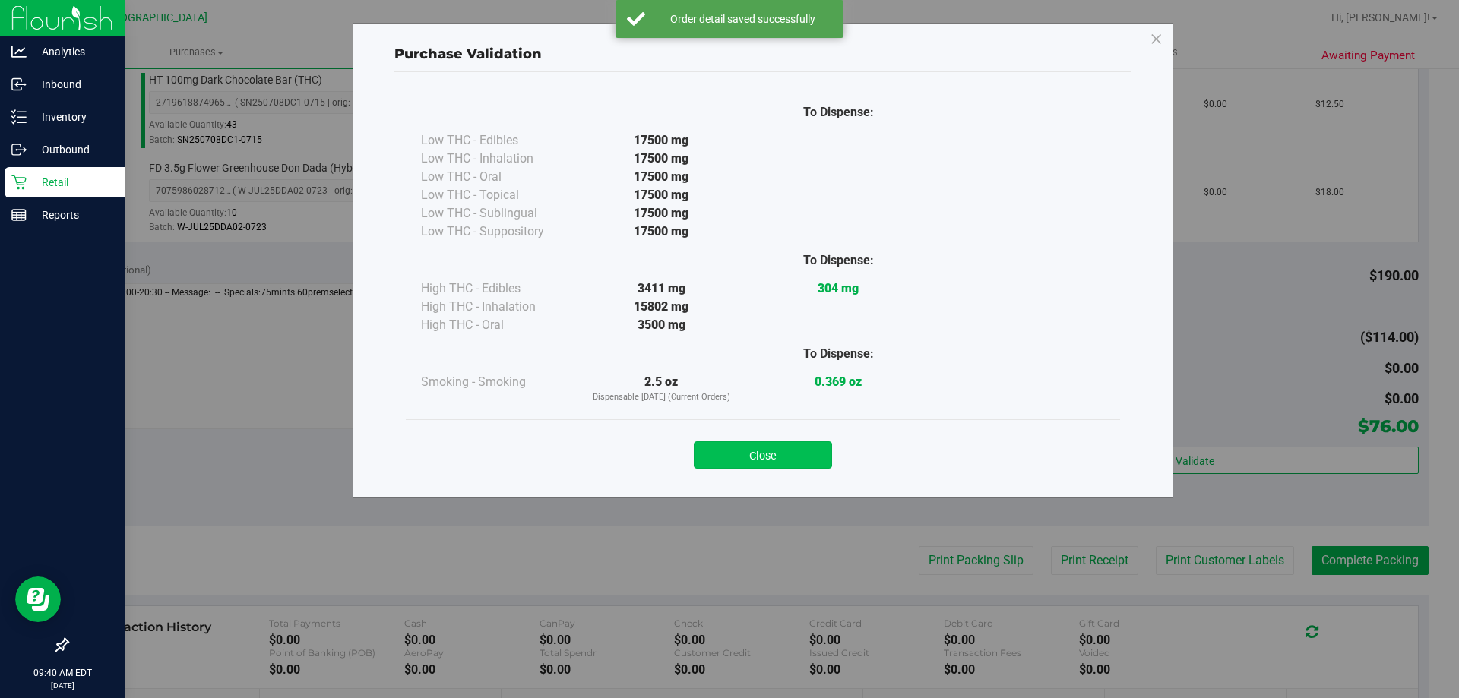
click at [808, 456] on button "Close" at bounding box center [763, 454] width 138 height 27
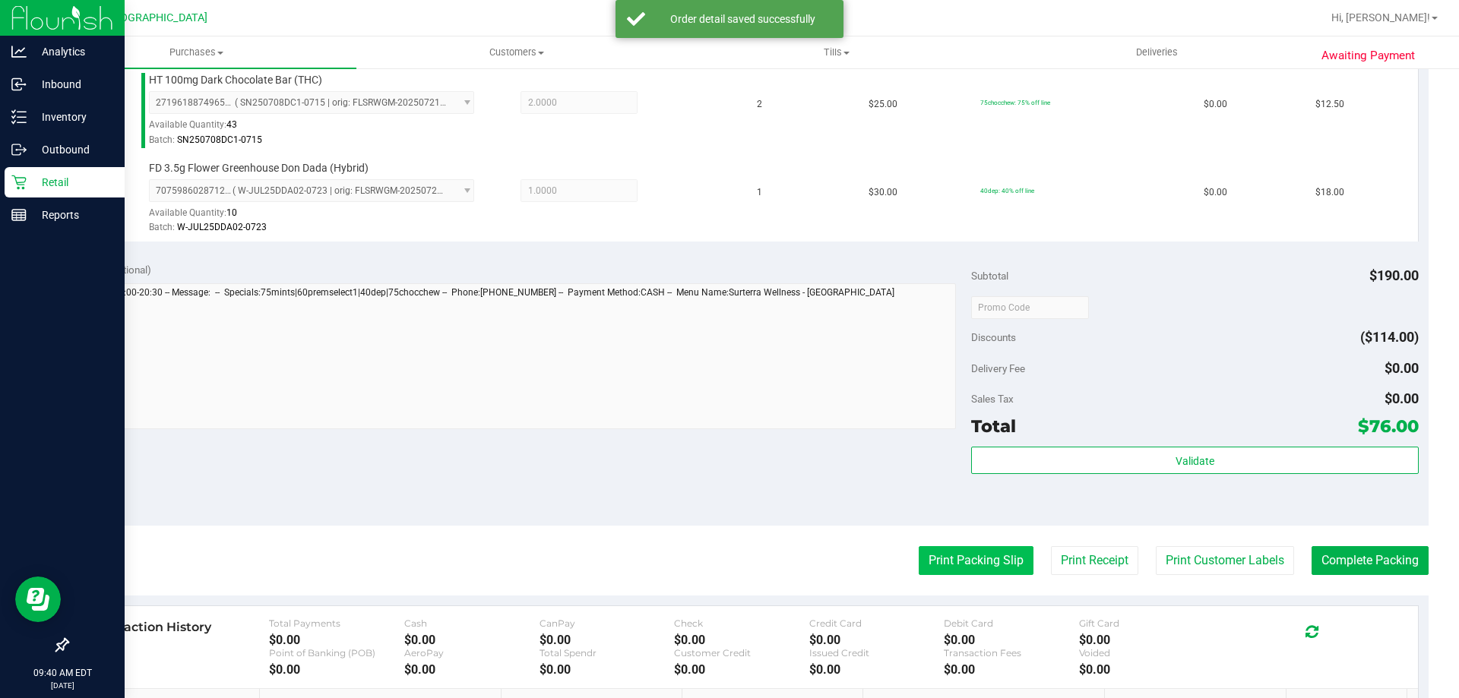
click at [969, 572] on button "Print Packing Slip" at bounding box center [976, 560] width 115 height 29
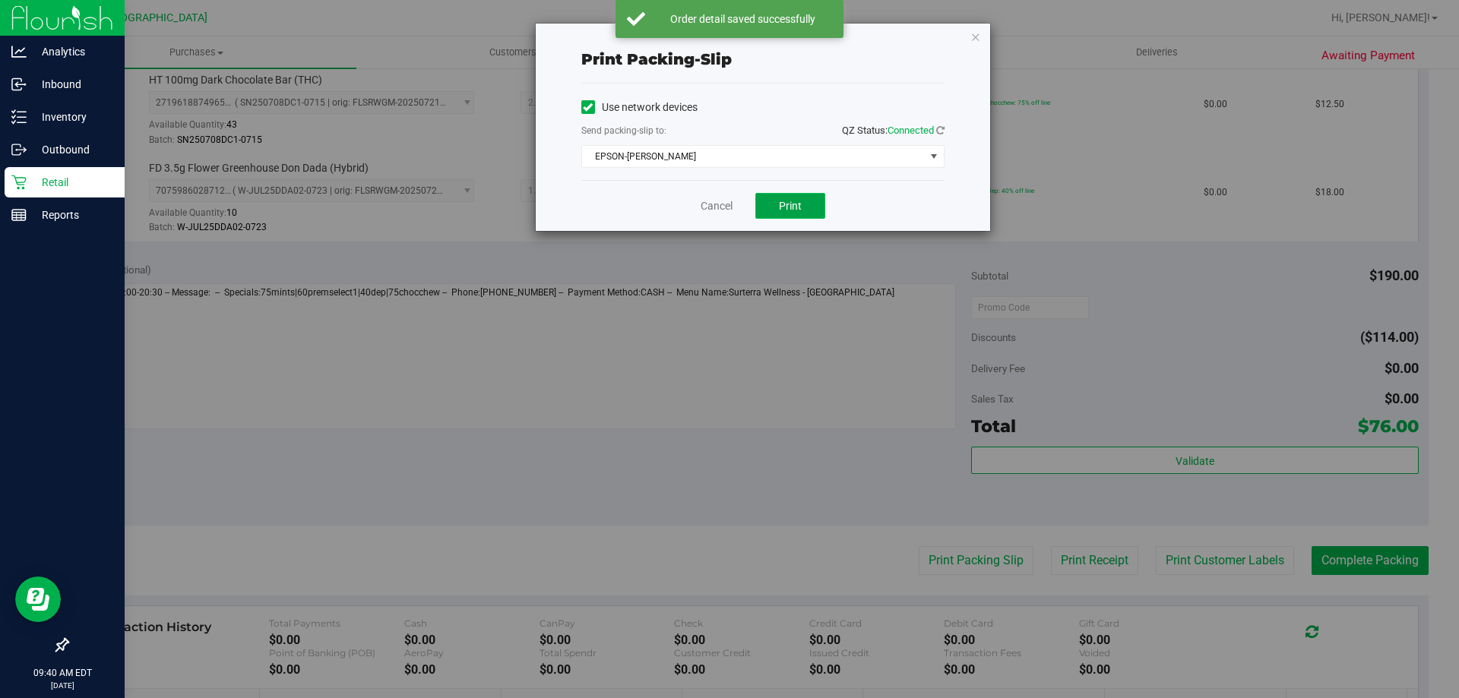
click at [809, 217] on button "Print" at bounding box center [790, 206] width 70 height 26
click at [718, 208] on link "Cancel" at bounding box center [716, 206] width 32 height 16
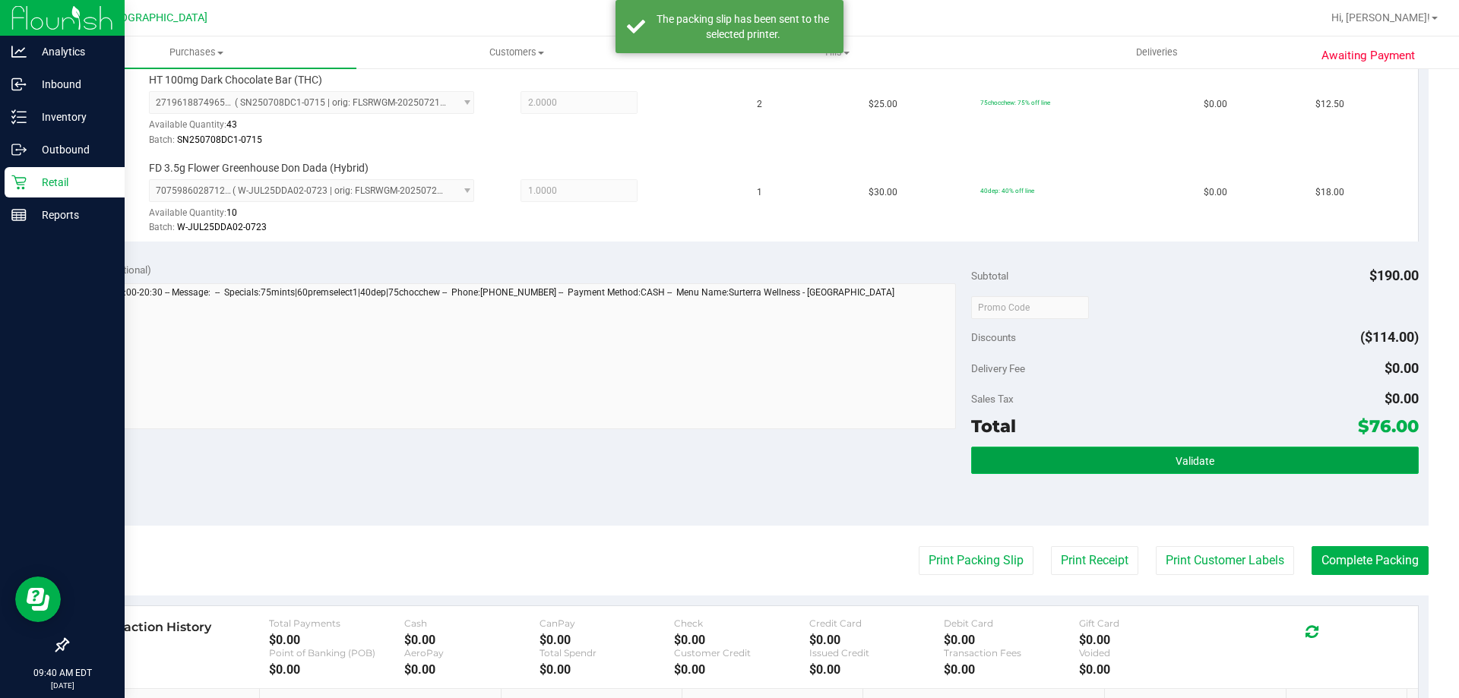
drag, startPoint x: 1173, startPoint y: 460, endPoint x: 1130, endPoint y: 449, distance: 44.0
click at [1175, 460] on span "Validate" at bounding box center [1194, 461] width 39 height 12
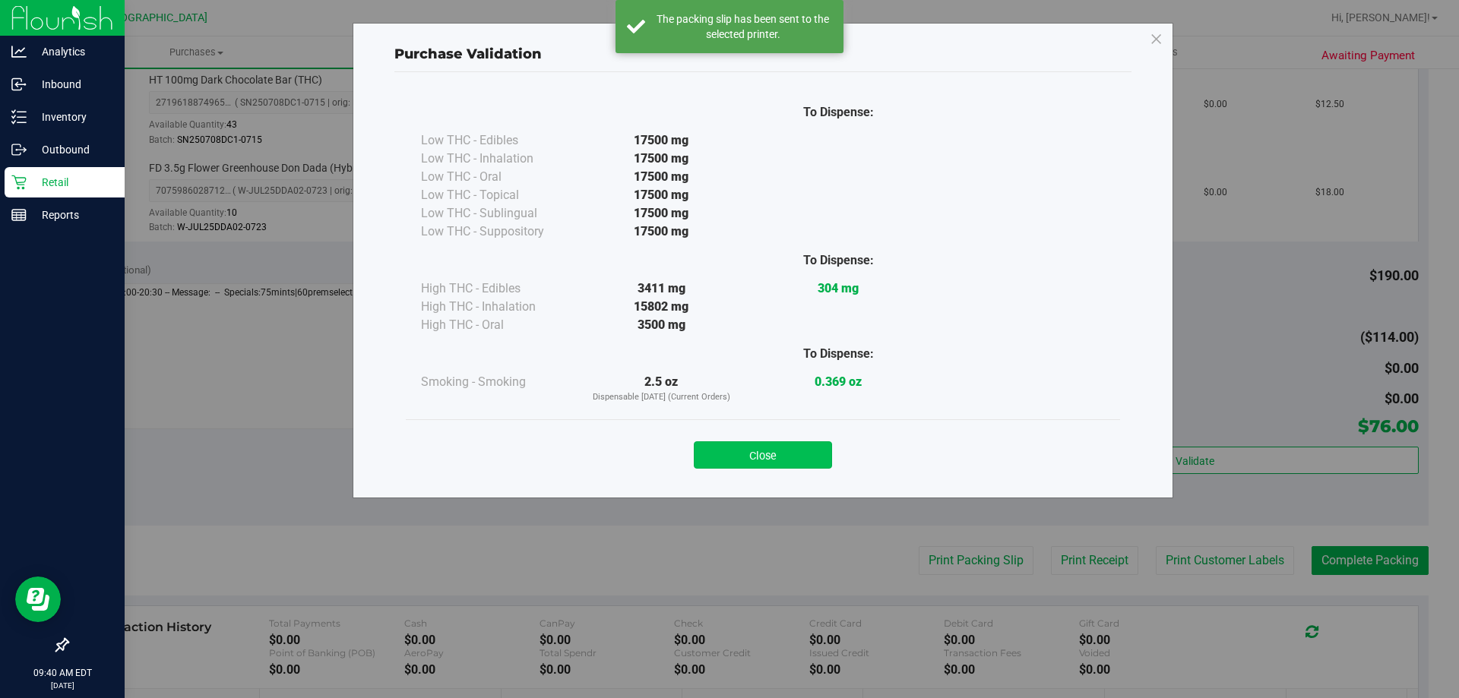
click at [787, 449] on button "Close" at bounding box center [763, 454] width 138 height 27
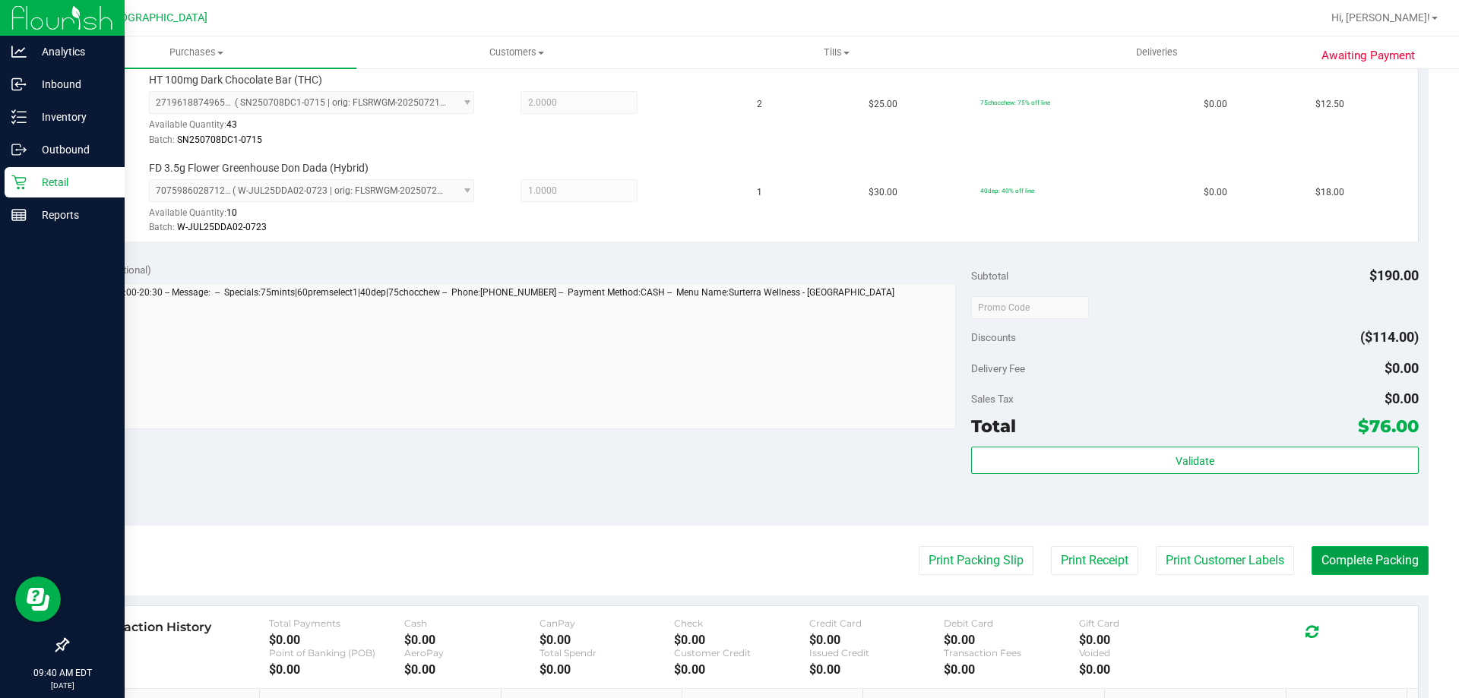
drag, startPoint x: 1349, startPoint y: 558, endPoint x: 1336, endPoint y: 562, distance: 13.5
click at [1349, 559] on button "Complete Packing" at bounding box center [1369, 560] width 117 height 29
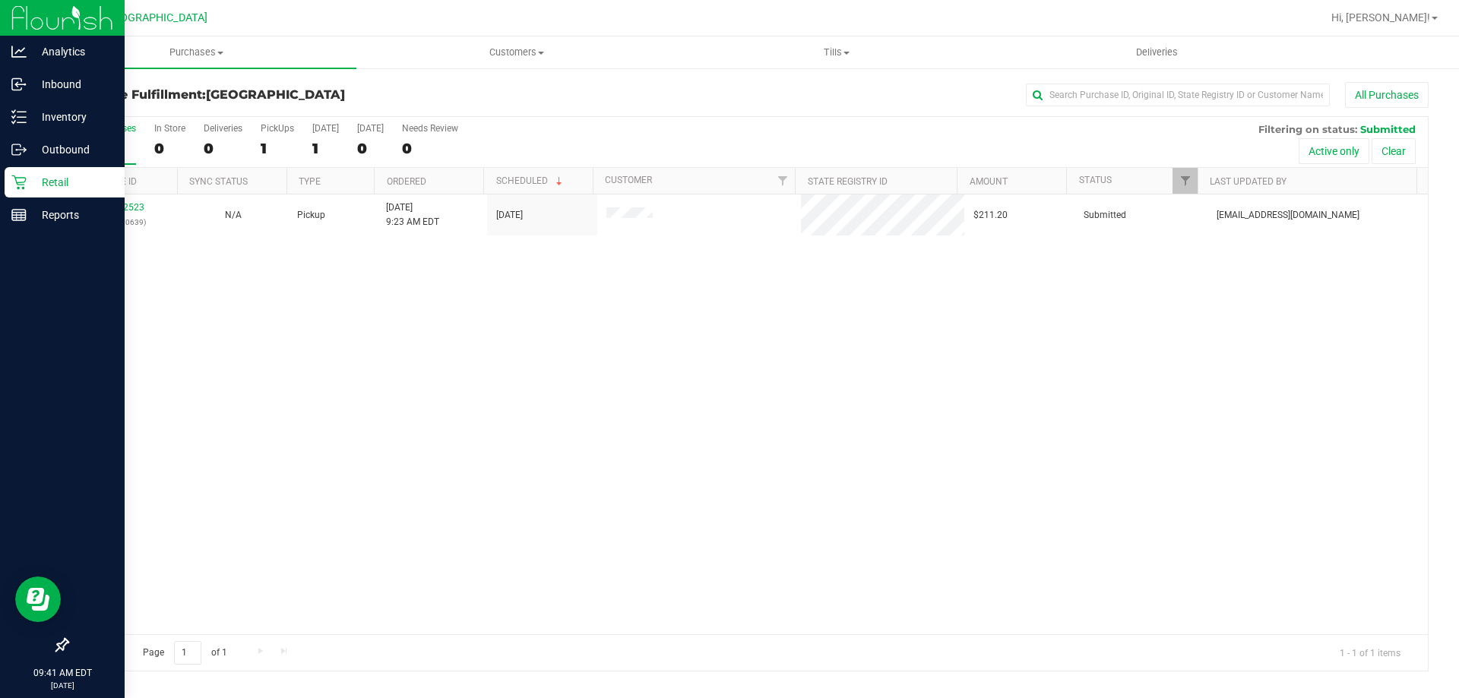
click at [39, 179] on p "Retail" at bounding box center [72, 182] width 91 height 18
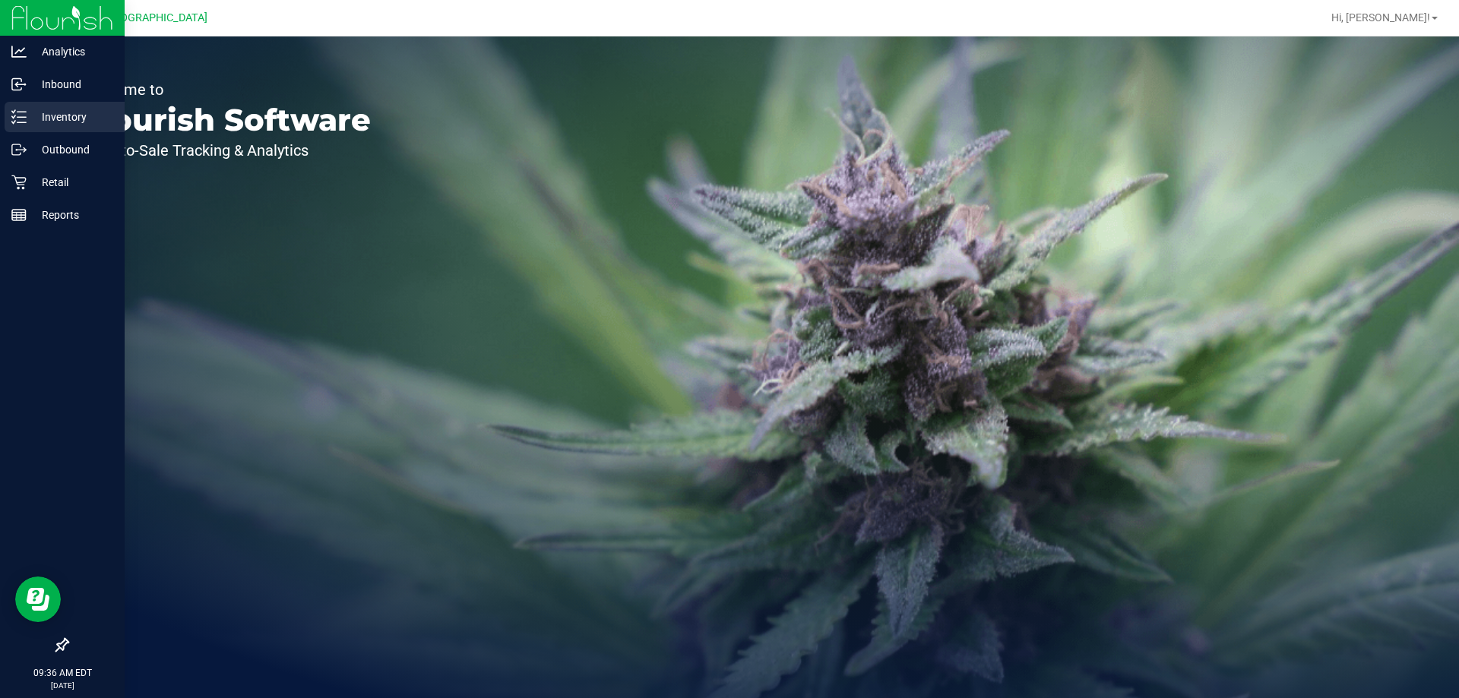
click at [57, 119] on p "Inventory" at bounding box center [72, 117] width 91 height 18
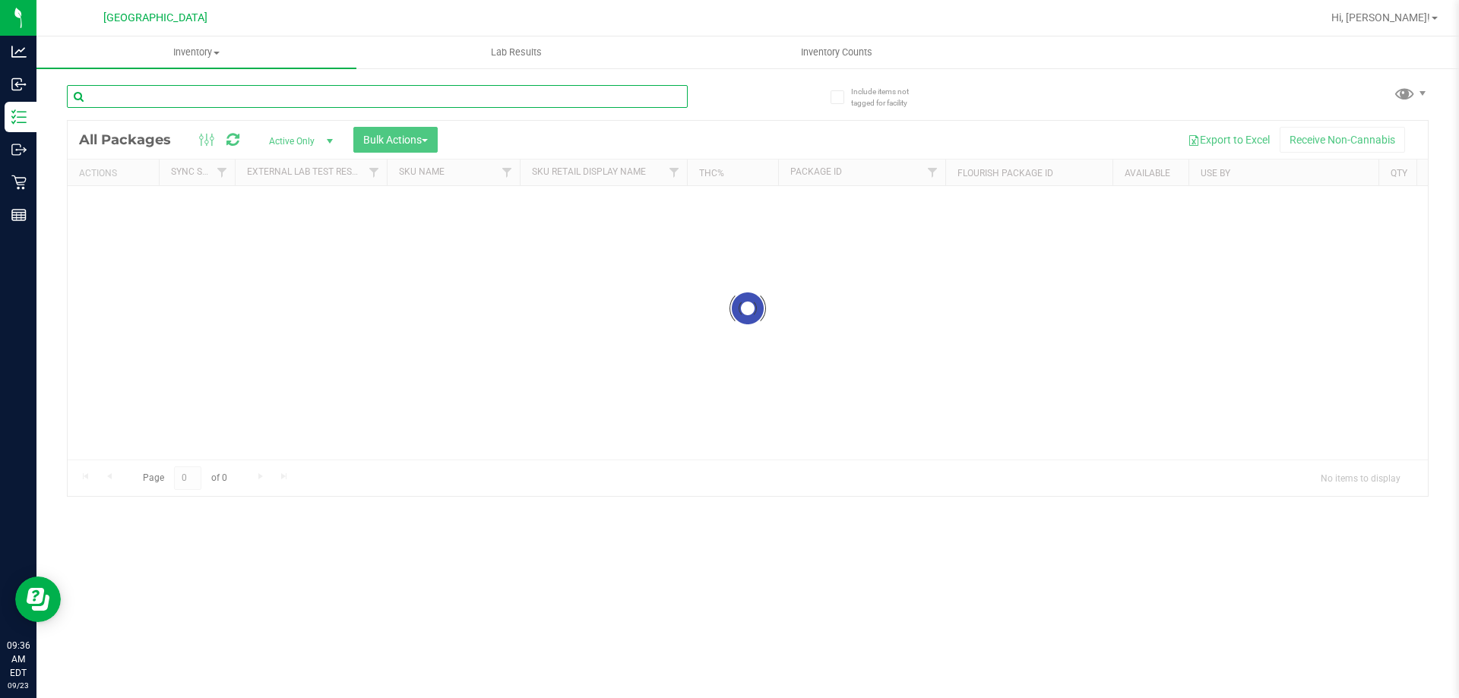
click at [313, 96] on input "text" at bounding box center [377, 96] width 621 height 23
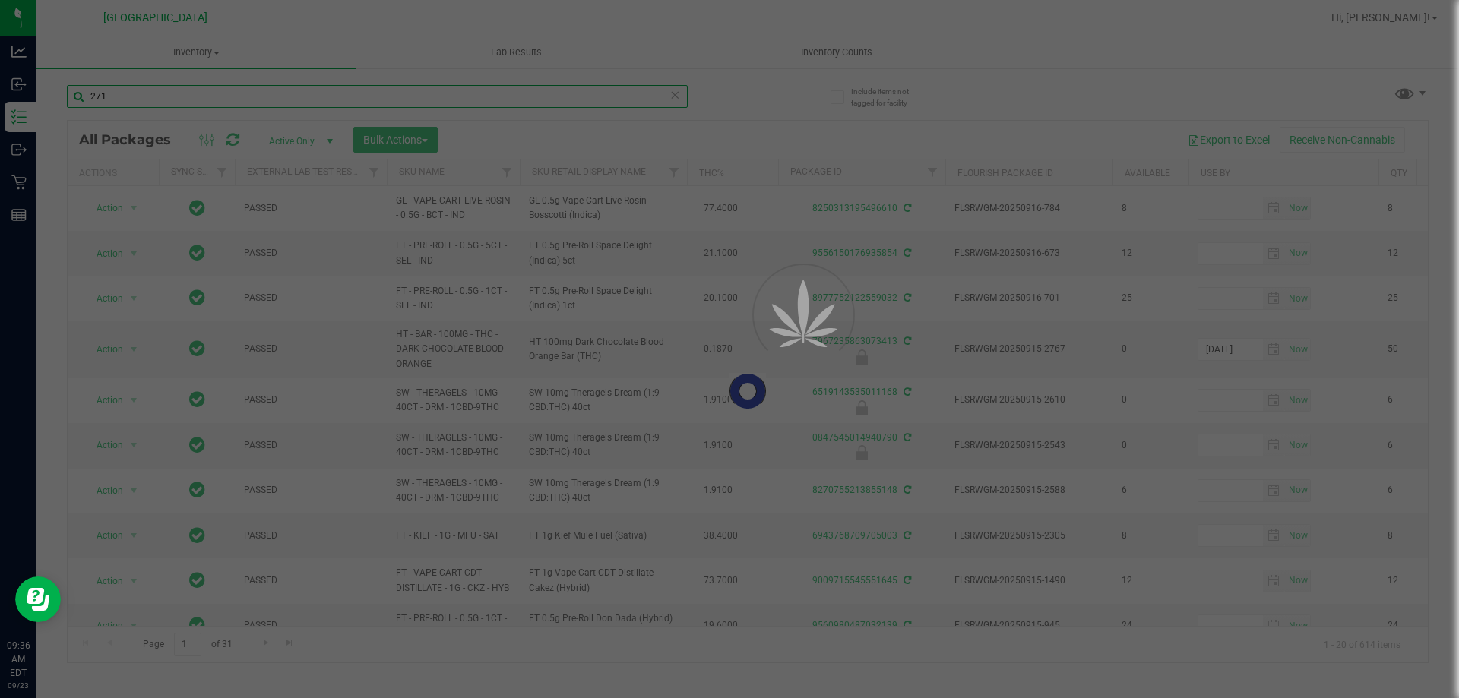
type input "2719"
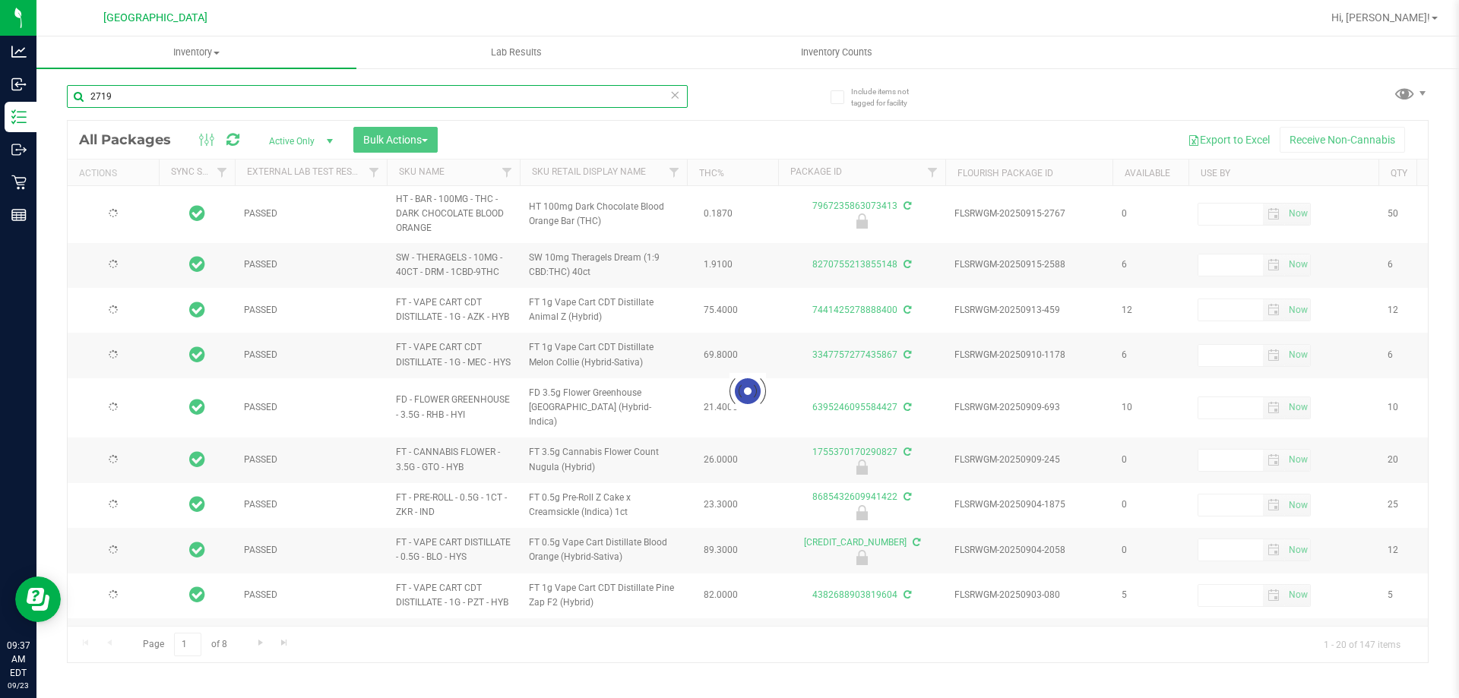
type input "[DATE]"
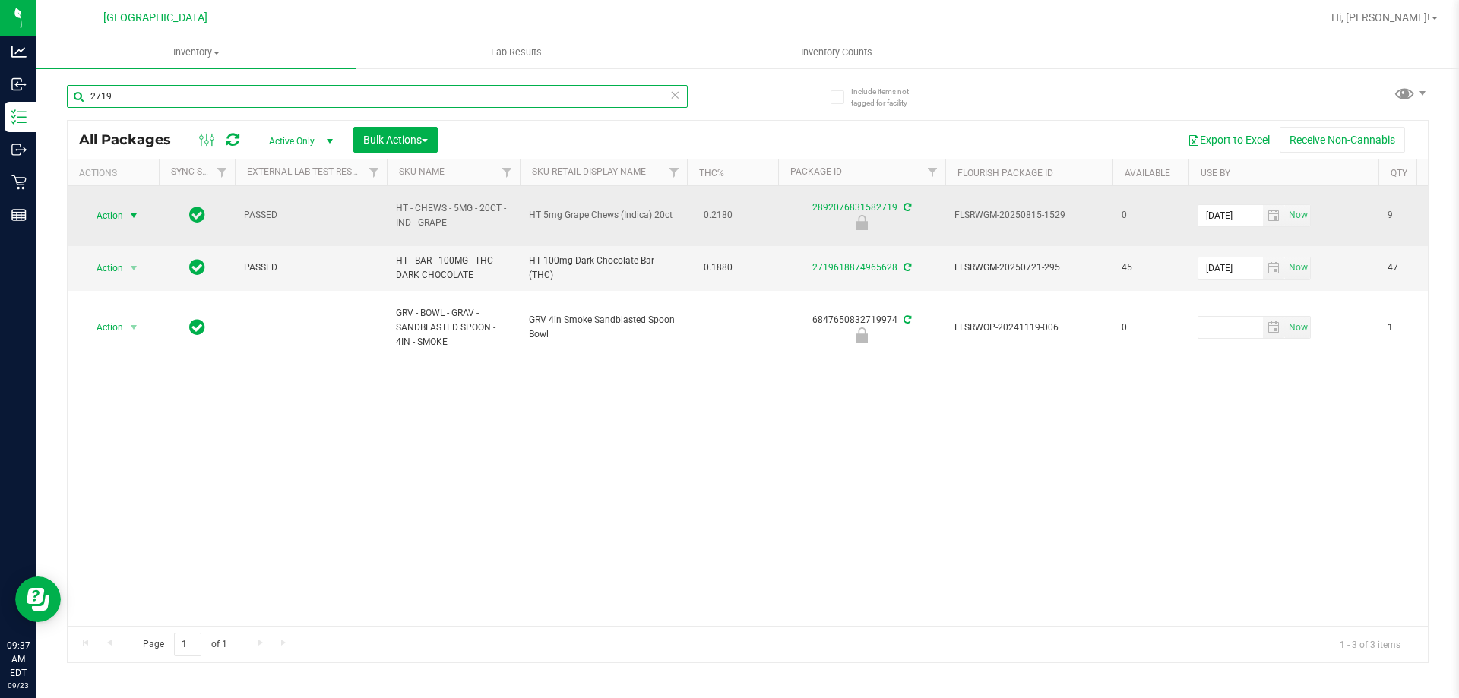
type input "2719"
click at [137, 219] on span "select" at bounding box center [134, 216] width 12 height 12
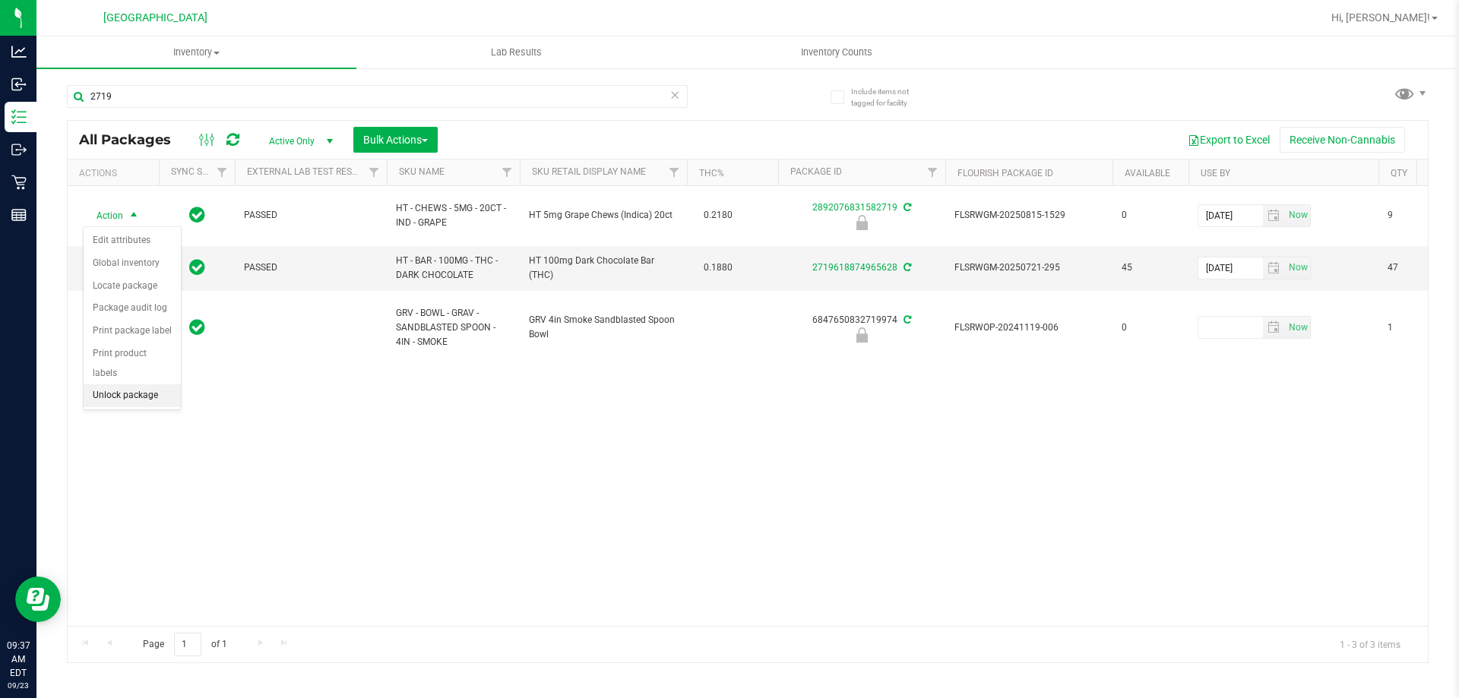
click at [133, 384] on li "Unlock package" at bounding box center [132, 395] width 97 height 23
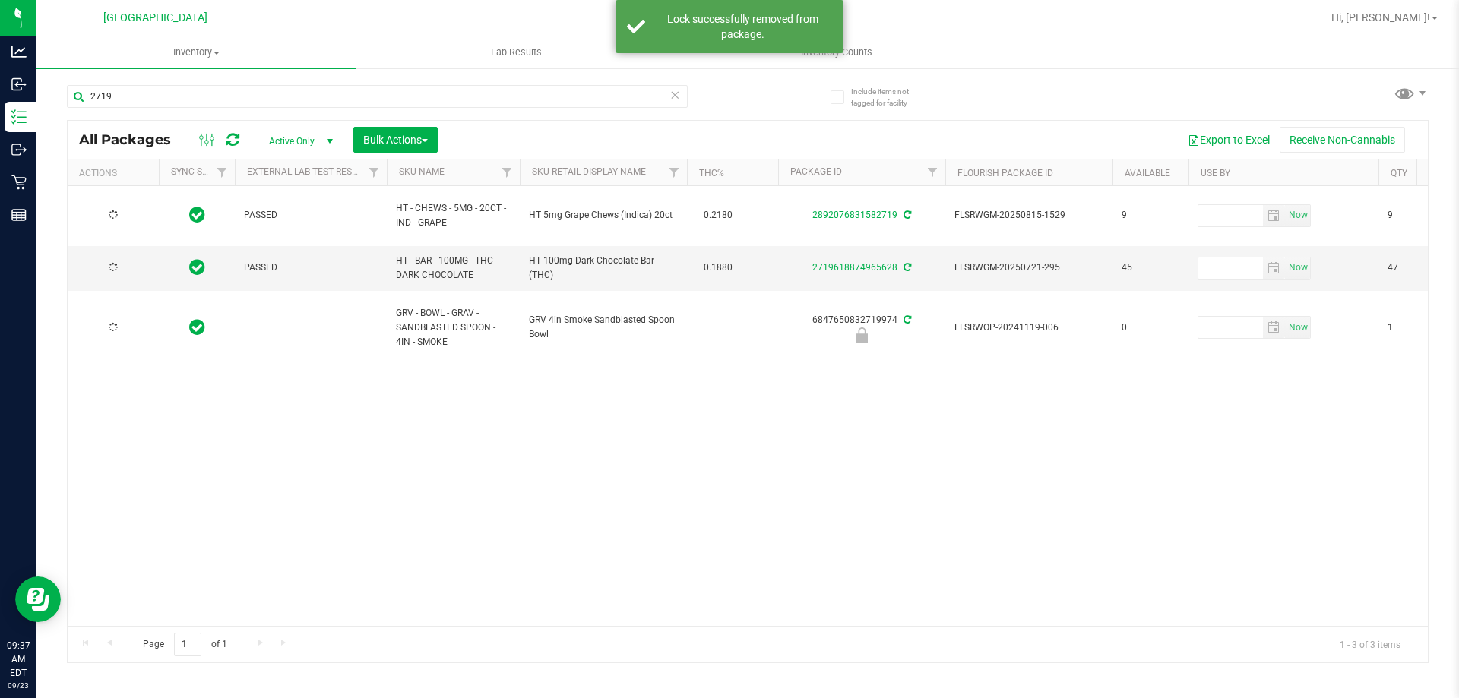
type input "2026-02-17"
type input "[DATE]"
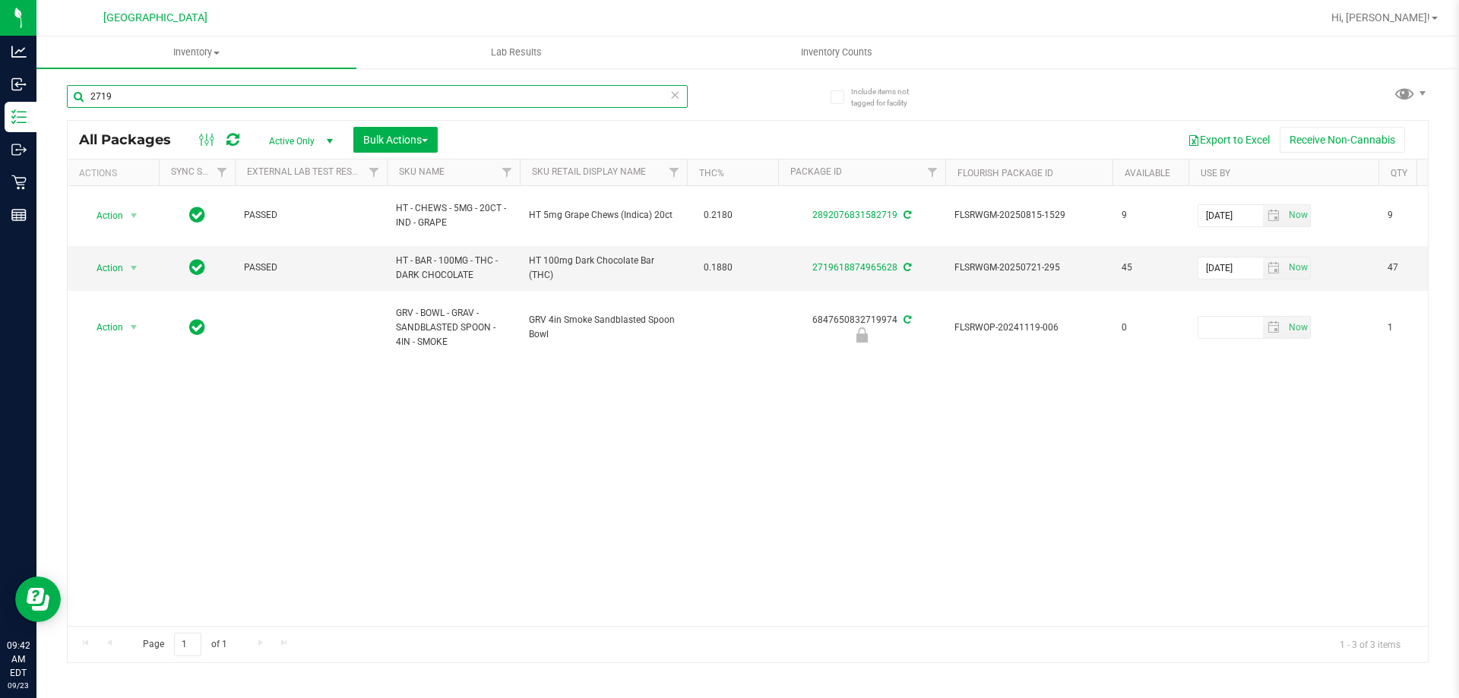
click at [150, 93] on input "2719" at bounding box center [377, 96] width 621 height 23
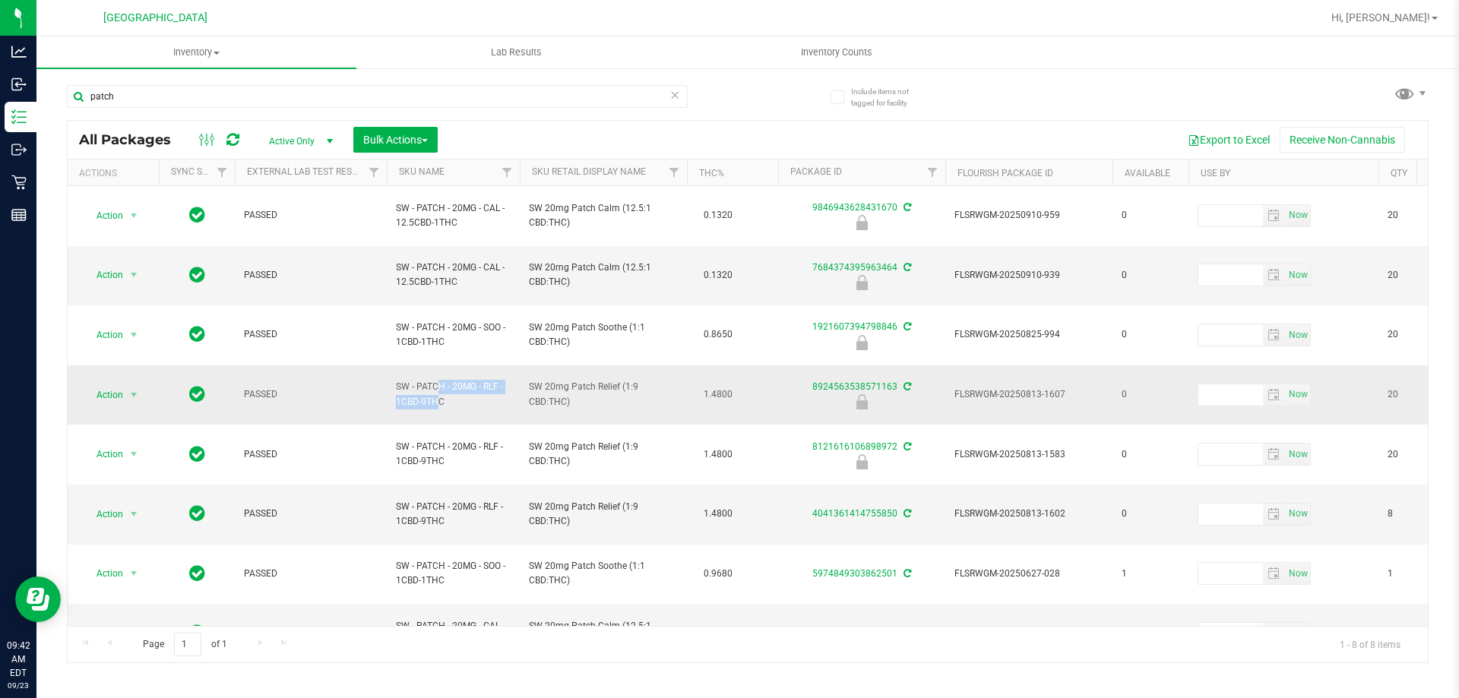
drag, startPoint x: 506, startPoint y: 339, endPoint x: 412, endPoint y: 358, distance: 96.1
click at [410, 365] on td "SW - PATCH - 20MG - RLF - 1CBD-9THC" at bounding box center [453, 395] width 133 height 60
drag, startPoint x: 454, startPoint y: 353, endPoint x: 389, endPoint y: 330, distance: 68.7
click at [389, 365] on td "SW - PATCH - 20MG - RLF - 1CBD-9THC" at bounding box center [453, 395] width 133 height 60
copy span "SW - PATCH - 20MG - RLF - 1CBD-9THC"
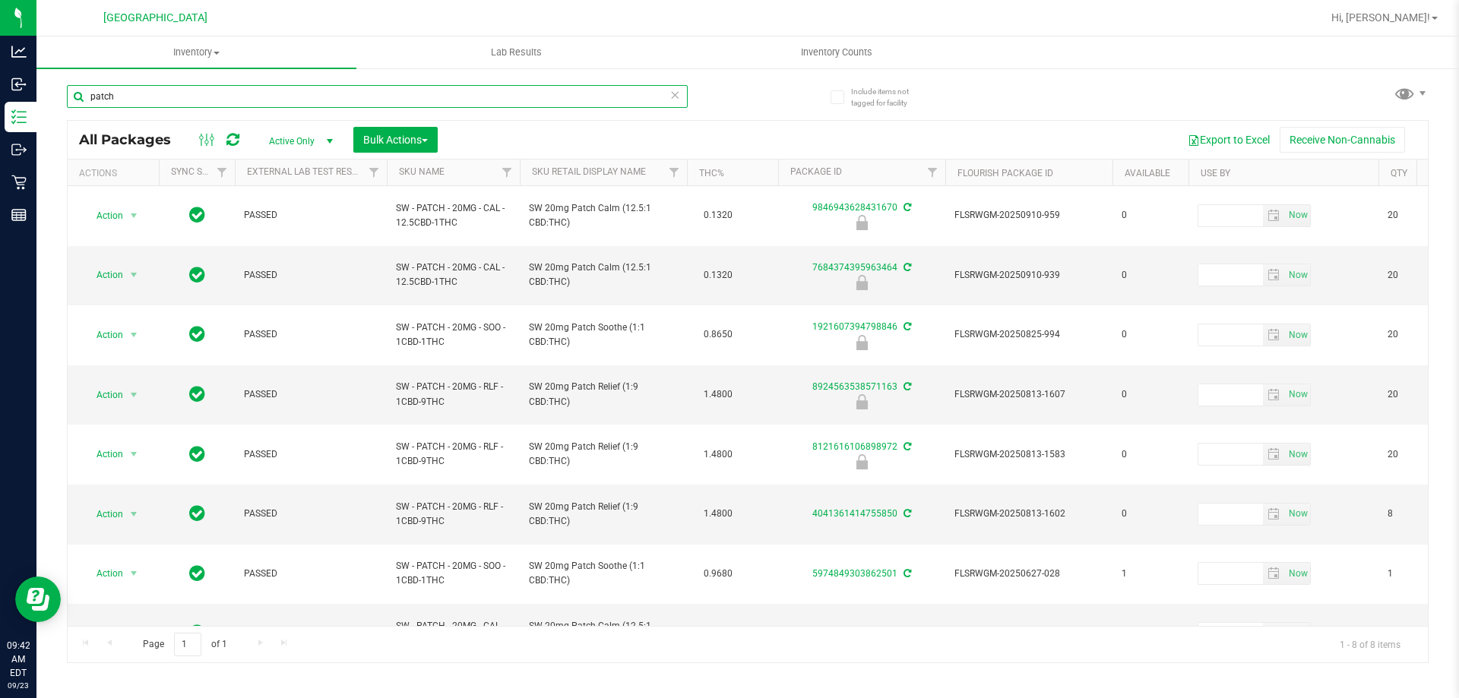
click at [210, 89] on input "patch" at bounding box center [377, 96] width 621 height 23
click at [207, 90] on input "patch" at bounding box center [377, 96] width 621 height 23
paste input "SW - PATCH - 20MG - RLF - 1CBD-9THC"
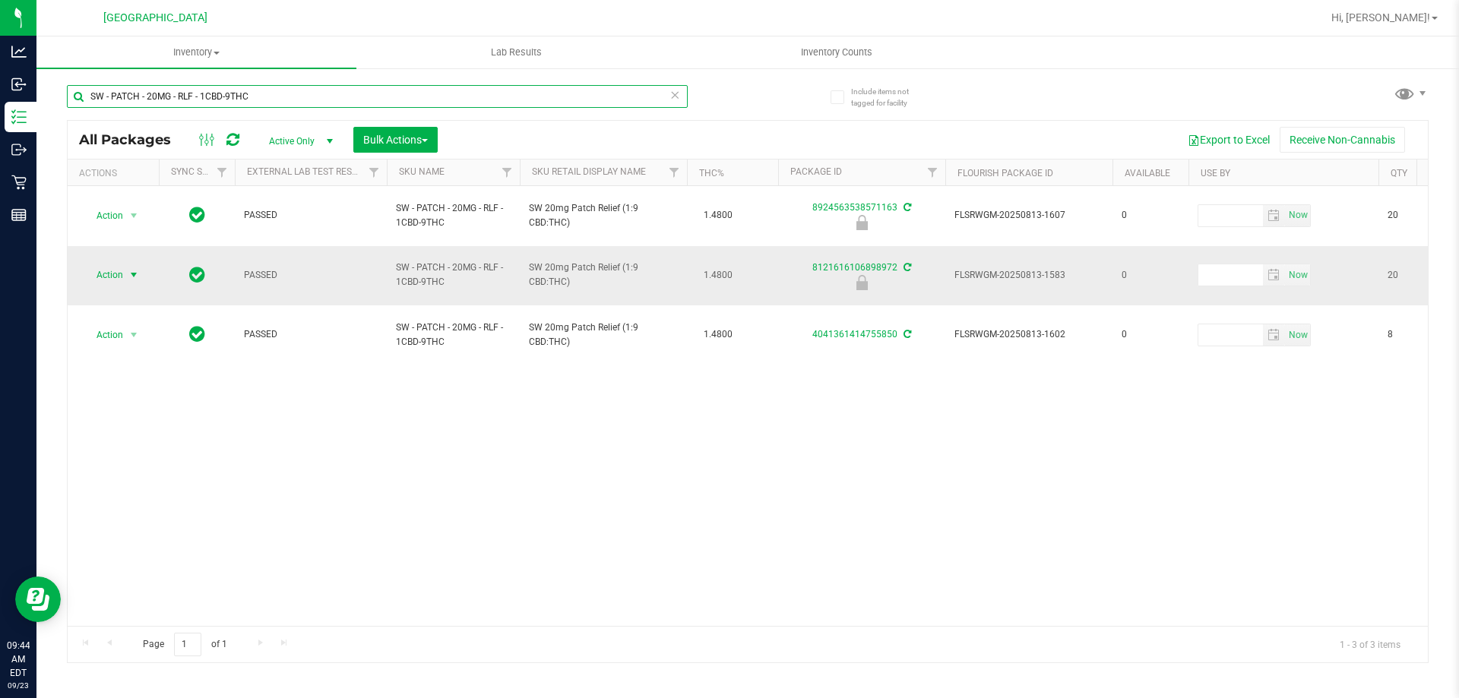
type input "SW - PATCH - 20MG - RLF - 1CBD-9THC"
click at [128, 269] on span "select" at bounding box center [134, 275] width 12 height 12
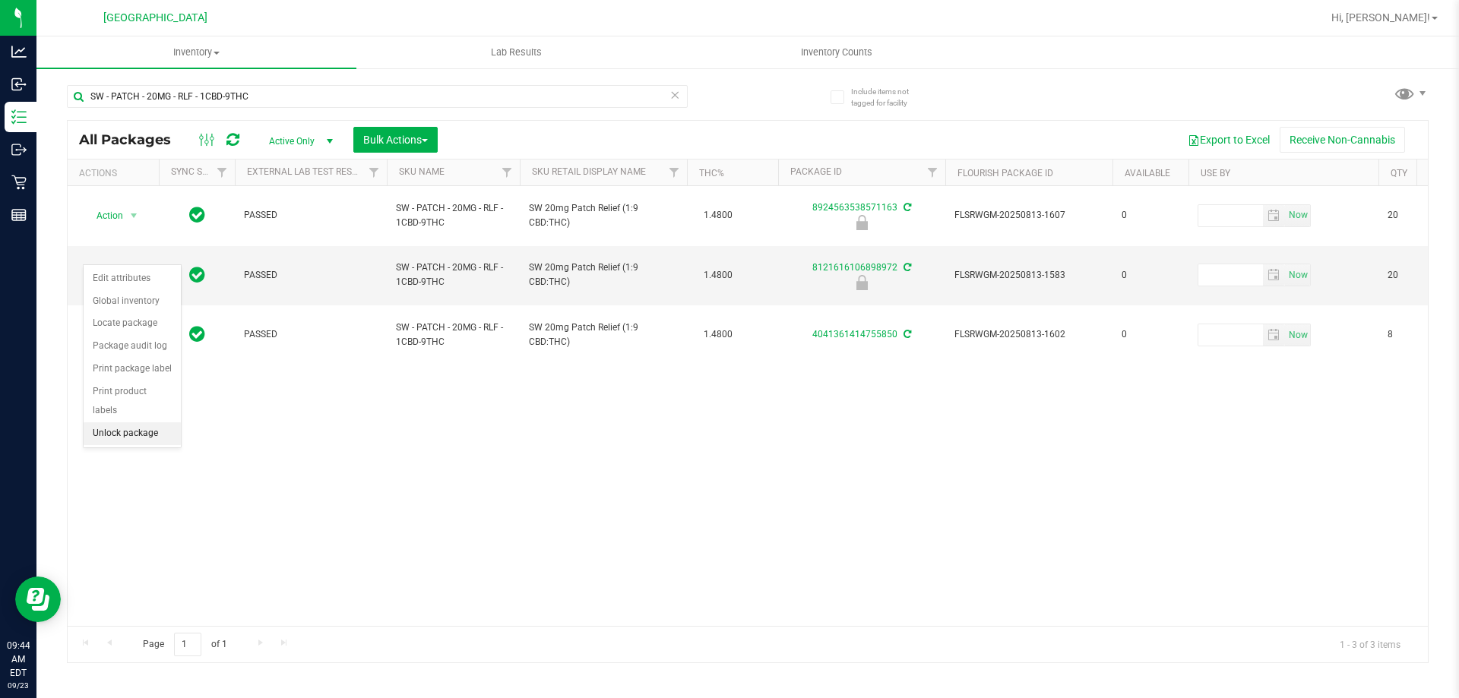
click at [135, 422] on li "Unlock package" at bounding box center [132, 433] width 97 height 23
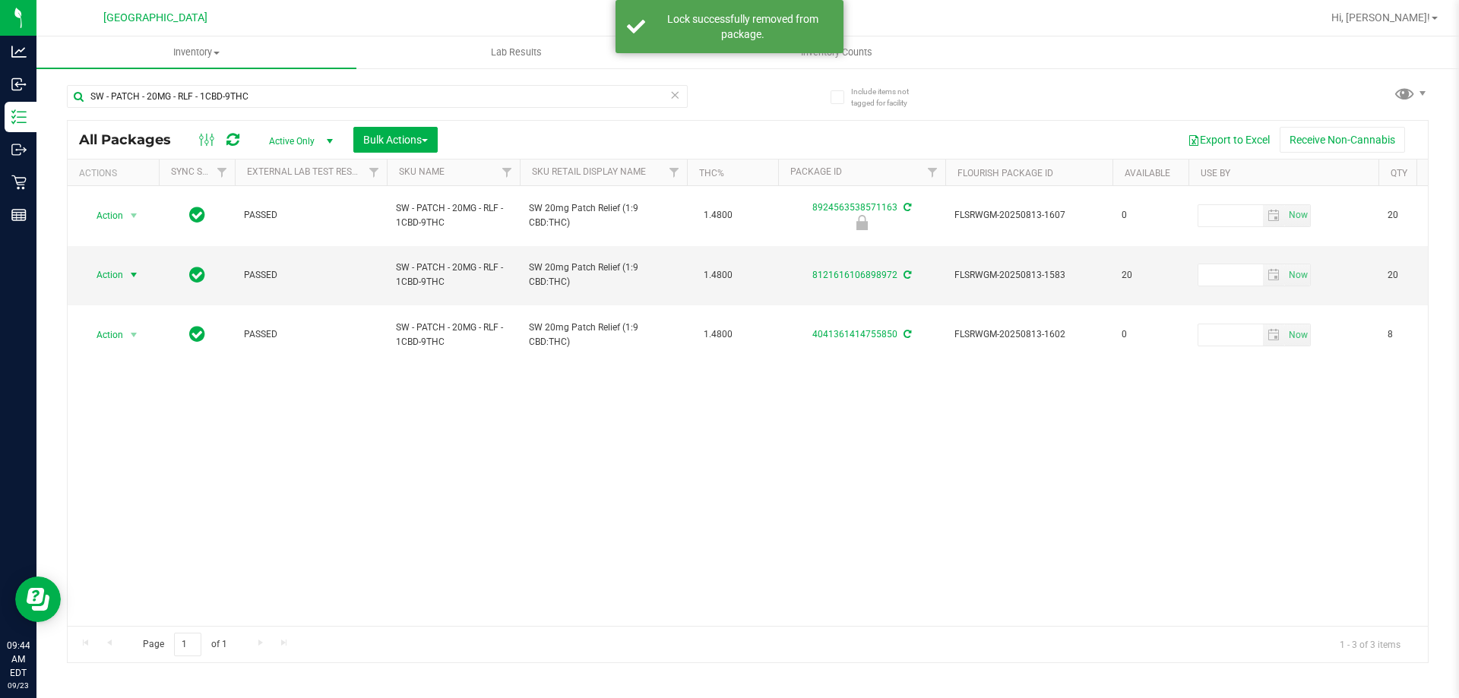
click at [134, 269] on span "select" at bounding box center [134, 275] width 12 height 12
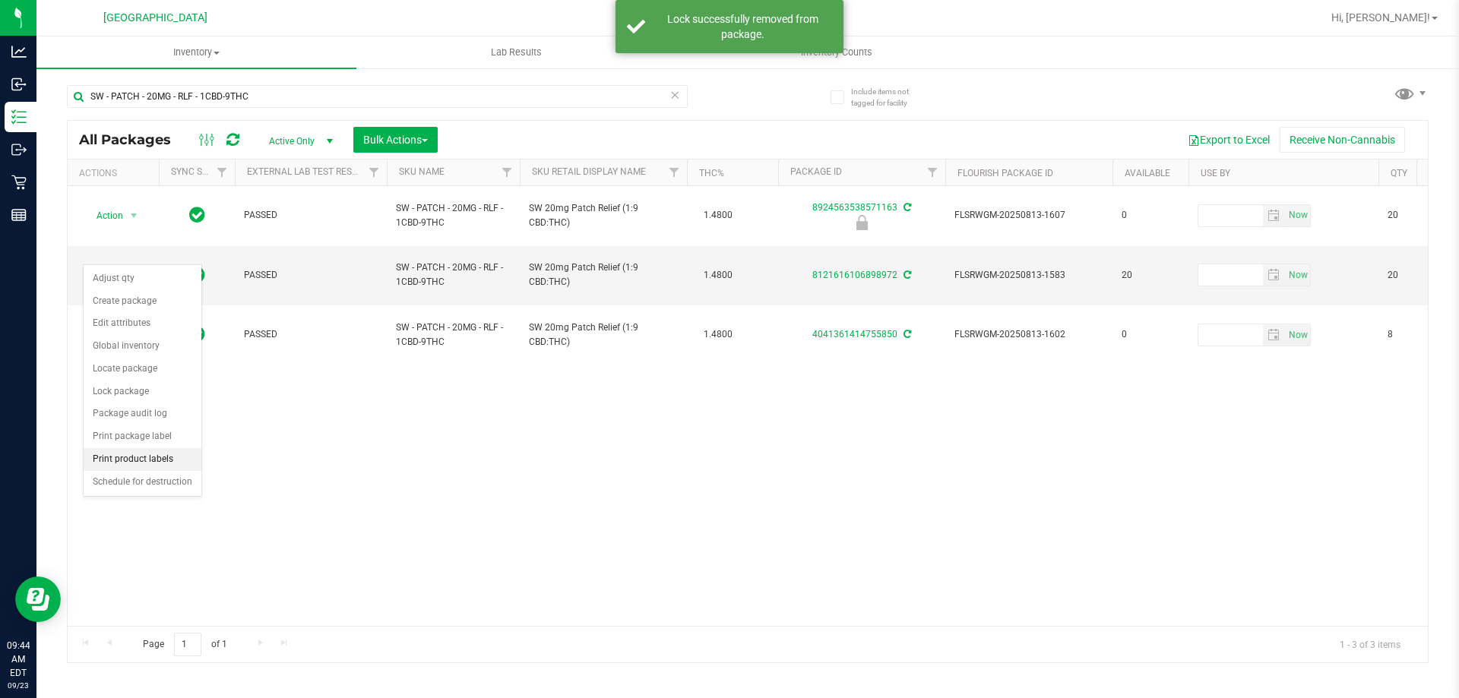
click at [157, 454] on li "Print product labels" at bounding box center [143, 459] width 118 height 23
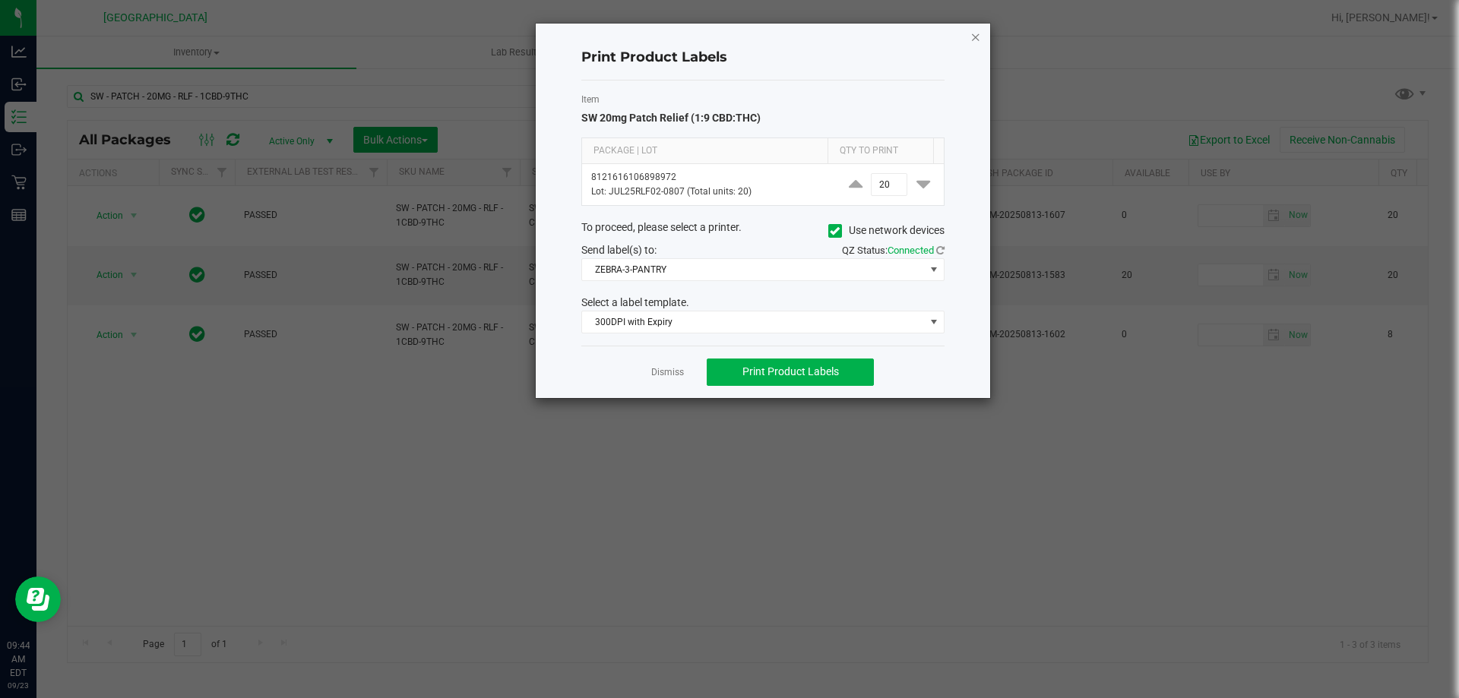
click at [972, 31] on icon "button" at bounding box center [975, 36] width 11 height 18
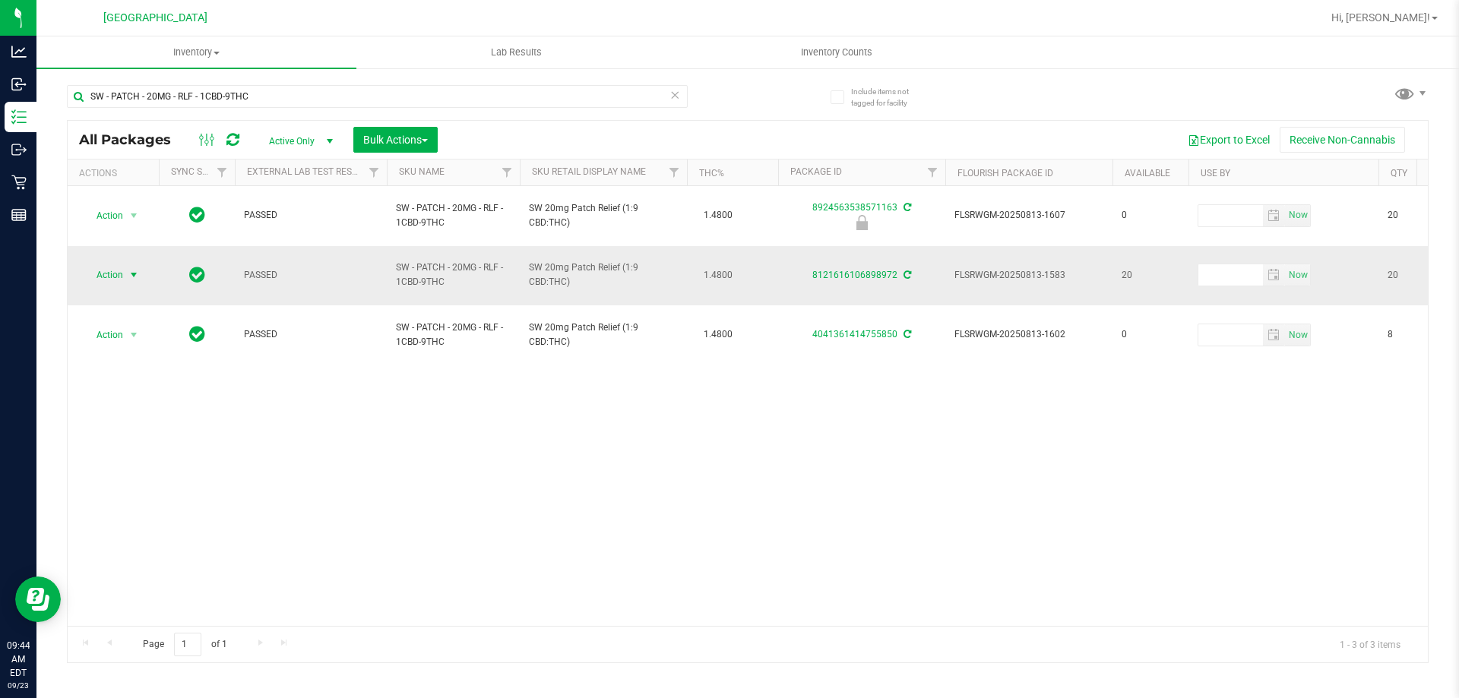
click at [121, 264] on span "Action" at bounding box center [103, 274] width 41 height 21
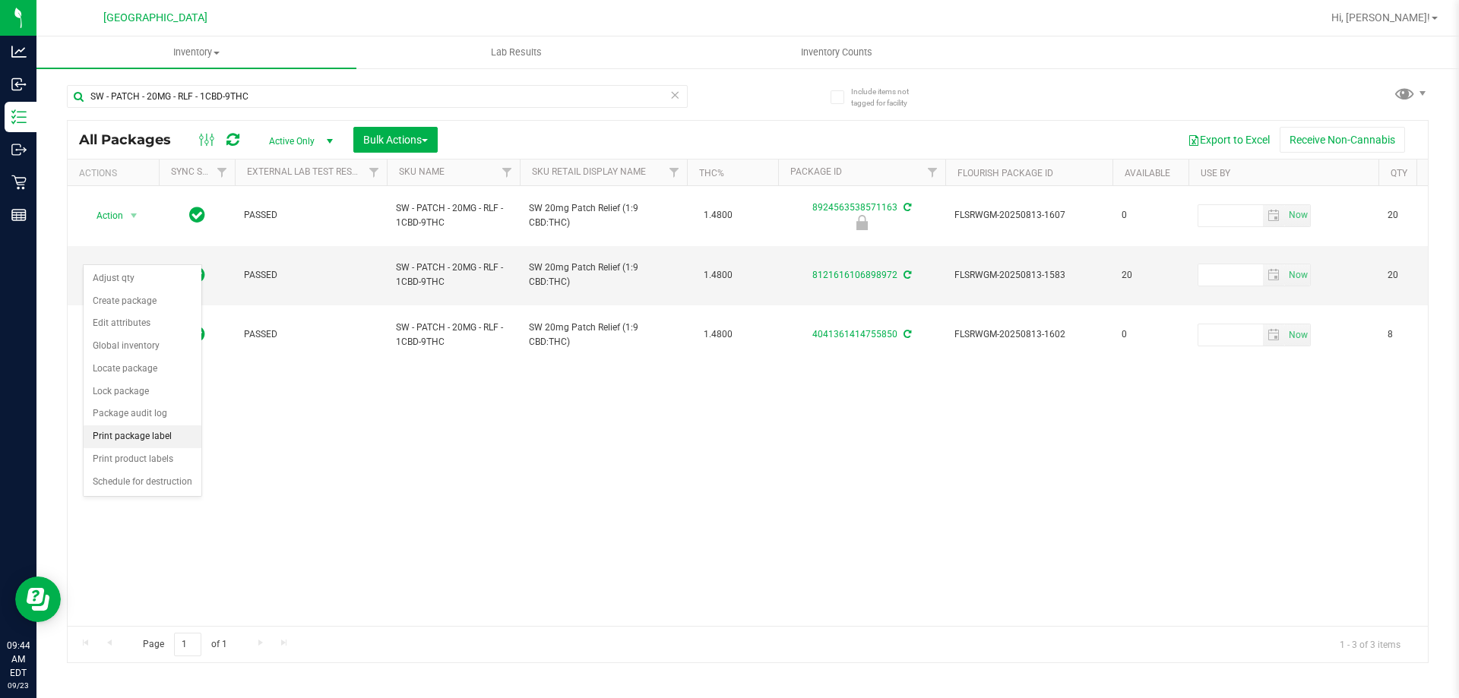
click at [169, 432] on li "Print package label" at bounding box center [143, 436] width 118 height 23
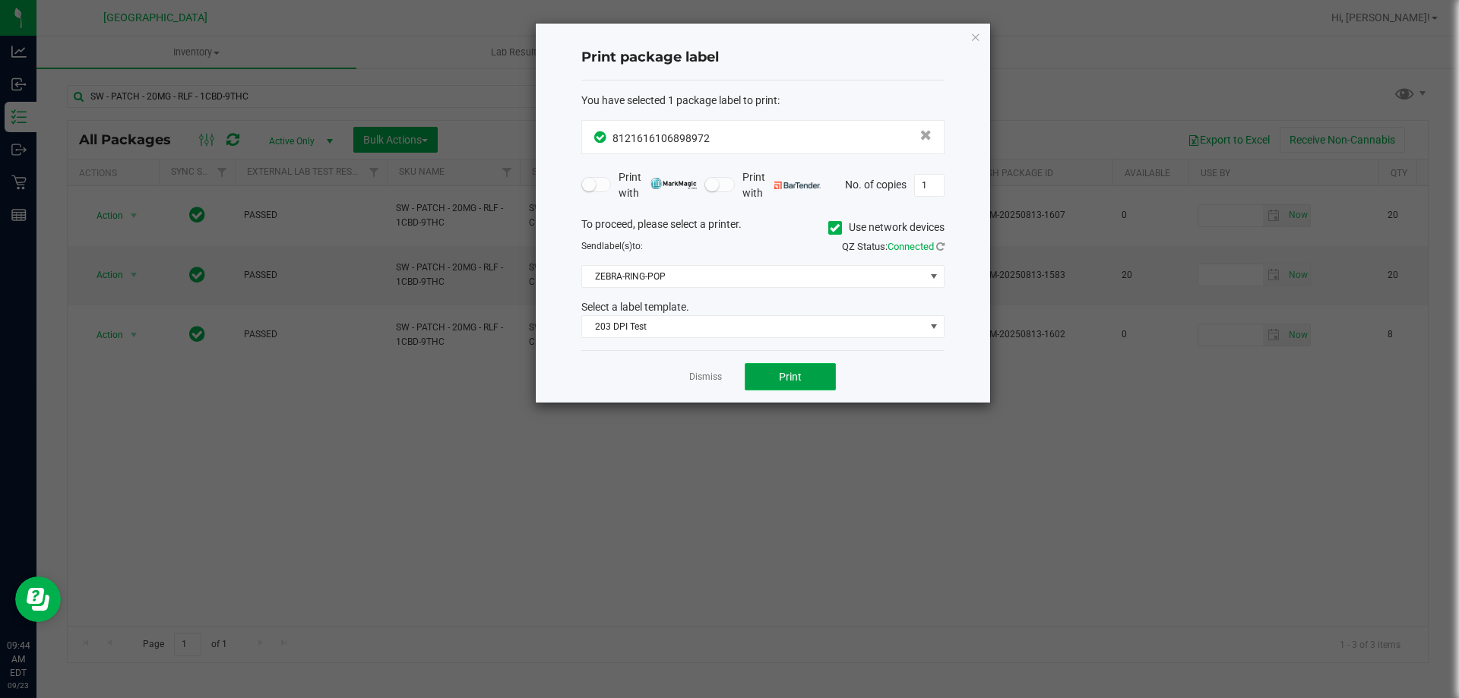
click at [802, 386] on button "Print" at bounding box center [790, 376] width 91 height 27
click at [713, 382] on link "Dismiss" at bounding box center [705, 377] width 33 height 13
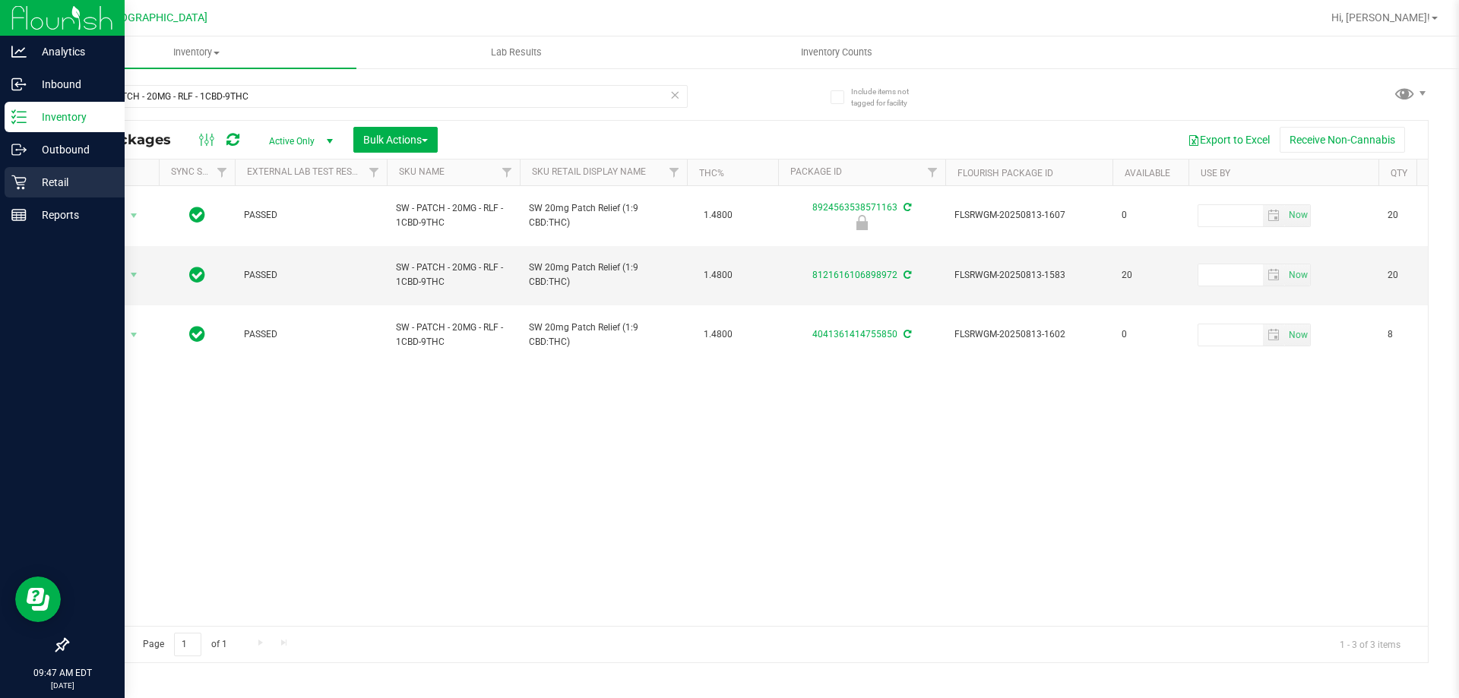
click at [17, 191] on div "Retail" at bounding box center [65, 182] width 120 height 30
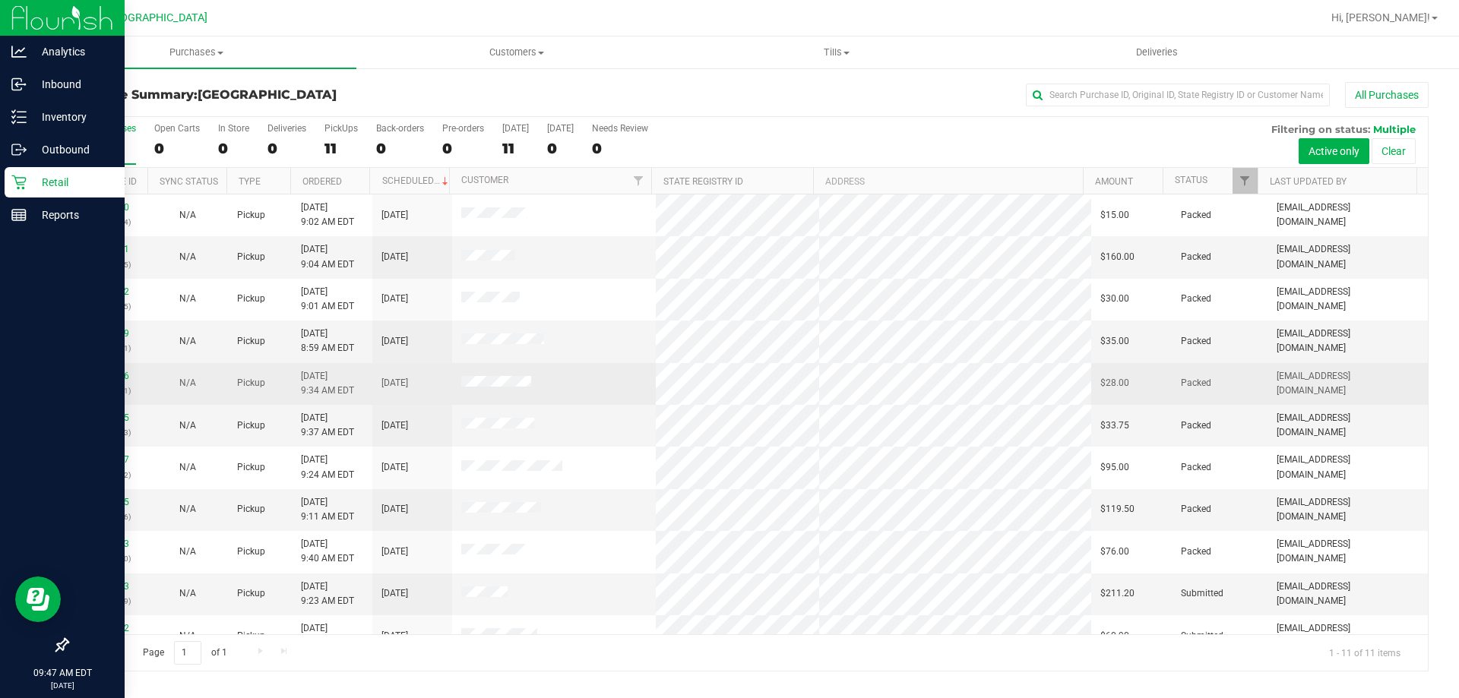
scroll to position [22, 0]
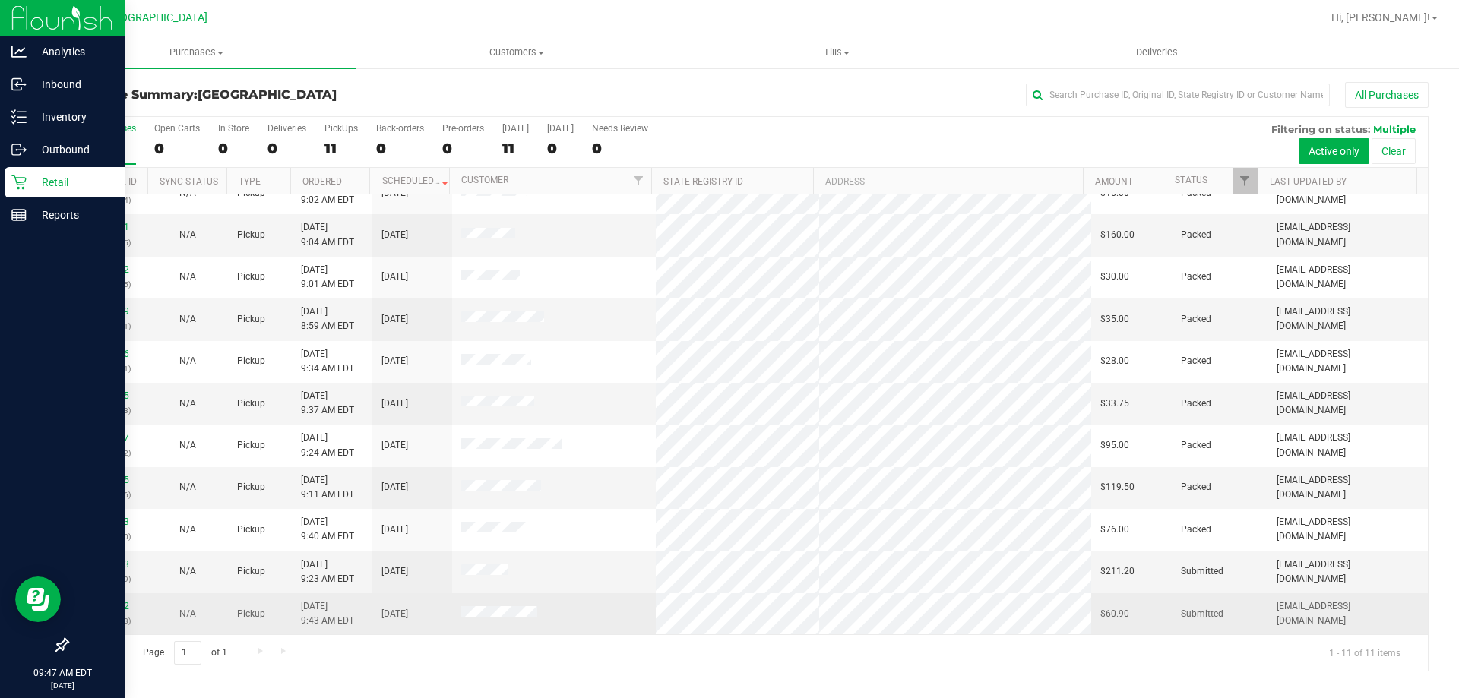
click at [97, 609] on link "11992632" at bounding box center [108, 606] width 43 height 11
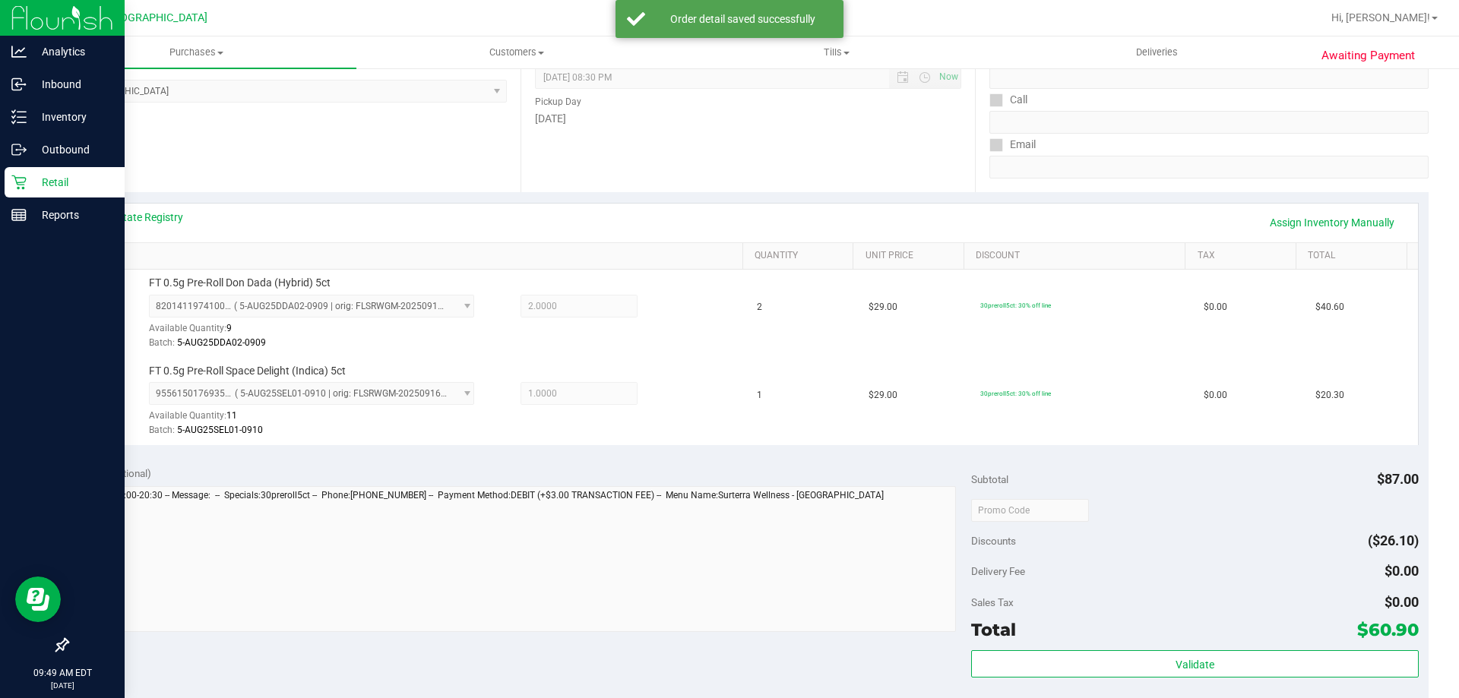
scroll to position [380, 0]
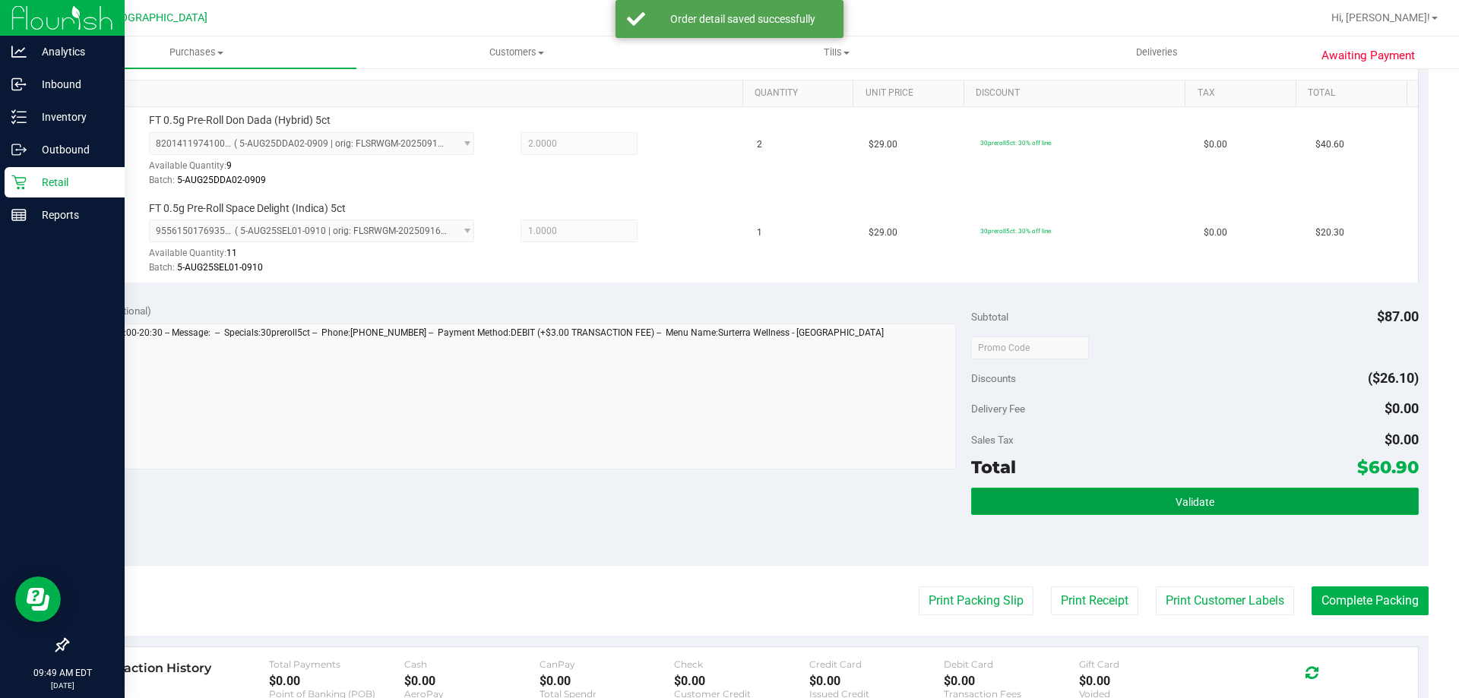
click at [1222, 512] on button "Validate" at bounding box center [1194, 501] width 447 height 27
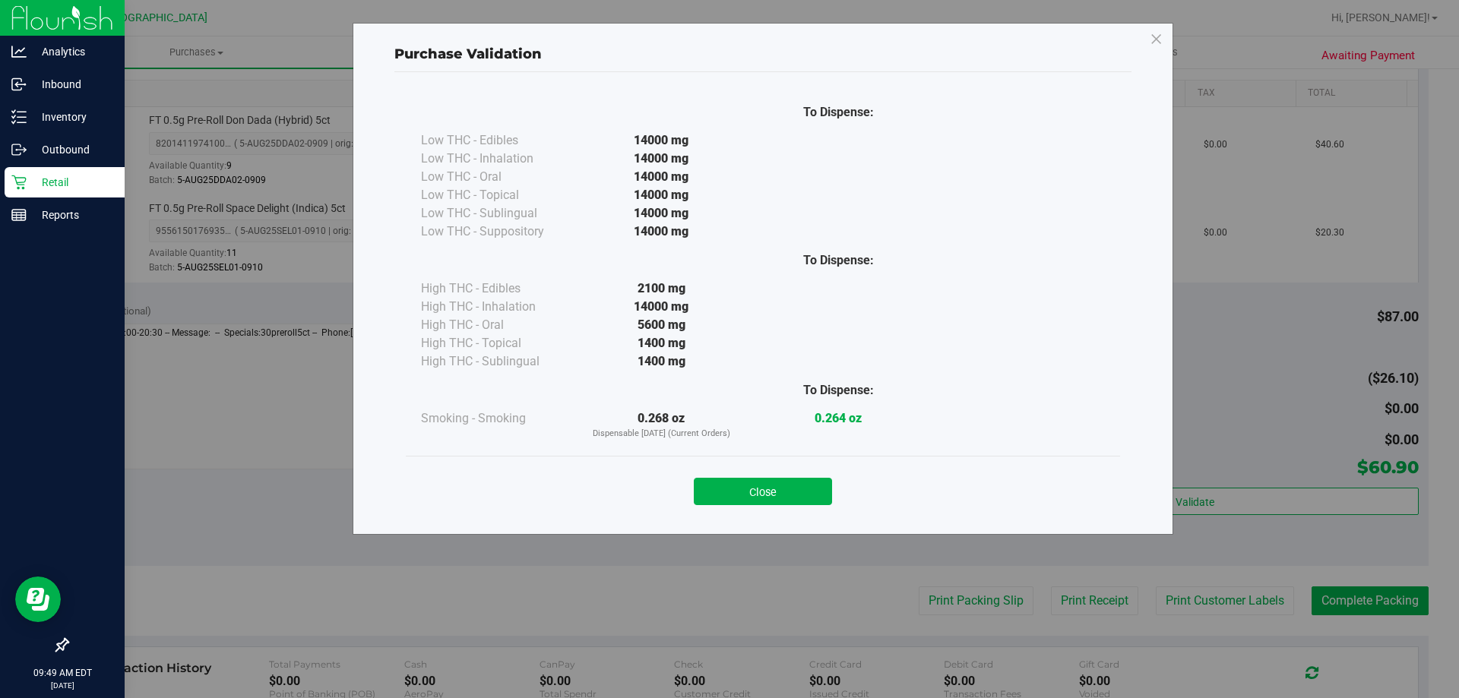
click at [835, 499] on div "Close" at bounding box center [762, 487] width 691 height 38
click at [815, 498] on button "Close" at bounding box center [763, 491] width 138 height 27
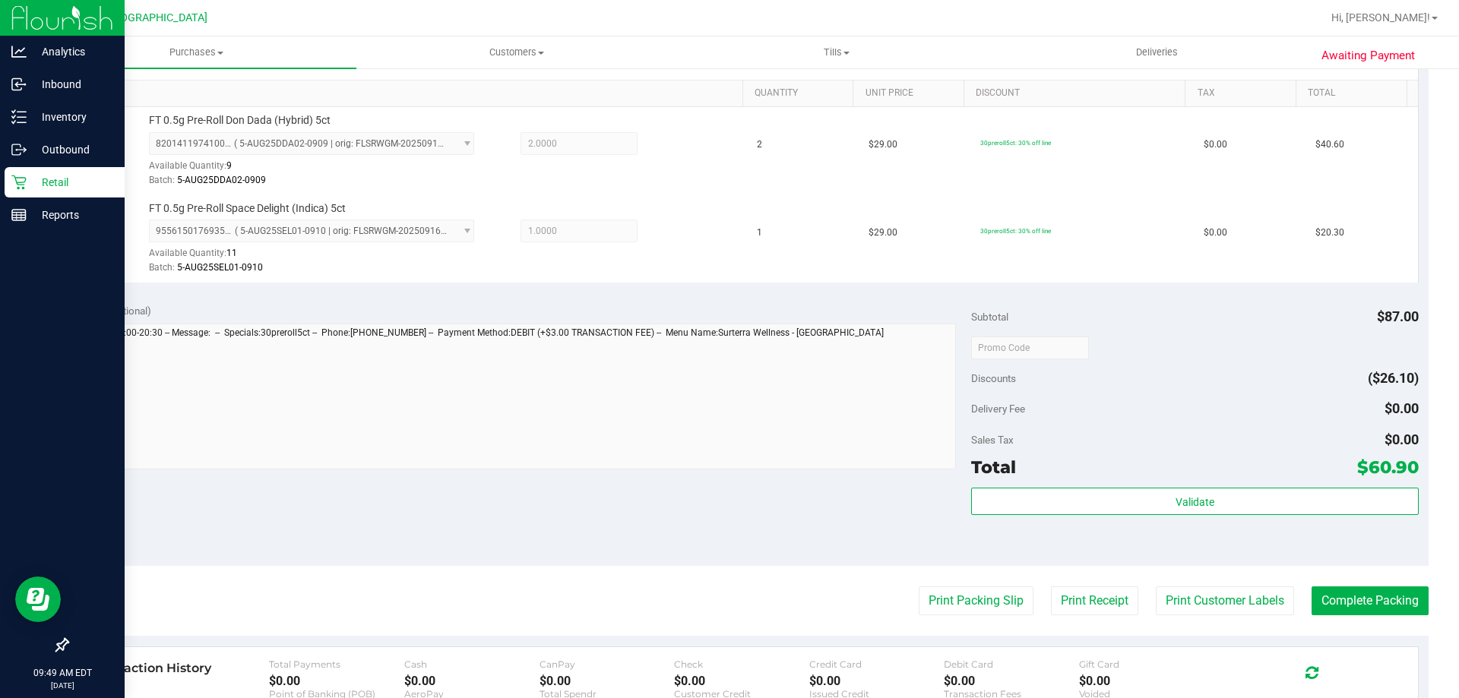
click at [941, 616] on purchase-details "Back Edit Purchase Cancel Purchase View Profile # 11992632 BioTrack ID: - Submi…" at bounding box center [747, 311] width 1361 height 1218
click at [942, 604] on button "Print Packing Slip" at bounding box center [976, 601] width 115 height 29
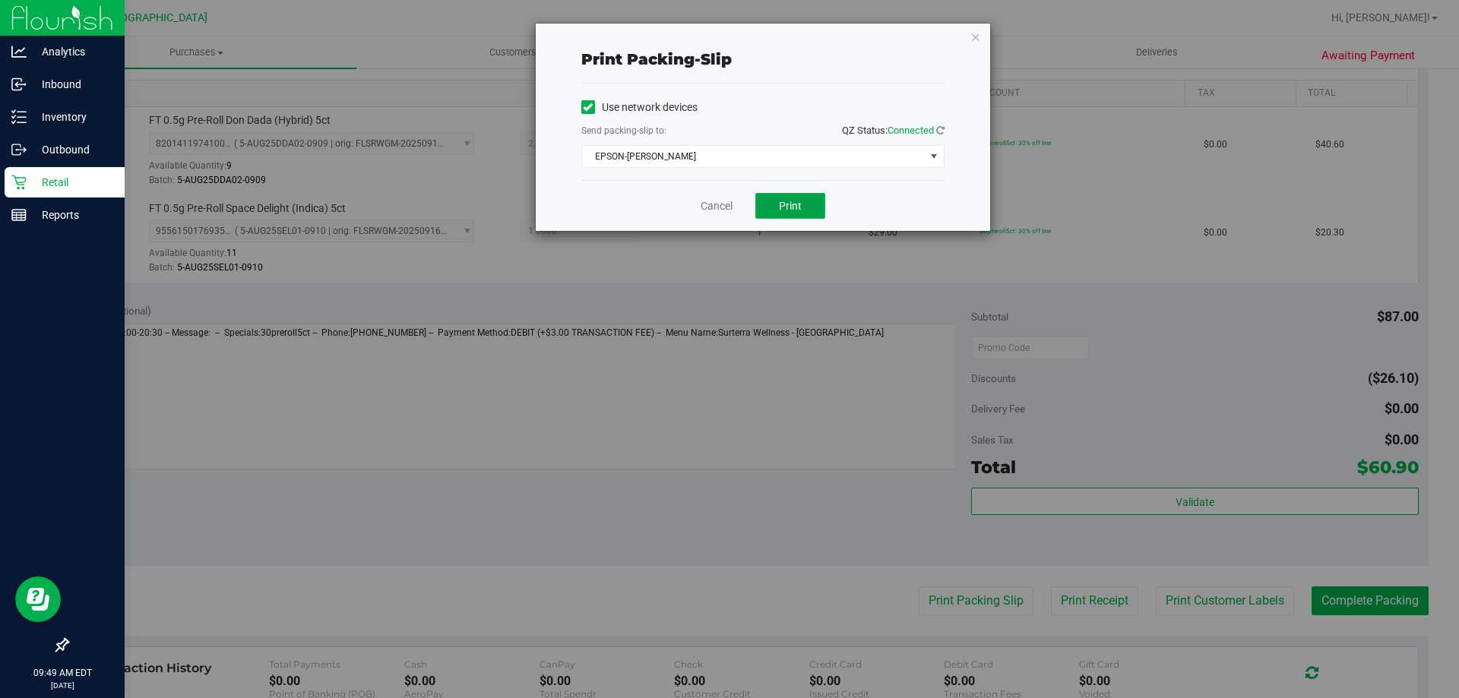
click at [802, 205] on button "Print" at bounding box center [790, 206] width 70 height 26
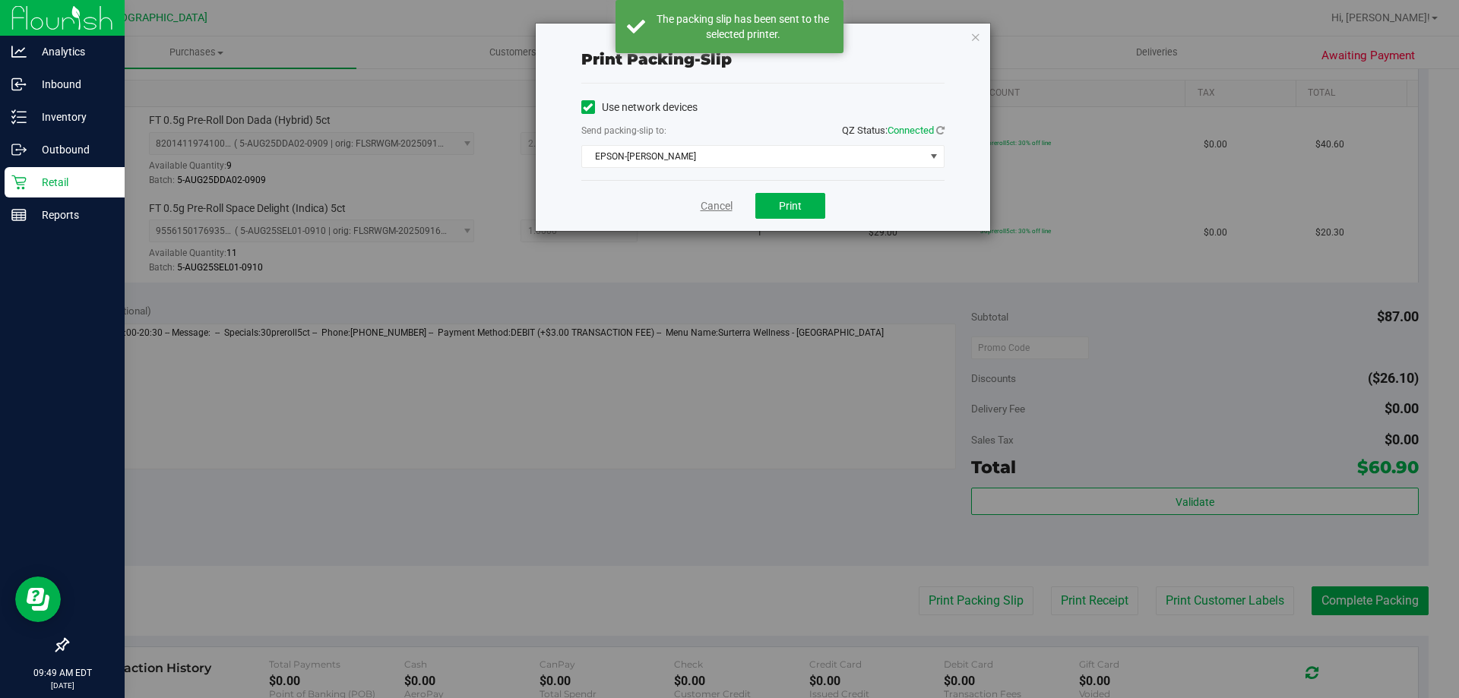
click at [722, 212] on link "Cancel" at bounding box center [716, 206] width 32 height 16
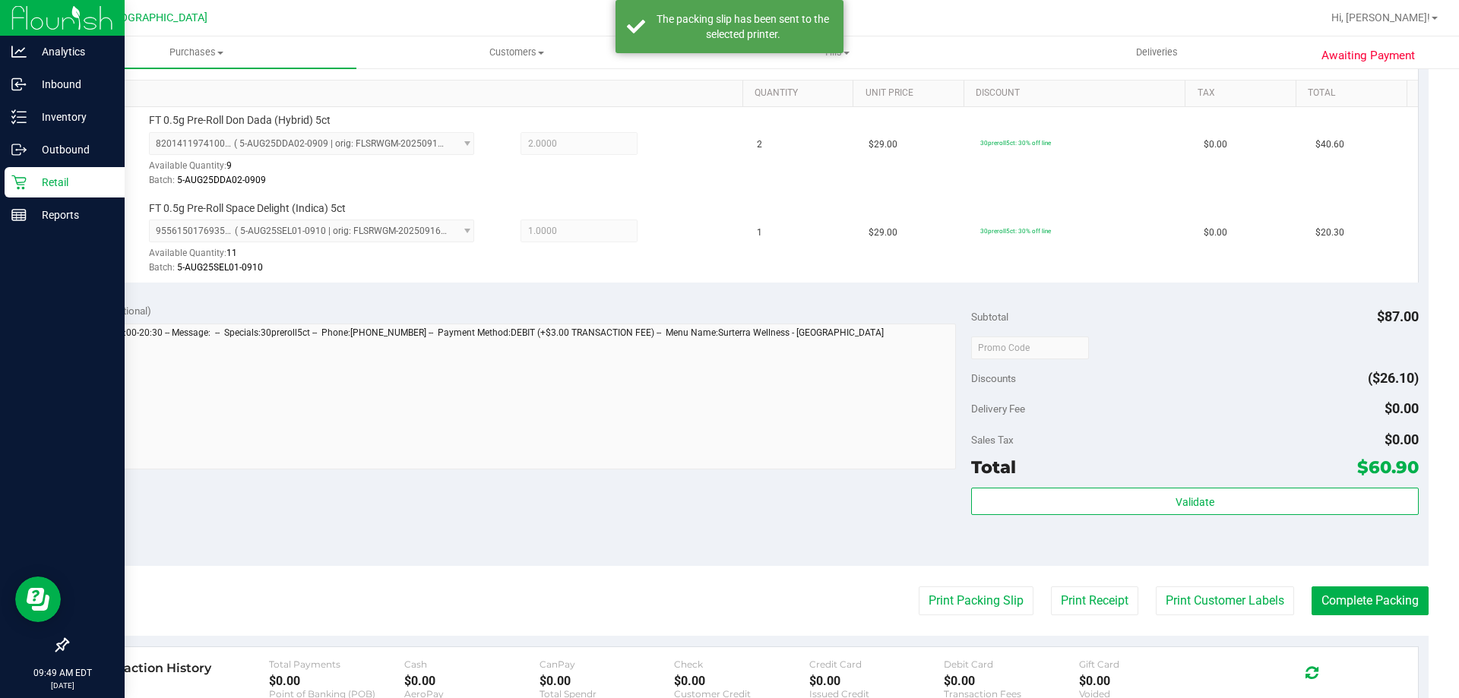
click at [1300, 516] on div "Validate" at bounding box center [1194, 522] width 447 height 68
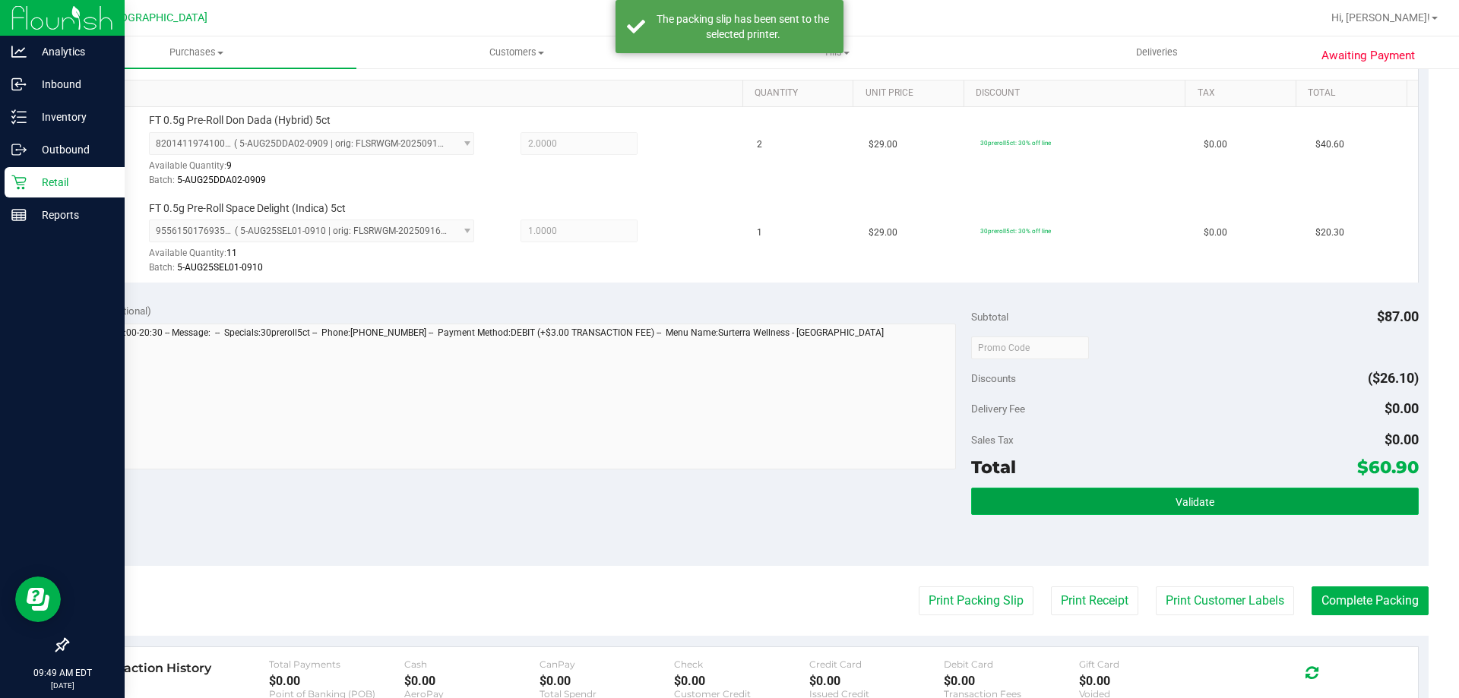
click at [1301, 494] on button "Validate" at bounding box center [1194, 501] width 447 height 27
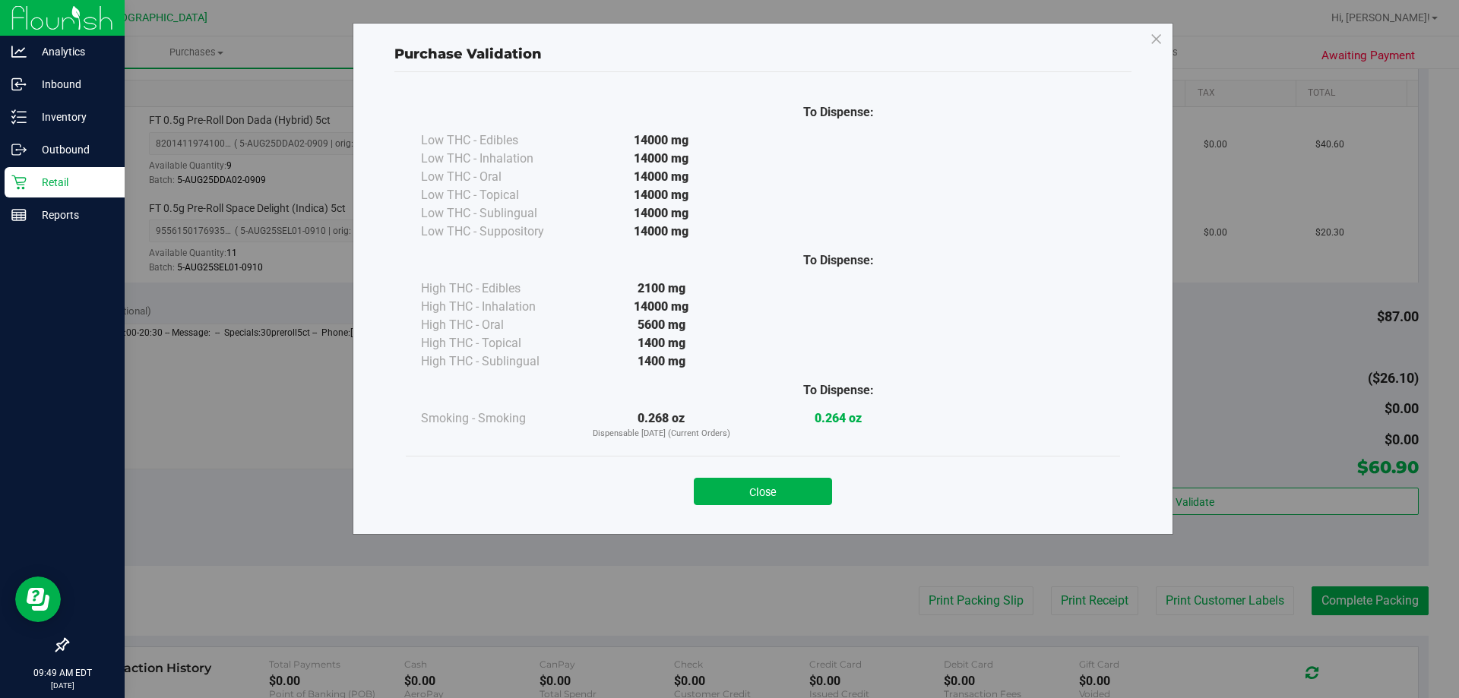
click at [773, 509] on div "Close" at bounding box center [763, 487] width 714 height 62
click at [801, 495] on button "Close" at bounding box center [763, 491] width 138 height 27
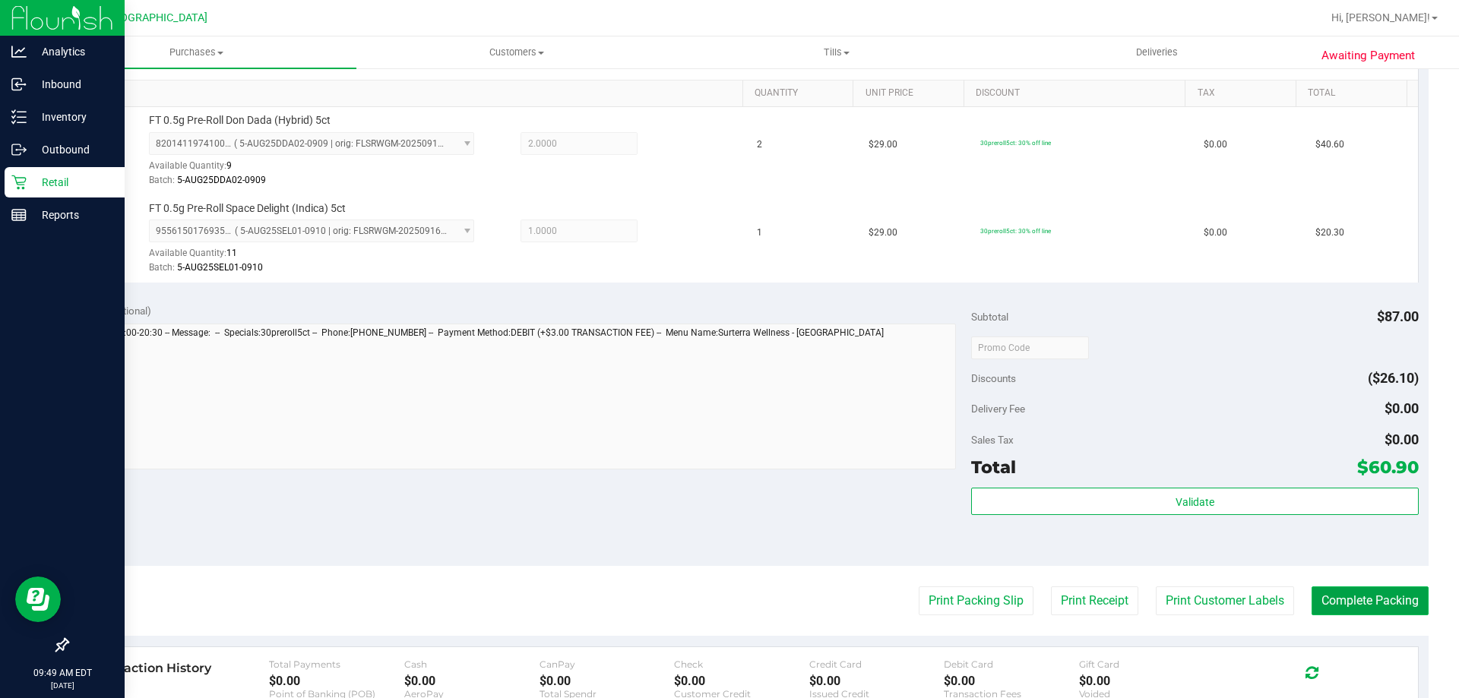
click at [1317, 593] on button "Complete Packing" at bounding box center [1369, 601] width 117 height 29
